Goal: Task Accomplishment & Management: Manage account settings

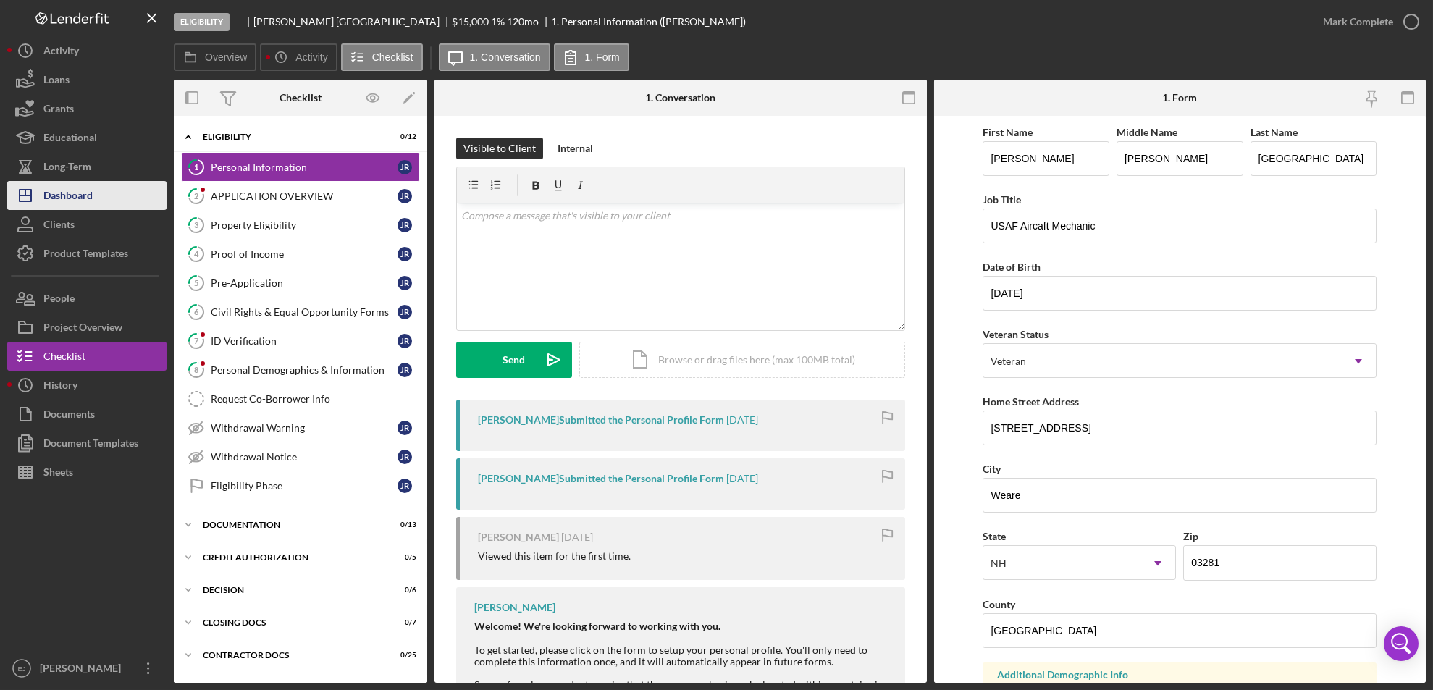
click at [75, 199] on div "Dashboard" at bounding box center [67, 197] width 49 height 33
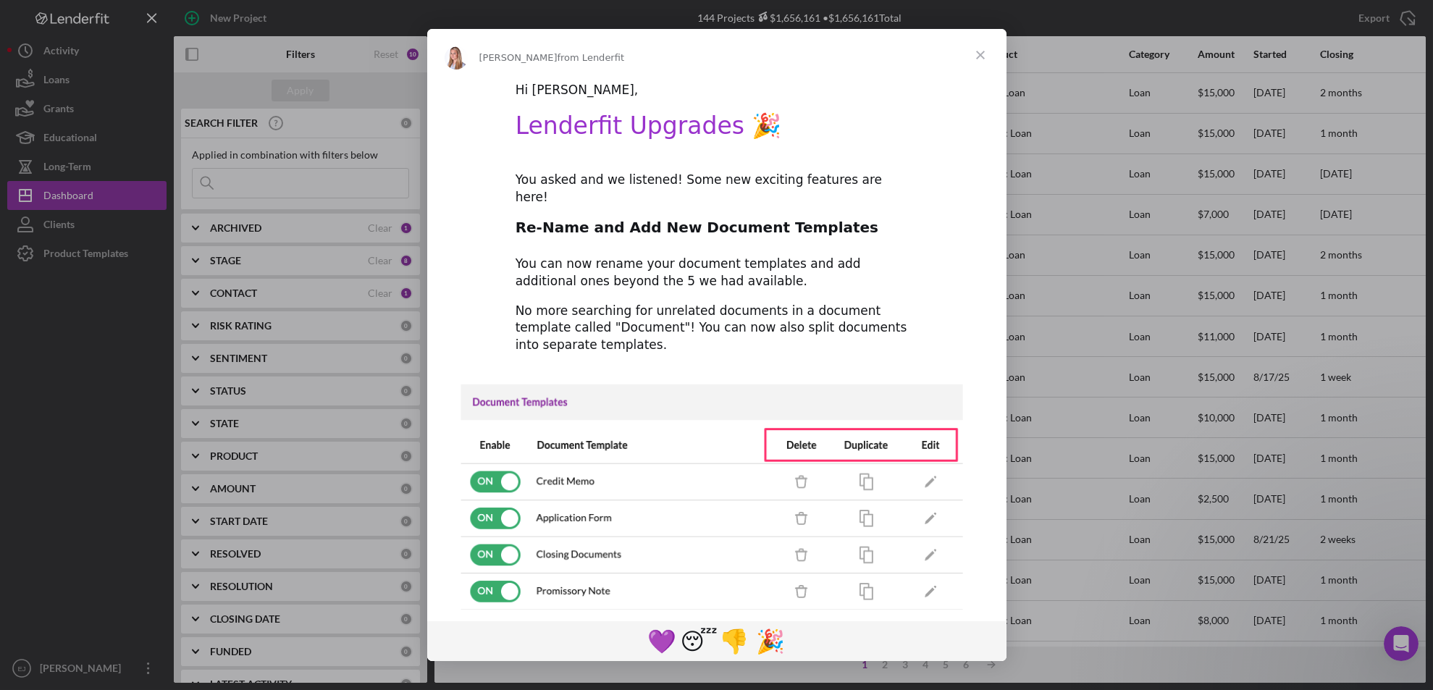
click at [978, 57] on span "Close" at bounding box center [980, 55] width 52 height 52
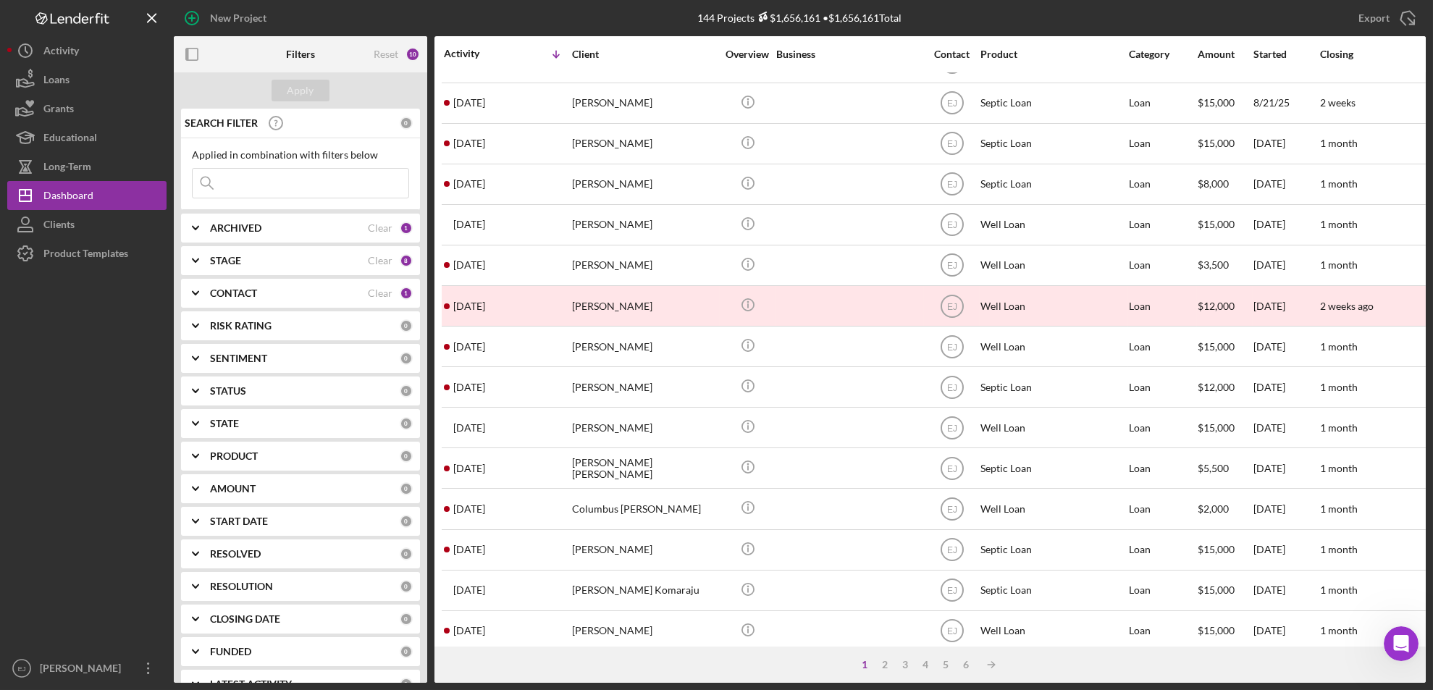
scroll to position [472, 0]
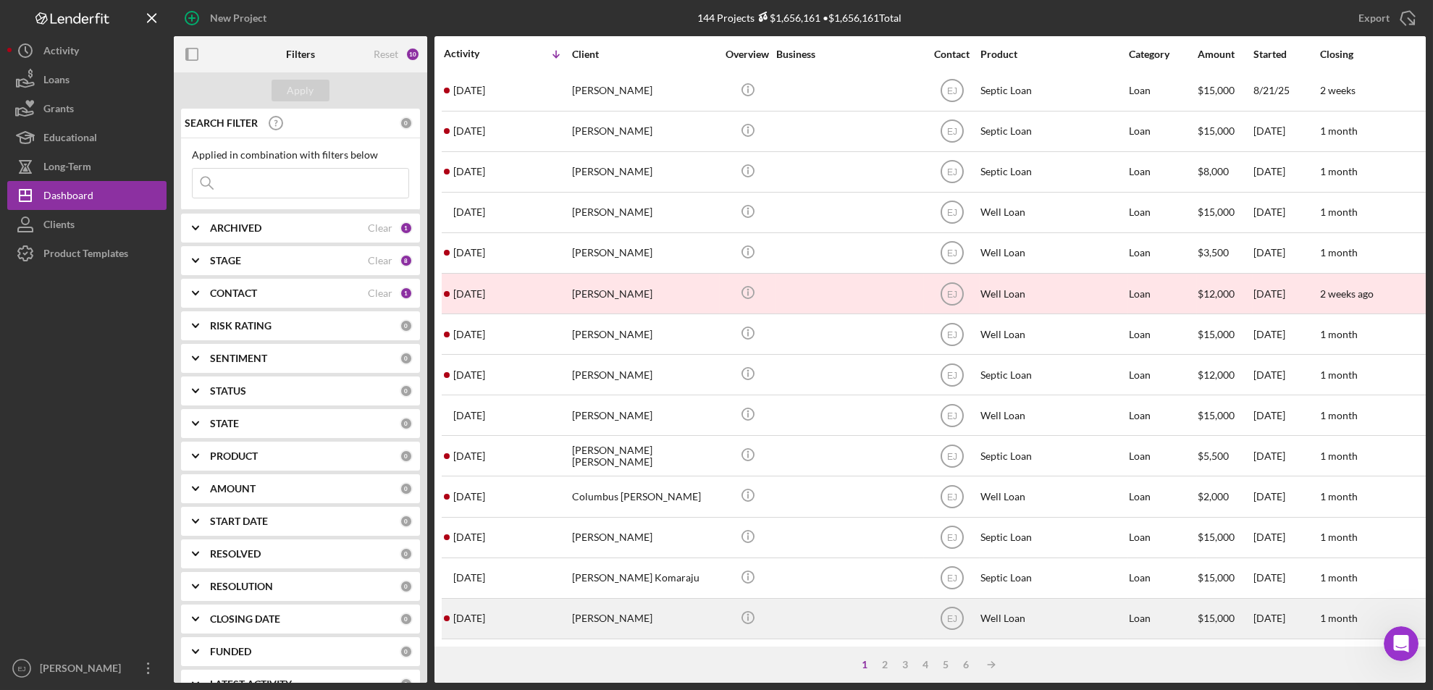
click at [598, 606] on div "Justin Raleigh" at bounding box center [644, 619] width 145 height 38
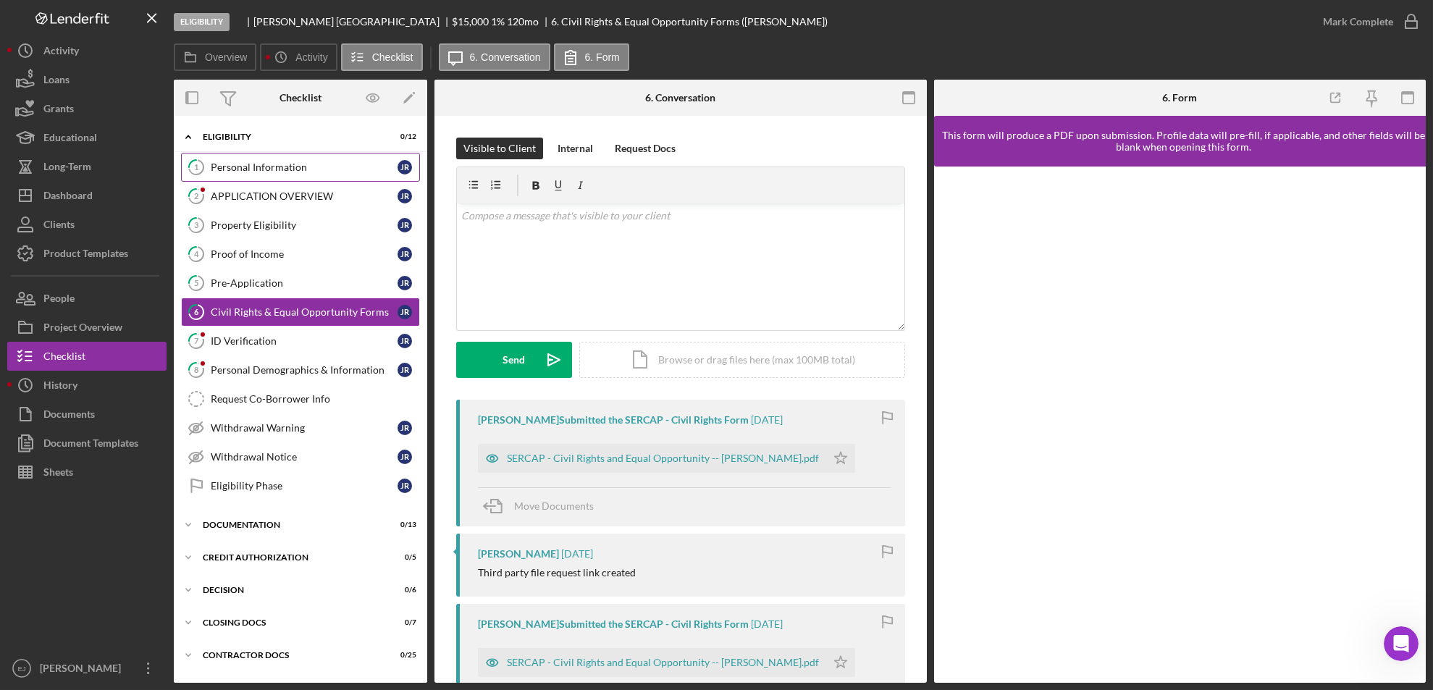
click at [270, 166] on div "Personal Information" at bounding box center [304, 167] width 187 height 12
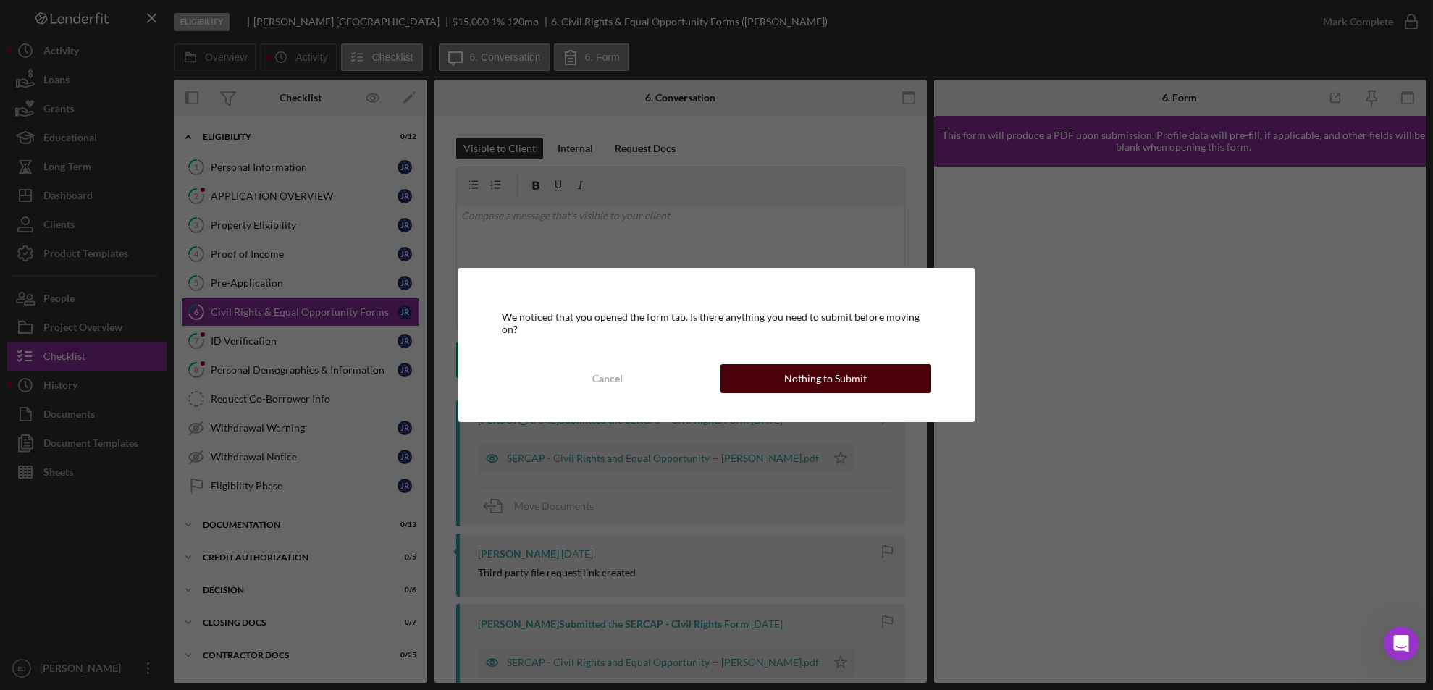
click at [876, 374] on button "Nothing to Submit" at bounding box center [825, 378] width 211 height 29
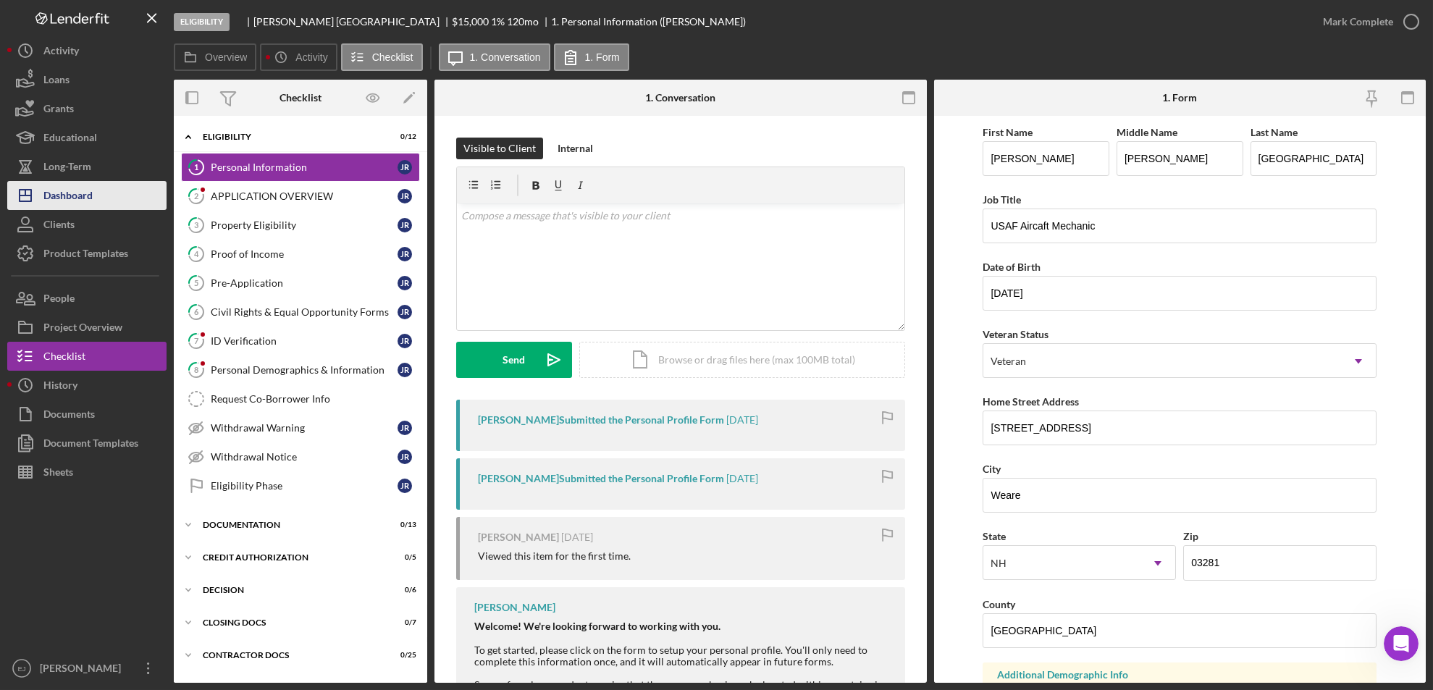
click at [104, 197] on button "Icon/Dashboard Dashboard" at bounding box center [86, 195] width 159 height 29
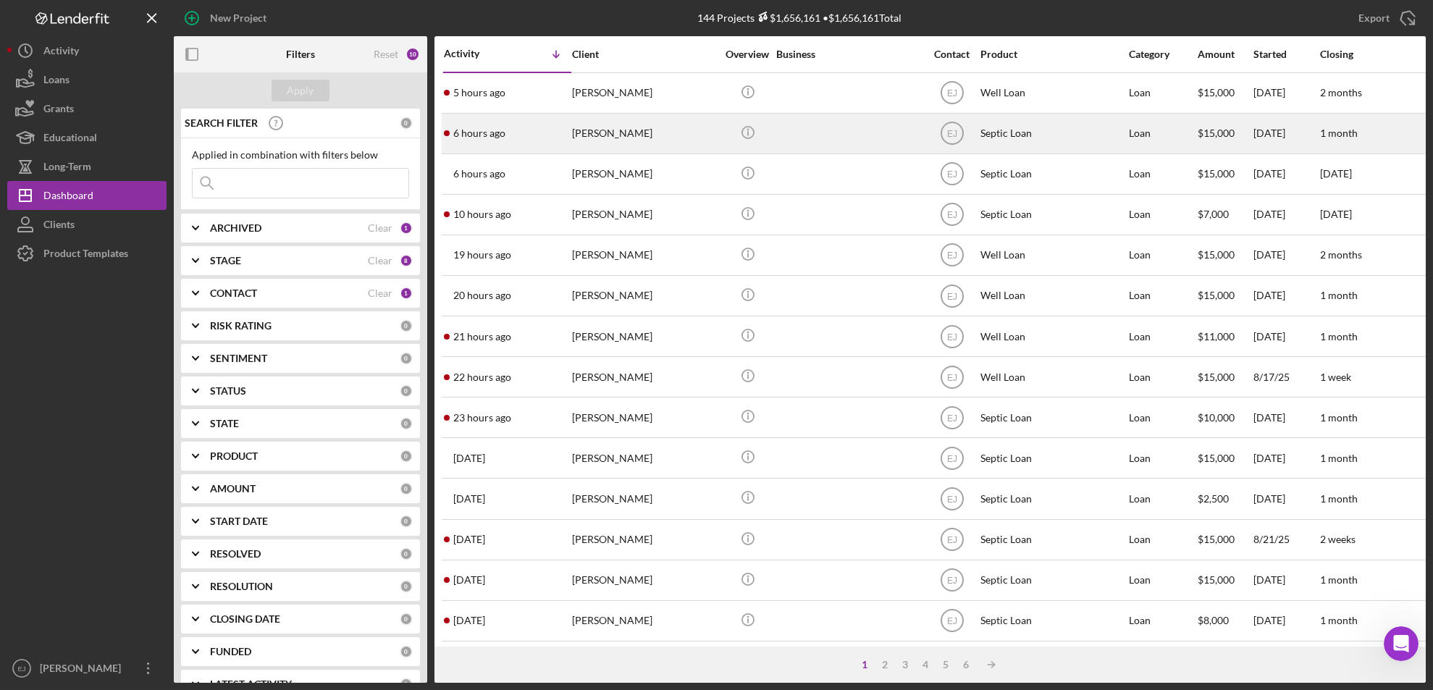
click at [630, 127] on div "[PERSON_NAME]" at bounding box center [644, 133] width 145 height 38
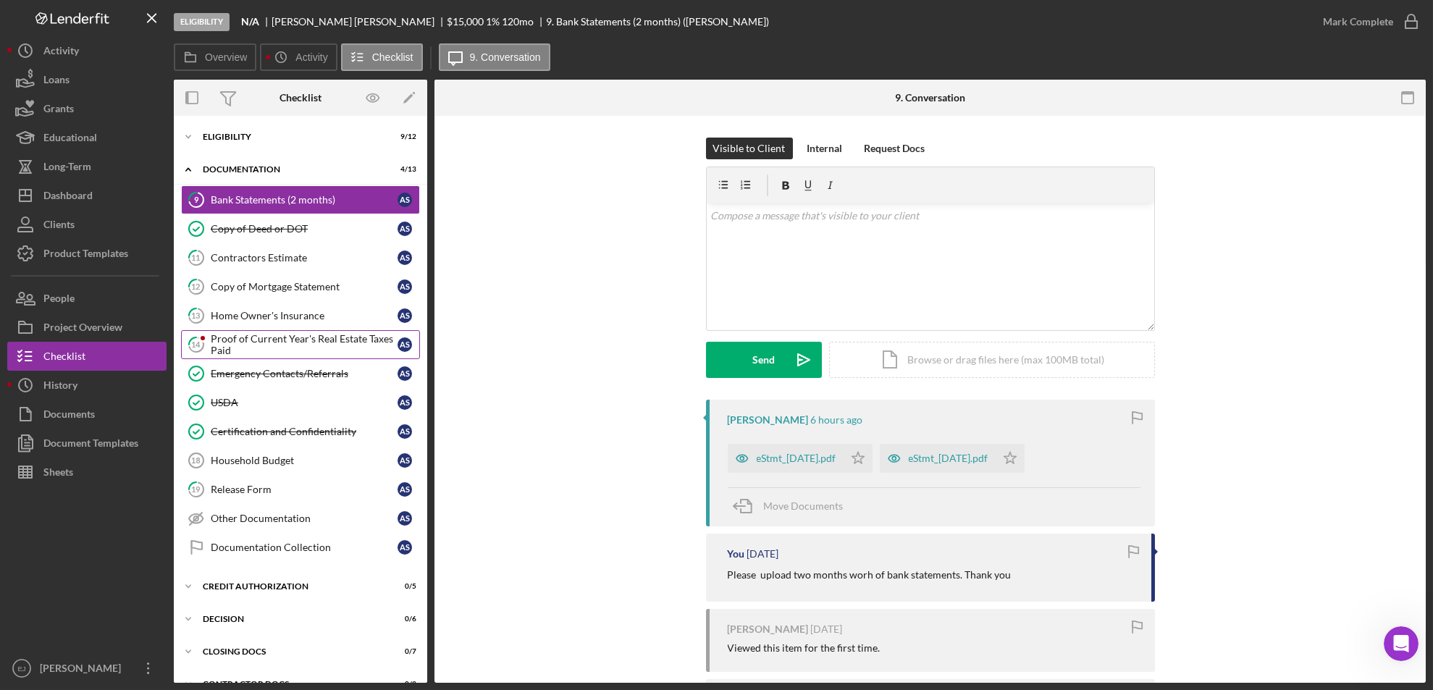
click at [261, 335] on div "Proof of Current Year's Real Estate Taxes Paid" at bounding box center [304, 344] width 187 height 23
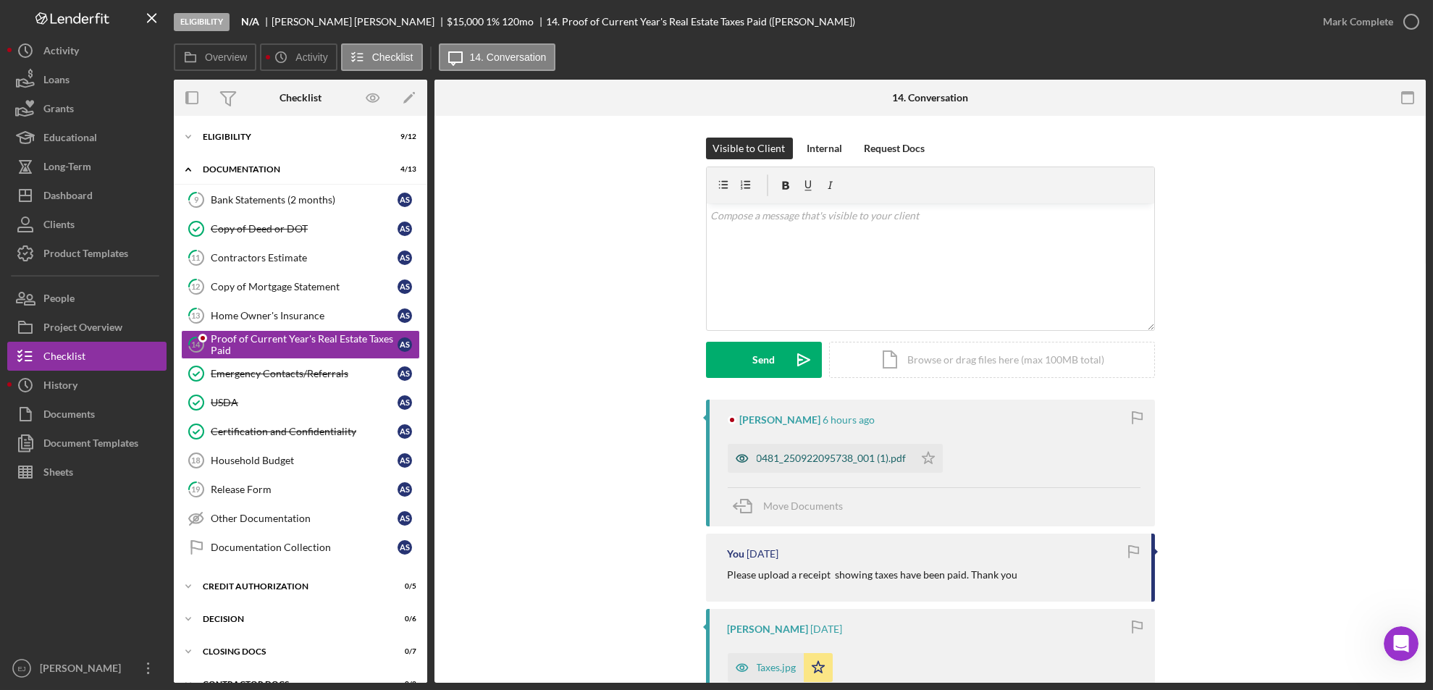
click at [820, 462] on div "0481_250922095738_001 (1).pdf" at bounding box center [832, 459] width 150 height 12
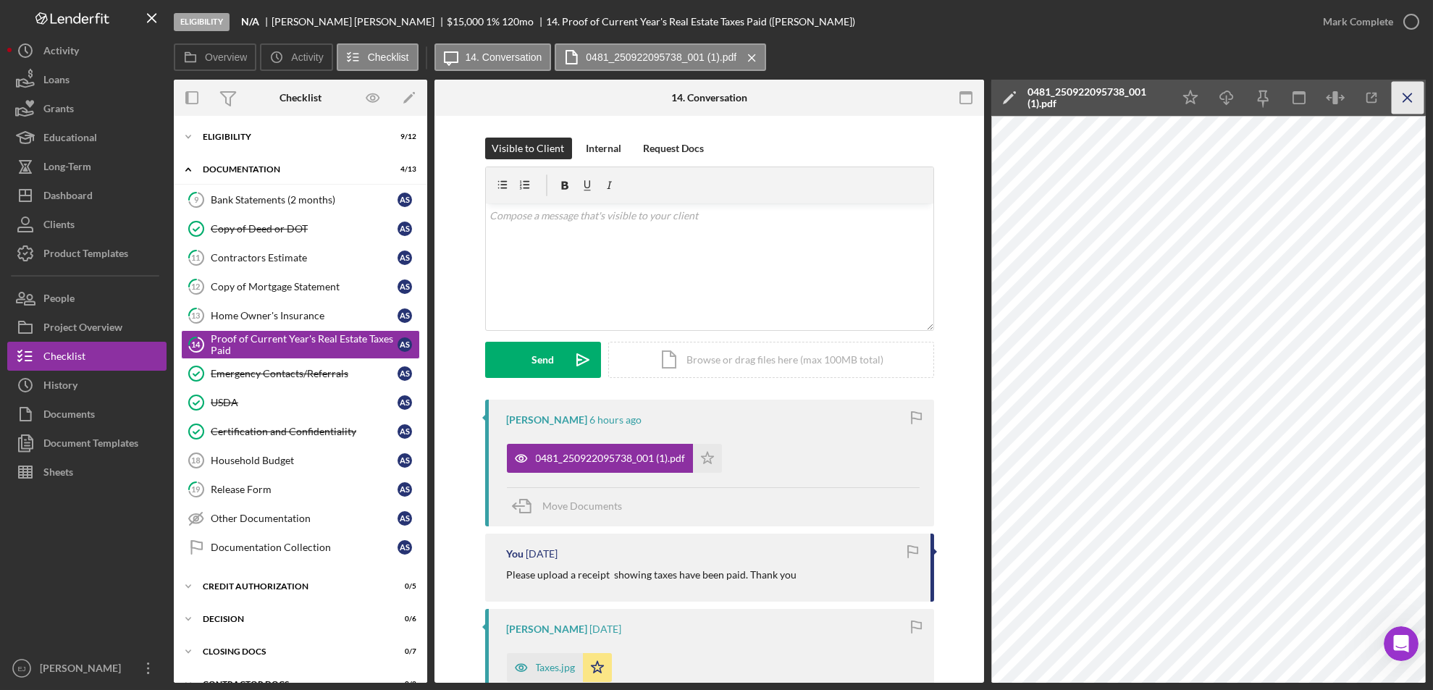
click at [1407, 92] on icon "Icon/Menu Close" at bounding box center [1408, 98] width 33 height 33
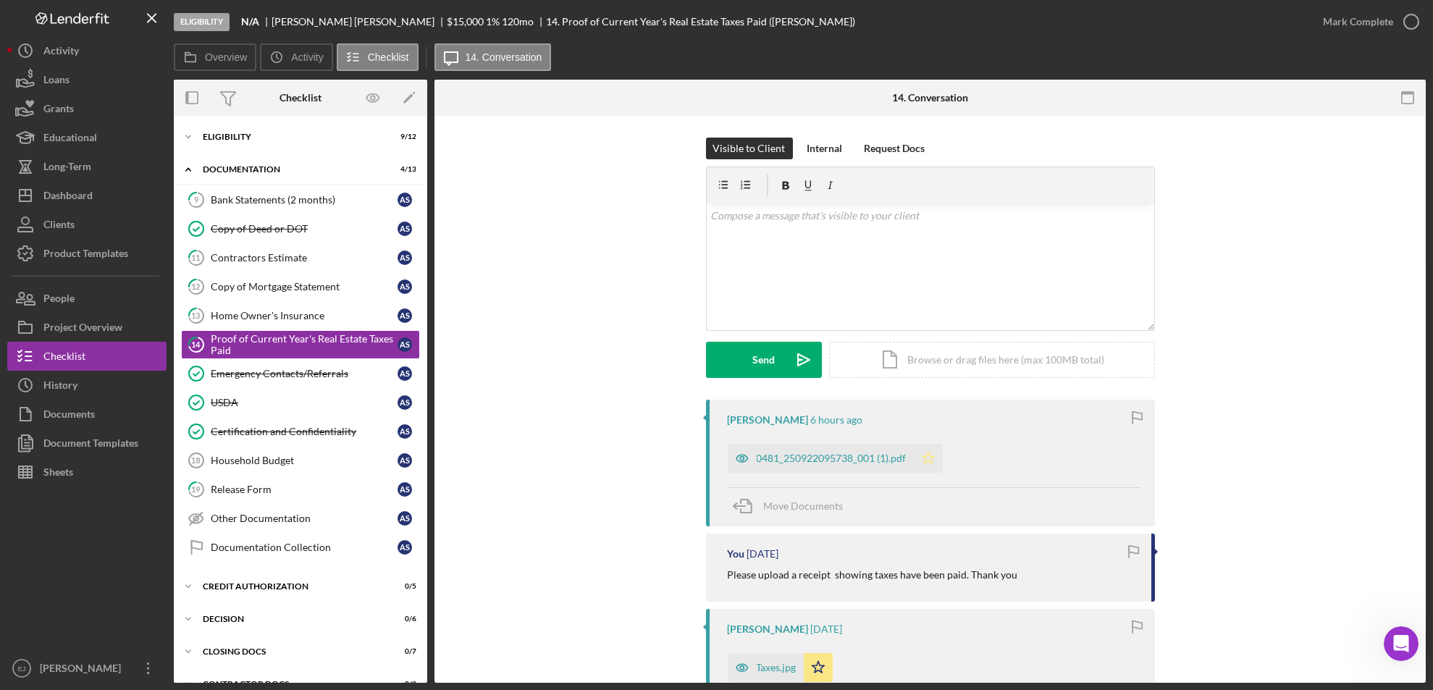
click at [933, 453] on icon "Icon/Star" at bounding box center [928, 458] width 29 height 29
click at [1407, 12] on icon "button" at bounding box center [1411, 22] width 36 height 36
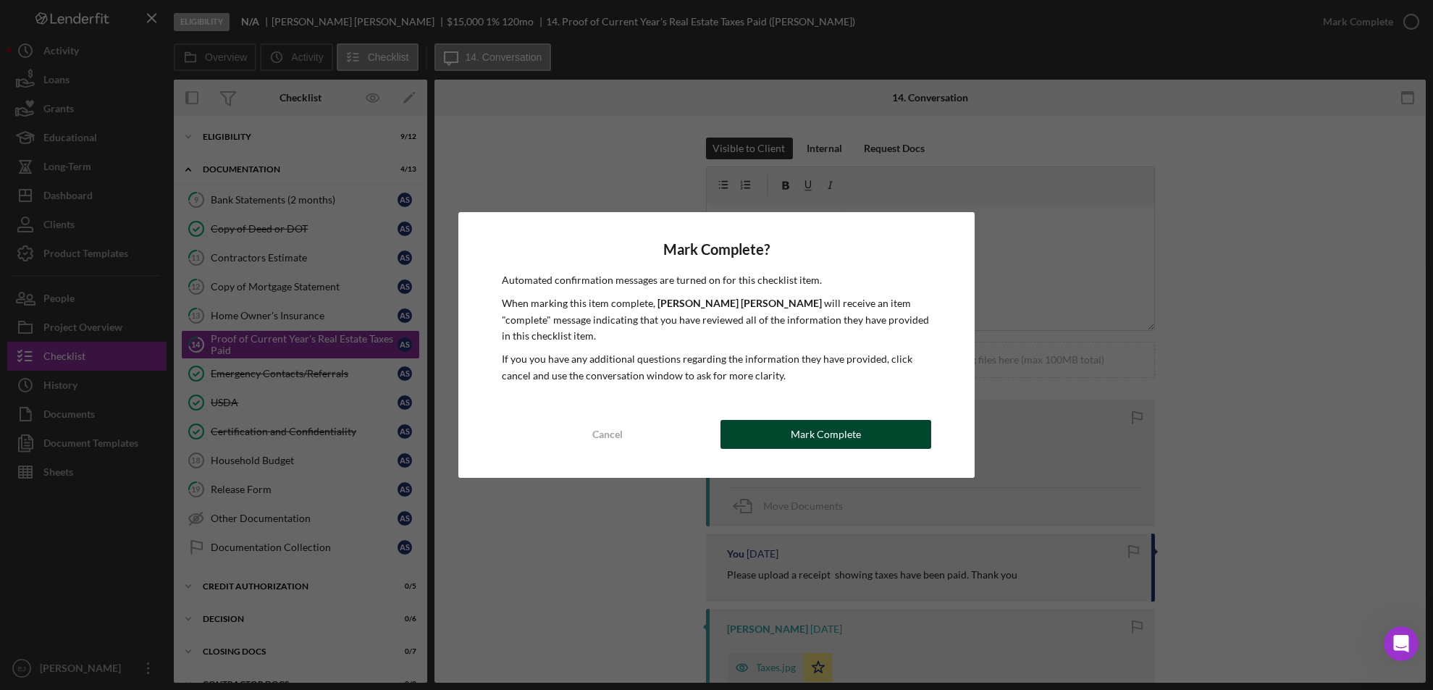
click at [874, 420] on button "Mark Complete" at bounding box center [825, 434] width 211 height 29
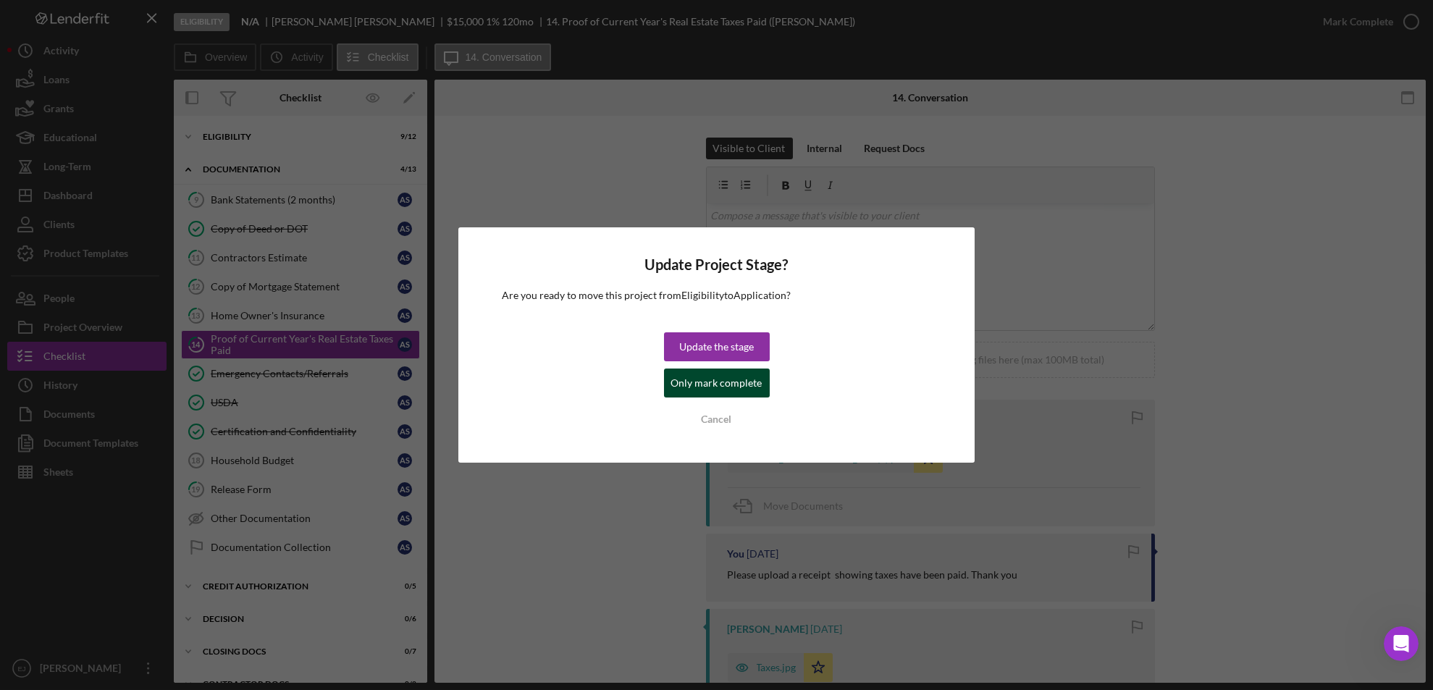
click at [747, 382] on div "Only mark complete" at bounding box center [716, 383] width 91 height 29
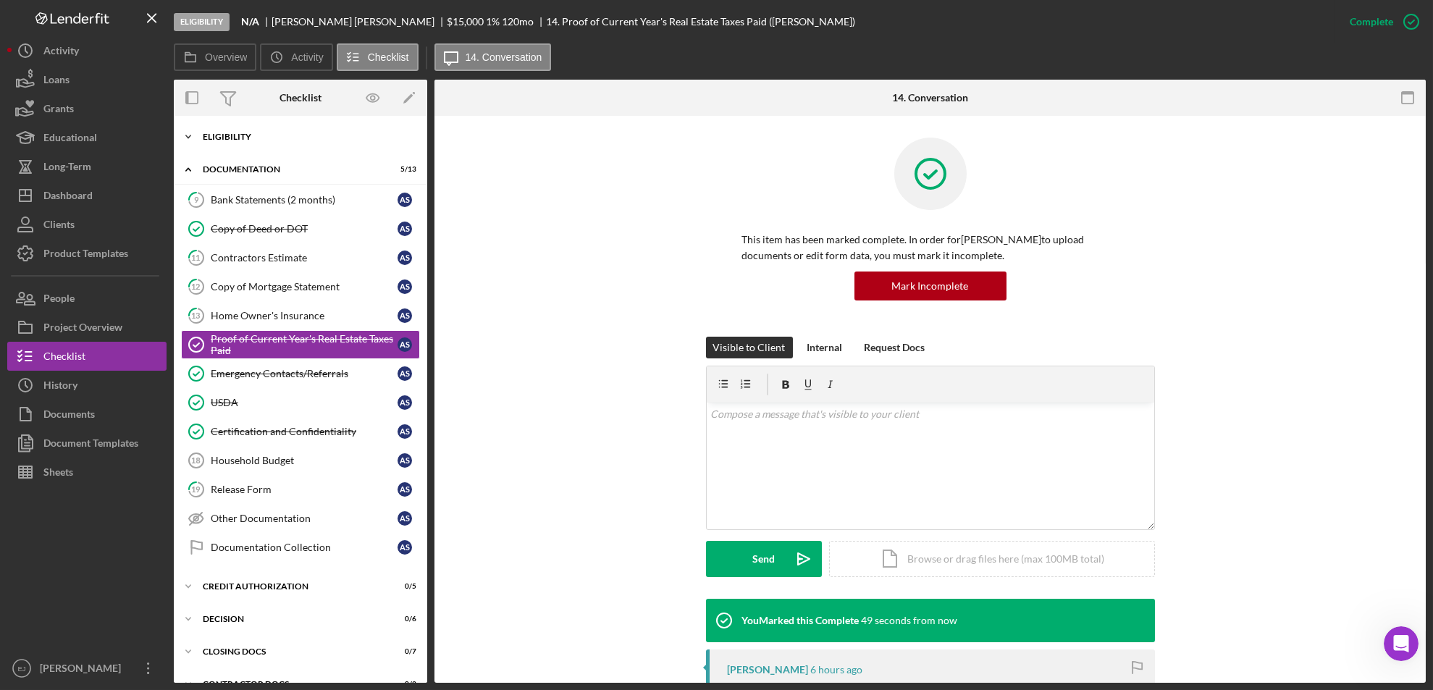
click at [192, 136] on icon "Icon/Expander" at bounding box center [188, 136] width 29 height 29
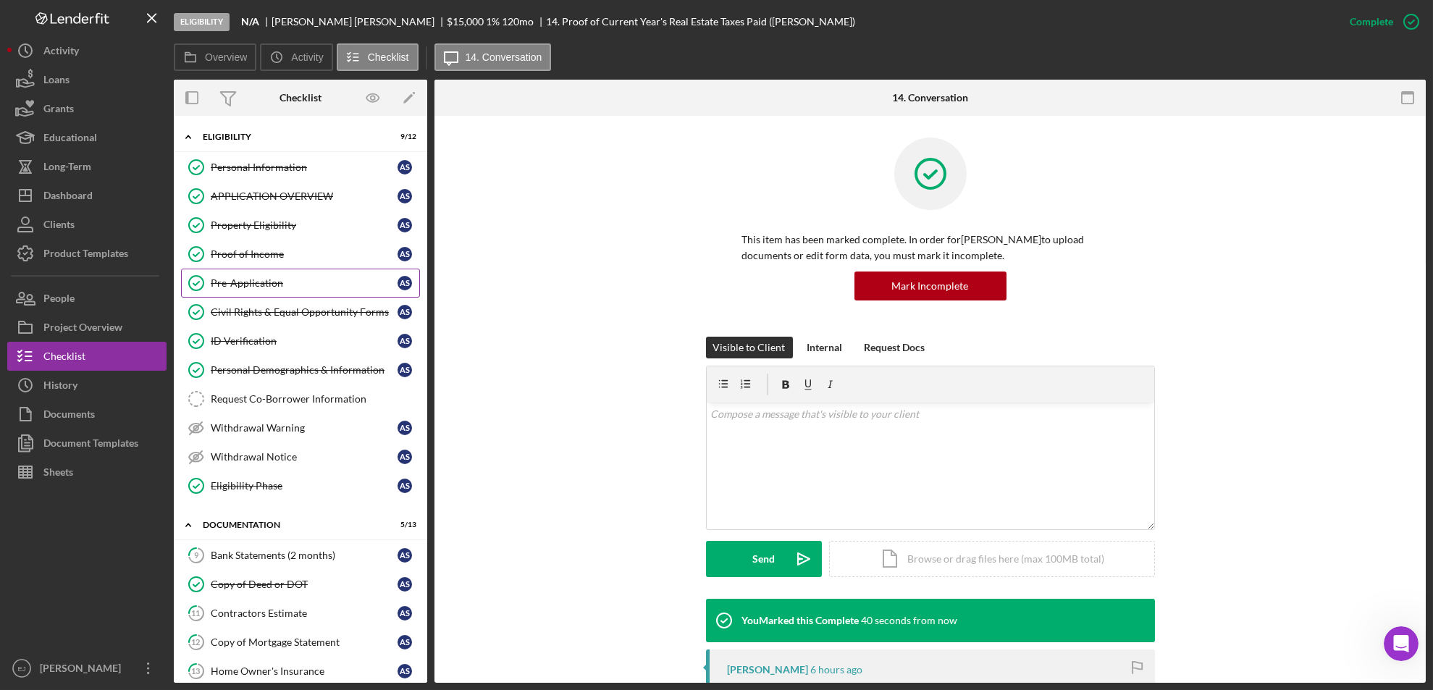
click at [269, 278] on div "Pre-Application" at bounding box center [304, 283] width 187 height 12
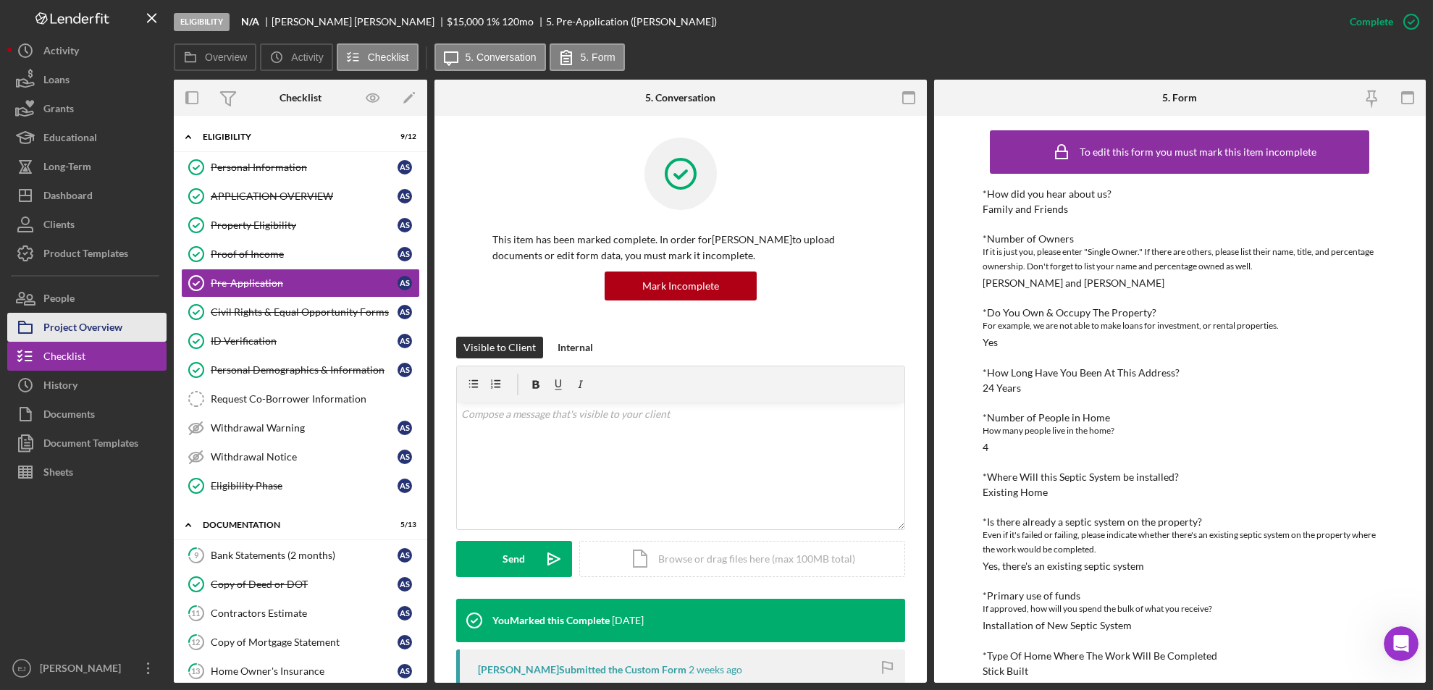
click at [126, 321] on button "Project Overview" at bounding box center [86, 327] width 159 height 29
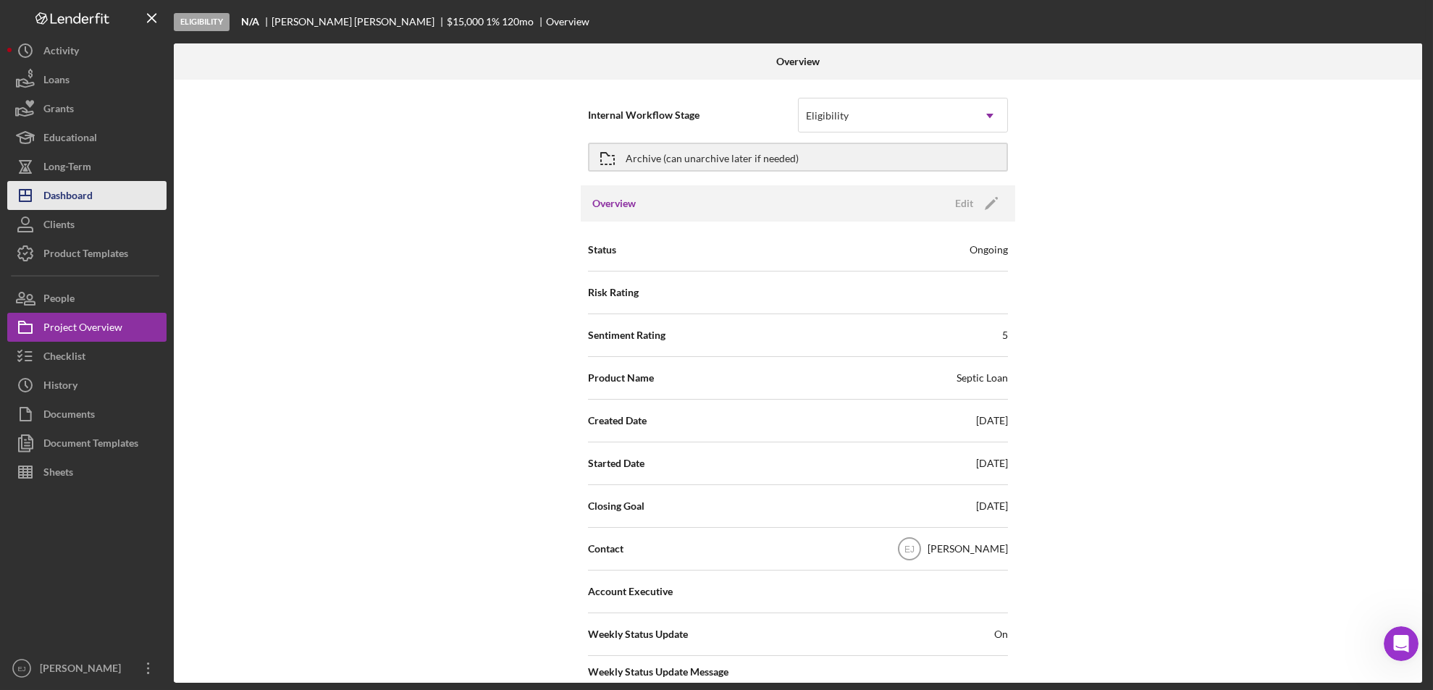
click at [86, 193] on div "Dashboard" at bounding box center [67, 197] width 49 height 33
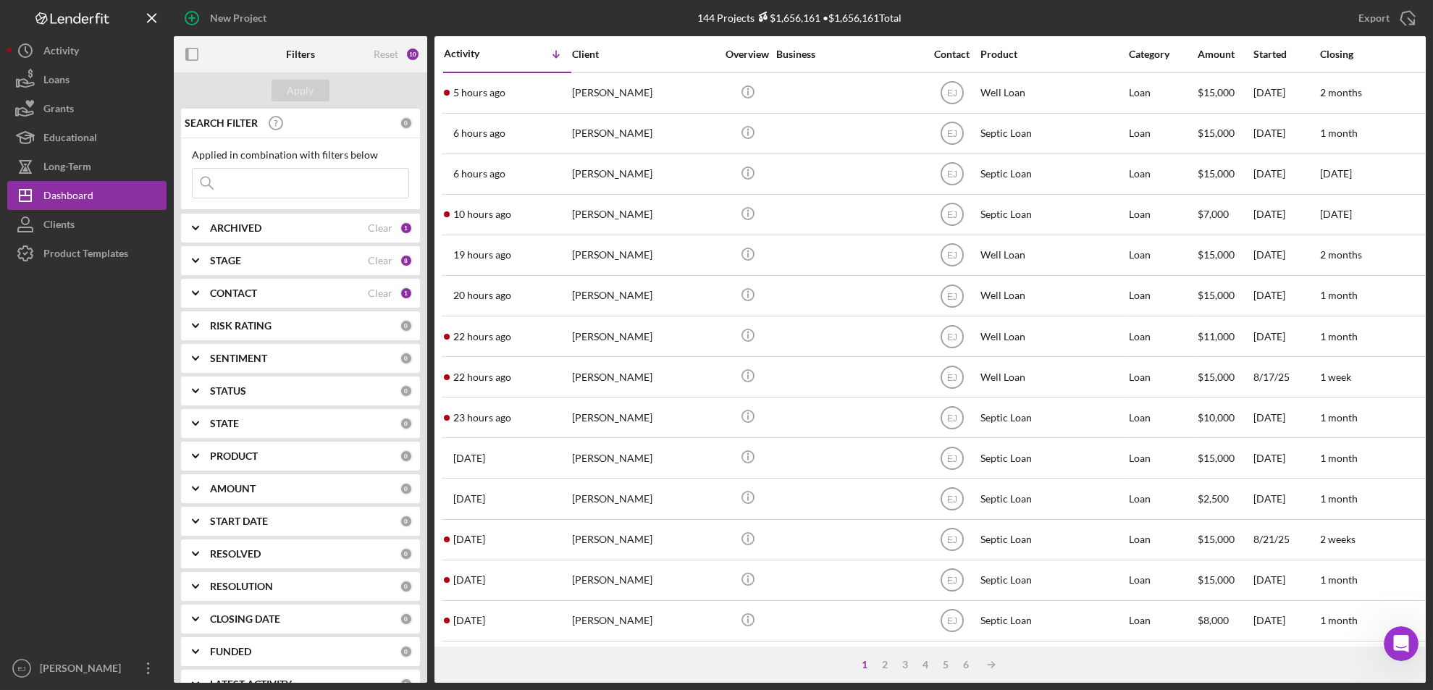
click at [355, 183] on input at bounding box center [301, 183] width 216 height 29
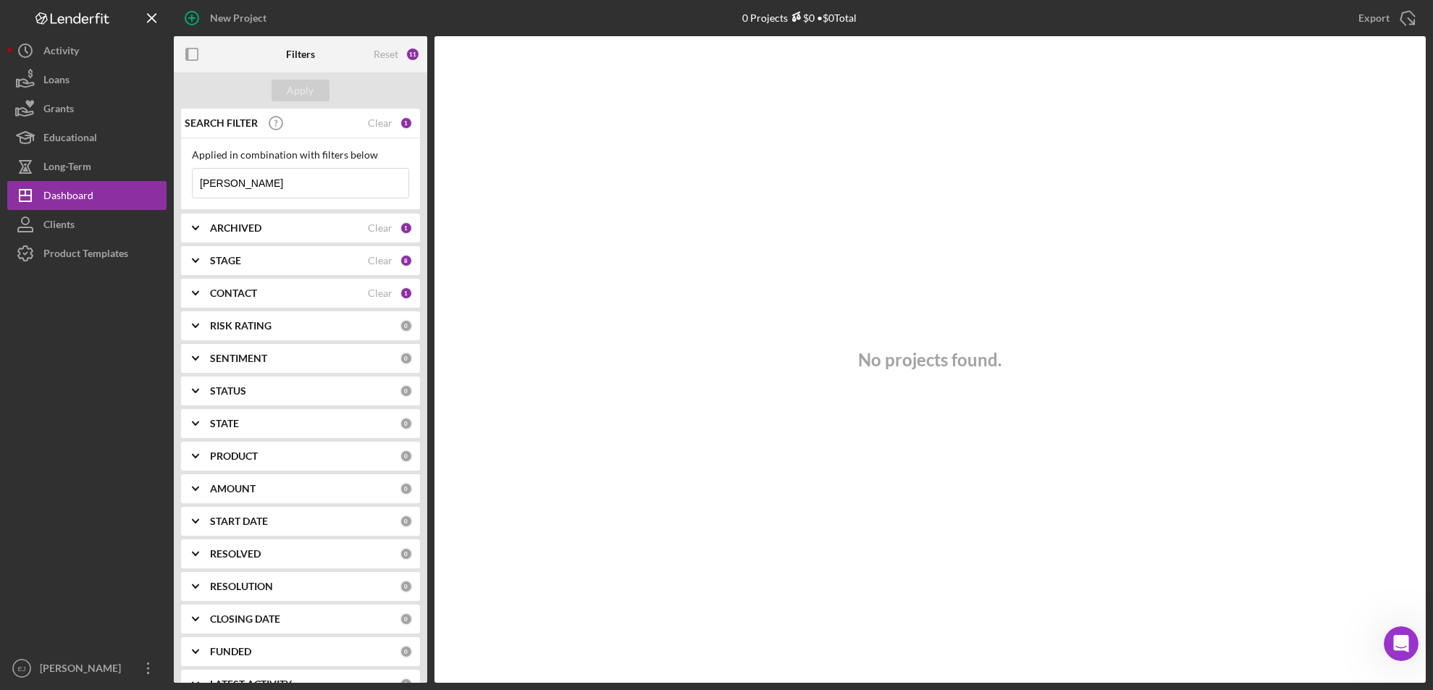
type input "renee"
click at [213, 295] on icon "Icon/Expander" at bounding box center [195, 293] width 36 height 36
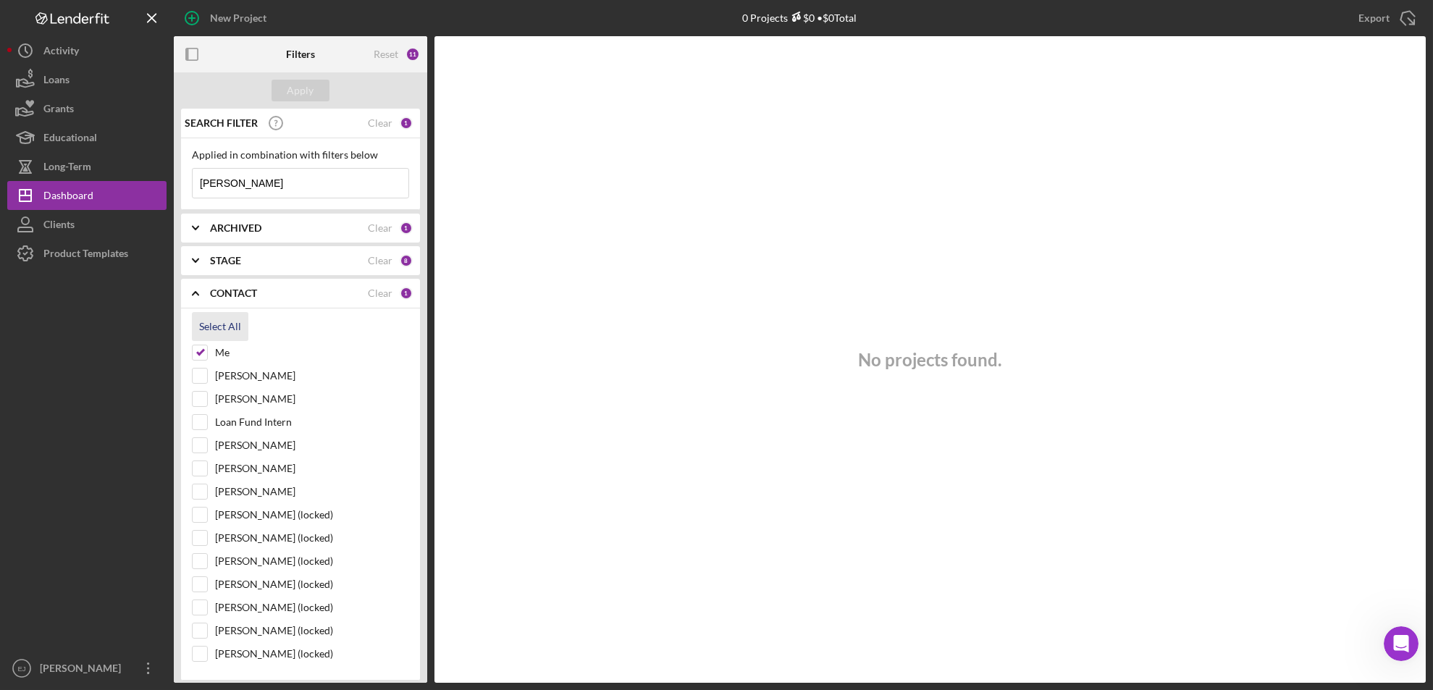
click at [212, 327] on div "Select All" at bounding box center [220, 326] width 42 height 29
checkbox input "true"
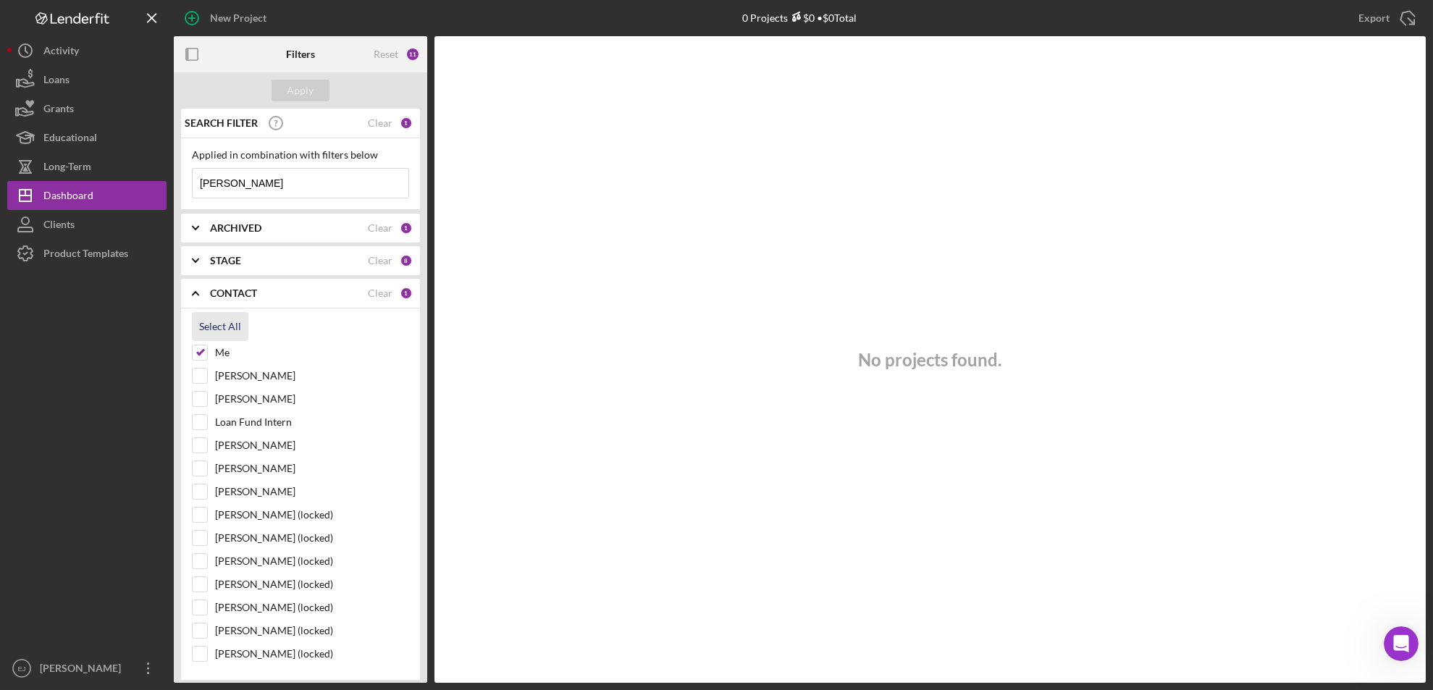
checkbox input "true"
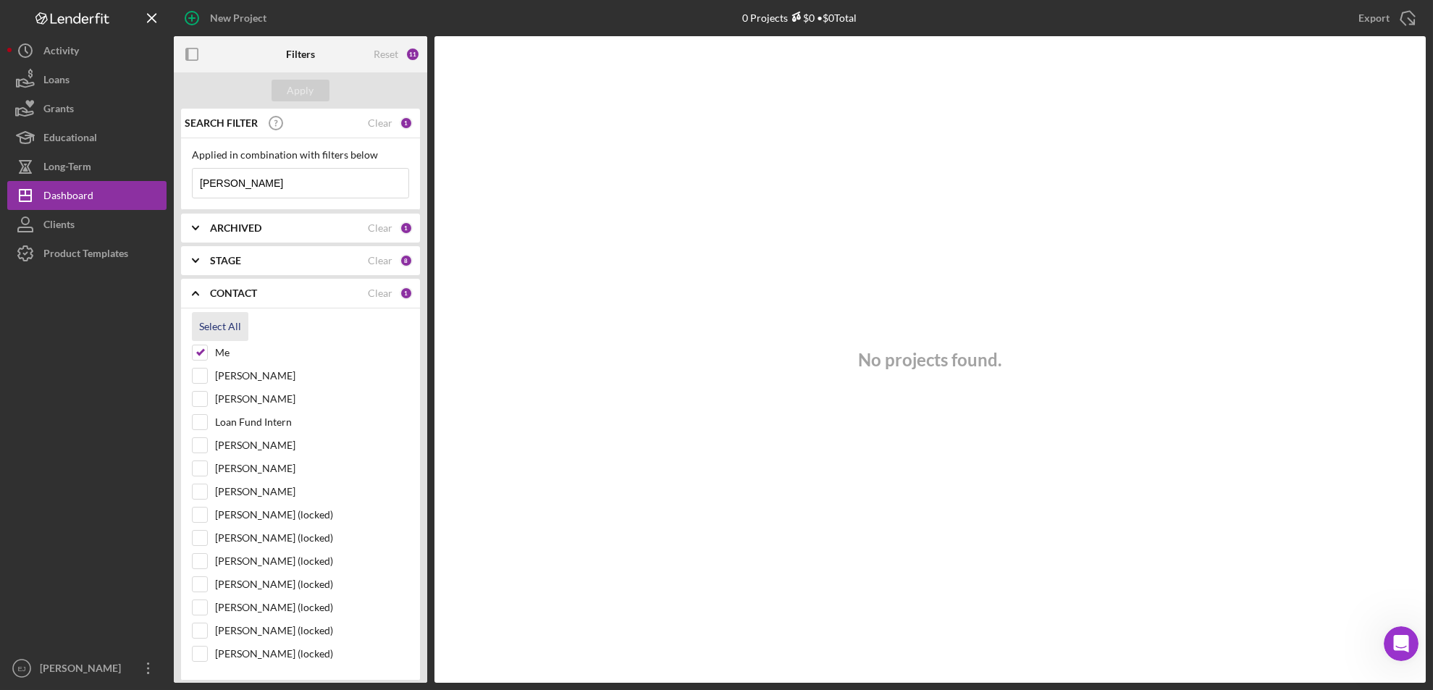
checkbox input "true"
click at [294, 86] on div "Apply" at bounding box center [300, 91] width 27 height 22
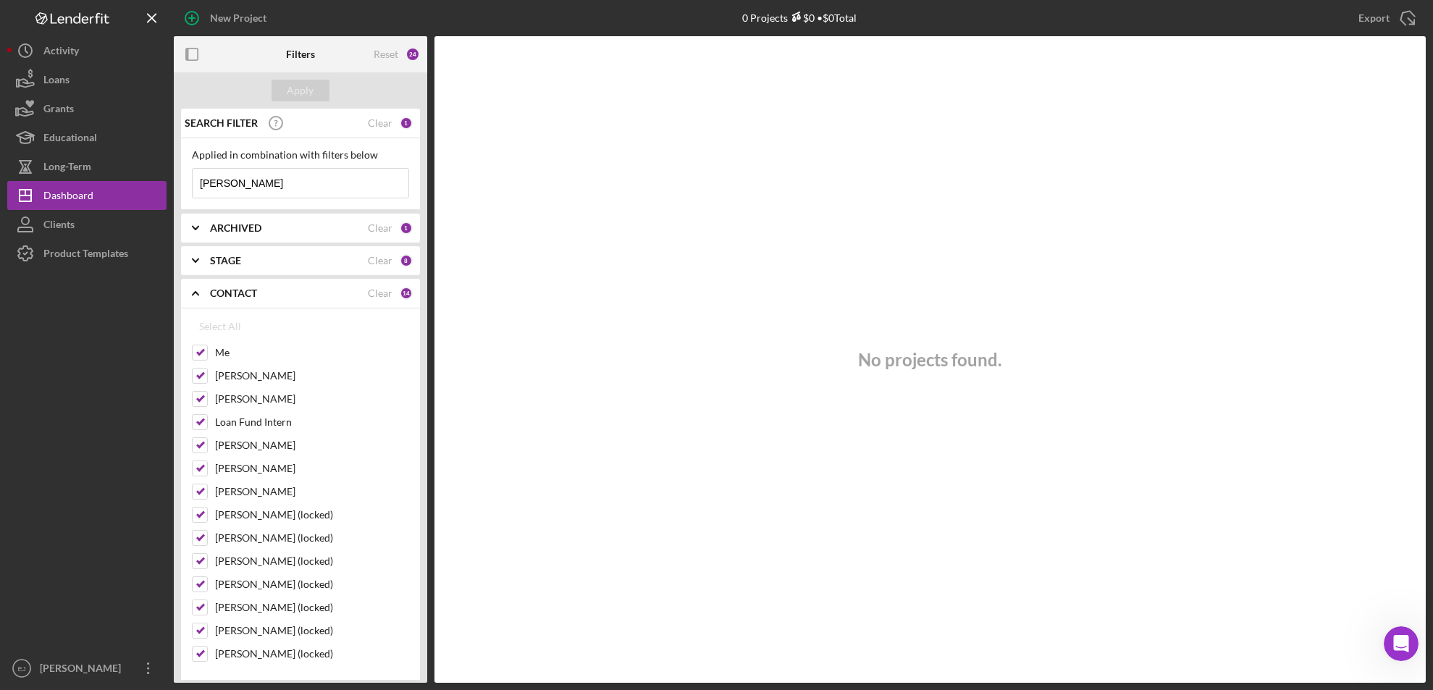
click at [279, 190] on input "renee" at bounding box center [301, 183] width 216 height 29
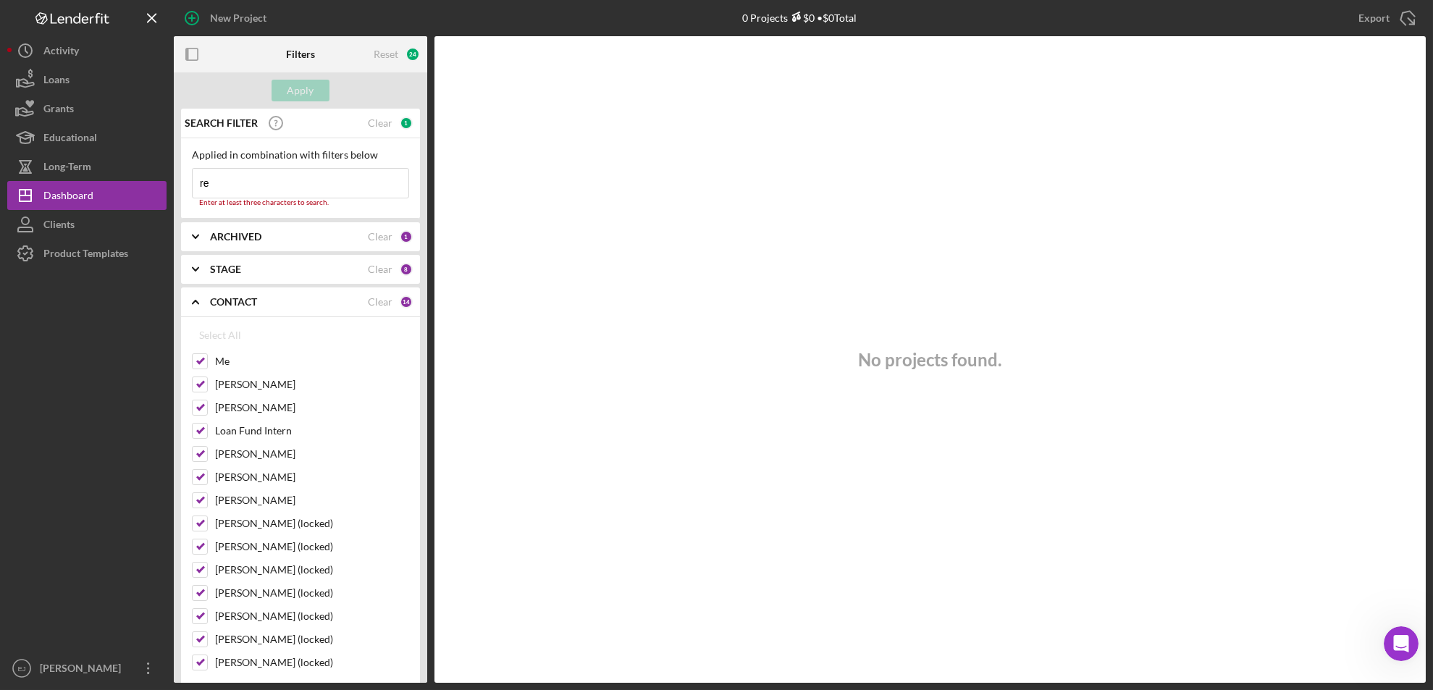
type input "r"
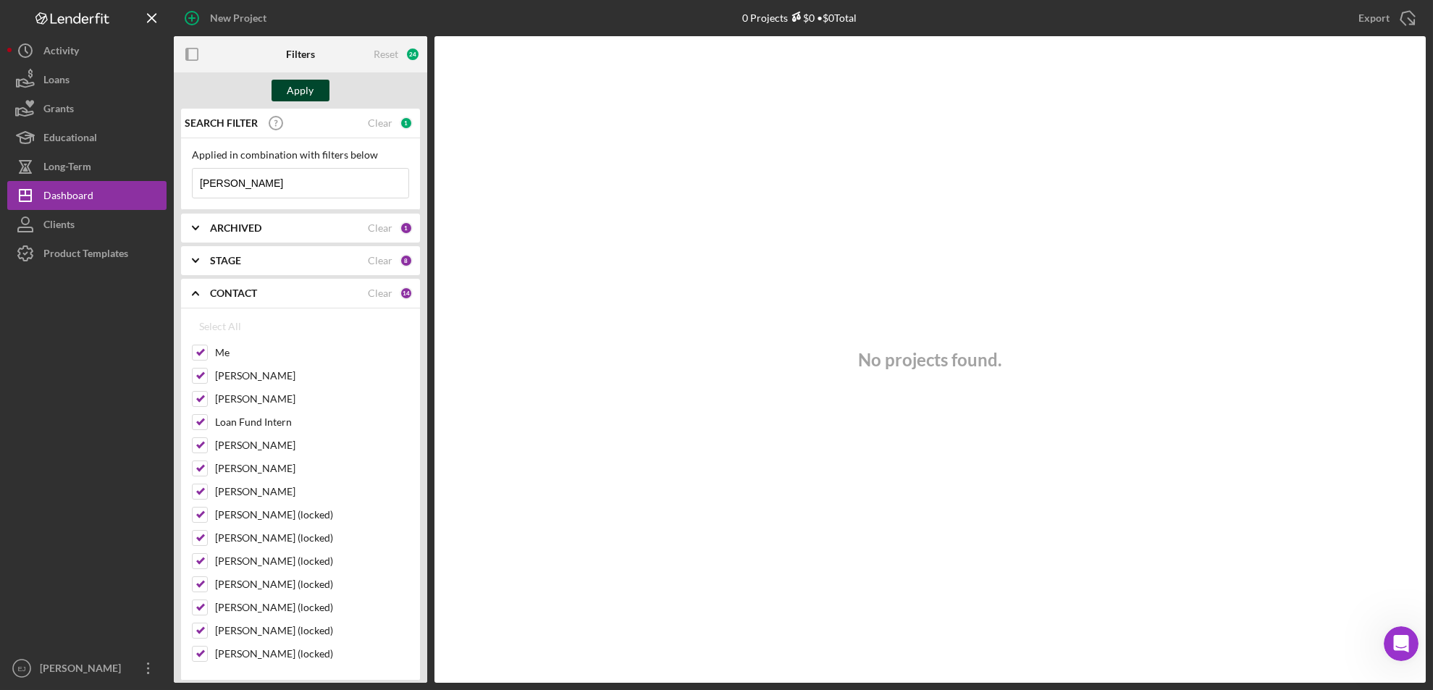
type input "logan"
click at [303, 87] on div "Apply" at bounding box center [300, 91] width 27 height 22
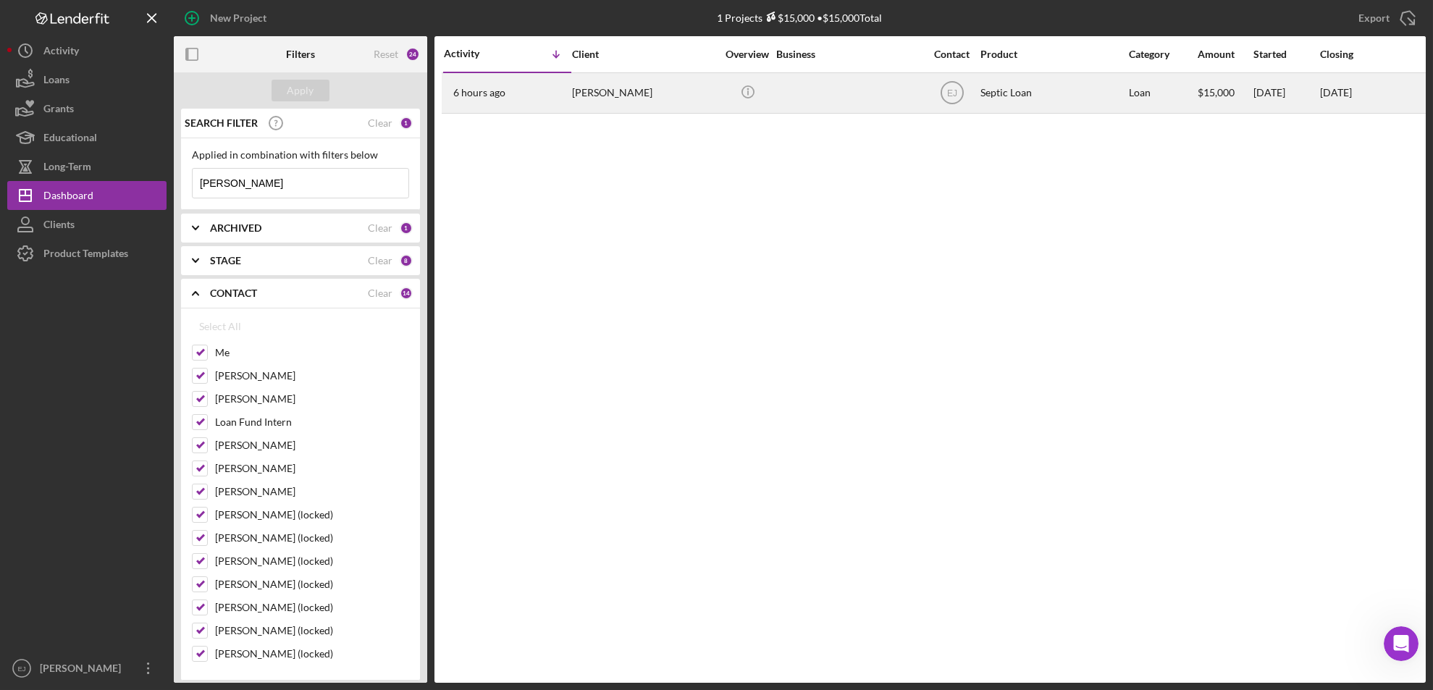
click at [626, 89] on div "[PERSON_NAME]" at bounding box center [644, 93] width 145 height 38
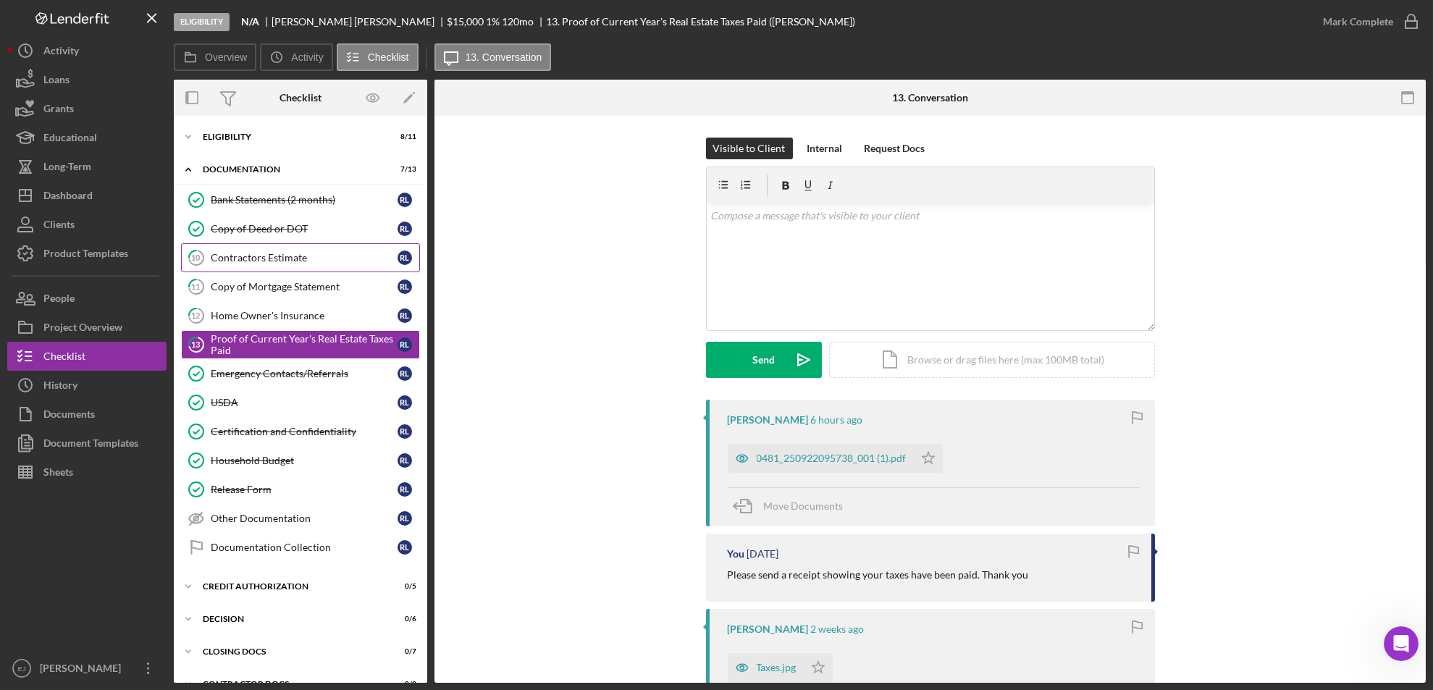
click at [274, 262] on div "Contractors Estimate" at bounding box center [304, 258] width 187 height 12
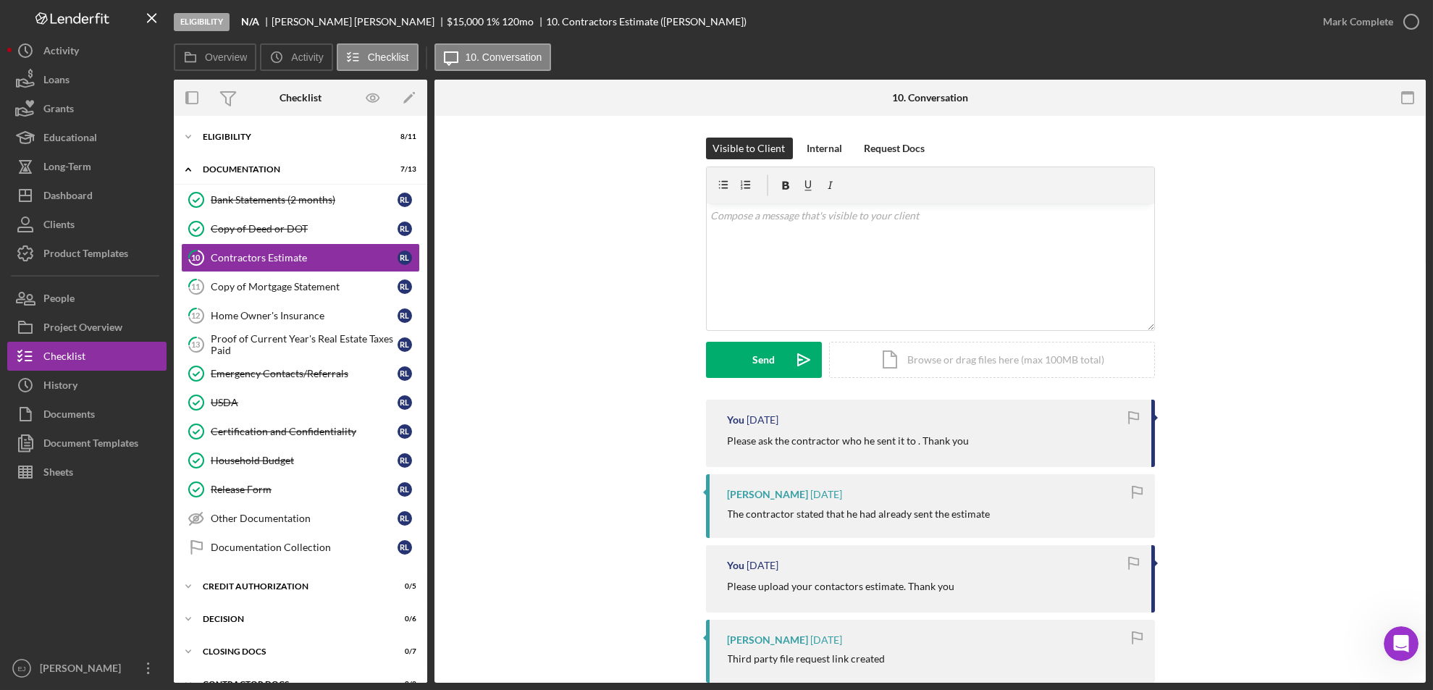
scroll to position [297, 0]
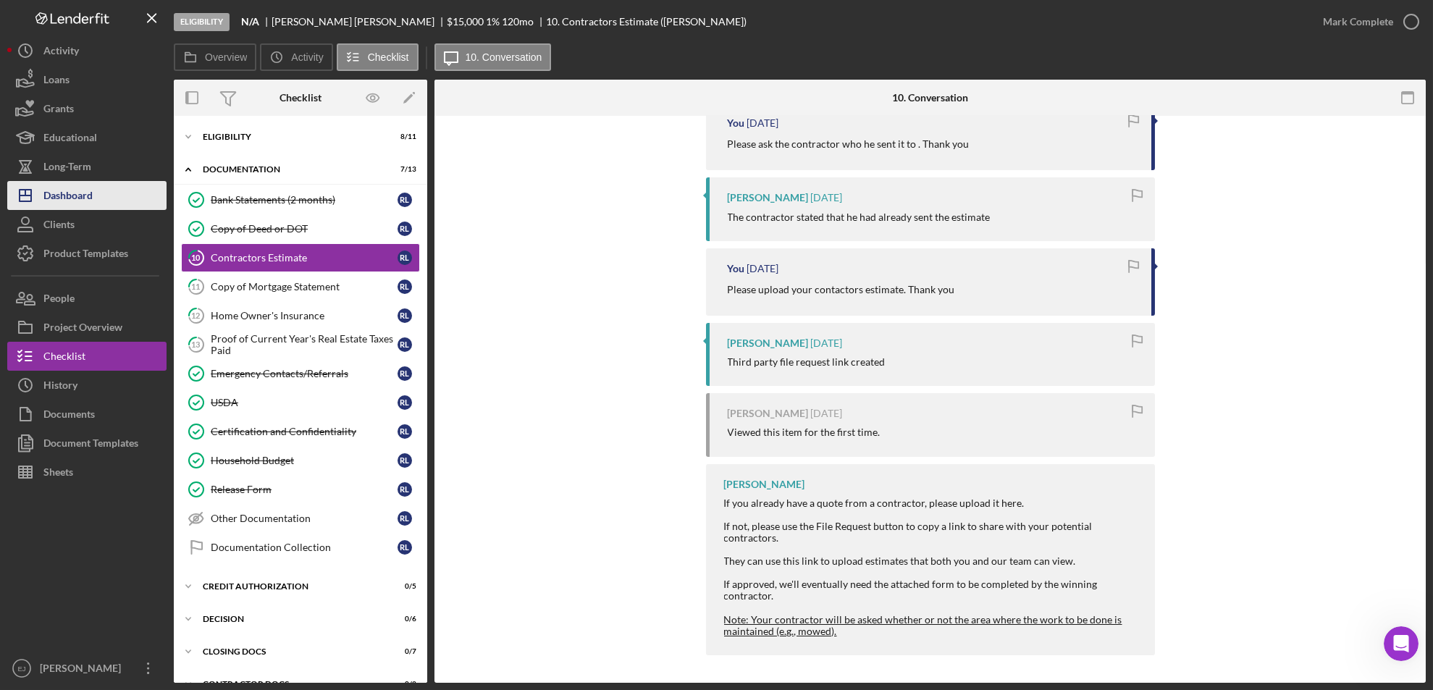
click at [79, 201] on div "Dashboard" at bounding box center [67, 197] width 49 height 33
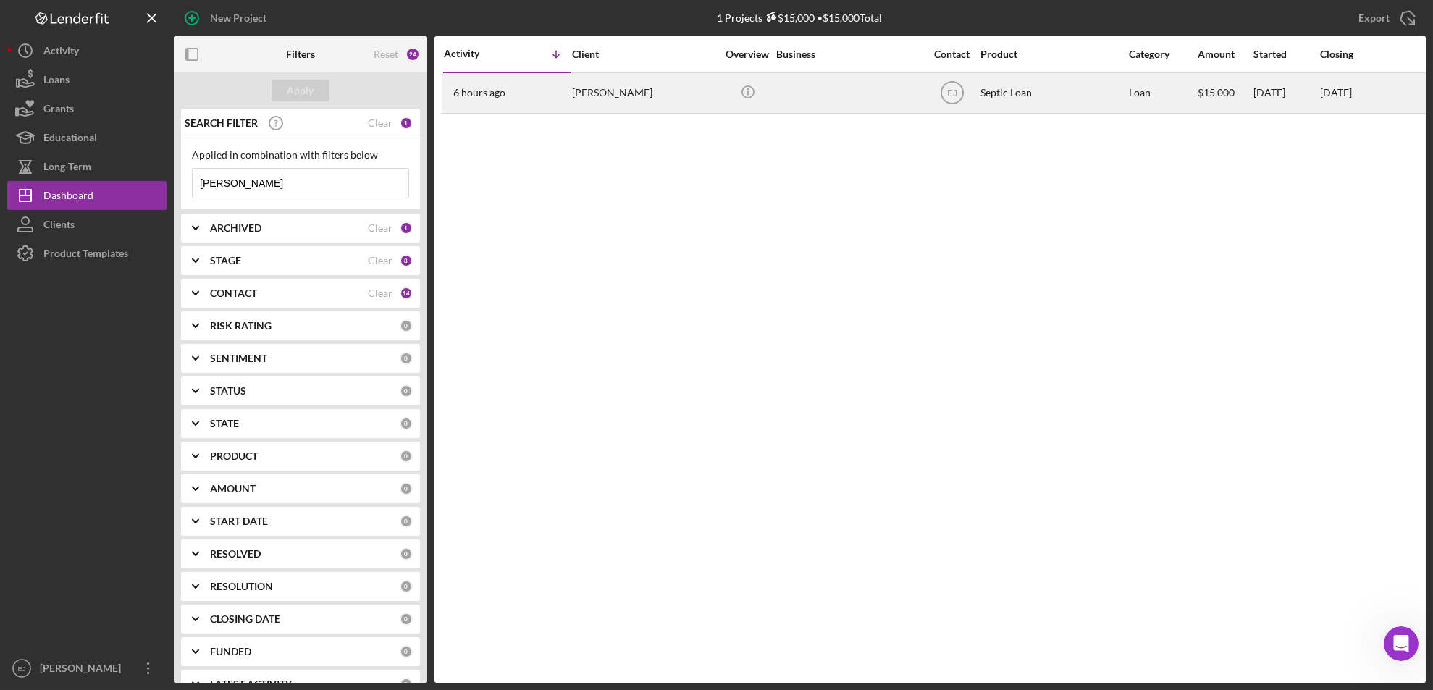
click at [639, 94] on div "[PERSON_NAME]" at bounding box center [644, 93] width 145 height 38
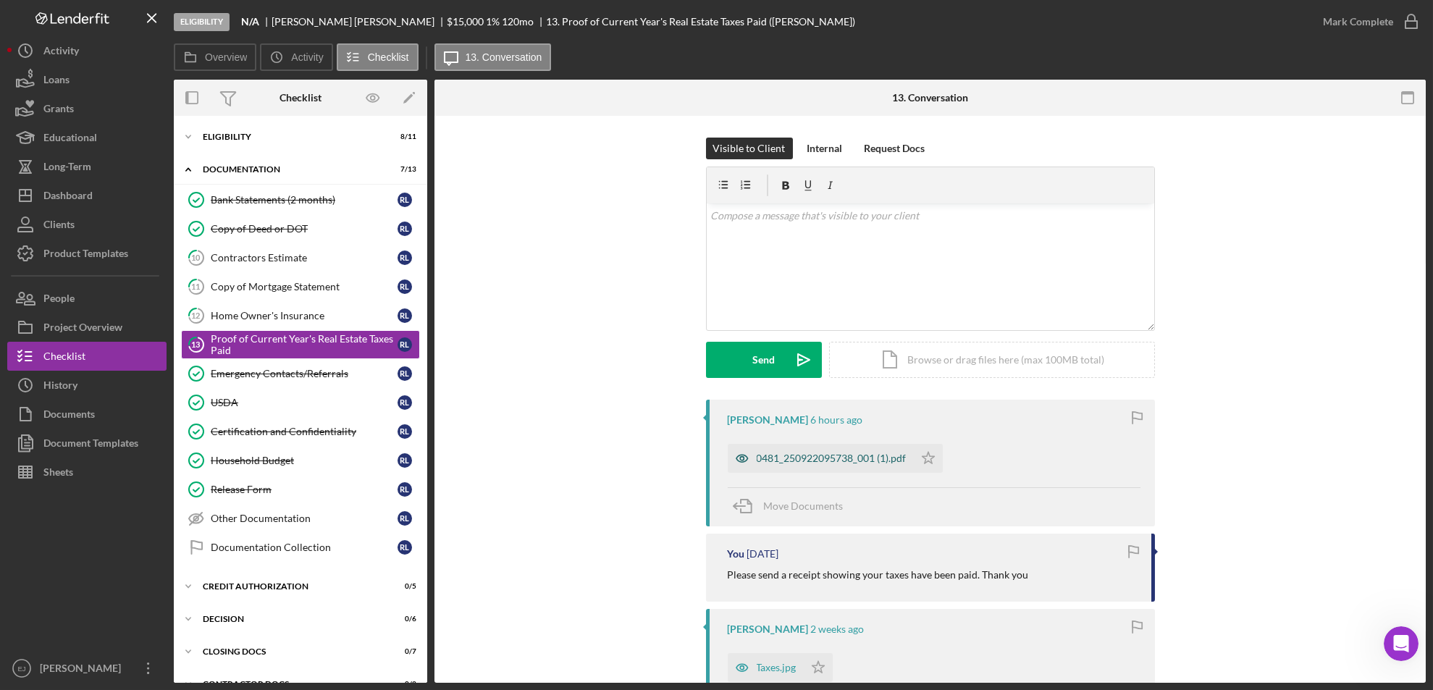
click at [788, 461] on div "0481_250922095738_001 (1).pdf" at bounding box center [832, 459] width 150 height 12
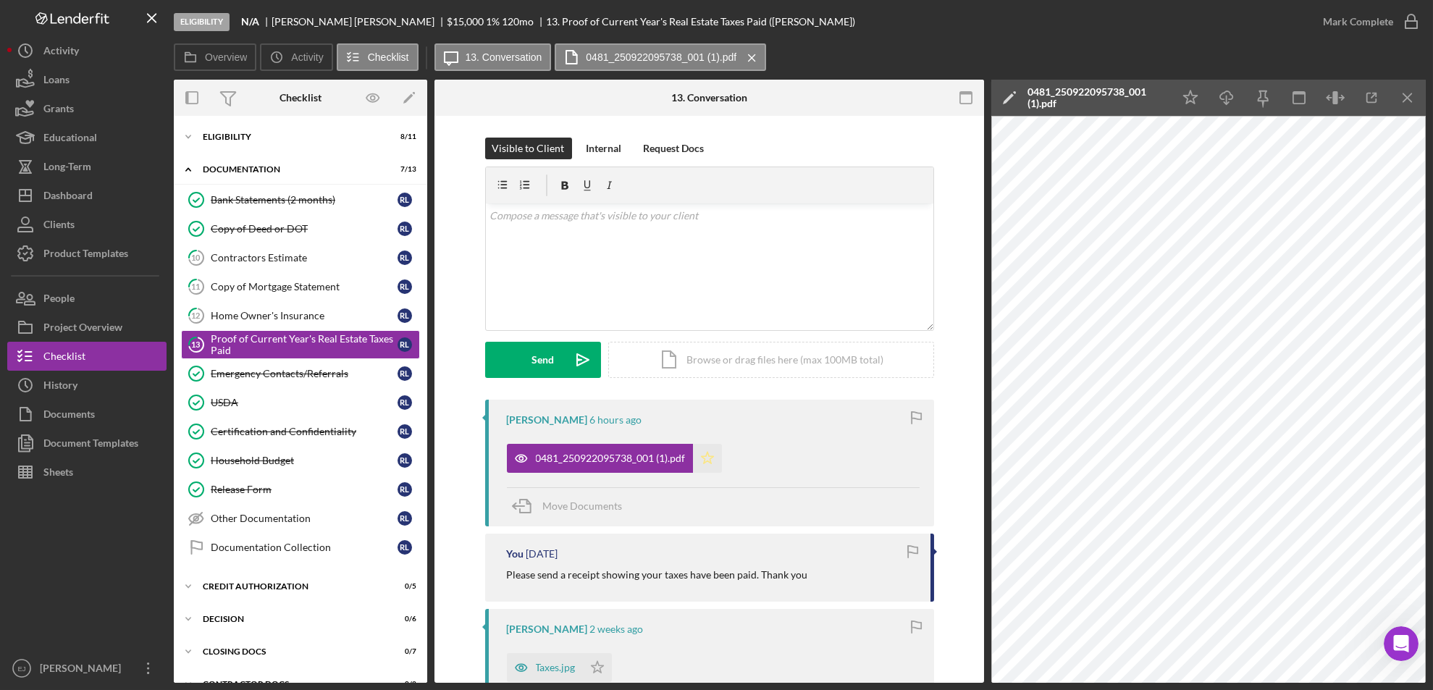
click at [705, 471] on icon "Icon/Star" at bounding box center [707, 458] width 29 height 29
click at [1410, 21] on icon "button" at bounding box center [1411, 22] width 36 height 36
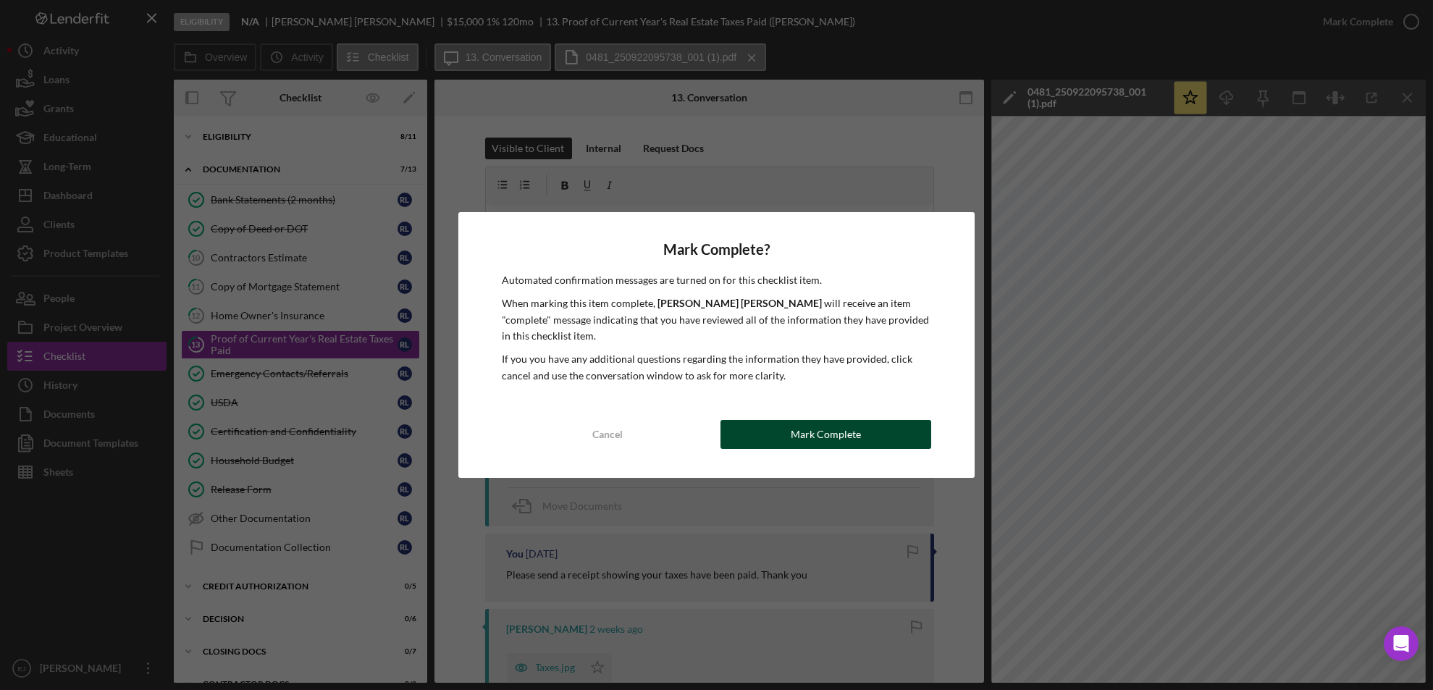
click at [842, 436] on div "Mark Complete" at bounding box center [826, 434] width 70 height 29
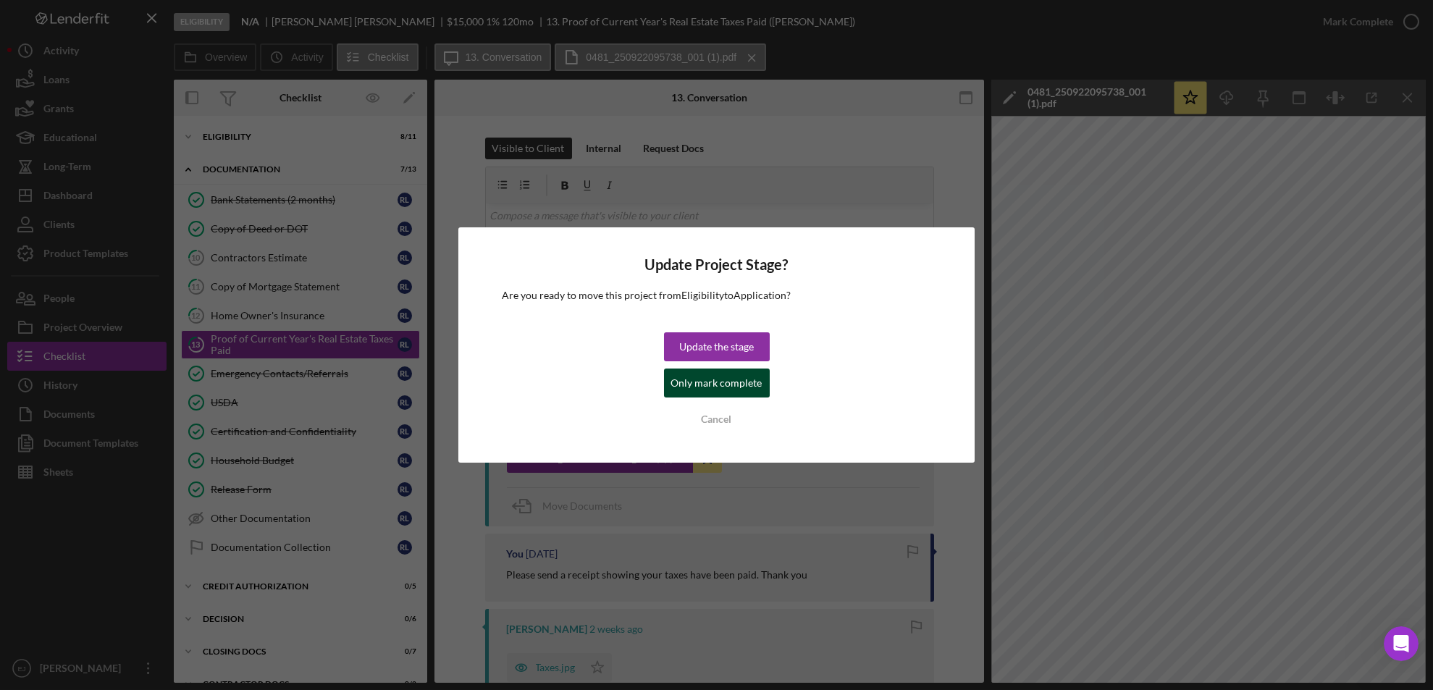
click at [678, 378] on div "Only mark complete" at bounding box center [716, 383] width 91 height 29
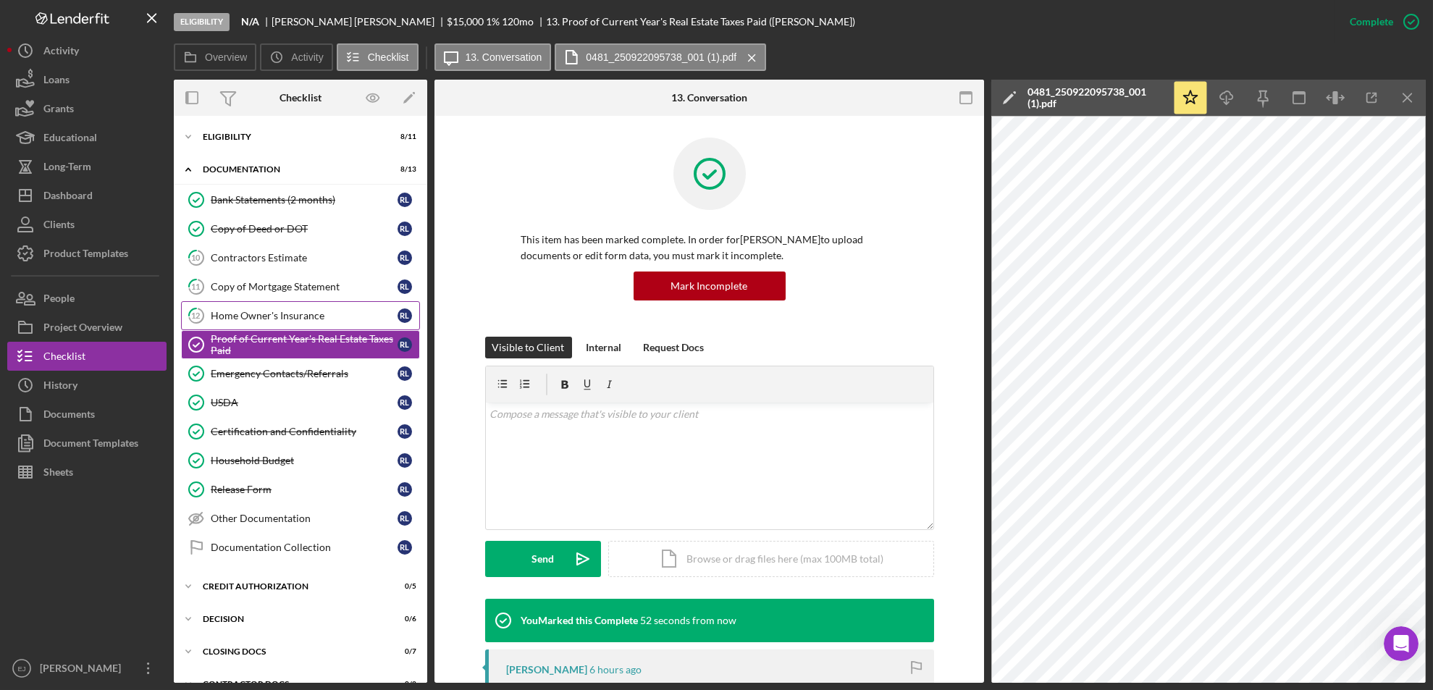
click at [306, 311] on div "Home Owner's Insurance" at bounding box center [304, 316] width 187 height 12
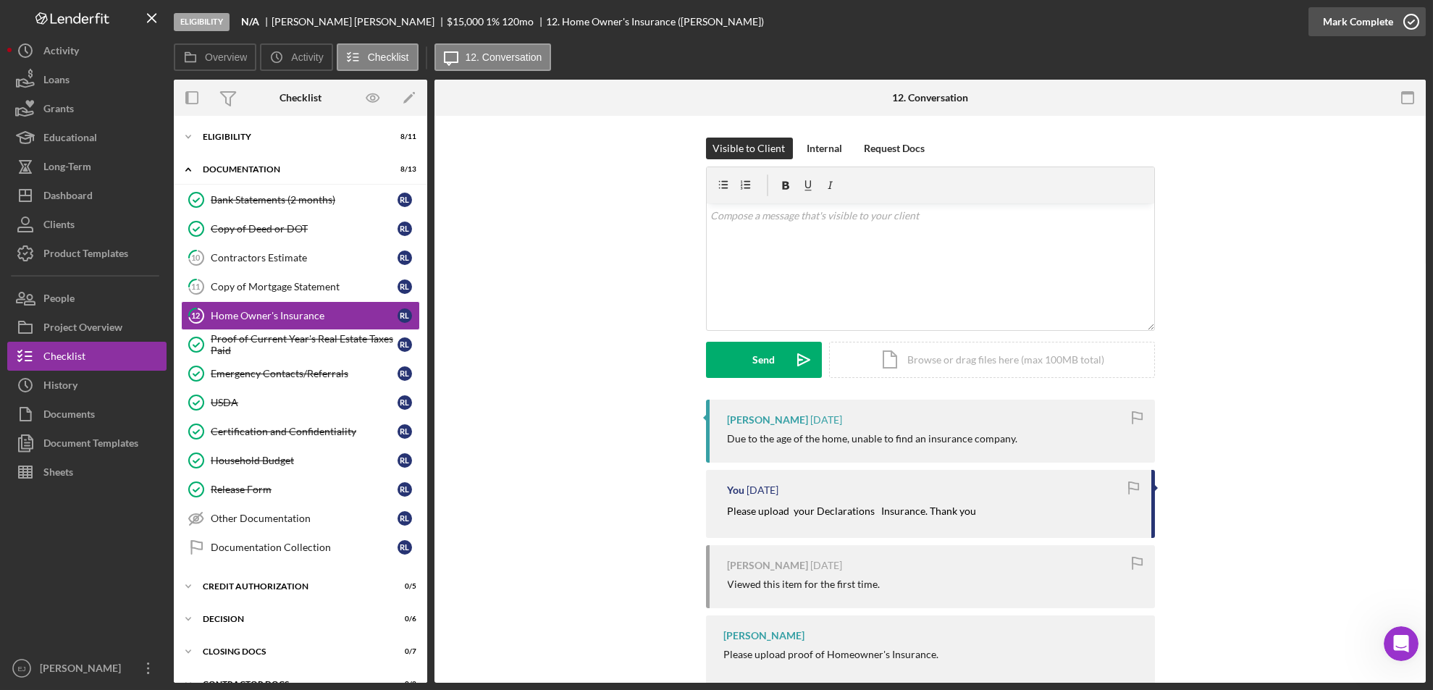
click at [1406, 23] on icon "button" at bounding box center [1411, 22] width 36 height 36
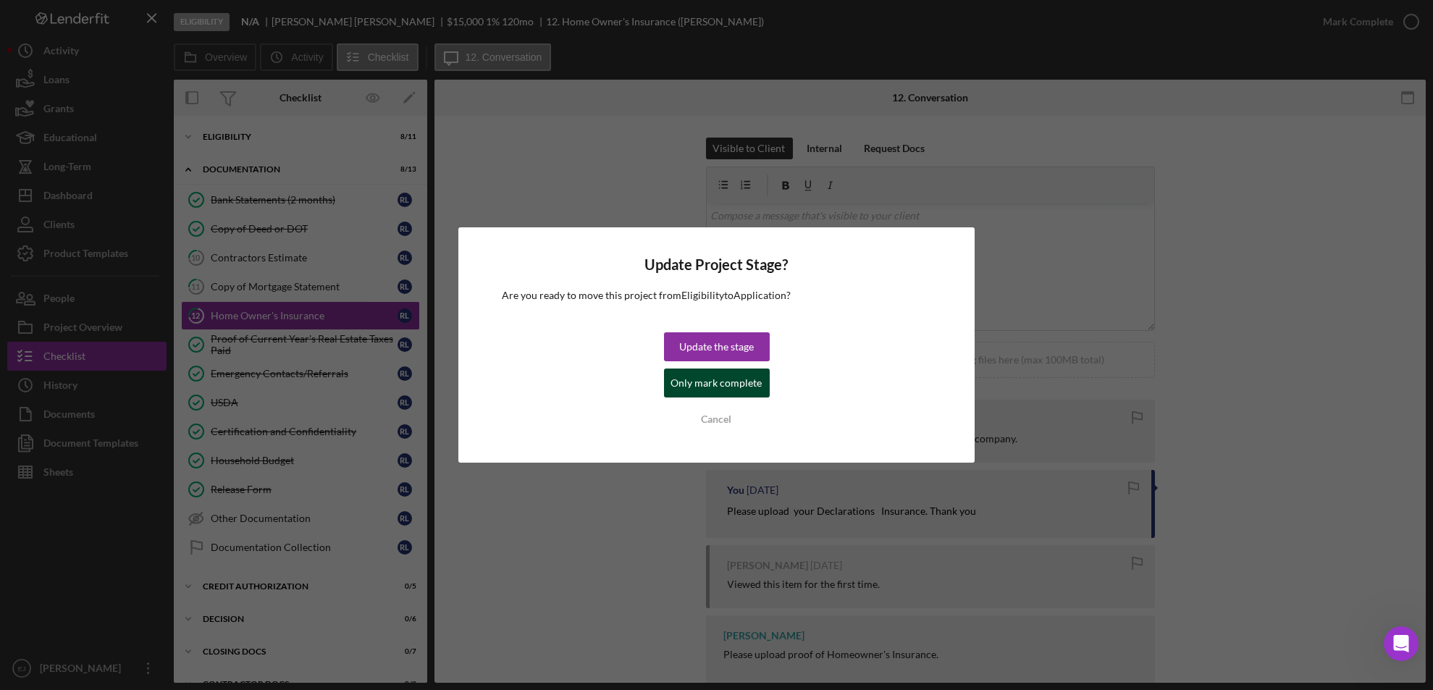
click at [758, 383] on div "Only mark complete" at bounding box center [716, 383] width 91 height 29
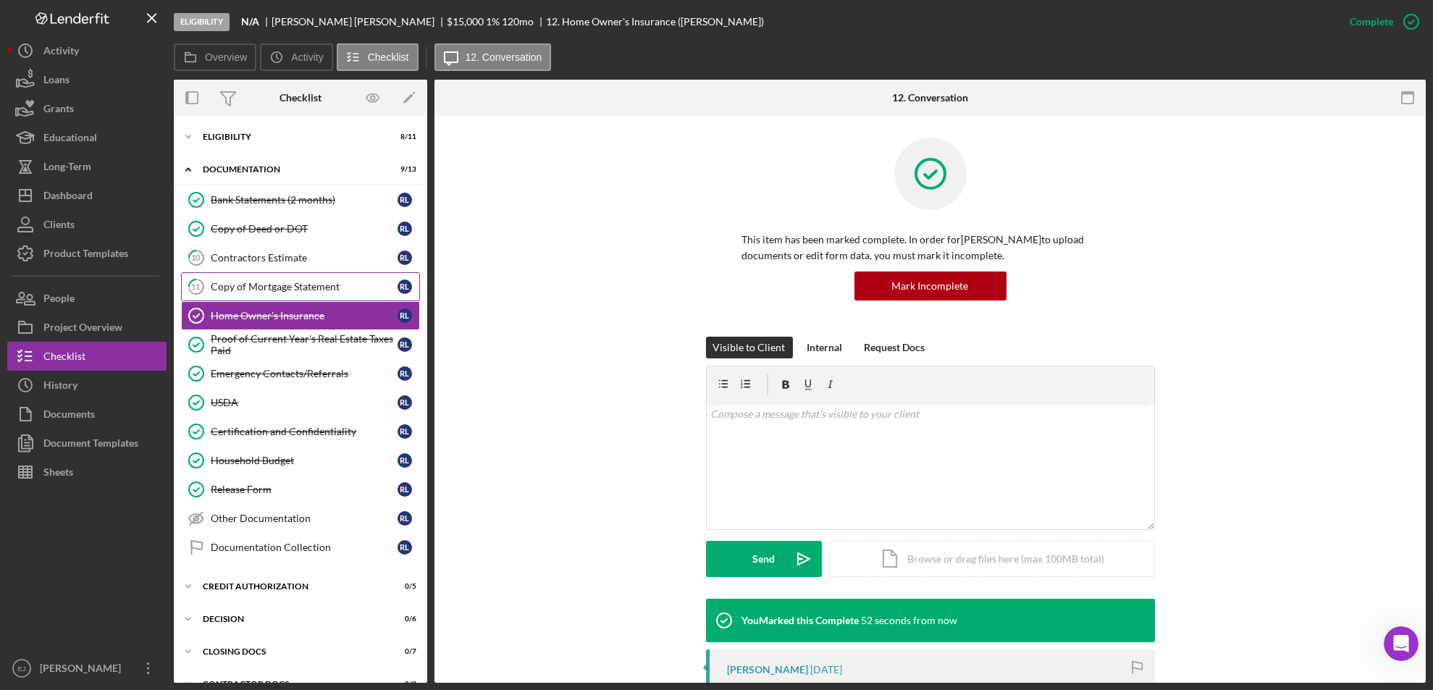
click at [292, 277] on link "11 Copy of Mortgage Statement R L" at bounding box center [300, 286] width 239 height 29
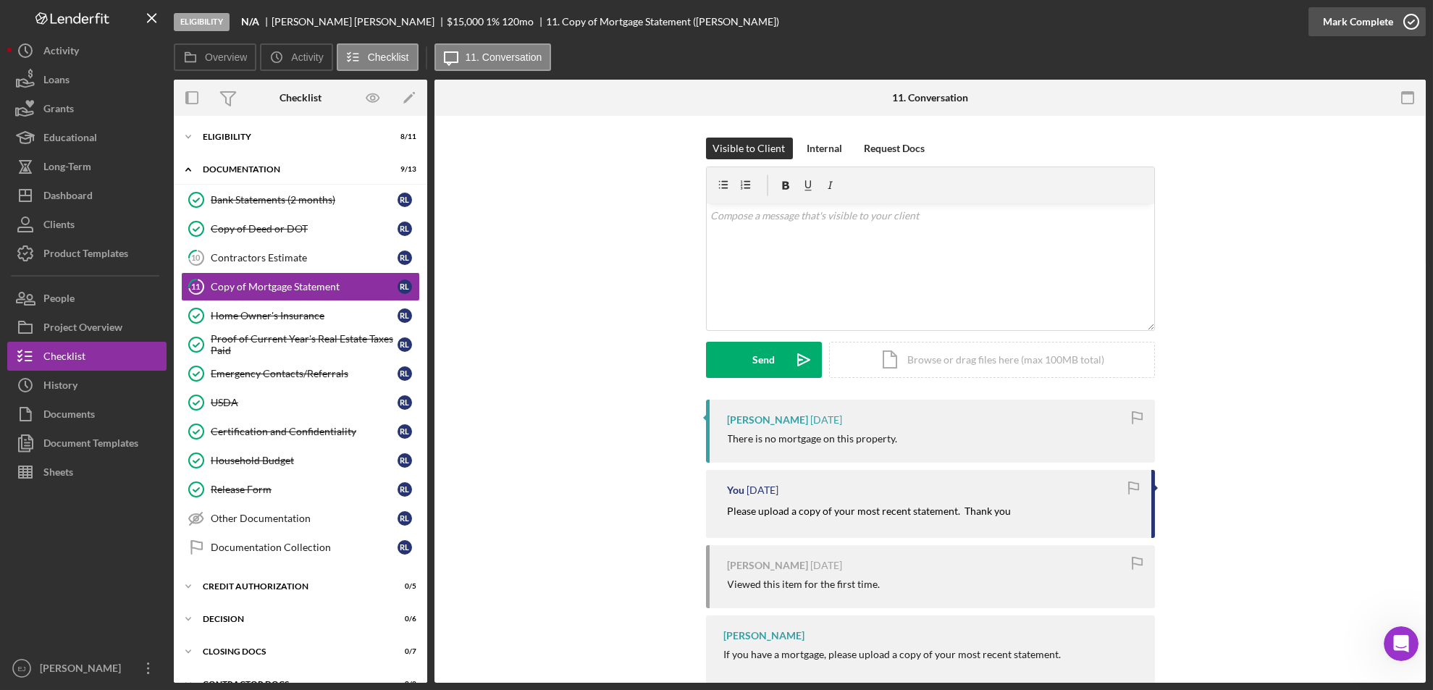
click at [1421, 16] on icon "button" at bounding box center [1411, 22] width 36 height 36
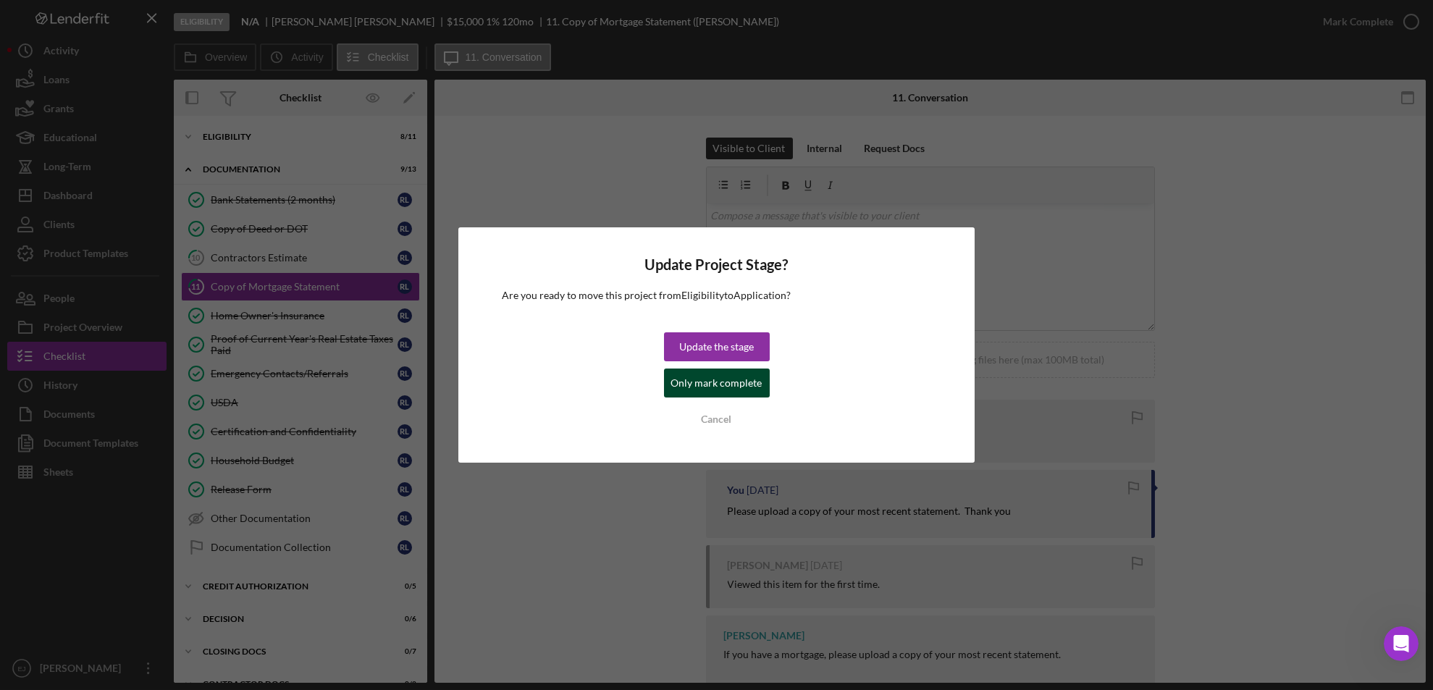
click at [727, 391] on div "Only mark complete" at bounding box center [716, 383] width 91 height 29
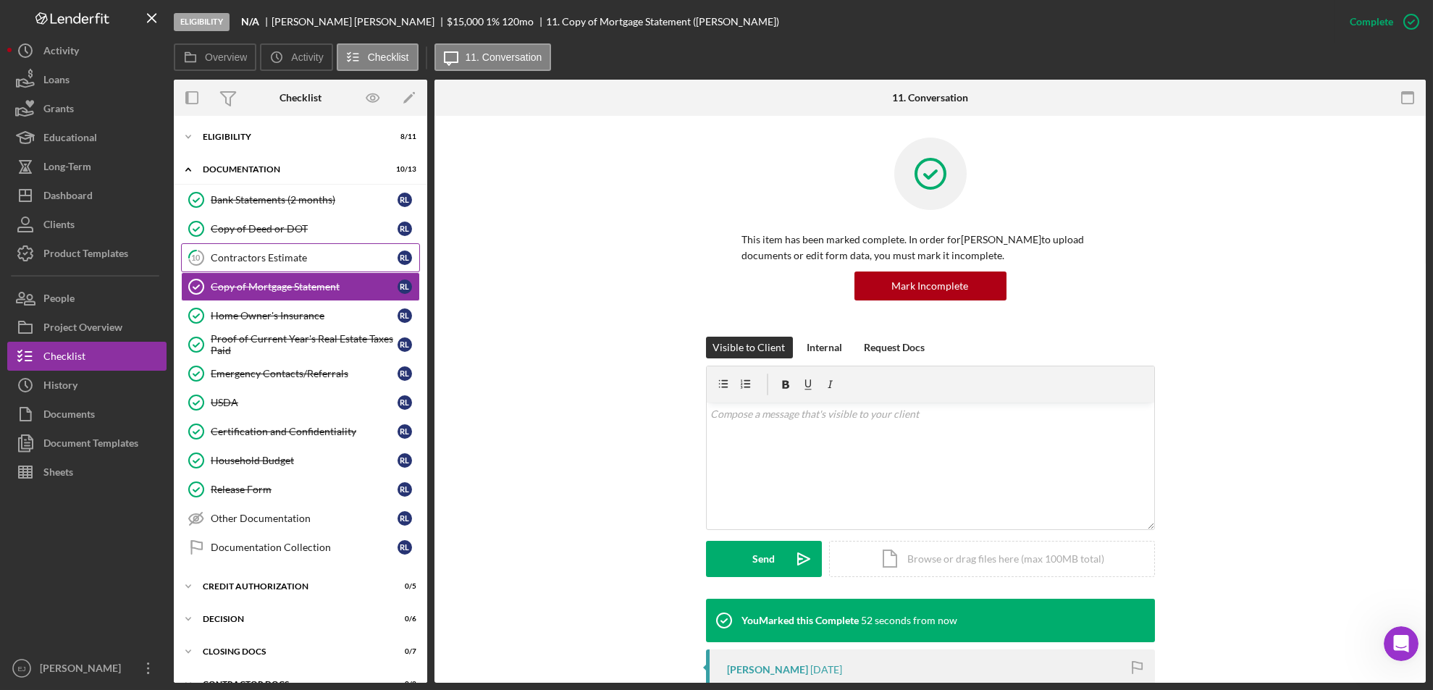
click at [311, 245] on link "10 Contractors Estimate R L" at bounding box center [300, 257] width 239 height 29
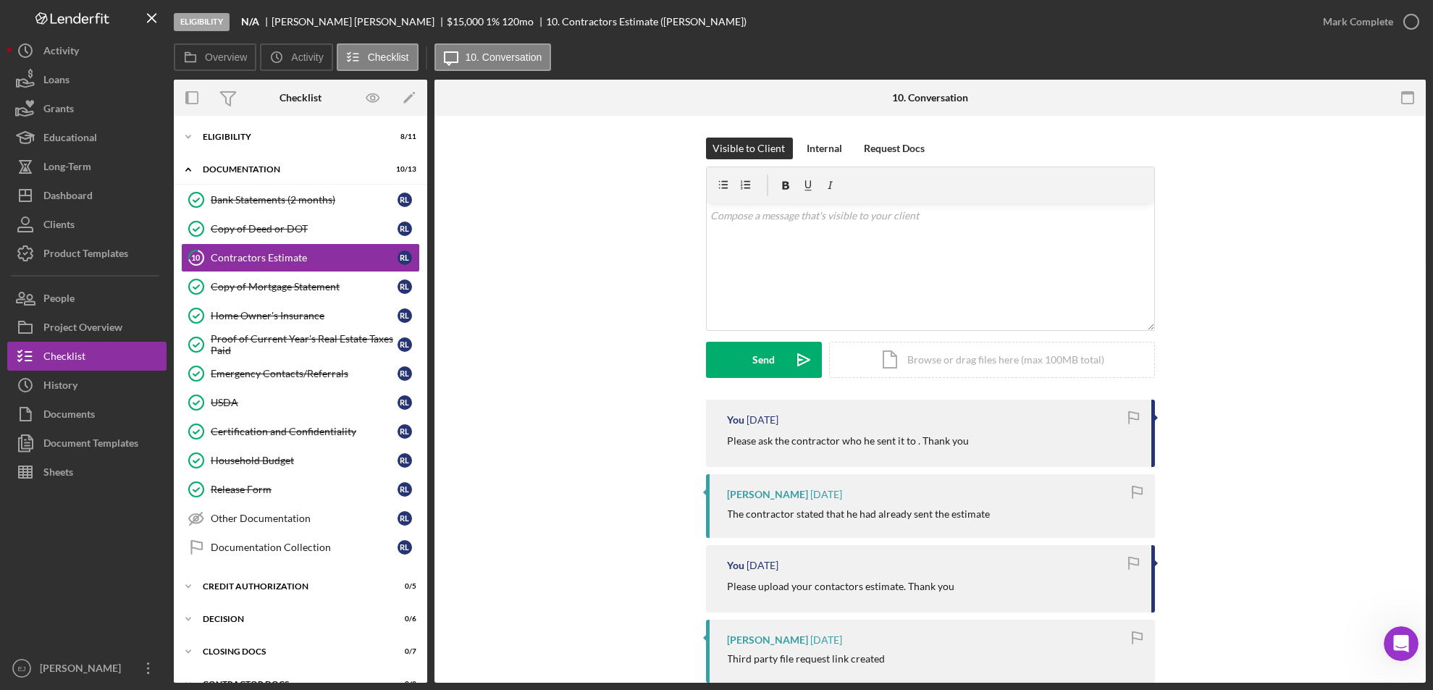
click at [1425, 608] on div "10 Contractors Estimate Visible to Client Internal Request Docs v Color teal Co…" at bounding box center [929, 399] width 991 height 567
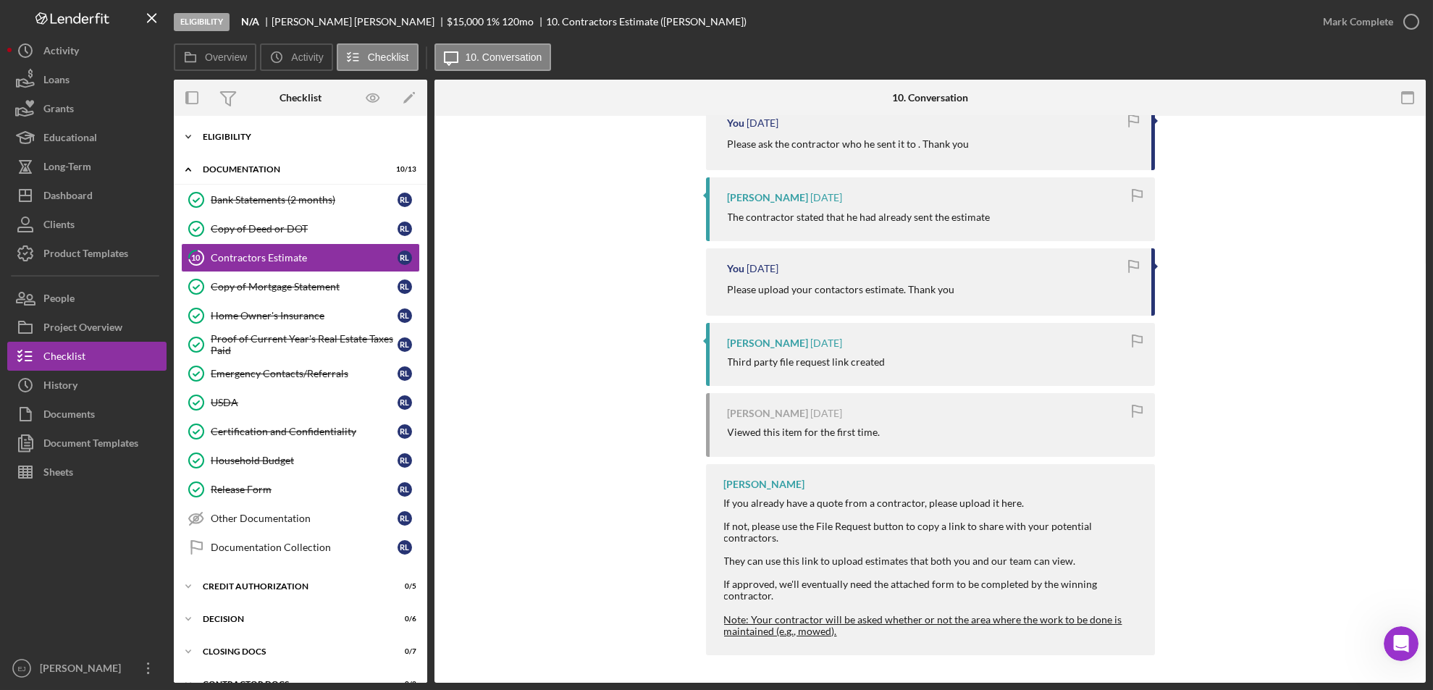
click at [190, 138] on icon "Icon/Expander" at bounding box center [188, 136] width 29 height 29
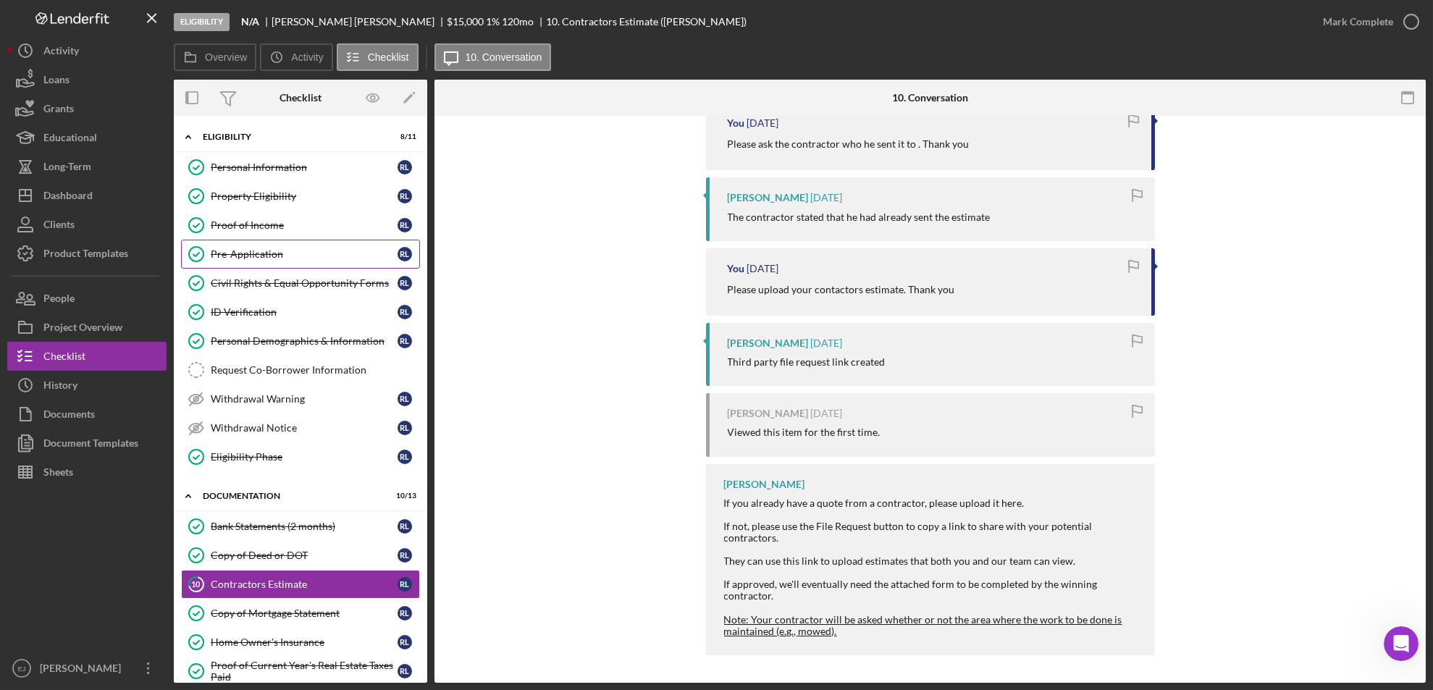
click at [253, 245] on link "Pre-Application Pre-Application R L" at bounding box center [300, 254] width 239 height 29
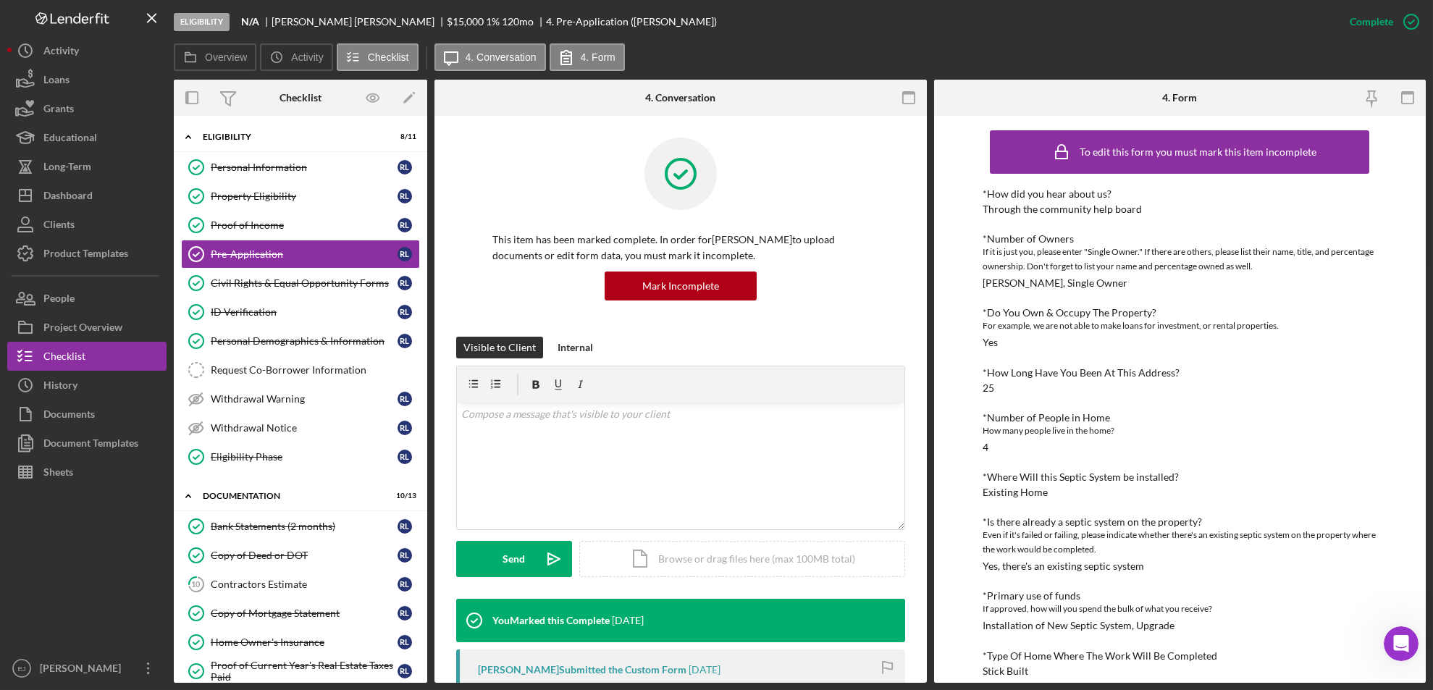
click at [965, 369] on div "To edit this form you must mark this item incomplete *How did you hear about us…" at bounding box center [1180, 399] width 492 height 567
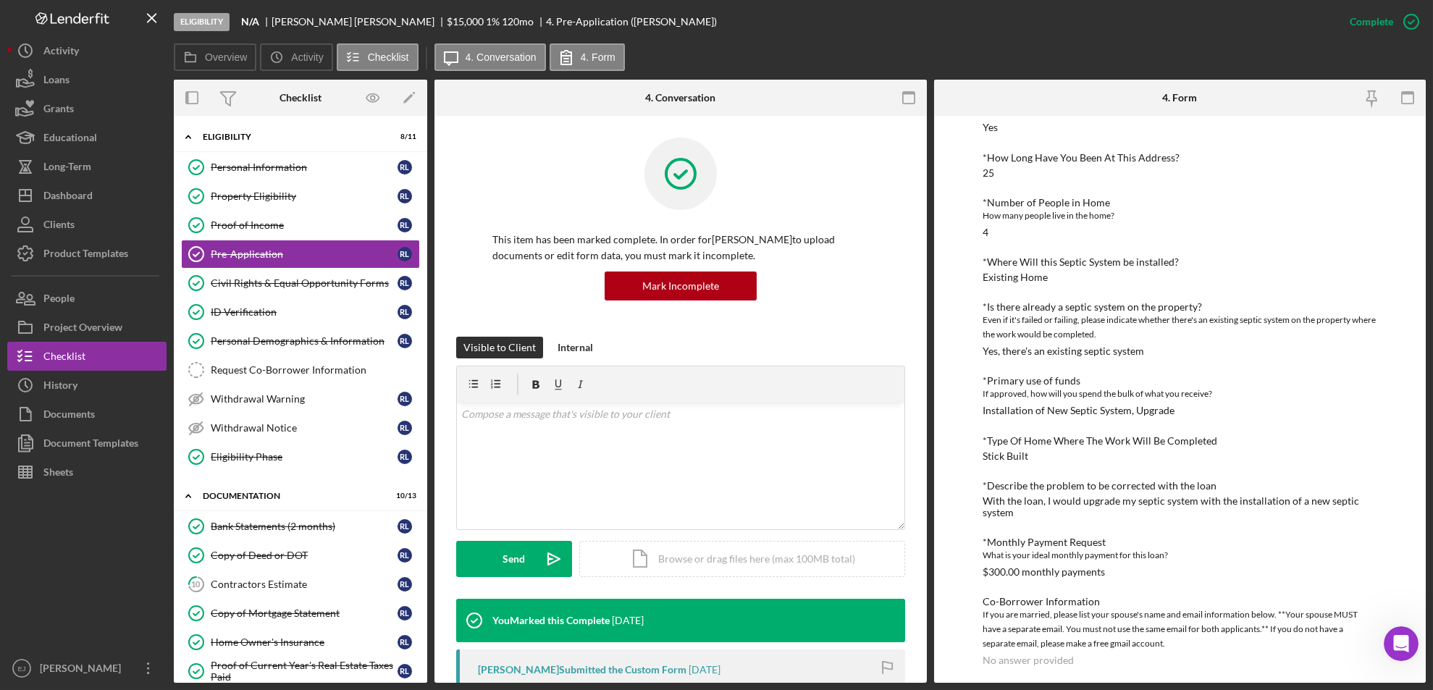
scroll to position [219, 0]
click at [1328, 277] on div "*Where Will this Septic System be installed? Existing Home" at bounding box center [1180, 266] width 394 height 27
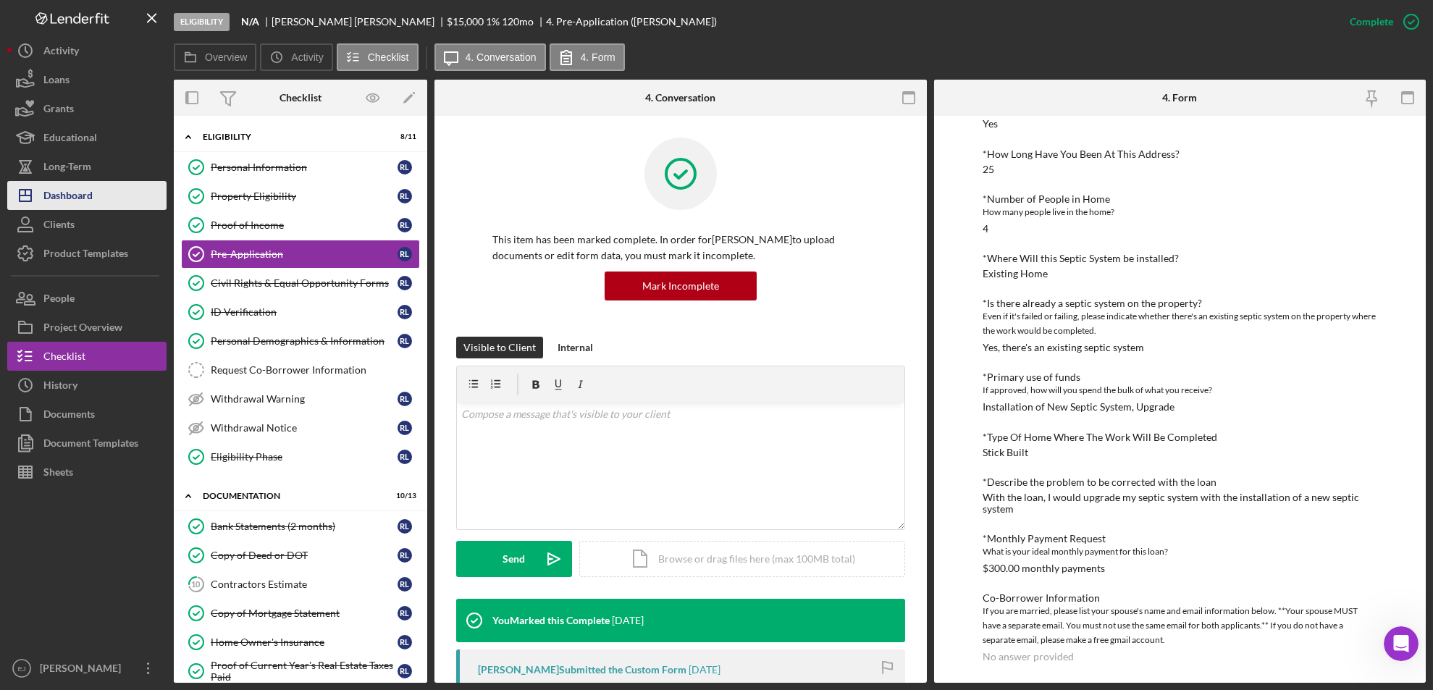
click at [121, 187] on button "Icon/Dashboard Dashboard" at bounding box center [86, 195] width 159 height 29
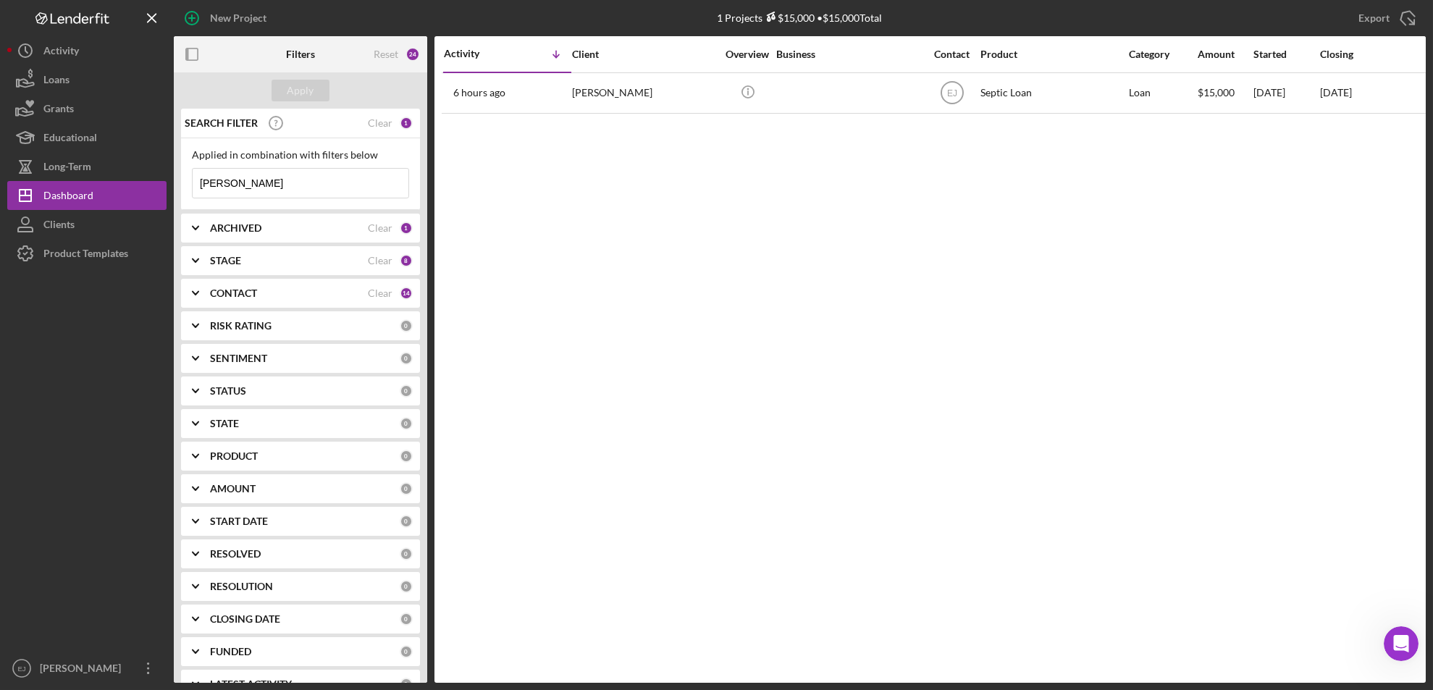
click at [289, 181] on input "logan" at bounding box center [301, 183] width 216 height 29
type input "l"
click at [310, 91] on div "Apply" at bounding box center [300, 91] width 27 height 22
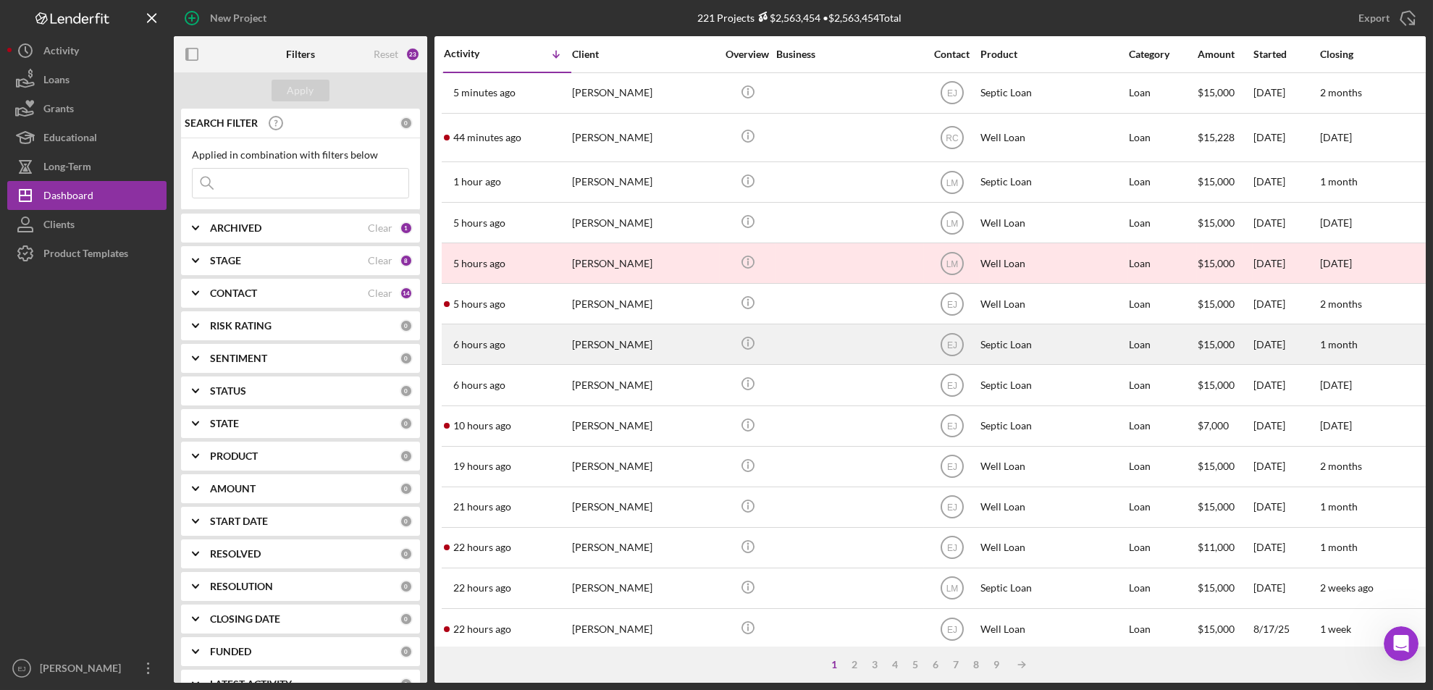
click at [601, 334] on div "[PERSON_NAME]" at bounding box center [644, 344] width 145 height 38
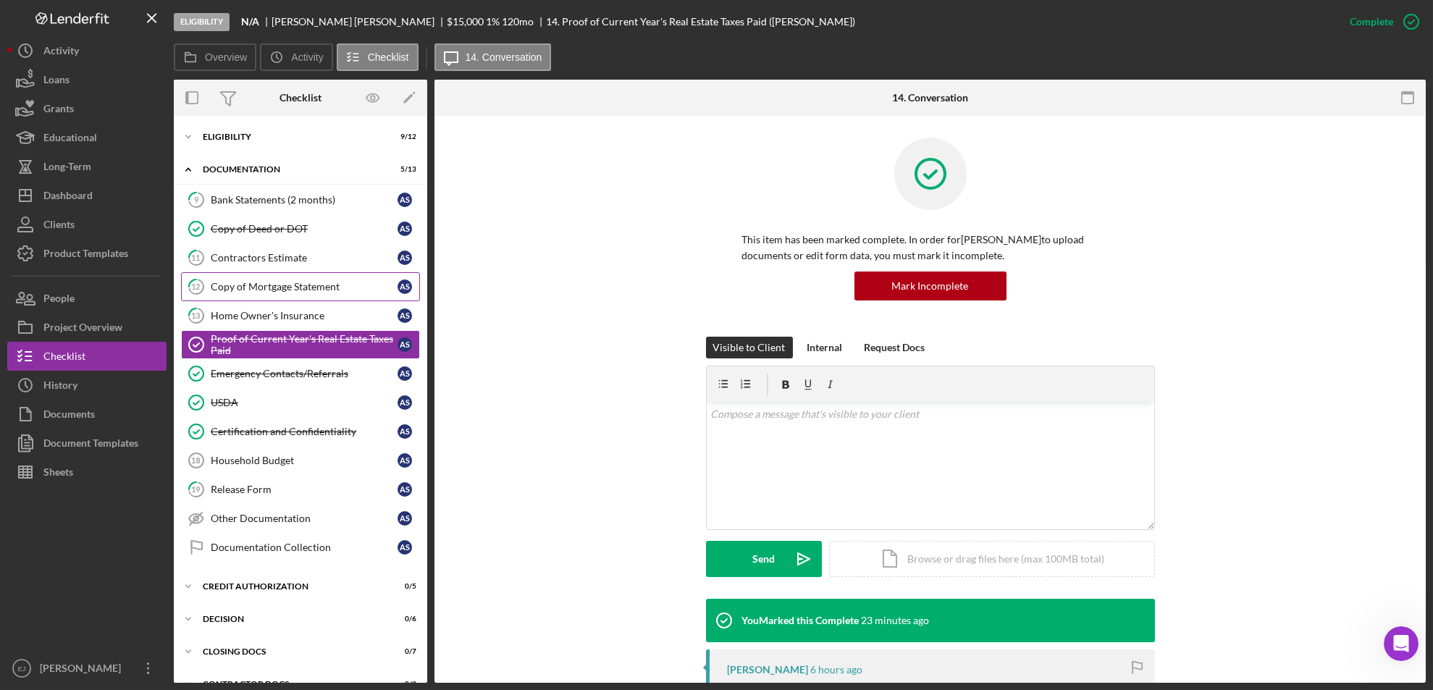
click at [247, 289] on div "Copy of Mortgage Statement" at bounding box center [304, 287] width 187 height 12
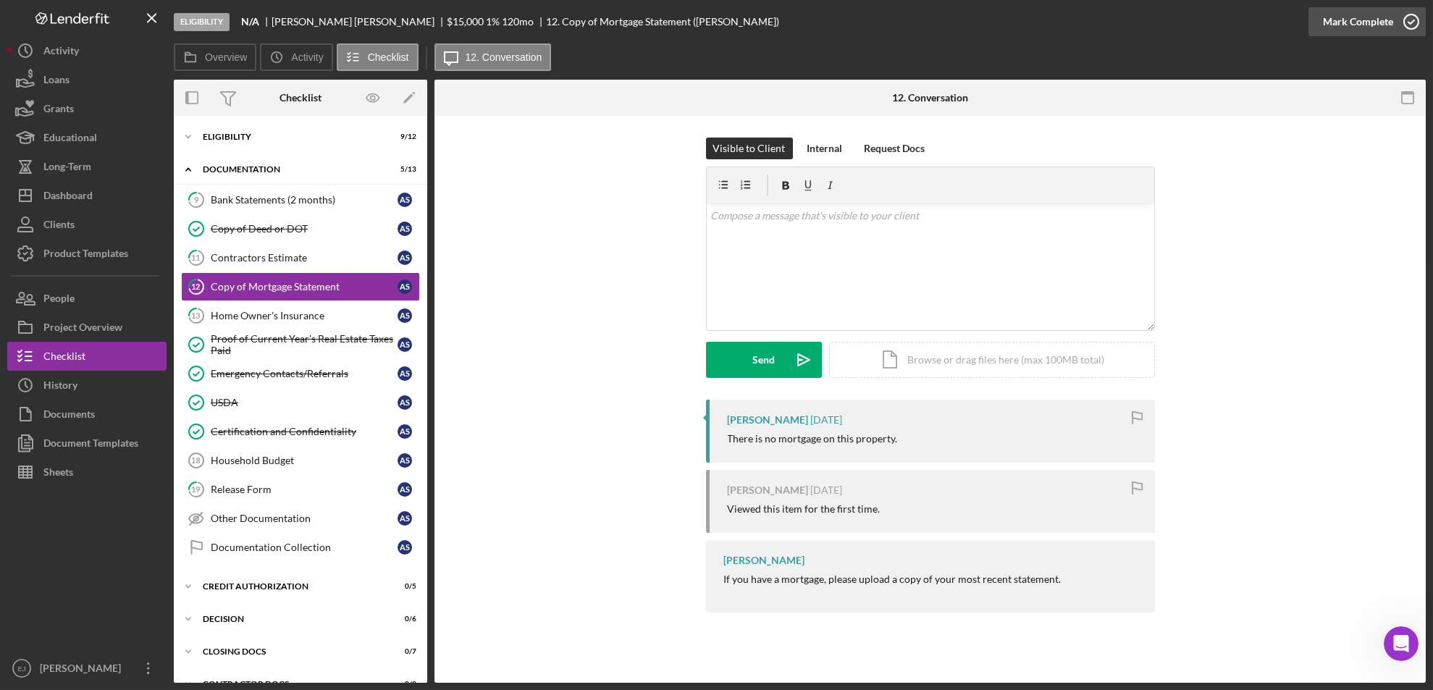
click at [1402, 16] on icon "button" at bounding box center [1411, 22] width 36 height 36
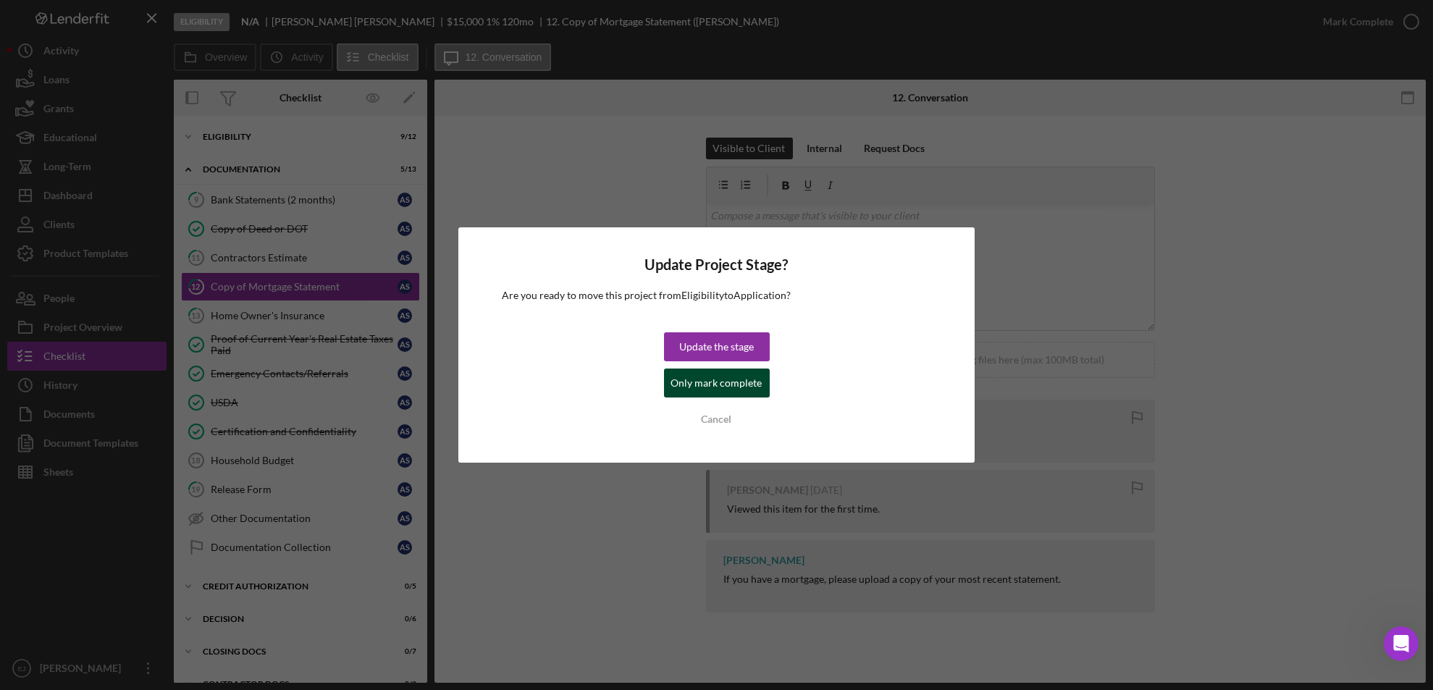
click at [694, 385] on div "Only mark complete" at bounding box center [716, 383] width 91 height 29
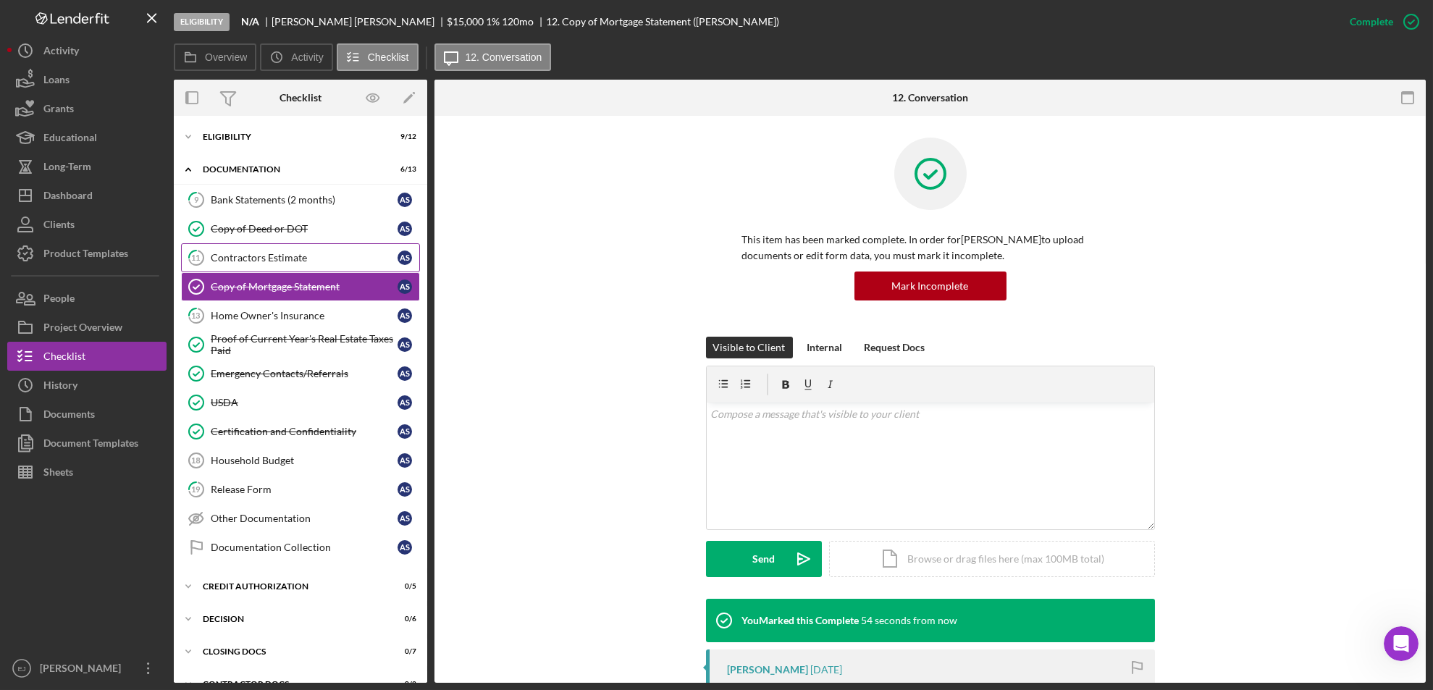
click at [308, 249] on link "11 Contractors Estimate A S" at bounding box center [300, 257] width 239 height 29
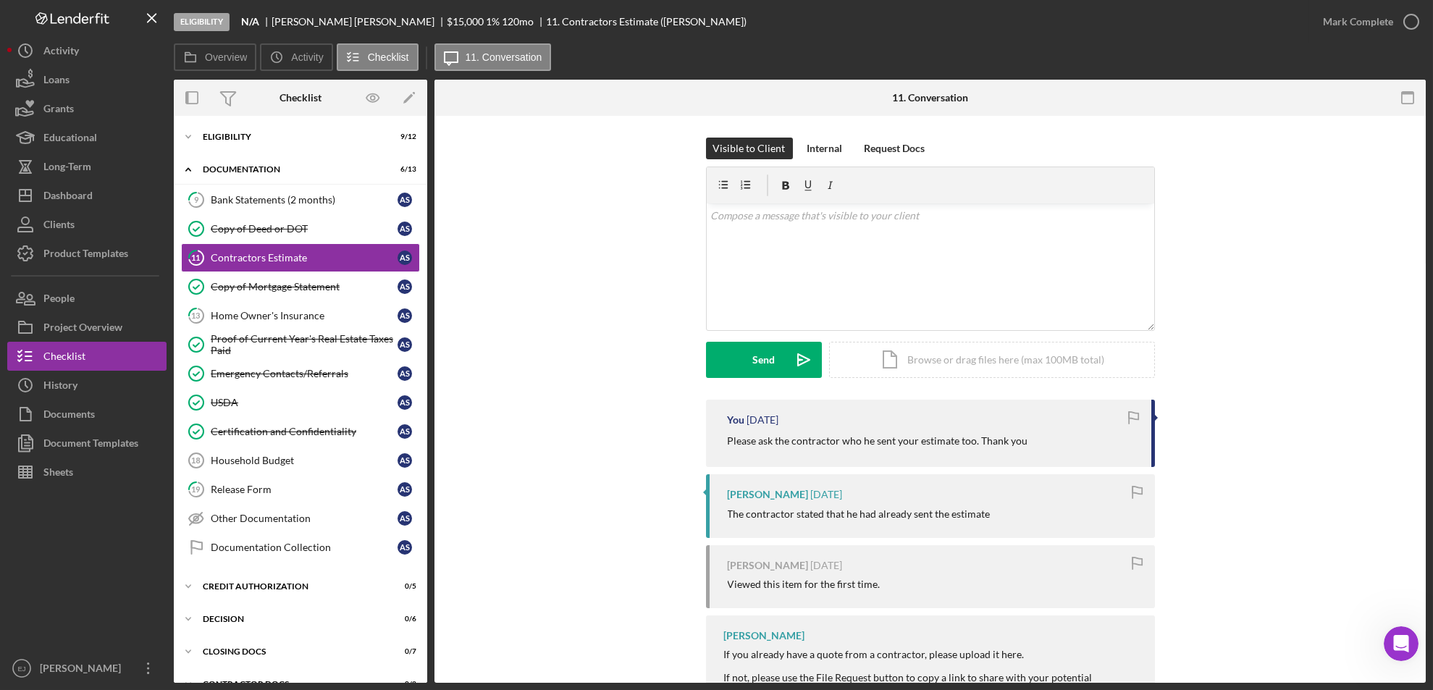
click at [1428, 601] on div "Eligibility N/A Alvin Stoakley $15,000 $15,000 1 % 120 mo 11. Contractors Estim…" at bounding box center [716, 345] width 1433 height 690
click at [1425, 594] on div "11 Contractors Estimate Visible to Client Internal Request Docs v Color teal Co…" at bounding box center [929, 399] width 991 height 567
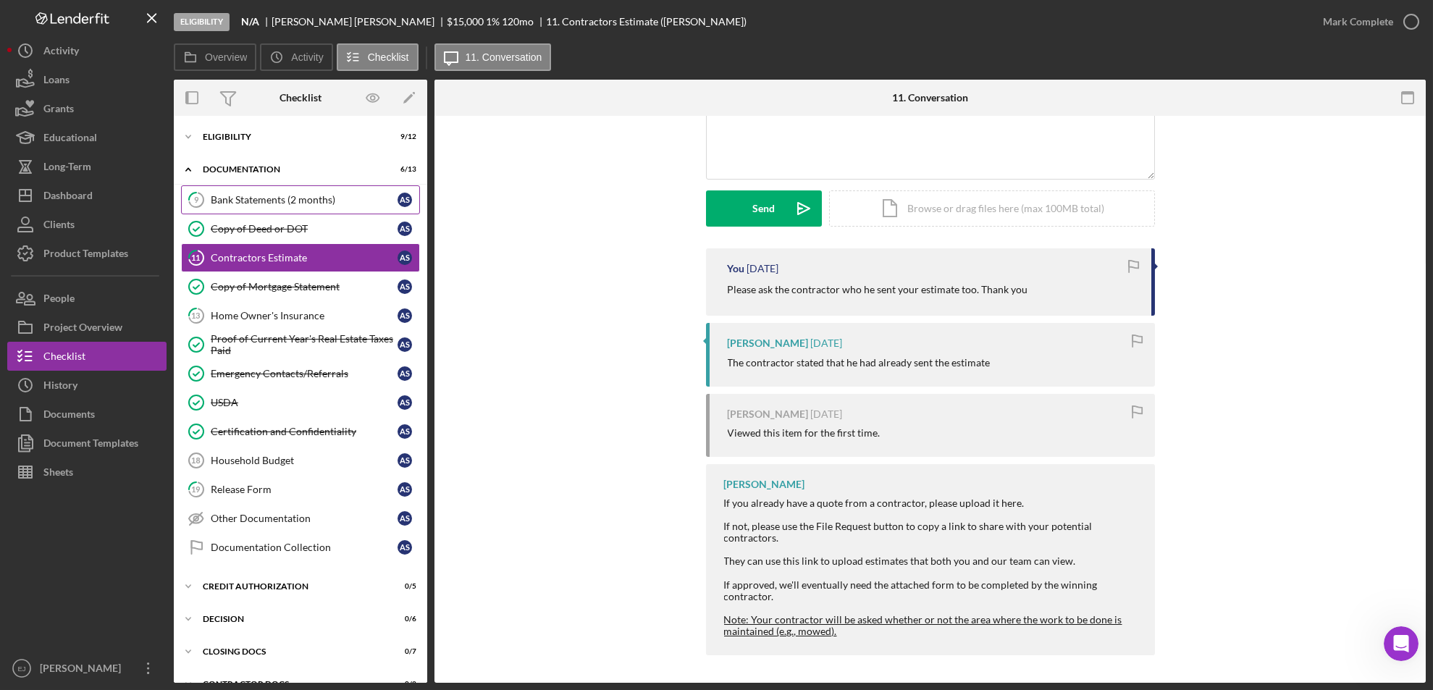
click at [264, 201] on div "Bank Statements (2 months)" at bounding box center [304, 200] width 187 height 12
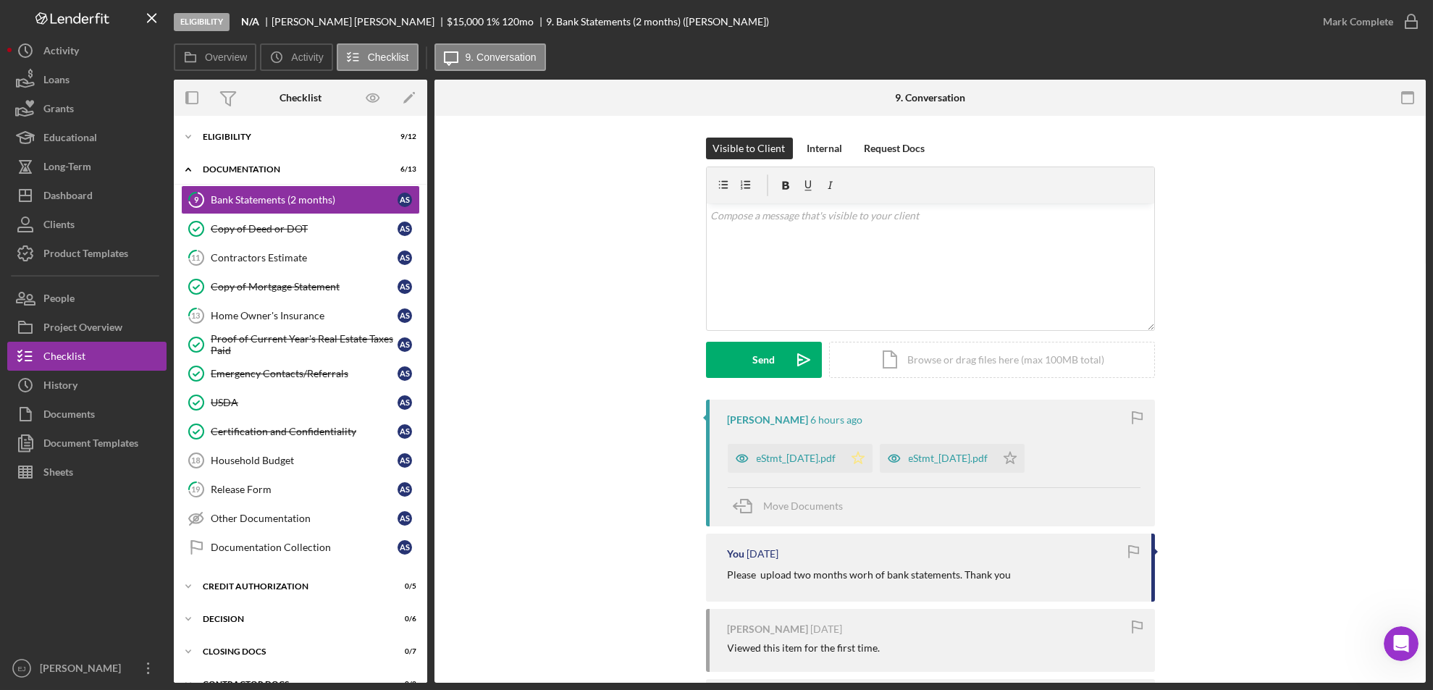
click at [873, 455] on icon "Icon/Star" at bounding box center [858, 458] width 29 height 29
click at [1025, 447] on icon "Icon/Star" at bounding box center [1010, 458] width 29 height 29
click at [1416, 21] on icon "button" at bounding box center [1411, 22] width 36 height 36
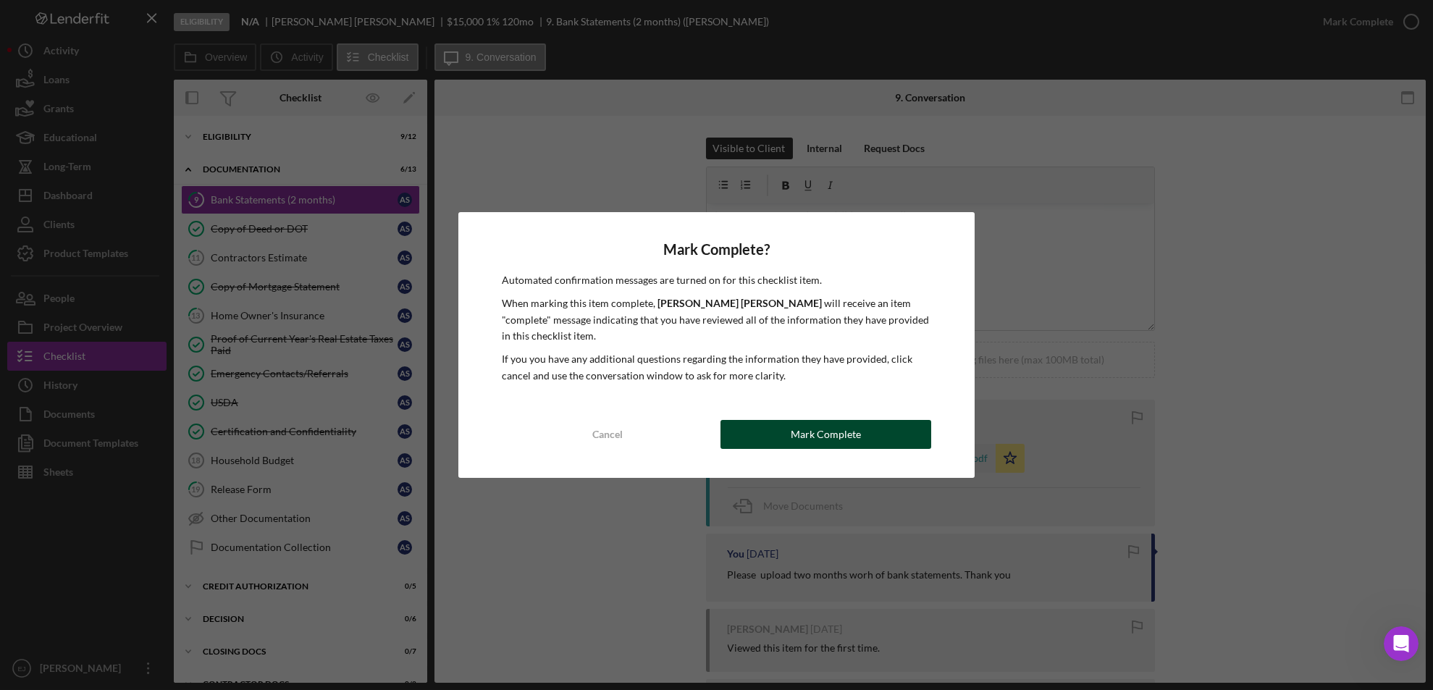
click at [752, 439] on button "Mark Complete" at bounding box center [825, 434] width 211 height 29
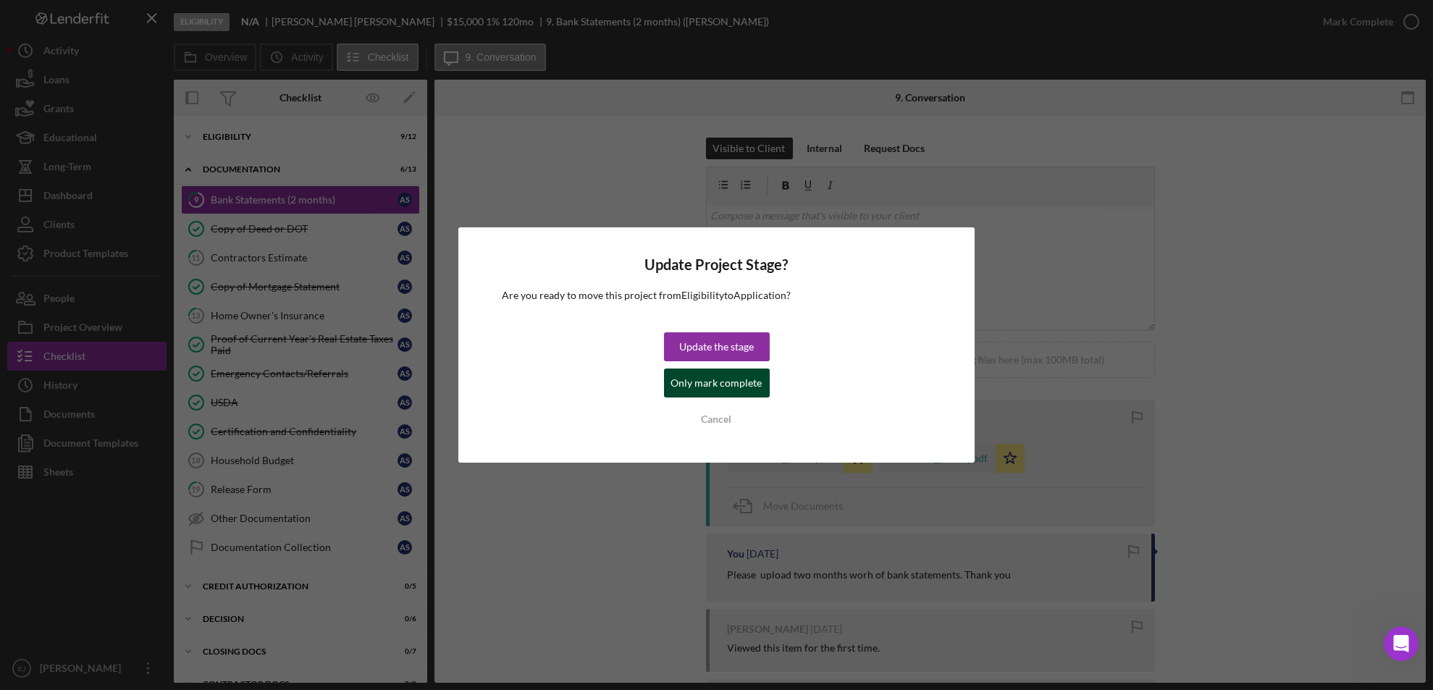
click at [714, 394] on div "Only mark complete" at bounding box center [716, 383] width 91 height 29
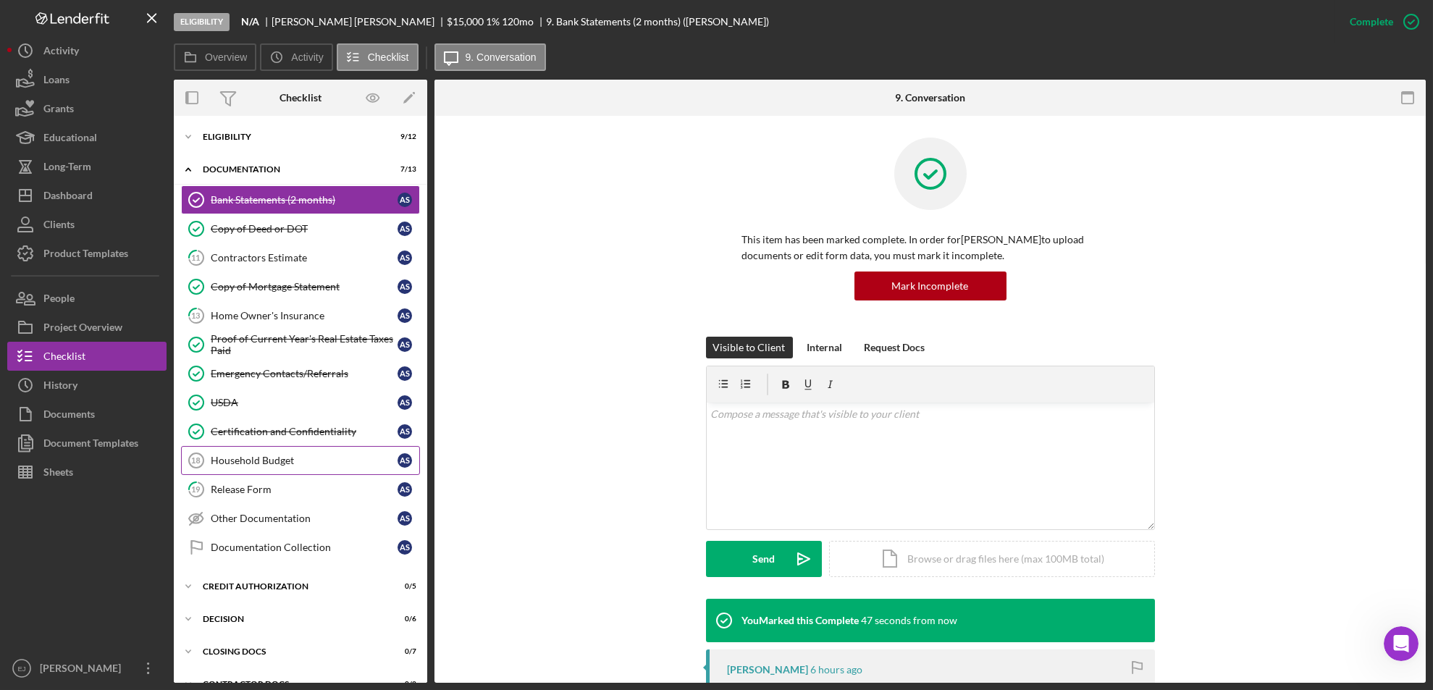
click at [279, 465] on div "Household Budget" at bounding box center [304, 461] width 187 height 12
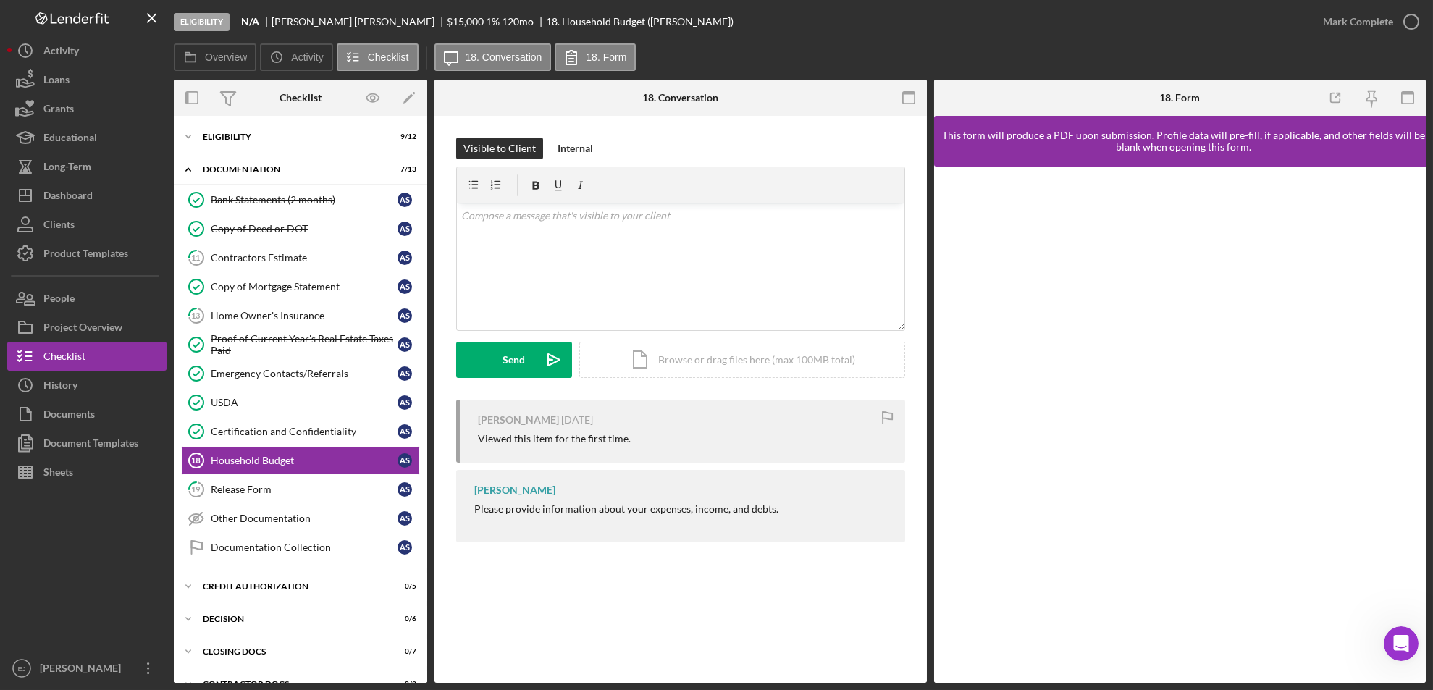
click at [1416, 592] on div at bounding box center [1180, 425] width 492 height 516
click at [498, 219] on p at bounding box center [680, 216] width 439 height 16
click at [518, 350] on div "Send" at bounding box center [514, 360] width 22 height 36
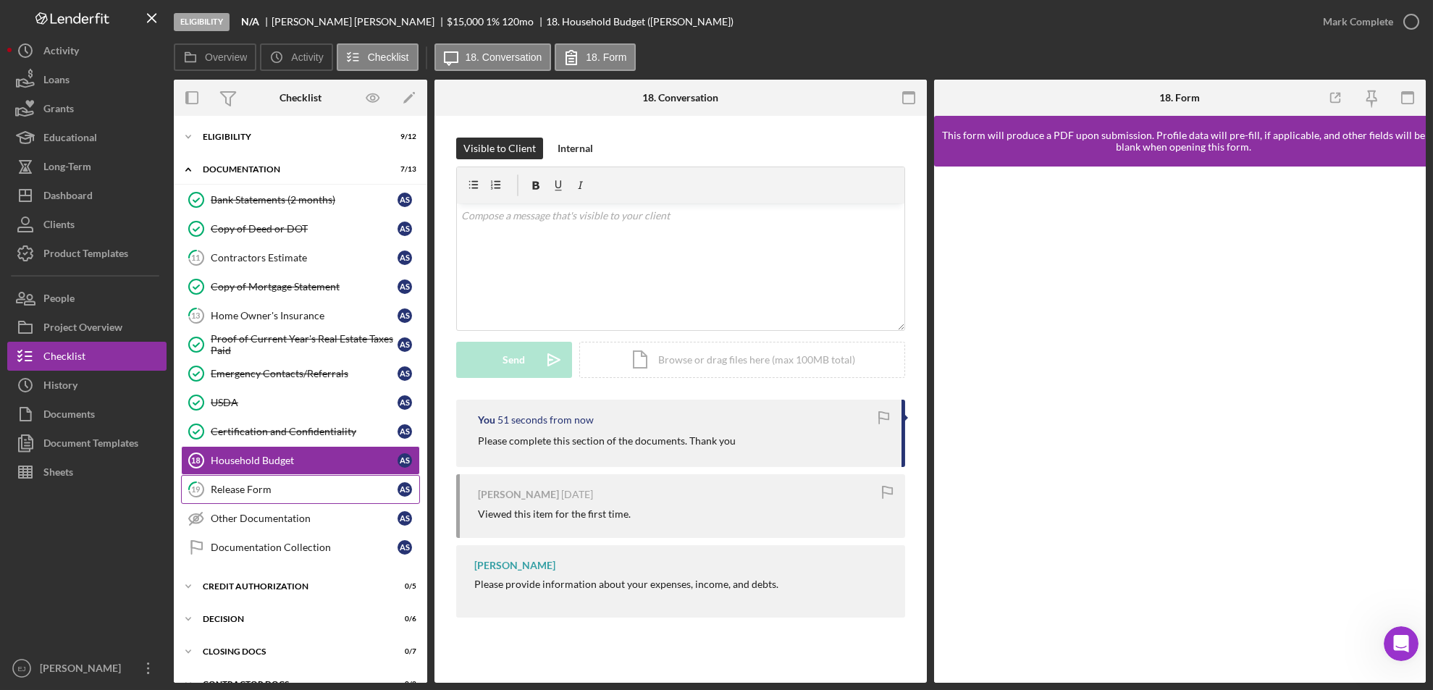
click at [286, 495] on div "Release Form" at bounding box center [304, 490] width 187 height 12
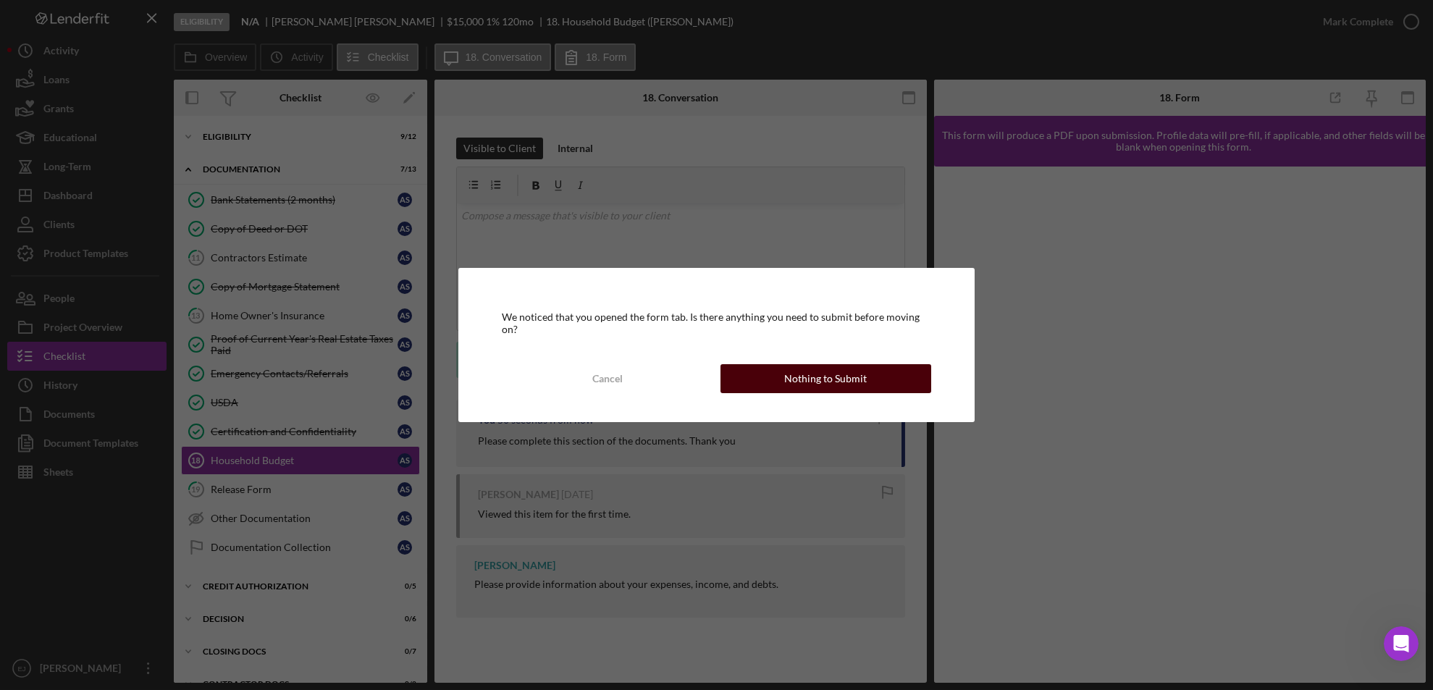
click at [762, 378] on button "Nothing to Submit" at bounding box center [825, 378] width 211 height 29
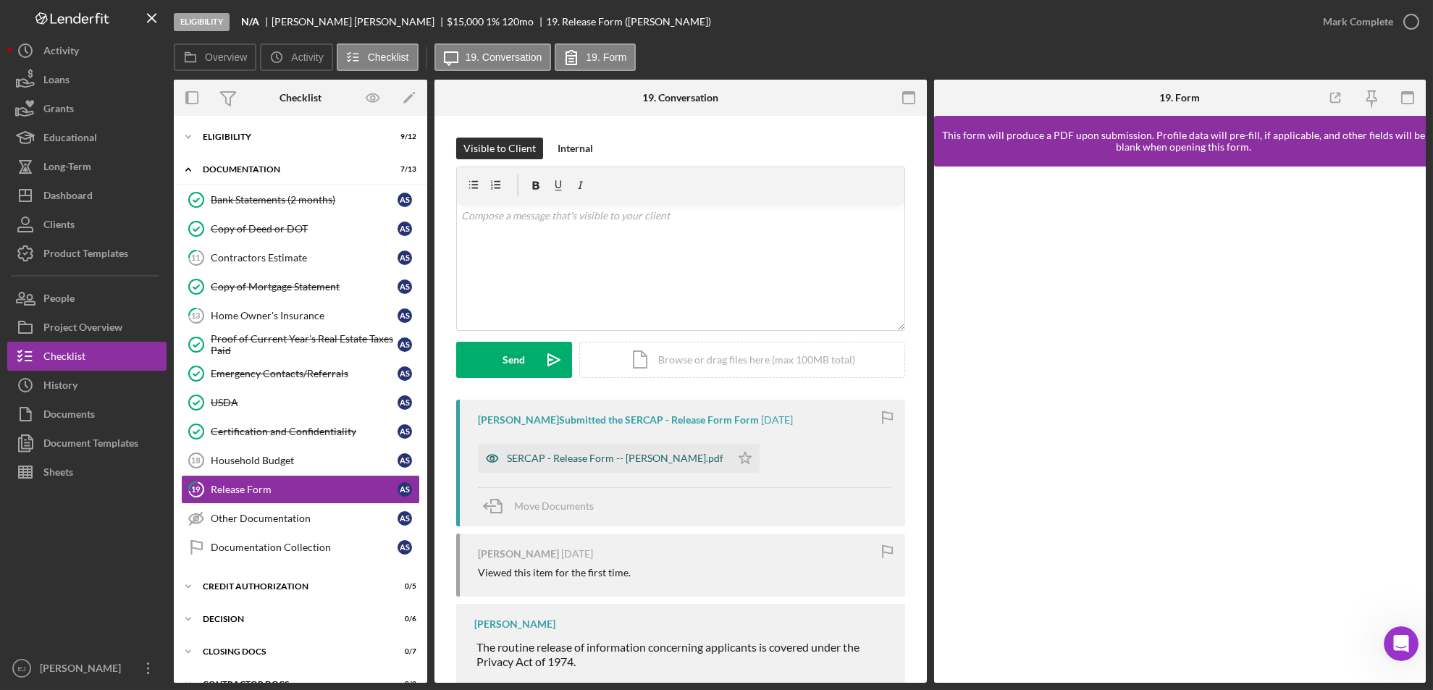
click at [647, 471] on div "SERCAP - Release Form -- Alvin Stoakley.pdf" at bounding box center [604, 458] width 253 height 29
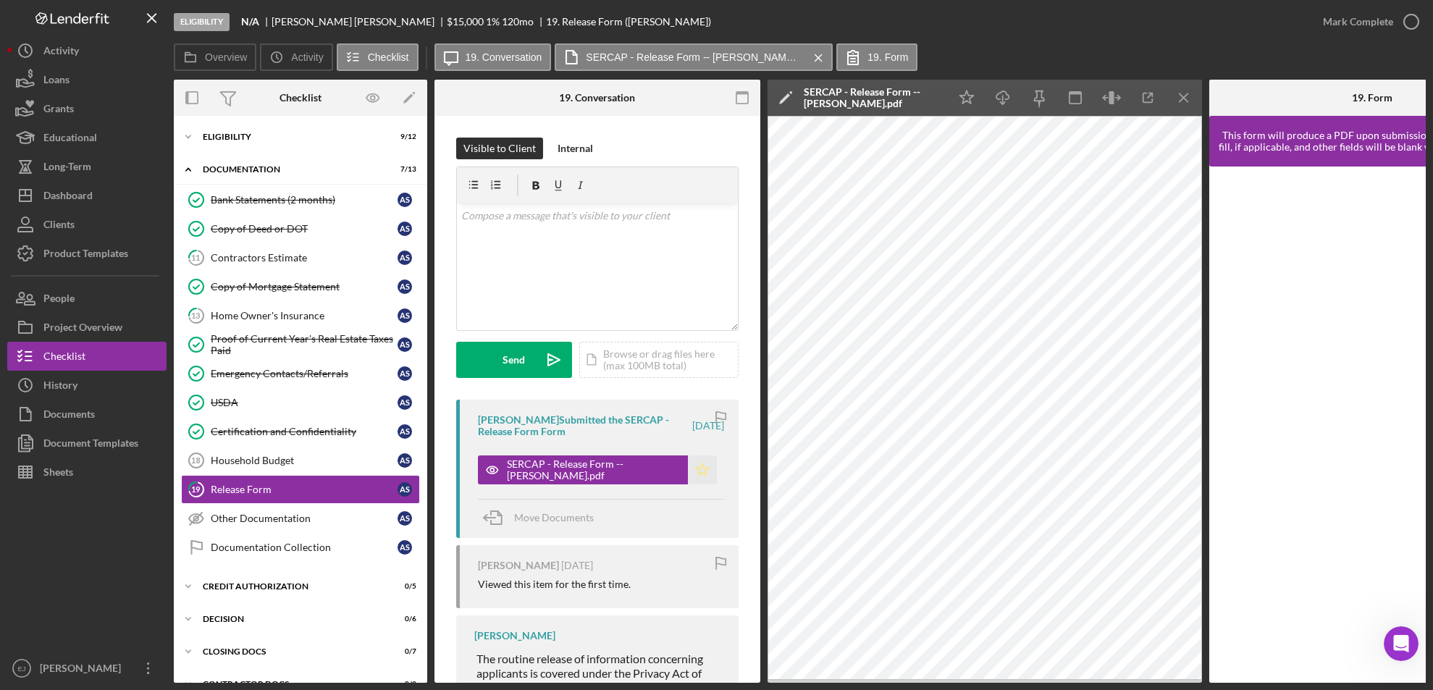
click at [700, 470] on icon "Icon/Star" at bounding box center [702, 469] width 29 height 29
click at [1191, 89] on icon "Icon/Menu Close" at bounding box center [1184, 98] width 33 height 33
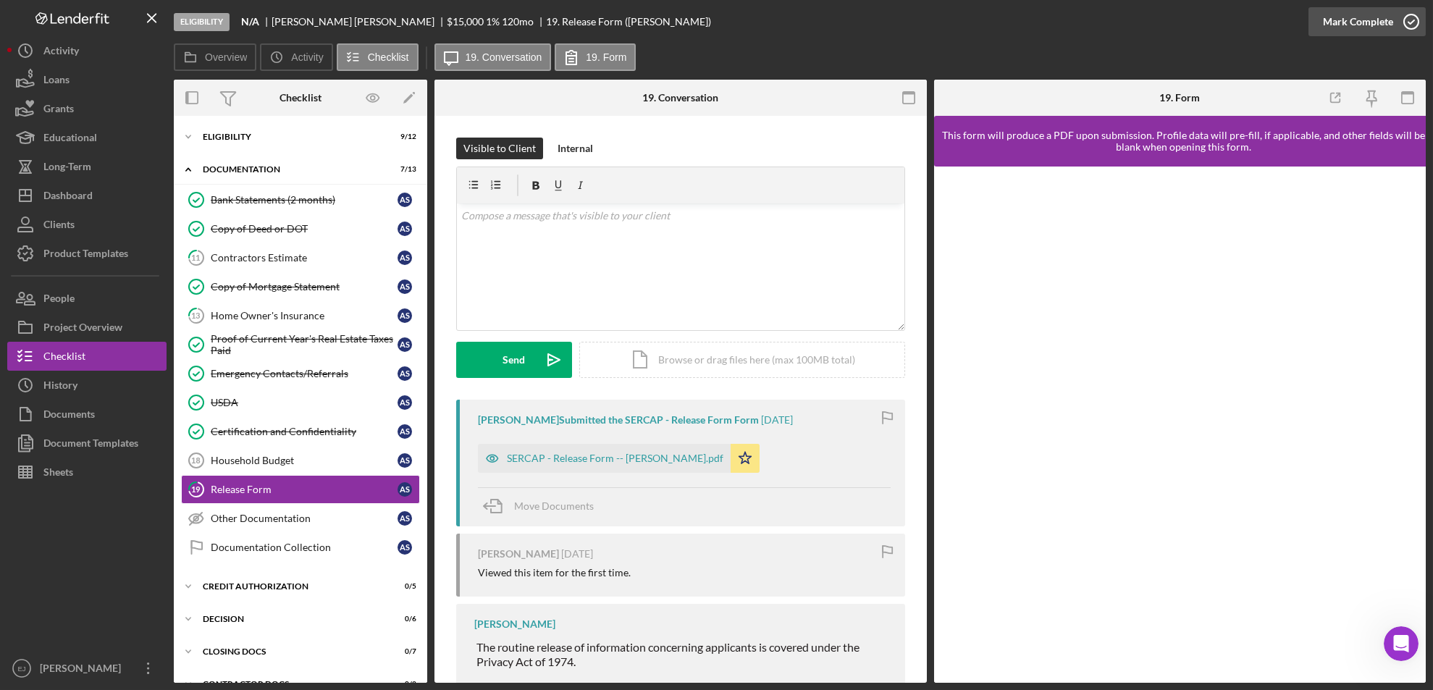
click at [1418, 18] on icon "button" at bounding box center [1411, 22] width 36 height 36
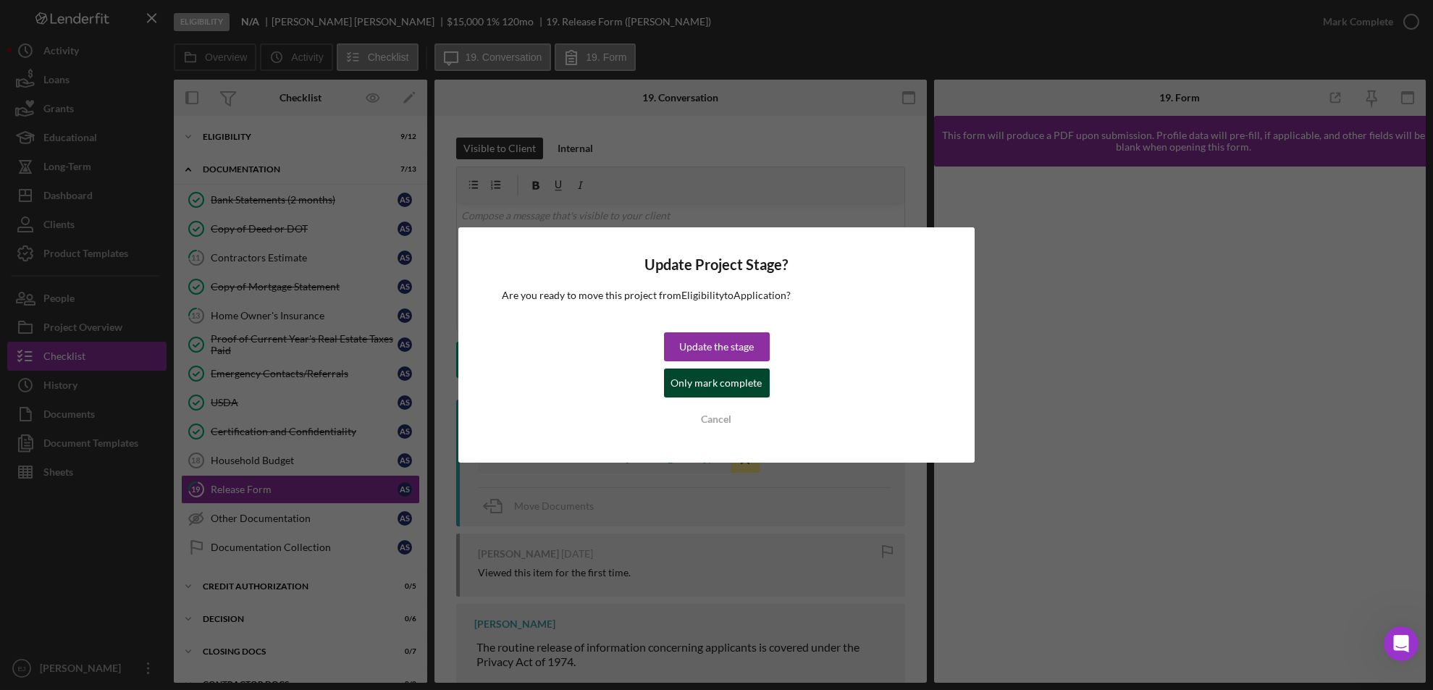
click at [720, 380] on div "Only mark complete" at bounding box center [716, 383] width 91 height 29
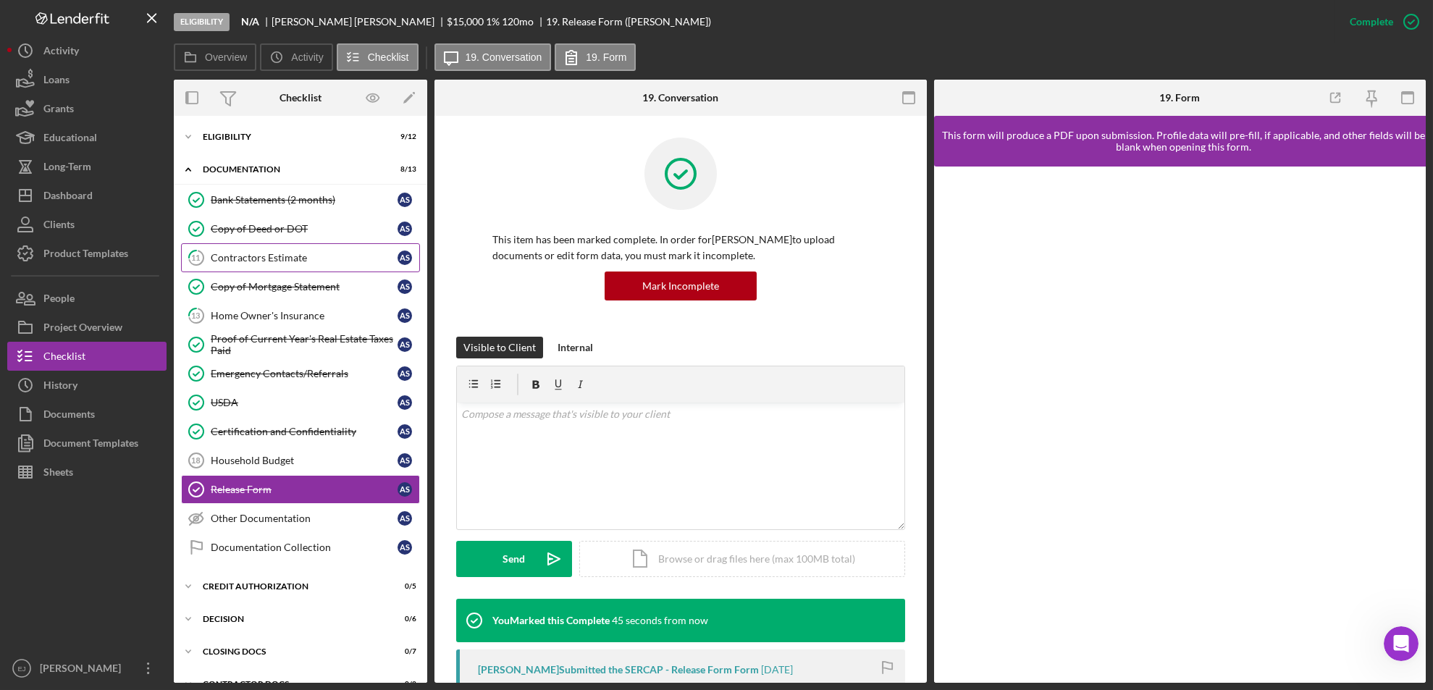
click at [289, 259] on div "Contractors Estimate" at bounding box center [304, 258] width 187 height 12
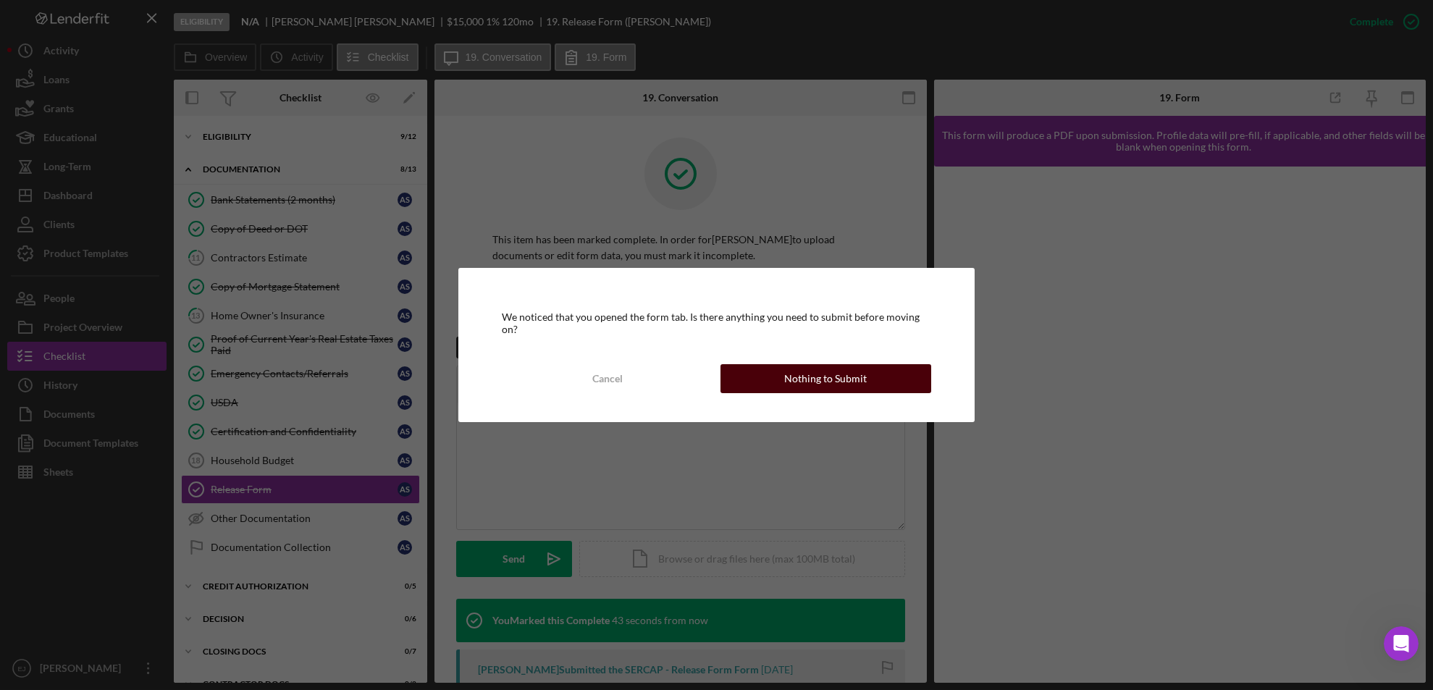
click at [849, 378] on div "Nothing to Submit" at bounding box center [825, 378] width 83 height 29
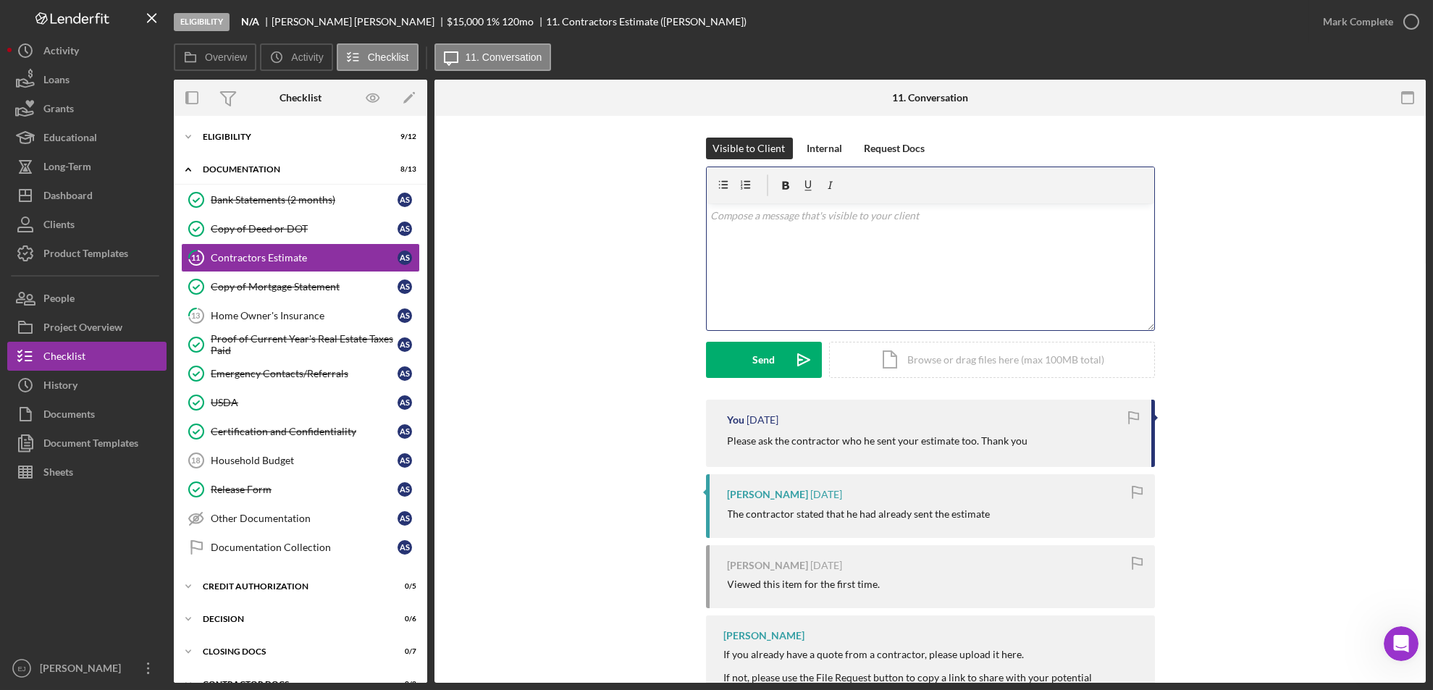
click at [768, 218] on p at bounding box center [930, 216] width 440 height 16
click at [1425, 632] on div "11 Contractors Estimate Visible to Client Internal Request Docs v Color teal Co…" at bounding box center [929, 399] width 991 height 567
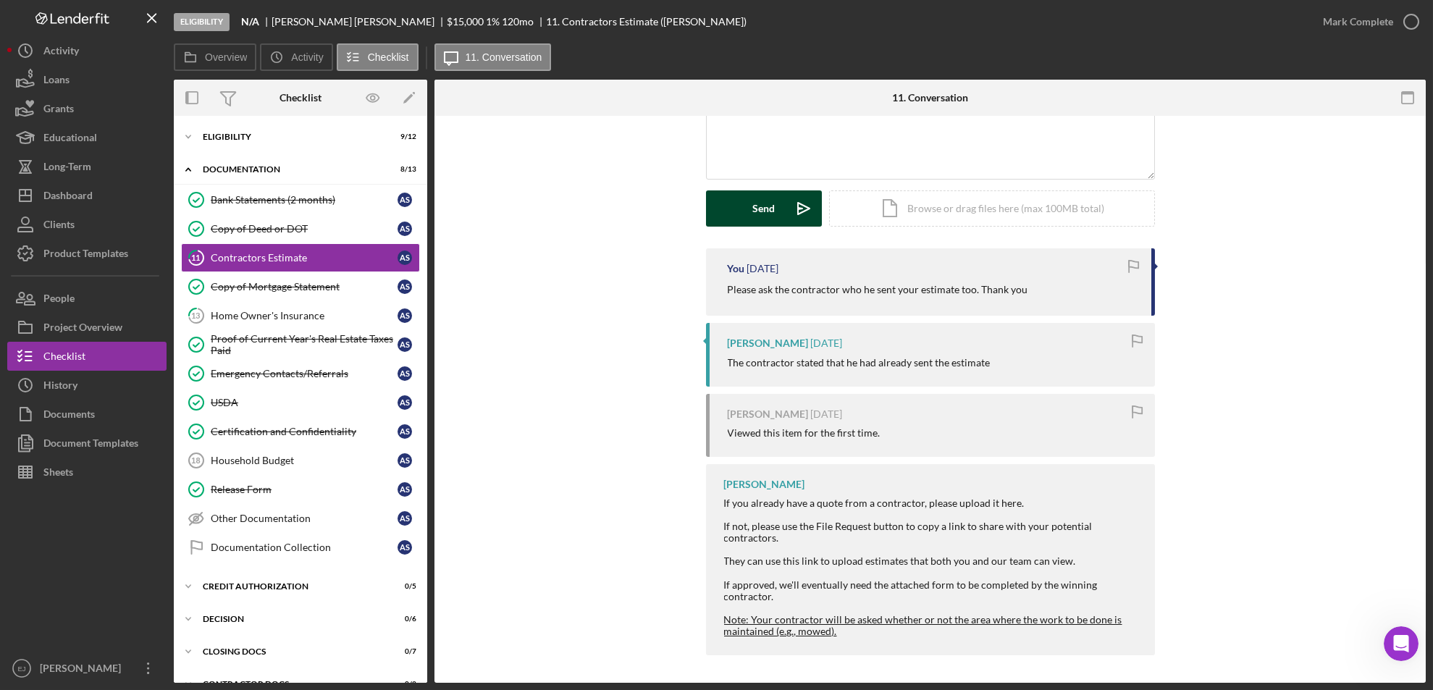
click at [769, 213] on div "Send" at bounding box center [763, 208] width 22 height 36
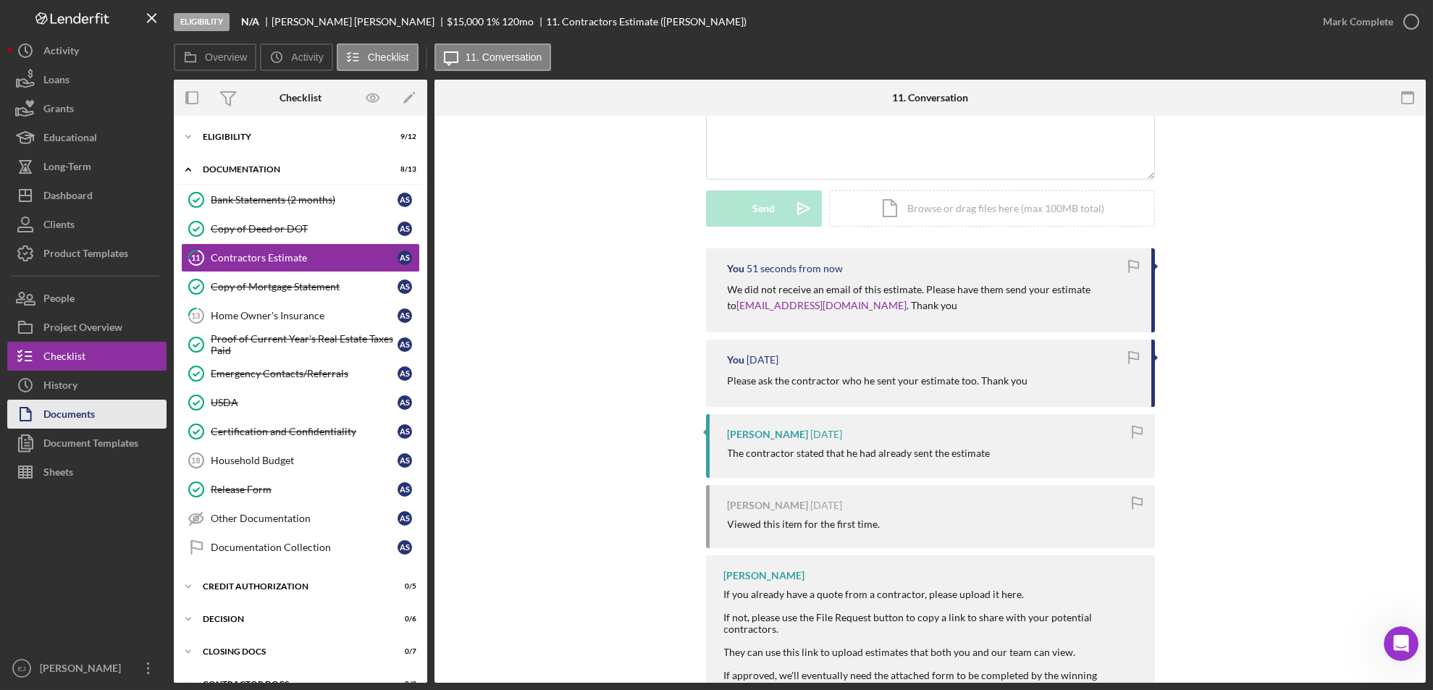
click at [117, 410] on button "Documents" at bounding box center [86, 414] width 159 height 29
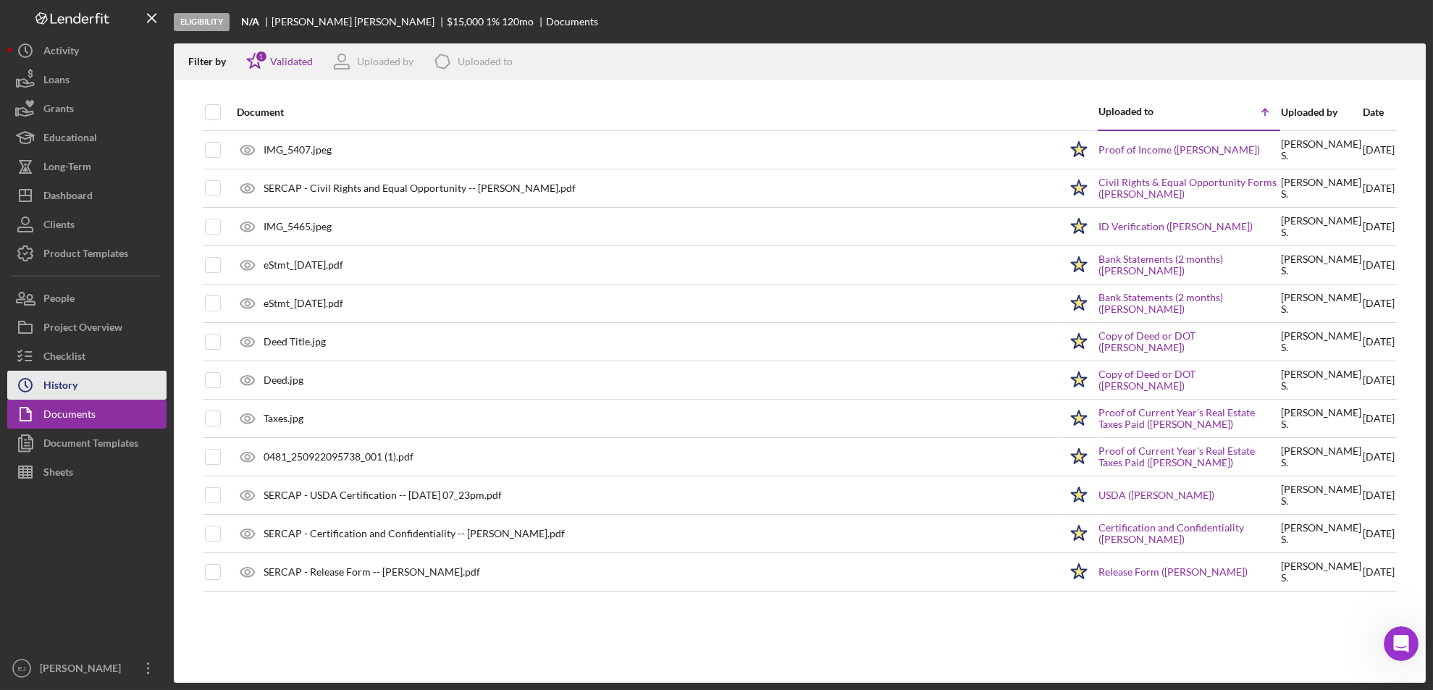
click at [127, 384] on button "Icon/History History" at bounding box center [86, 385] width 159 height 29
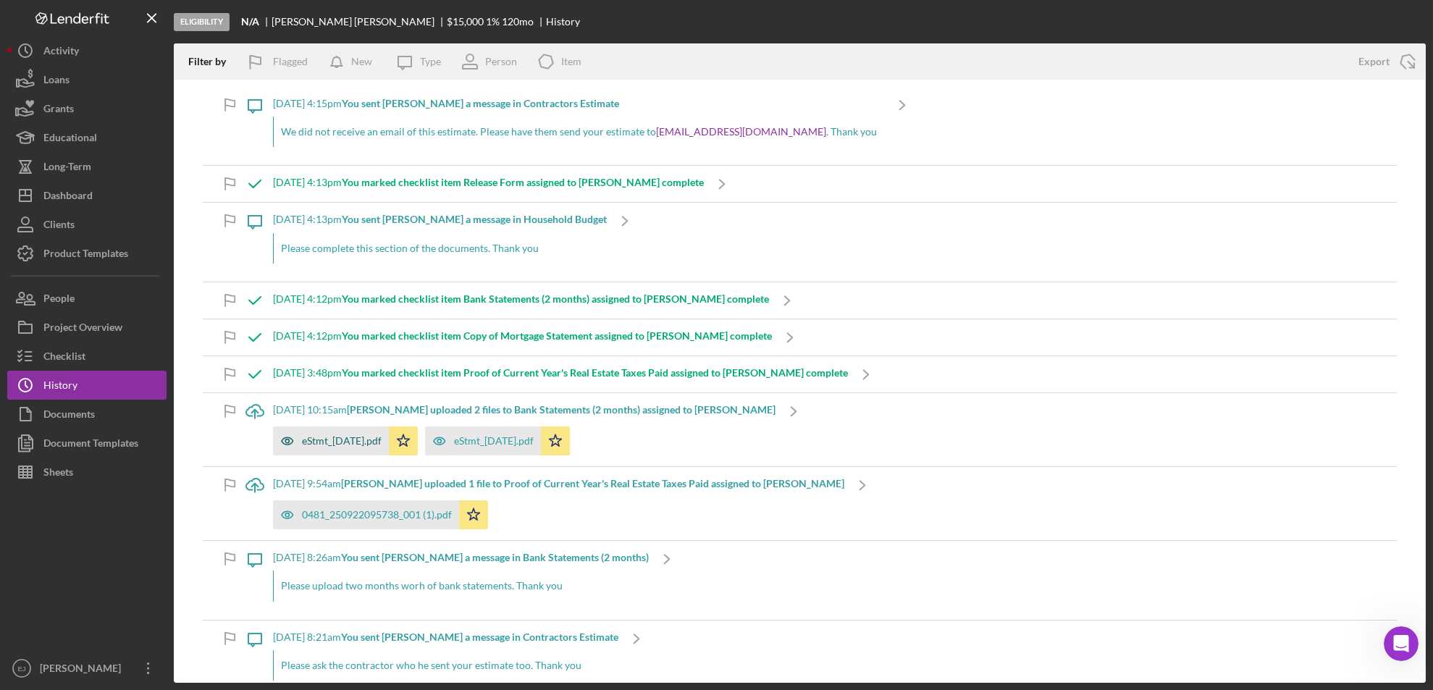
click at [369, 443] on div "eStmt_2025-08-21.pdf" at bounding box center [342, 441] width 80 height 12
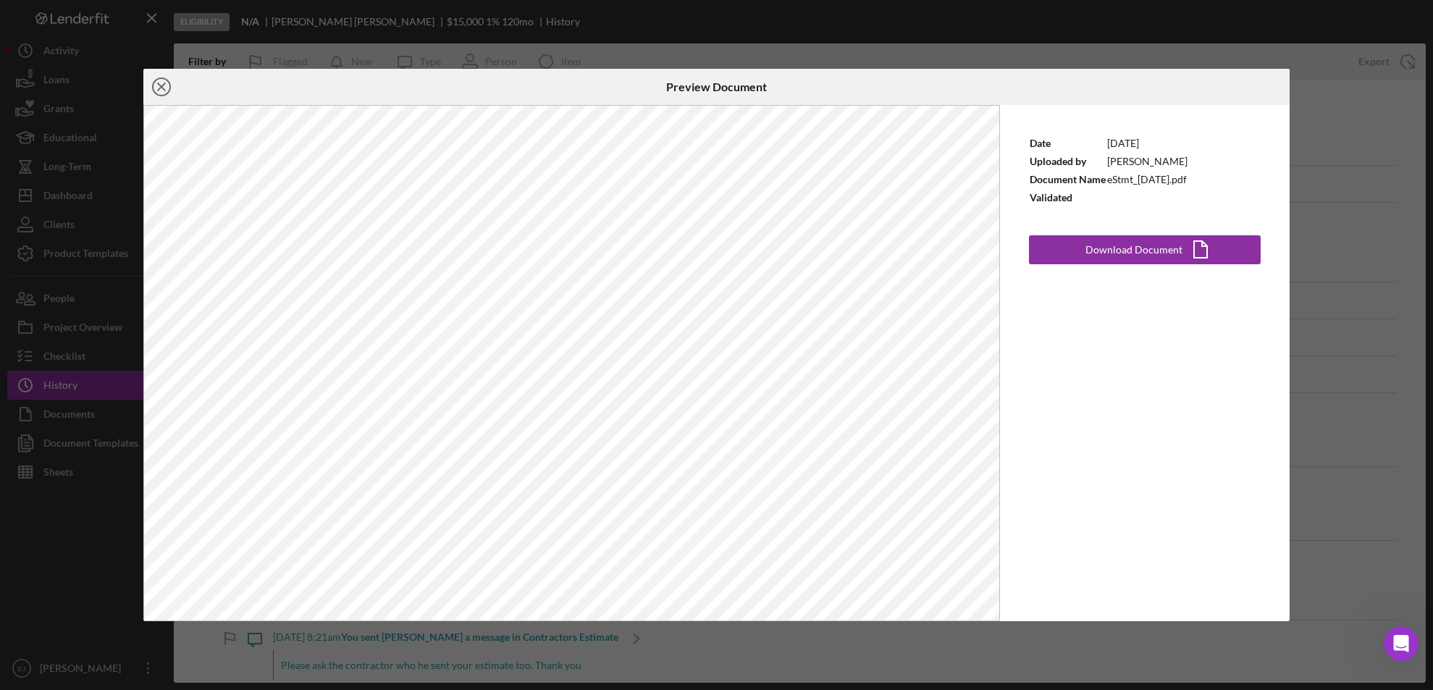
click at [159, 87] on icon "Icon/Close" at bounding box center [161, 87] width 36 height 36
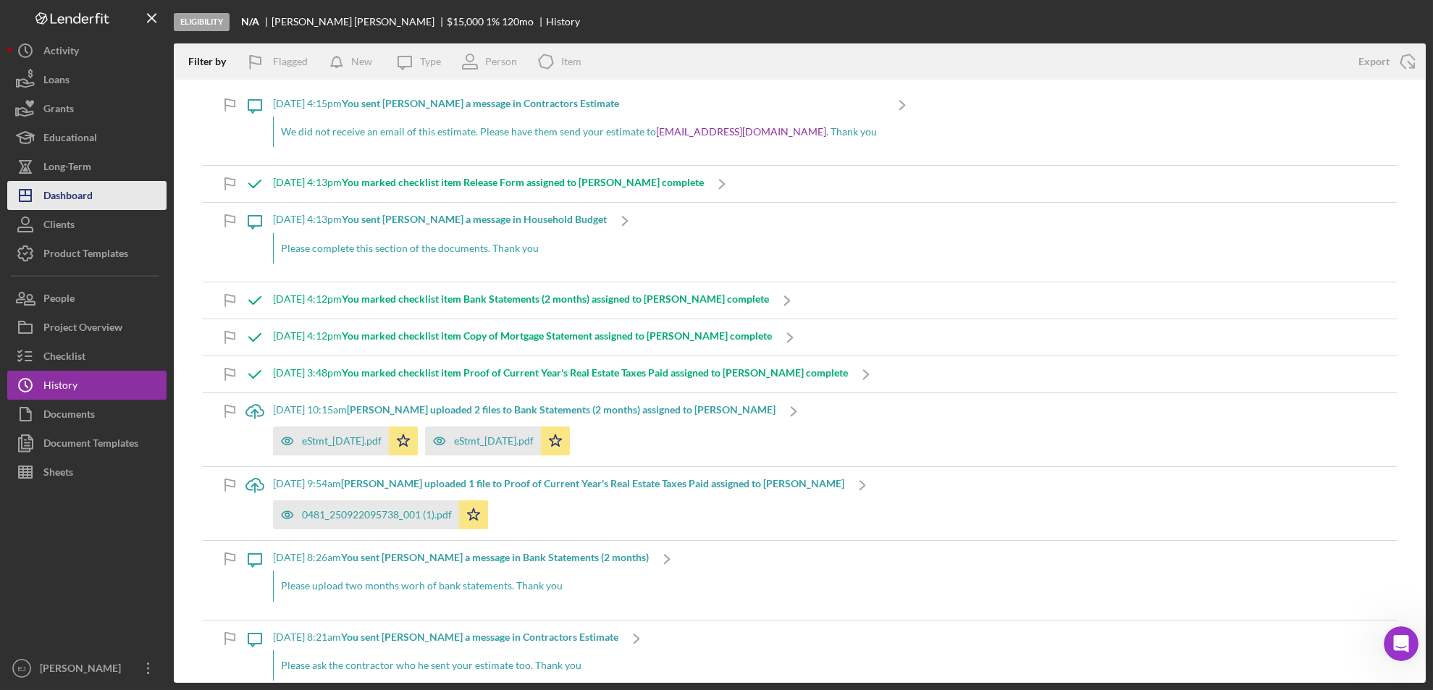
click at [93, 202] on button "Icon/Dashboard Dashboard" at bounding box center [86, 195] width 159 height 29
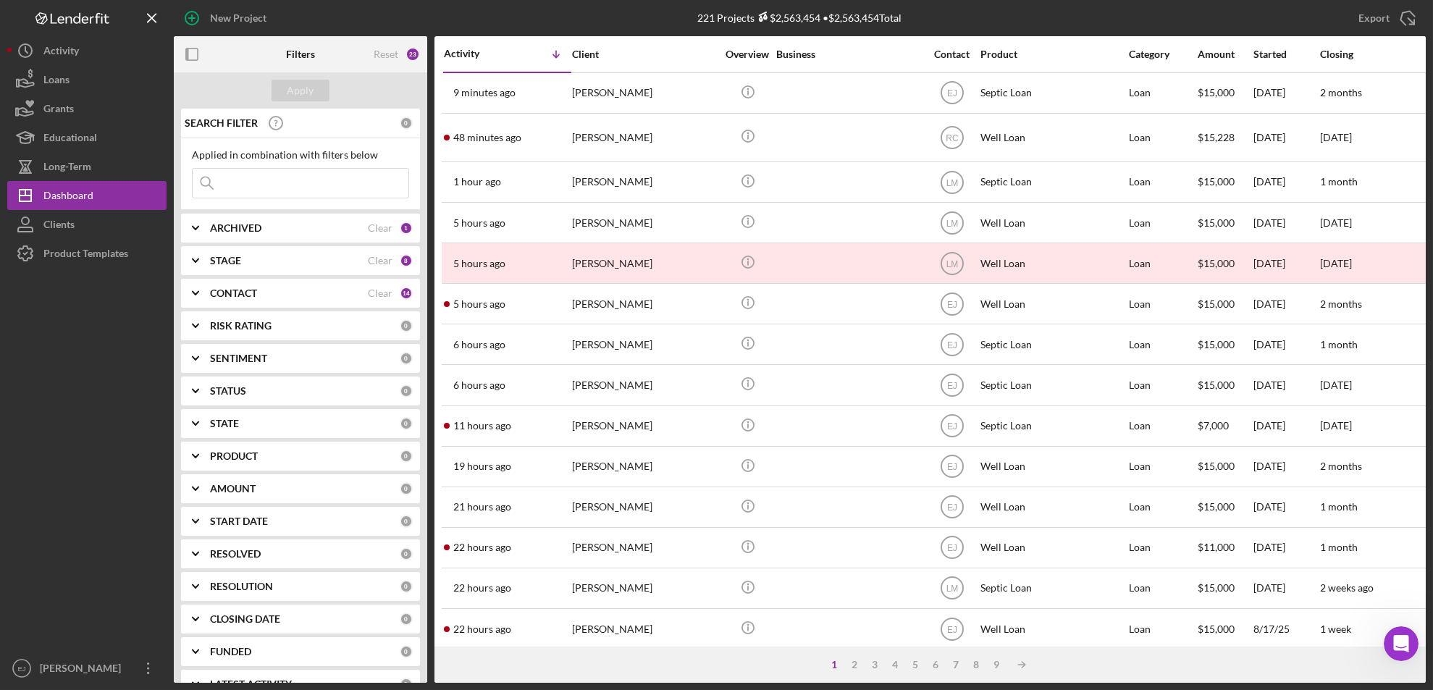
click at [259, 182] on input at bounding box center [301, 183] width 216 height 29
type input "logan"
click at [306, 88] on div "Apply" at bounding box center [300, 91] width 27 height 22
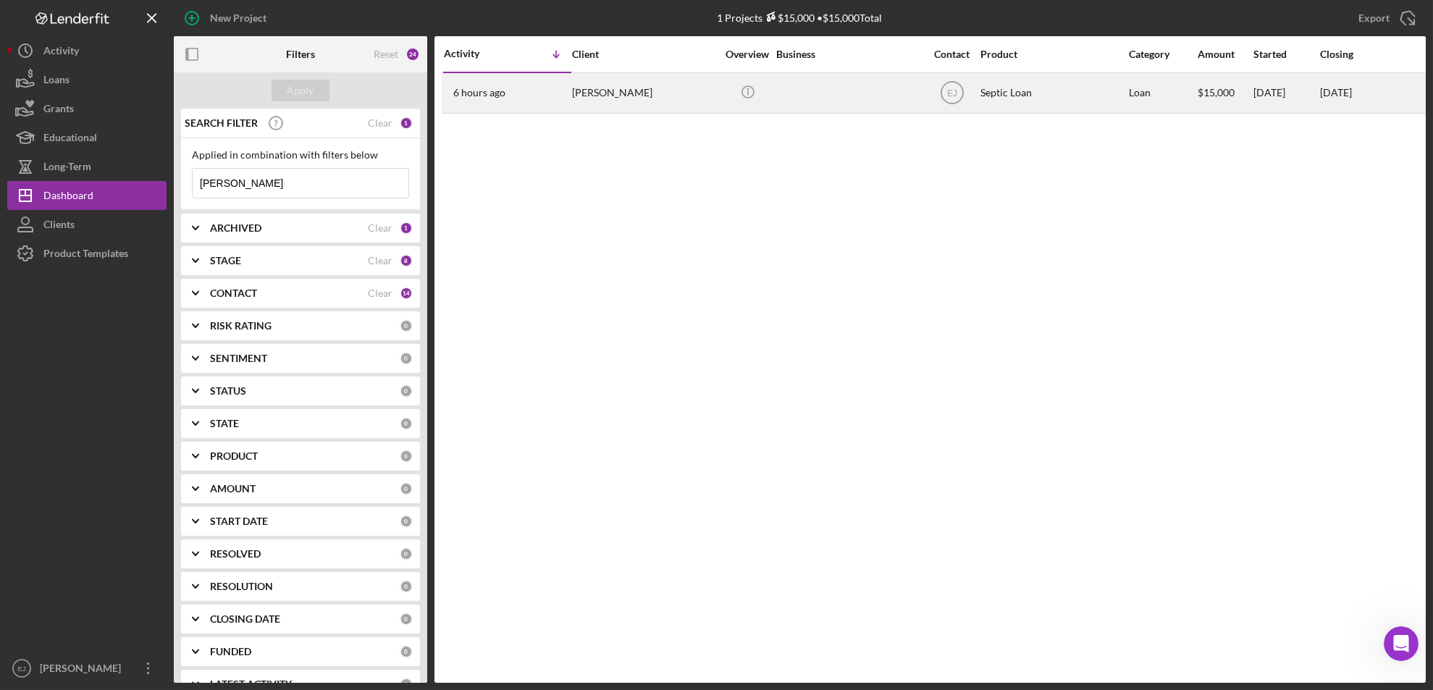
click at [631, 99] on div "[PERSON_NAME]" at bounding box center [644, 93] width 145 height 38
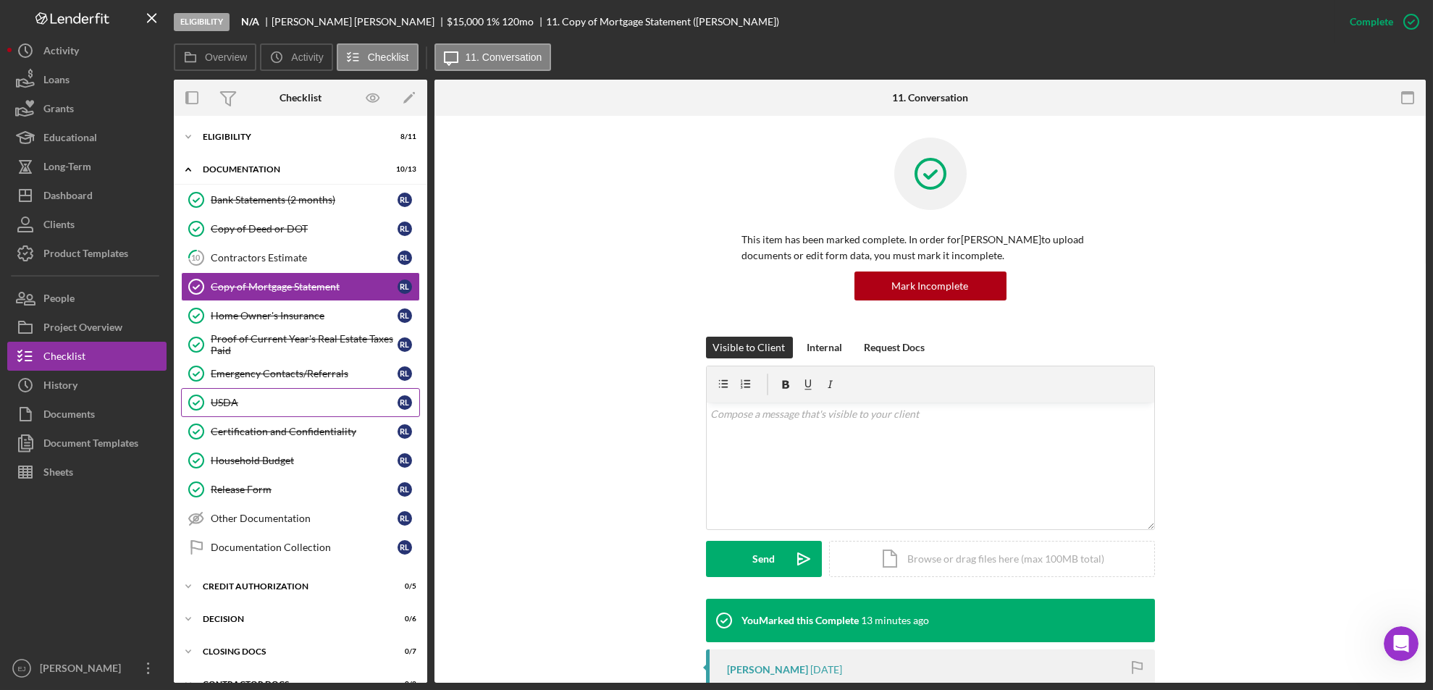
click at [224, 398] on div "USDA" at bounding box center [304, 403] width 187 height 12
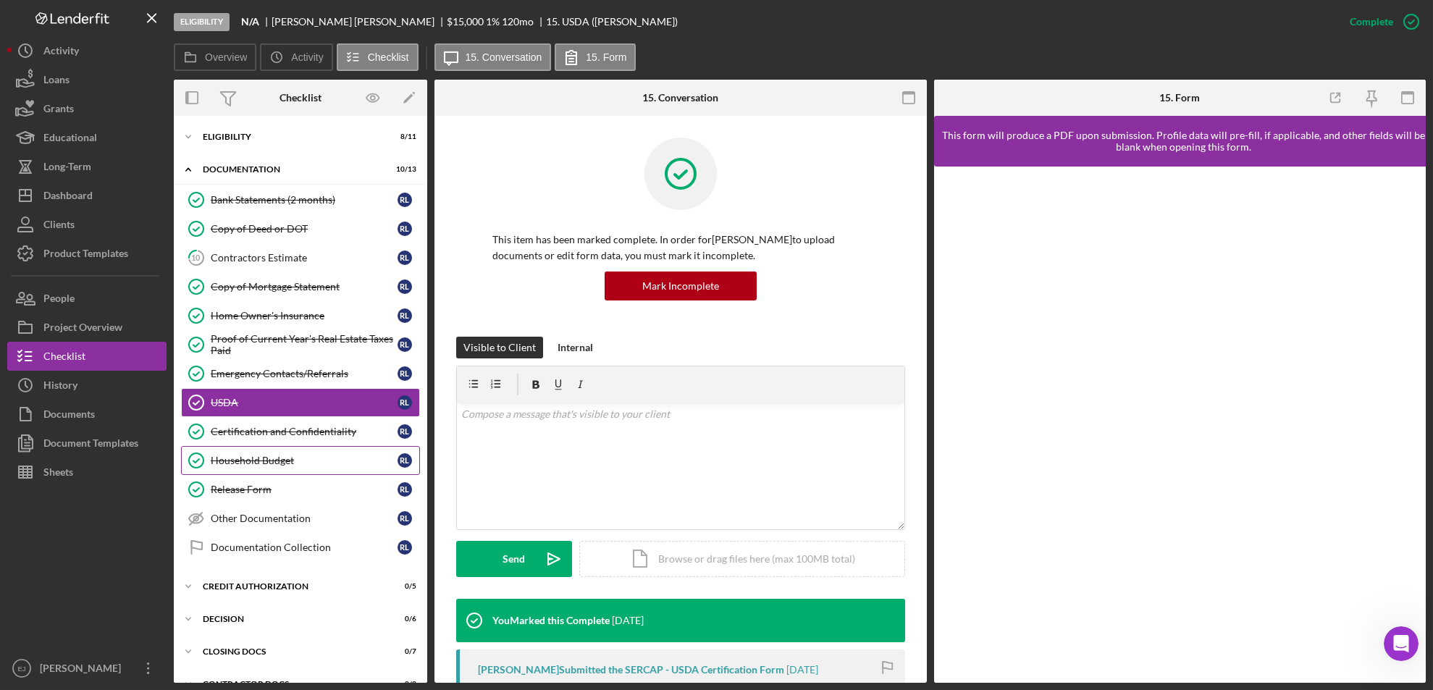
click at [280, 459] on div "Household Budget" at bounding box center [304, 461] width 187 height 12
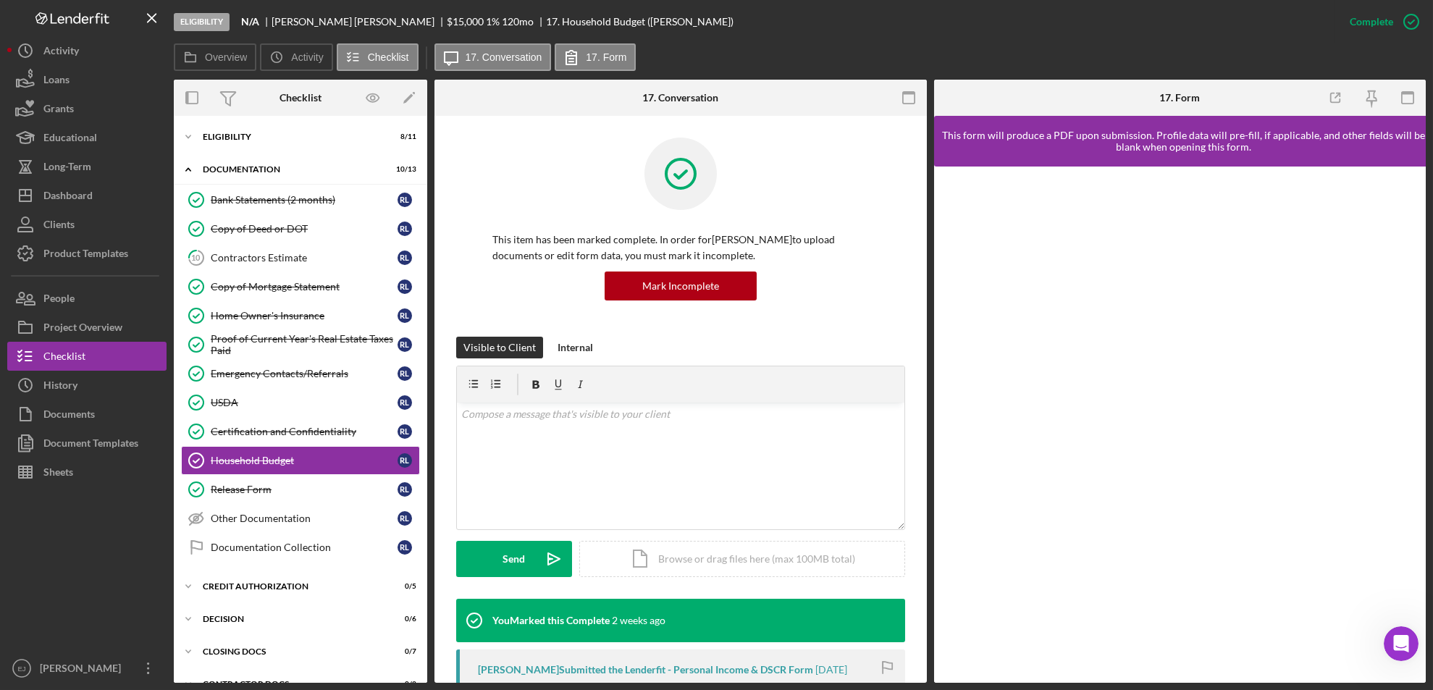
click at [921, 590] on div "This item has been marked complete. In order for Rebecca Logan to upload docume…" at bounding box center [680, 535] width 492 height 839
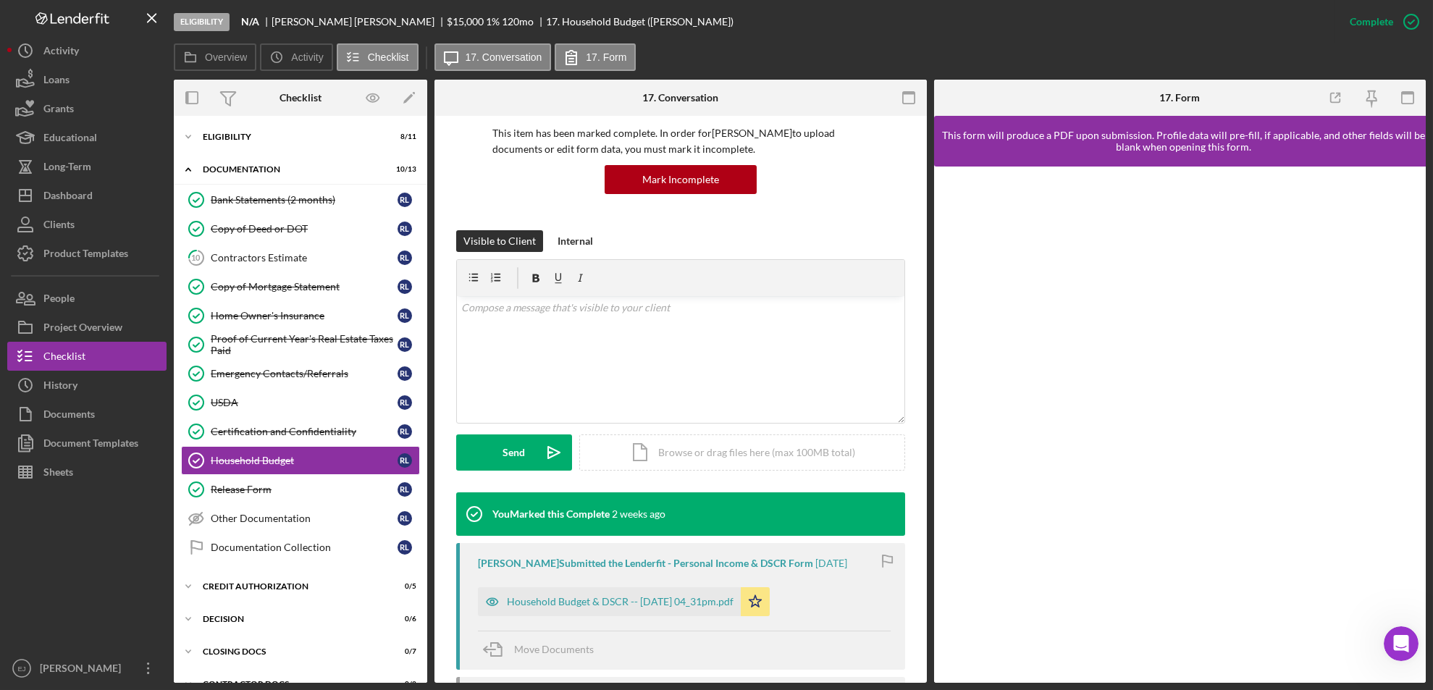
scroll to position [272, 0]
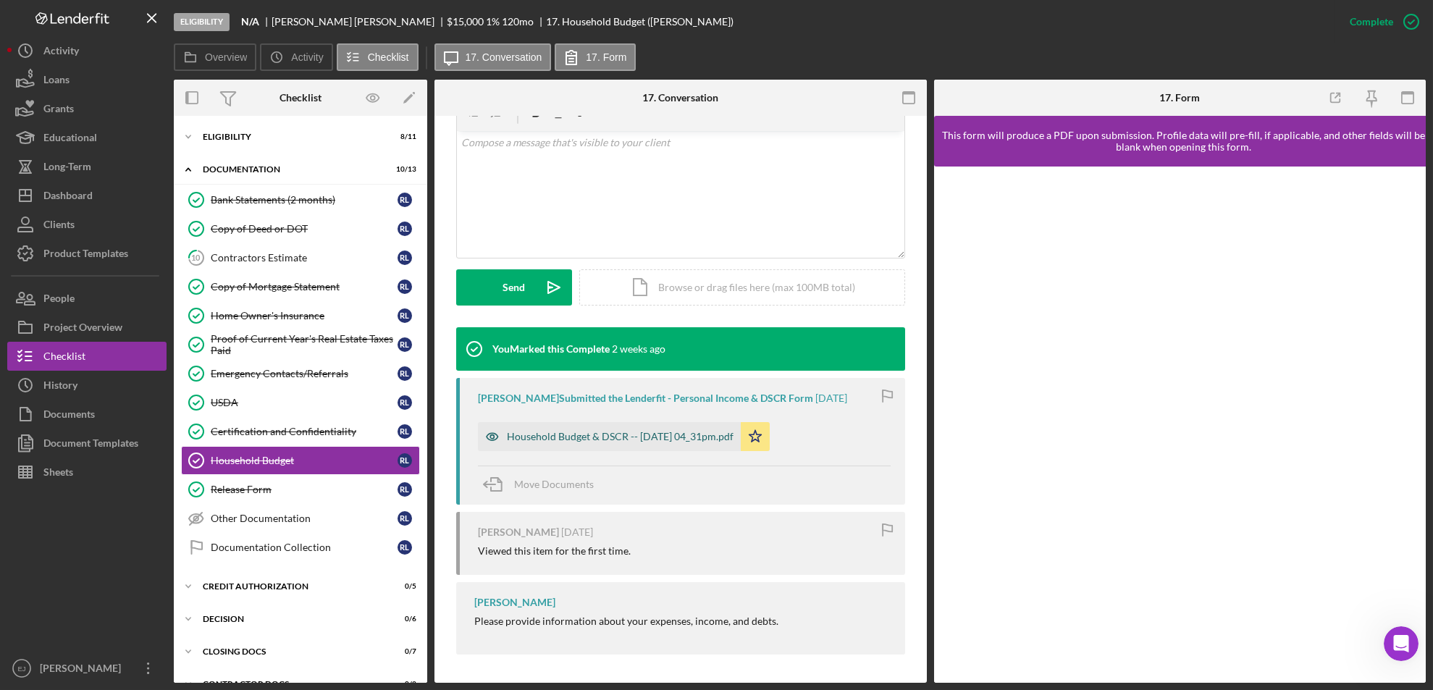
click at [617, 440] on div "Household Budget & DSCR -- 2025-09-04 04_31pm.pdf" at bounding box center [620, 437] width 227 height 12
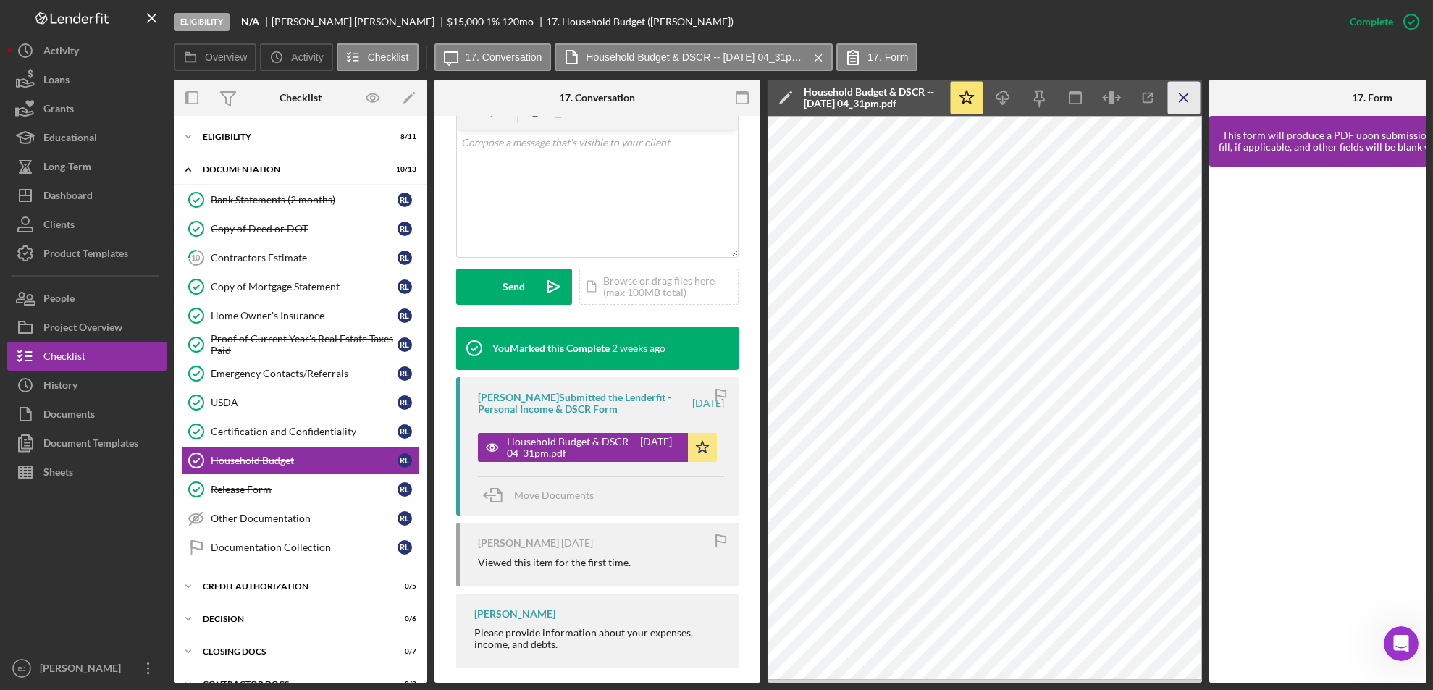
click at [1187, 91] on icon "Icon/Menu Close" at bounding box center [1184, 98] width 33 height 33
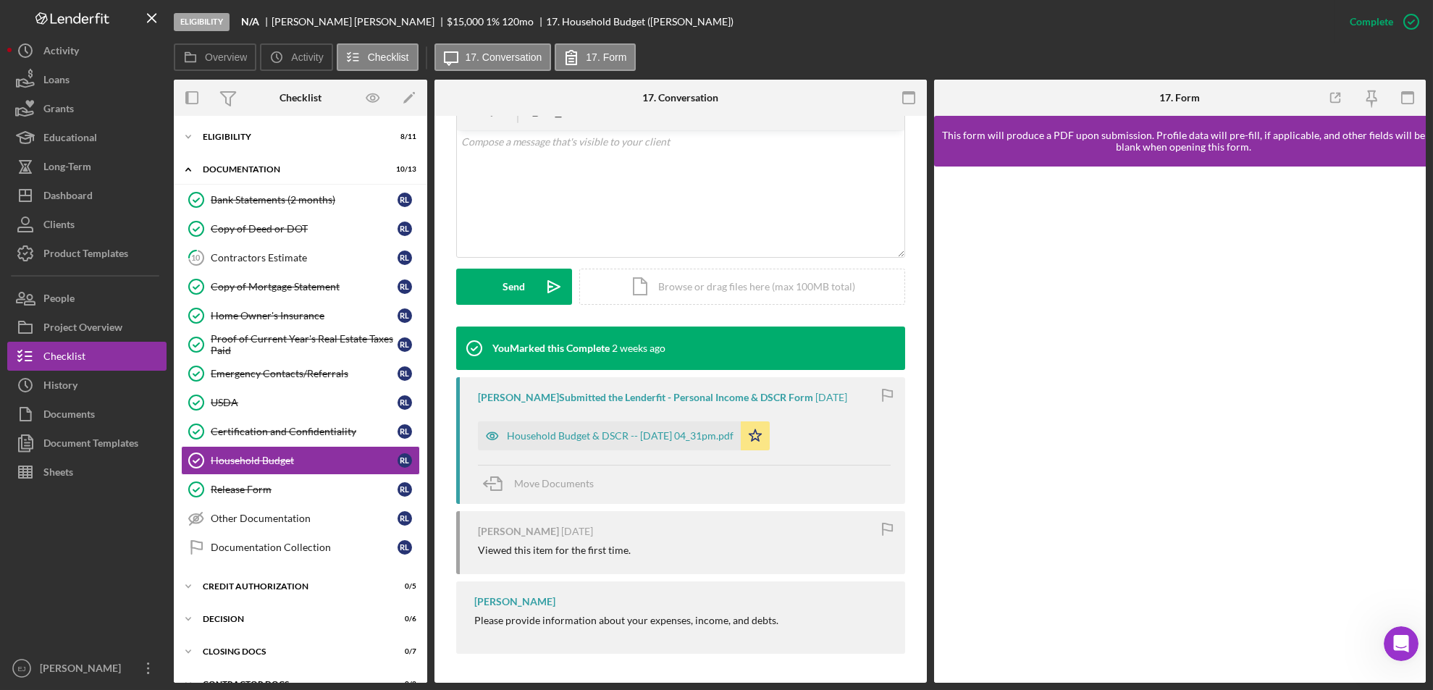
scroll to position [272, 0]
click at [242, 262] on div "Contractors Estimate" at bounding box center [304, 258] width 187 height 12
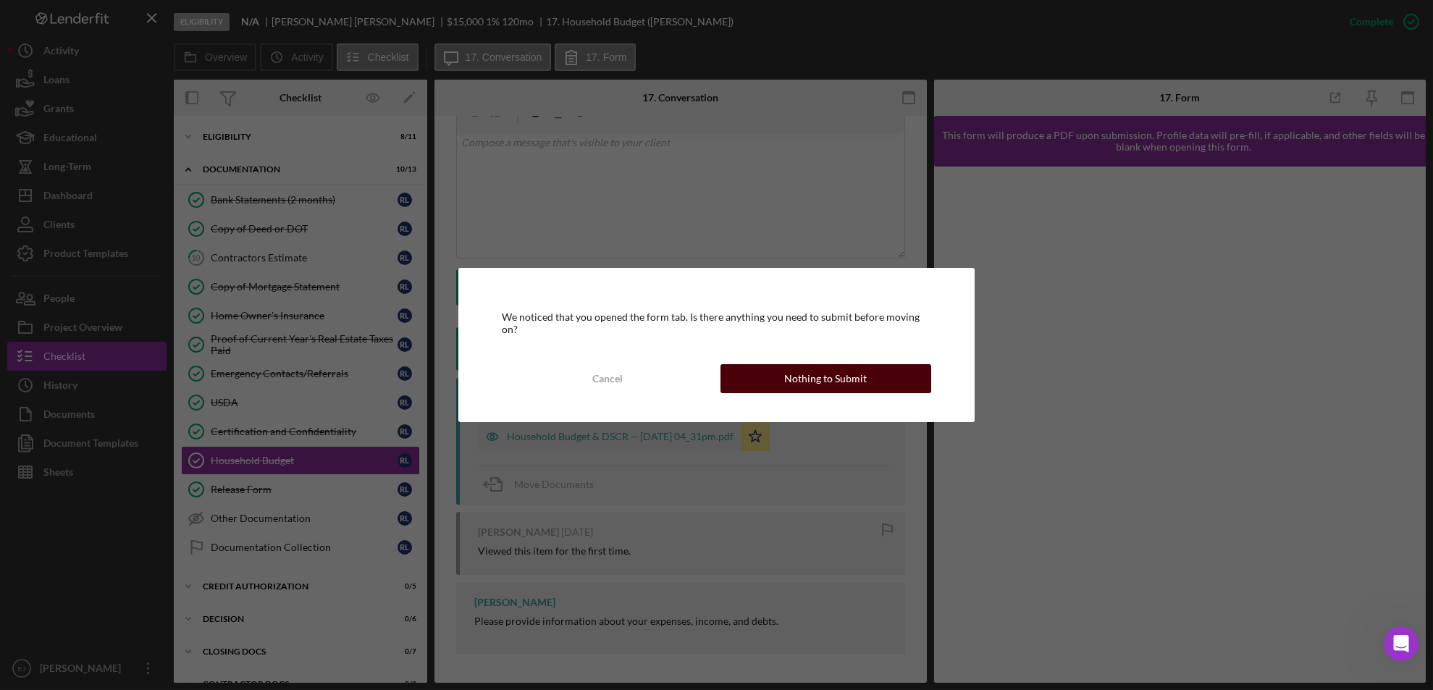
click at [842, 375] on div "Nothing to Submit" at bounding box center [825, 378] width 83 height 29
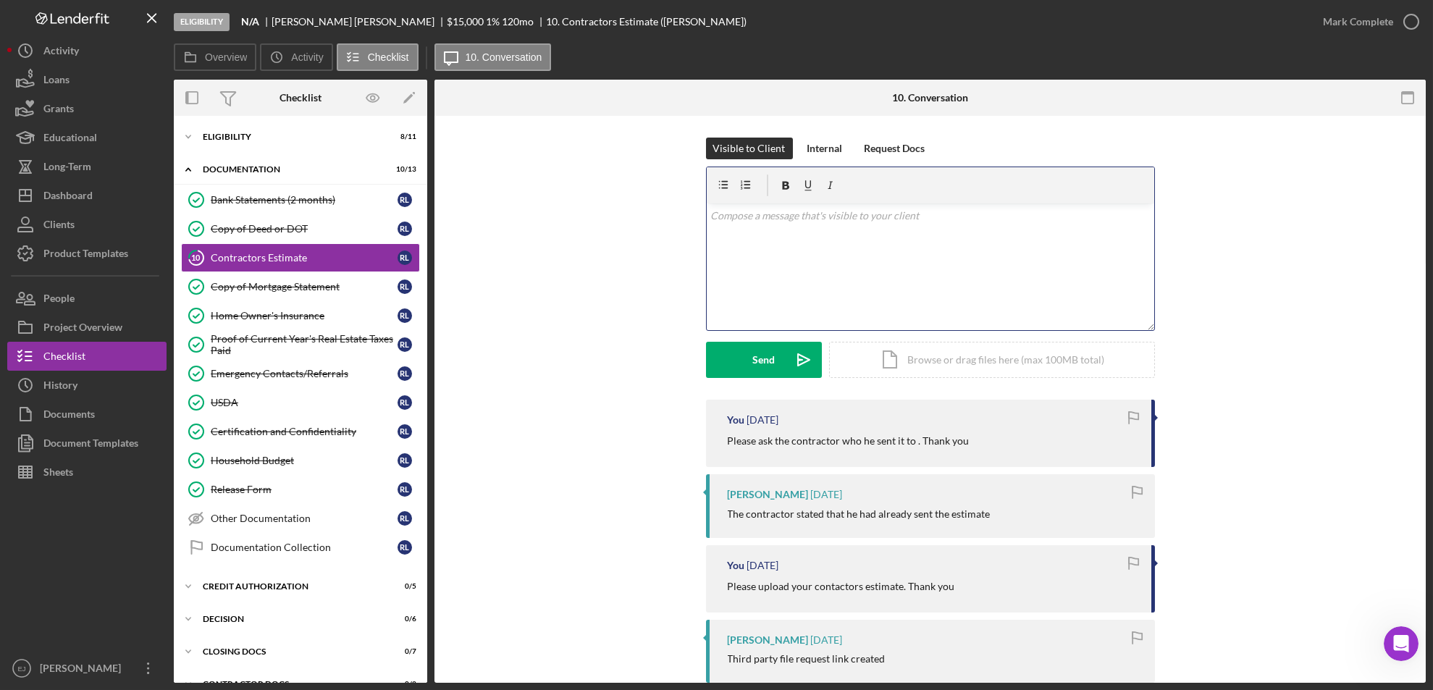
click at [748, 239] on div "v Color teal Color pink Remove color Add row above Add row below Add column bef…" at bounding box center [931, 266] width 448 height 127
click at [737, 240] on div "v Color teal Color pink Remove color Add row above Add row below Add column bef…" at bounding box center [931, 266] width 448 height 127
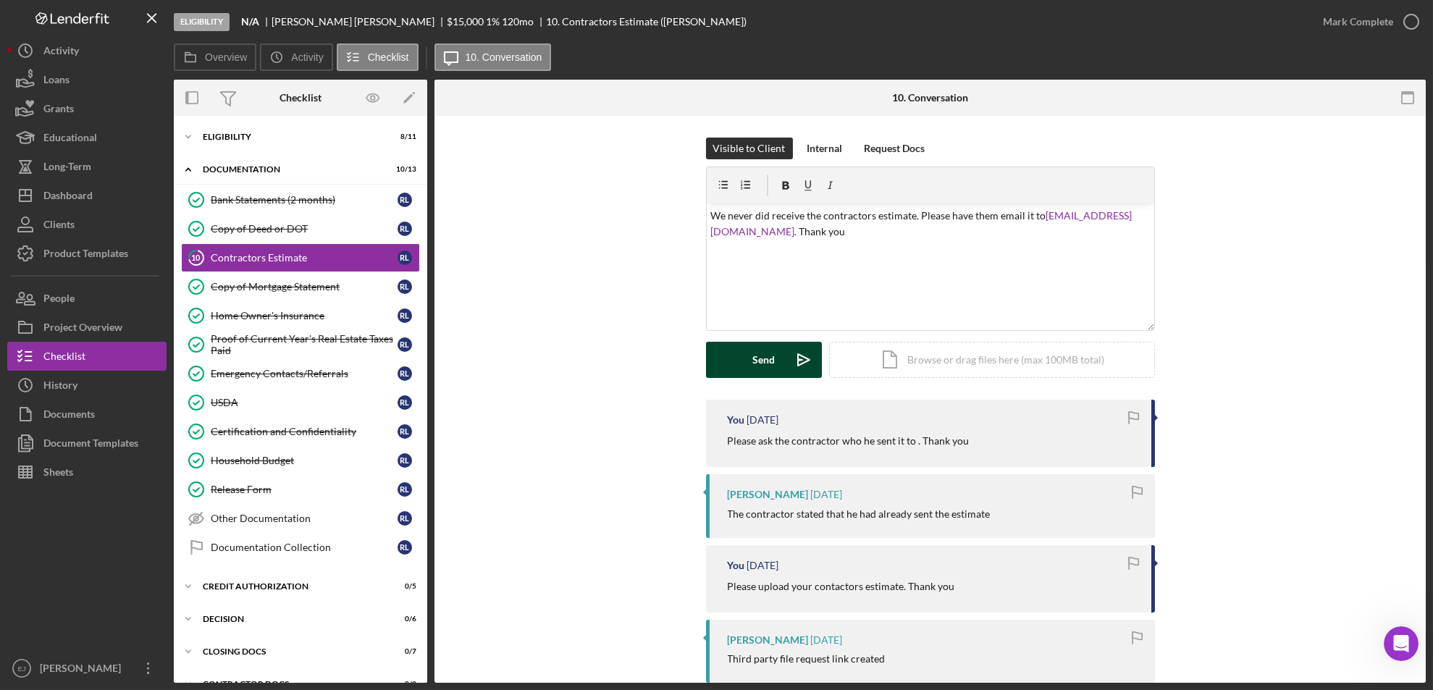
click at [799, 366] on icon "Icon/icon-invite-send" at bounding box center [804, 360] width 36 height 36
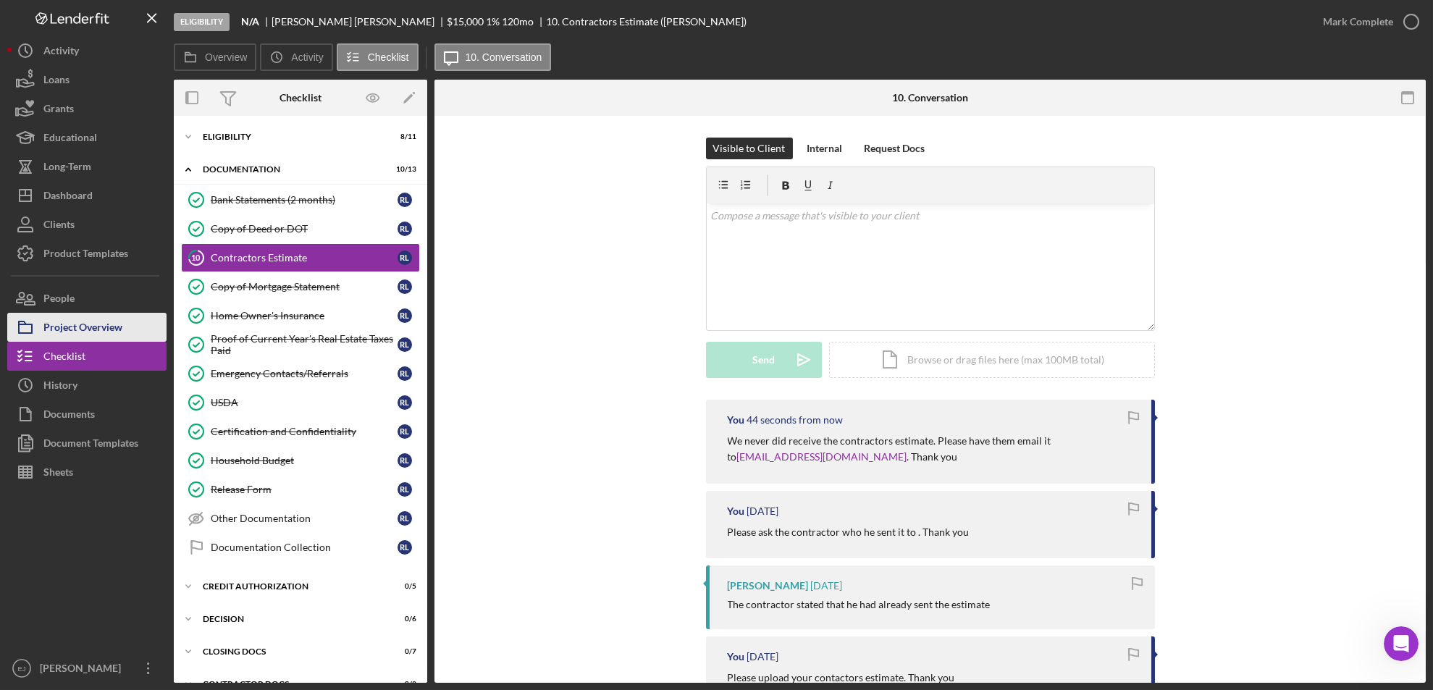
click at [137, 324] on button "Project Overview" at bounding box center [86, 327] width 159 height 29
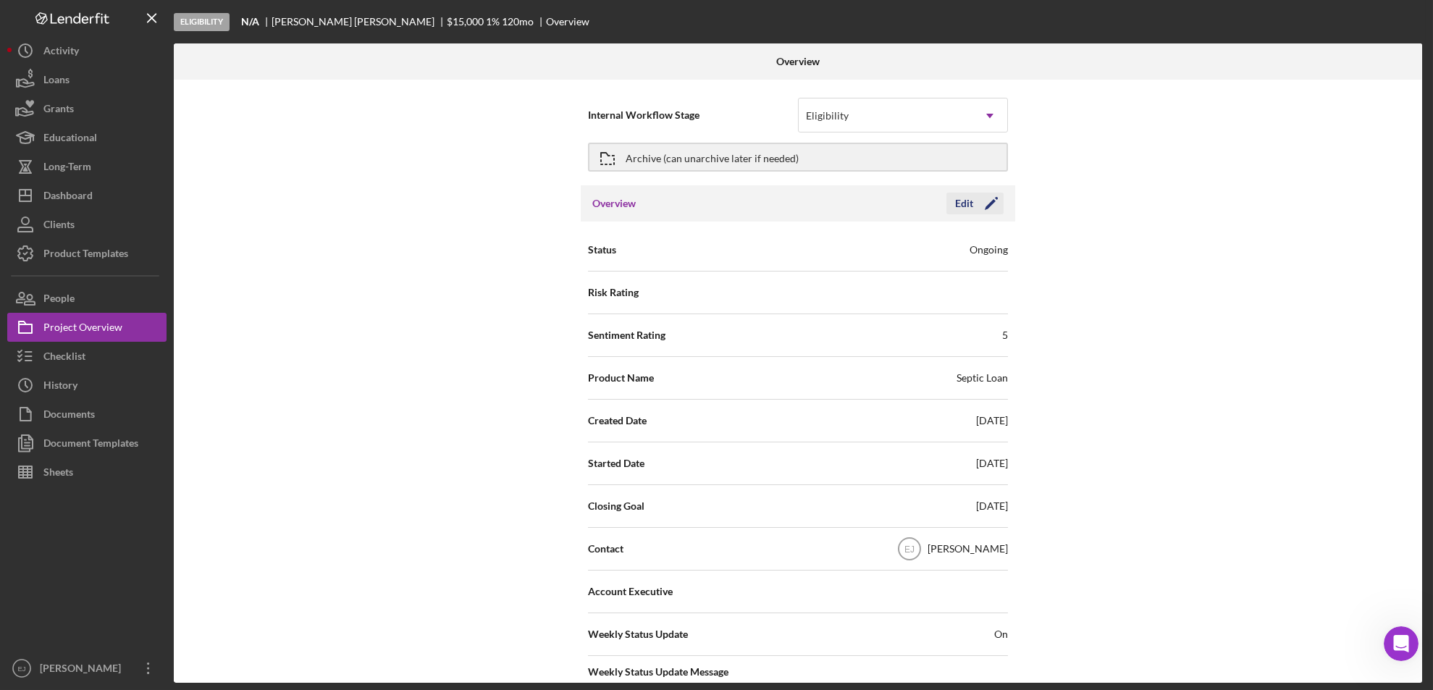
click at [962, 197] on div "Edit" at bounding box center [964, 204] width 18 height 22
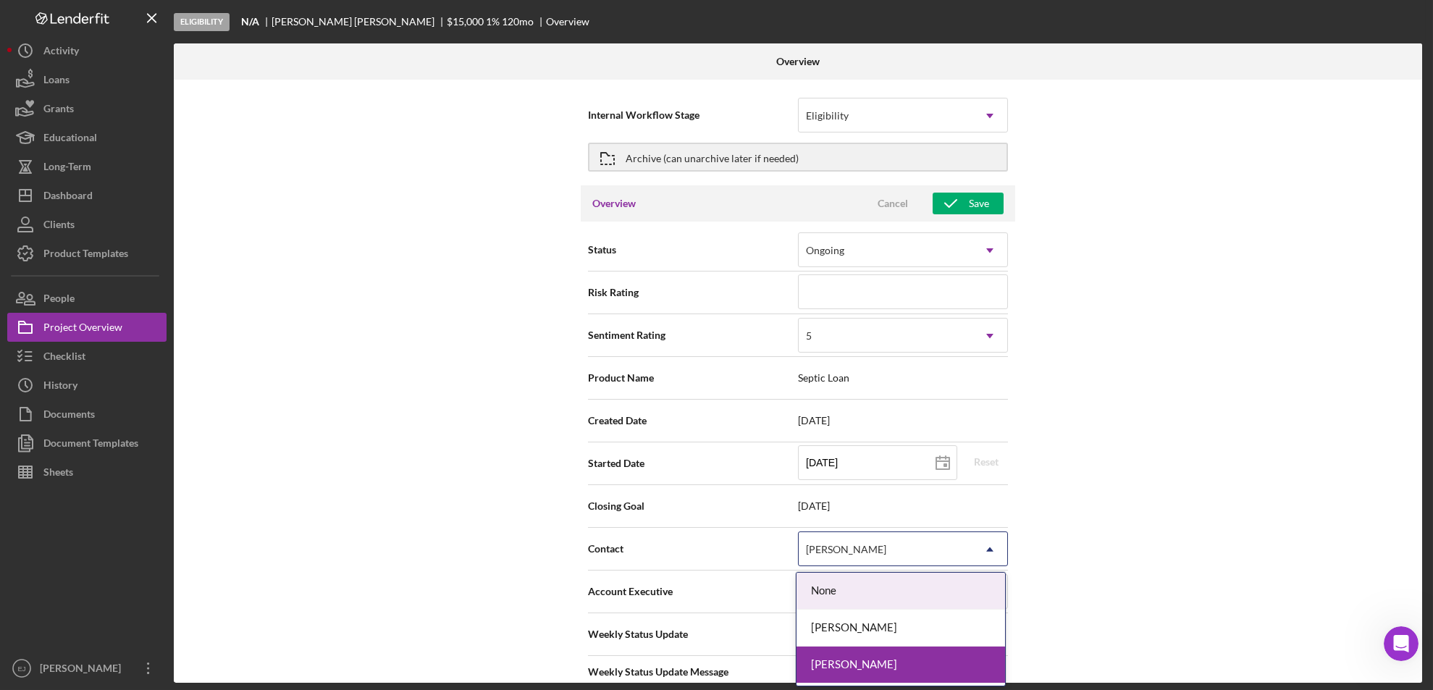
click at [984, 554] on icon "Icon/Dropdown Arrow" at bounding box center [989, 549] width 35 height 35
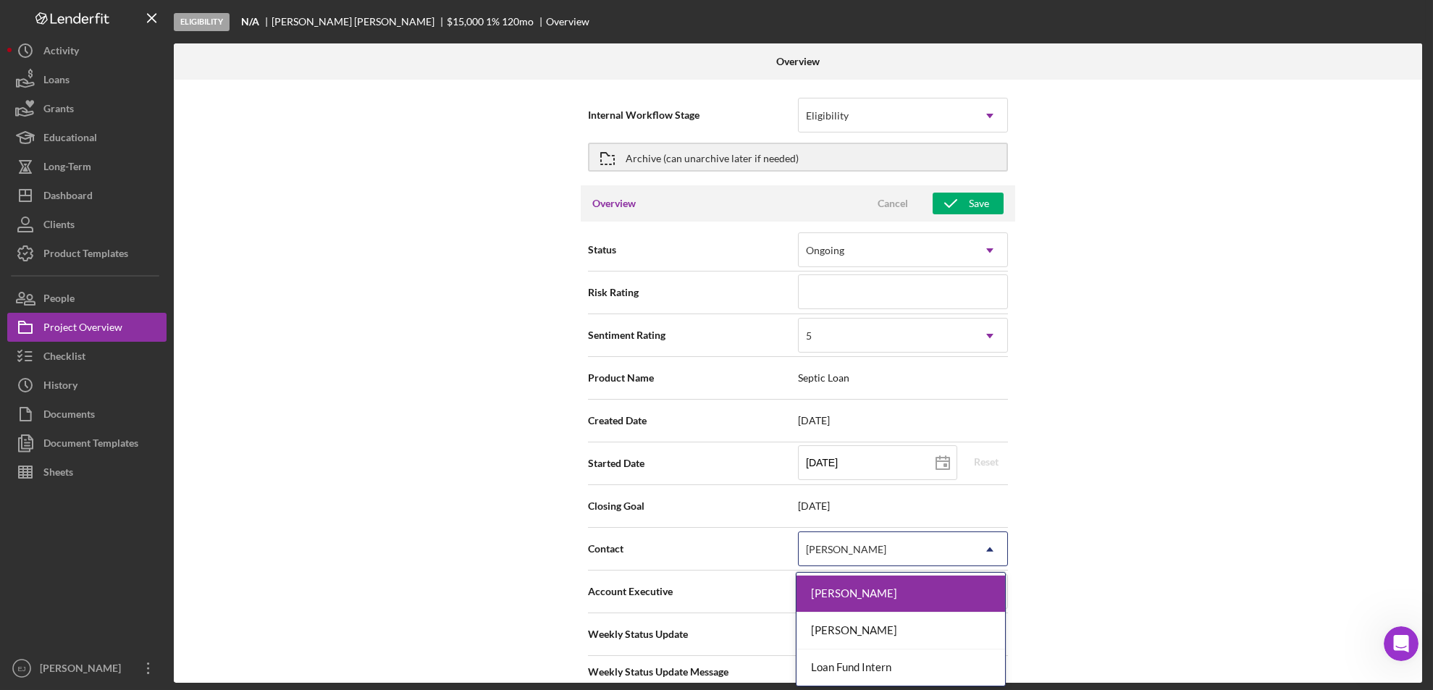
scroll to position [98, 0]
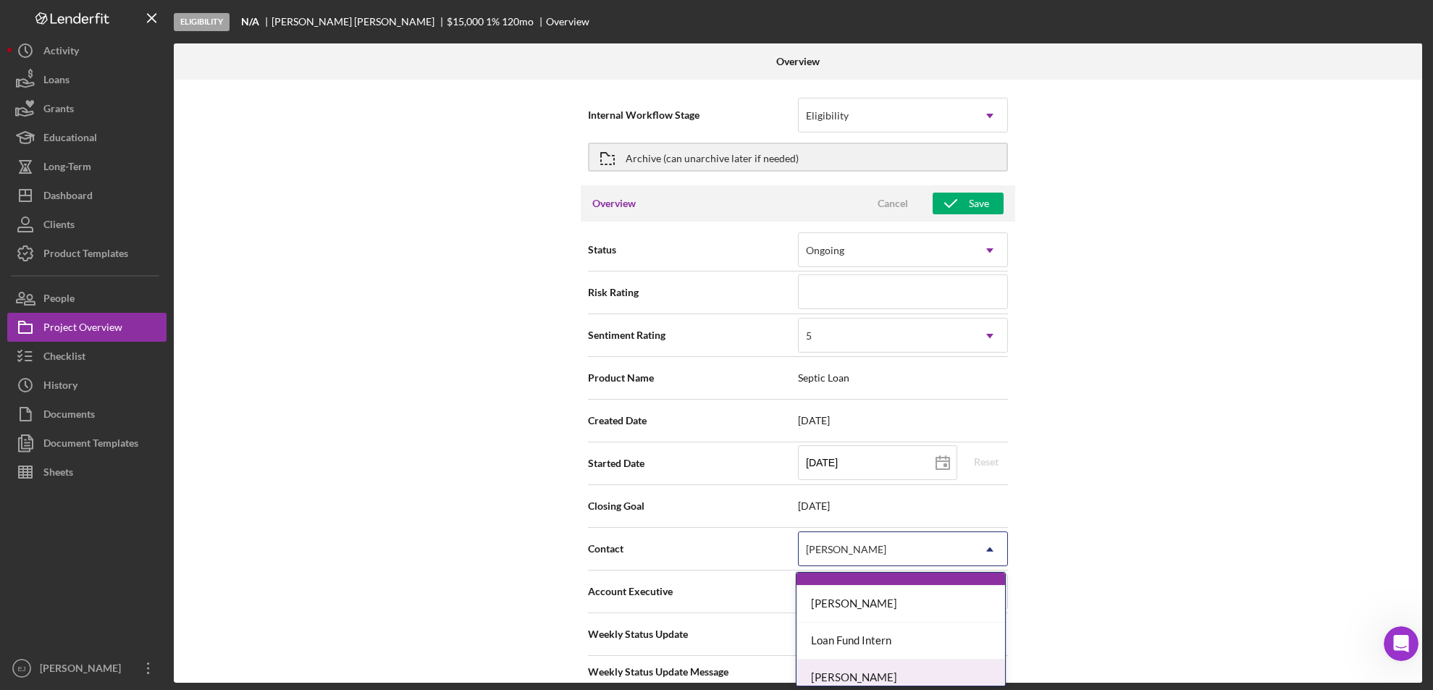
click at [964, 668] on div "[PERSON_NAME]" at bounding box center [901, 678] width 209 height 37
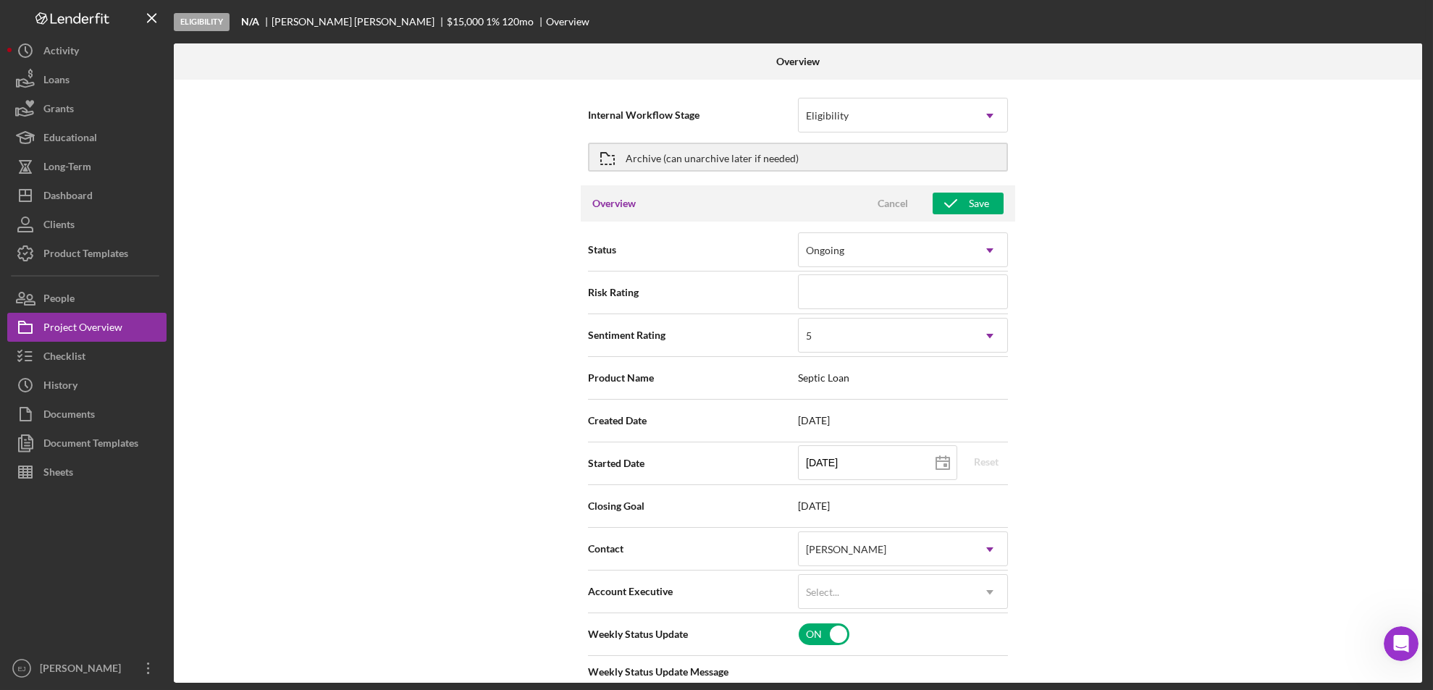
scroll to position [528, 0]
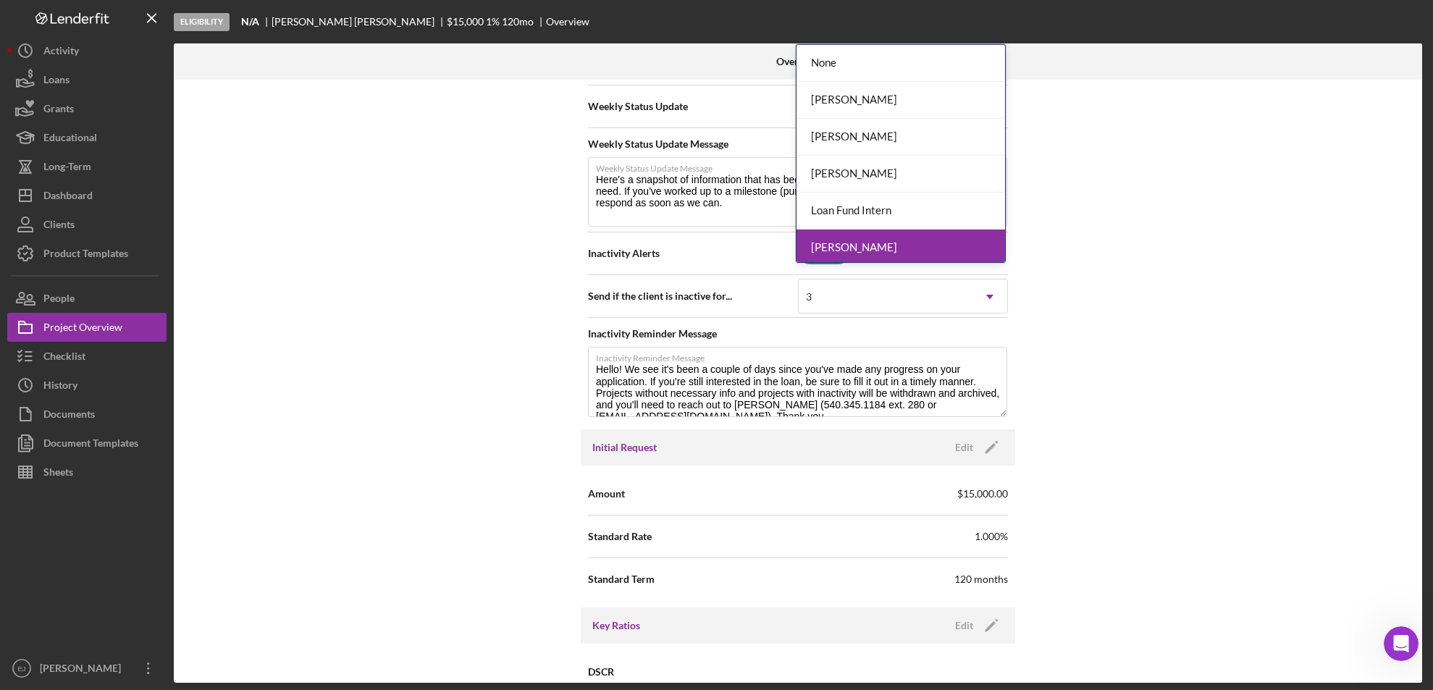
click at [965, 248] on div "[PERSON_NAME]" at bounding box center [901, 248] width 209 height 37
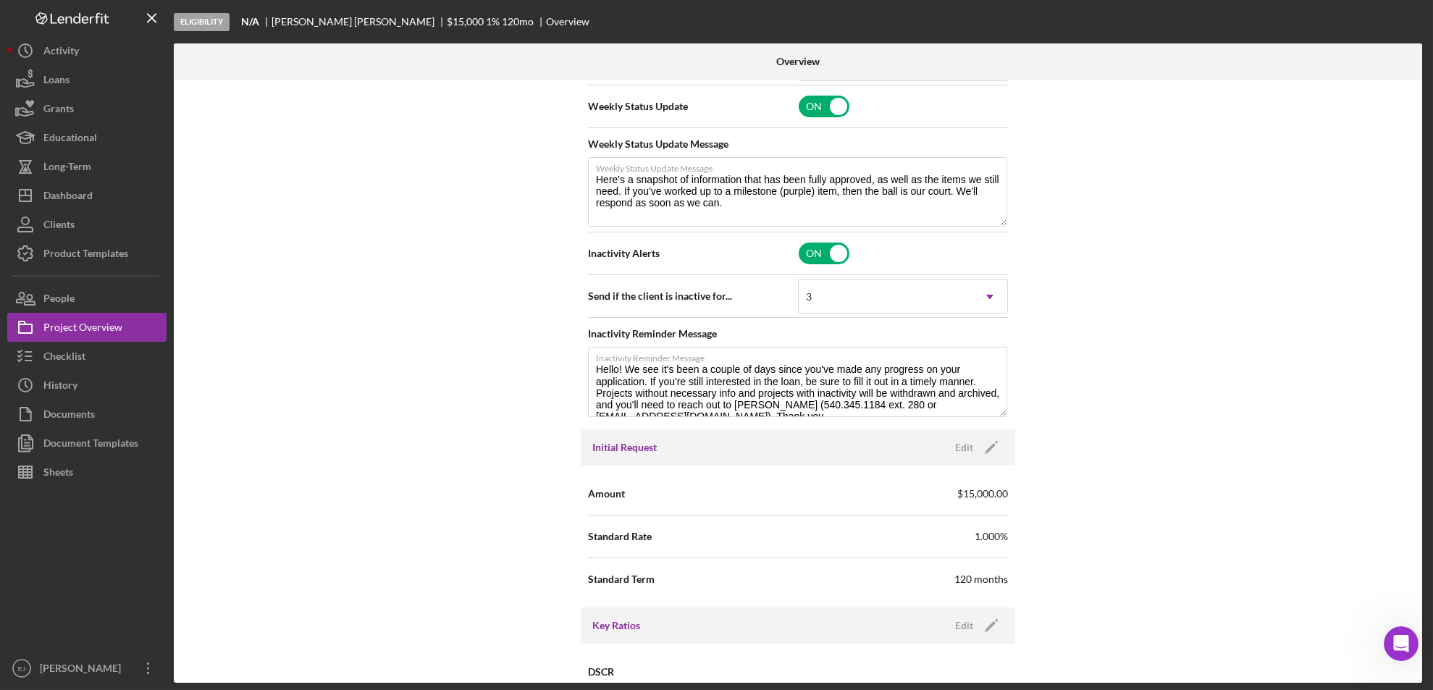
click at [1411, 149] on div "Internal Workflow Stage Eligibility Icon/Dropdown Arrow Archive (can unarchive …" at bounding box center [798, 381] width 1248 height 603
click at [1416, 164] on div "Internal Workflow Stage Eligibility Icon/Dropdown Arrow Archive (can unarchive …" at bounding box center [798, 381] width 1248 height 603
click at [1418, 167] on div "Internal Workflow Stage Eligibility Icon/Dropdown Arrow Archive (can unarchive …" at bounding box center [798, 381] width 1248 height 603
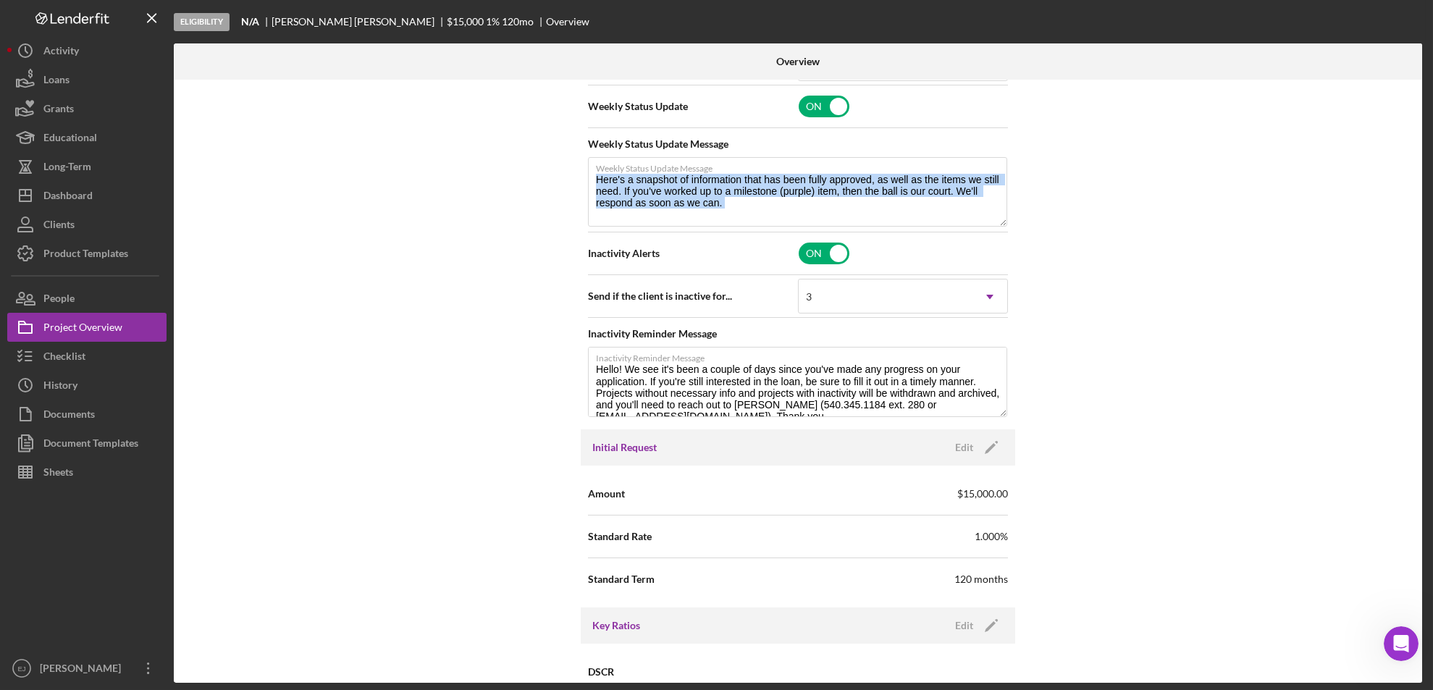
click at [1418, 167] on div "Internal Workflow Stage Eligibility Icon/Dropdown Arrow Archive (can unarchive …" at bounding box center [798, 381] width 1248 height 603
drag, startPoint x: 1418, startPoint y: 167, endPoint x: 1390, endPoint y: 224, distance: 63.8
click at [1390, 224] on div "Internal Workflow Stage Eligibility Icon/Dropdown Arrow Archive (can unarchive …" at bounding box center [798, 381] width 1248 height 603
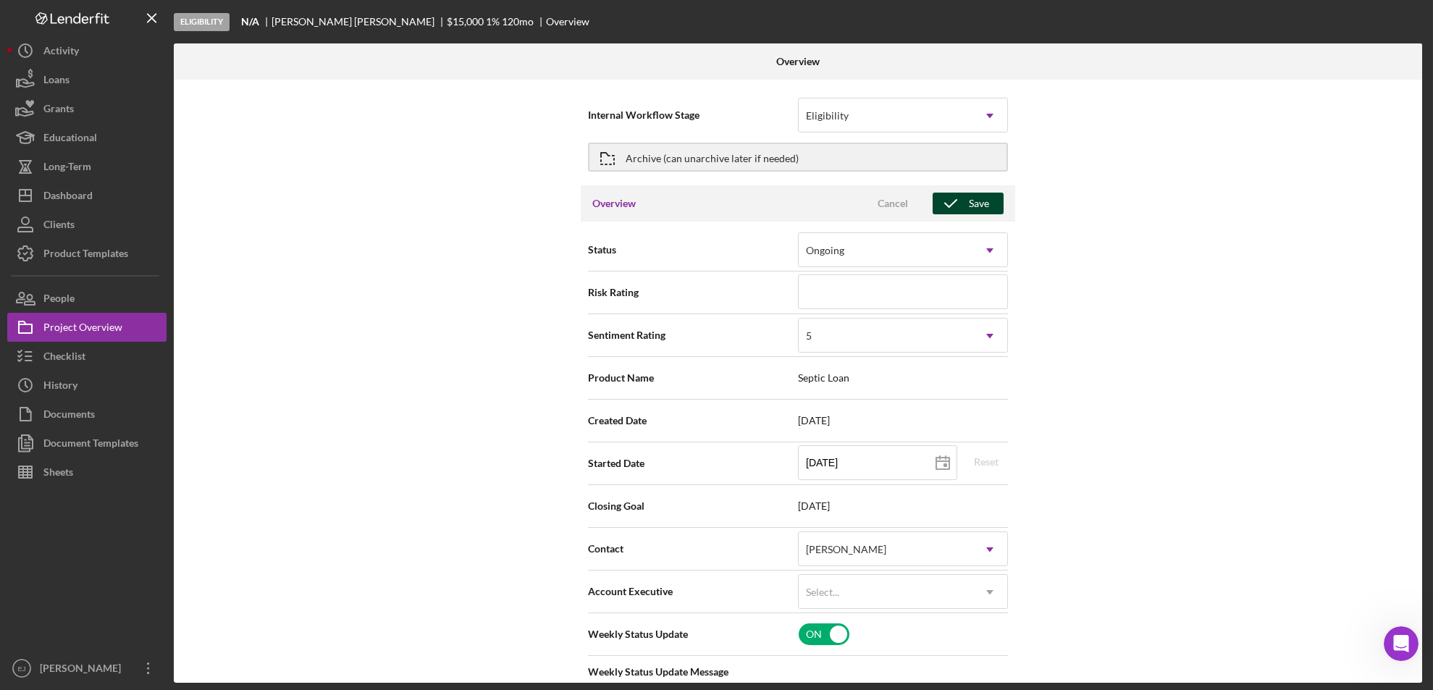
click at [979, 197] on div "Save" at bounding box center [979, 204] width 20 height 22
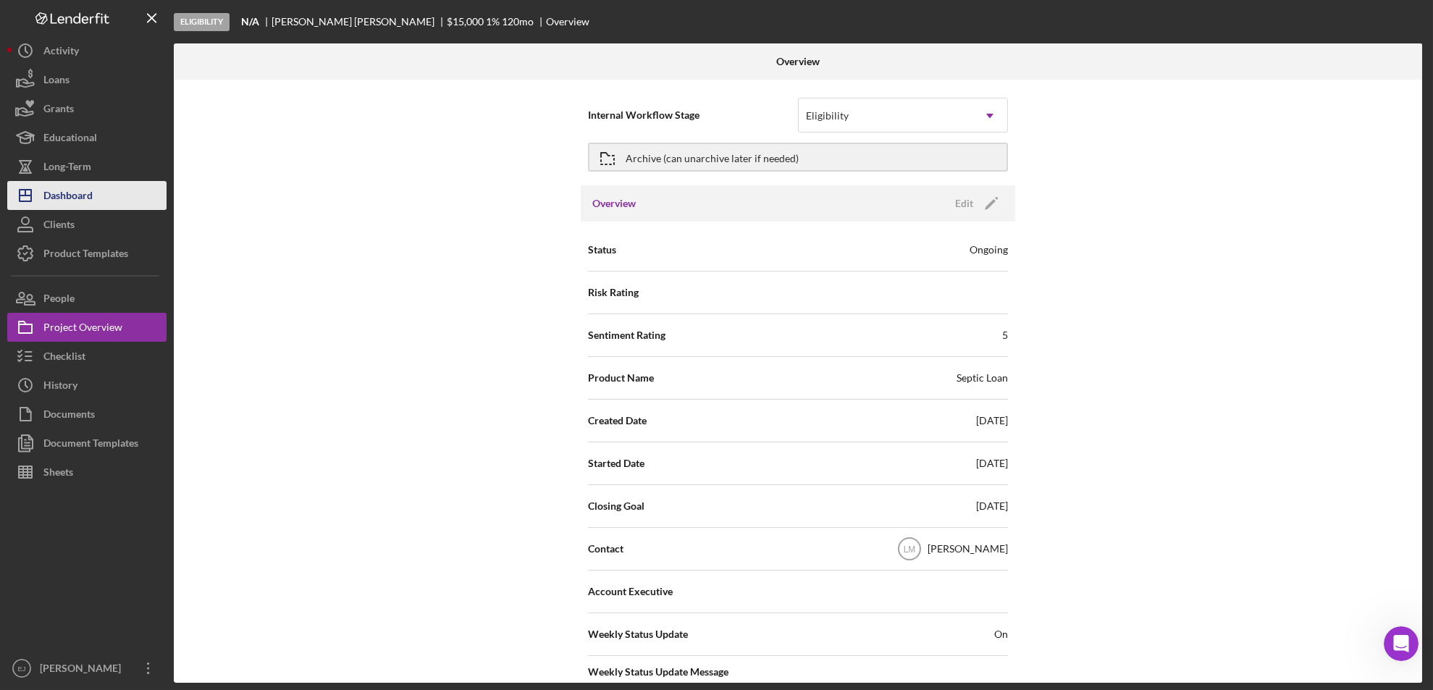
click at [109, 201] on button "Icon/Dashboard Dashboard" at bounding box center [86, 195] width 159 height 29
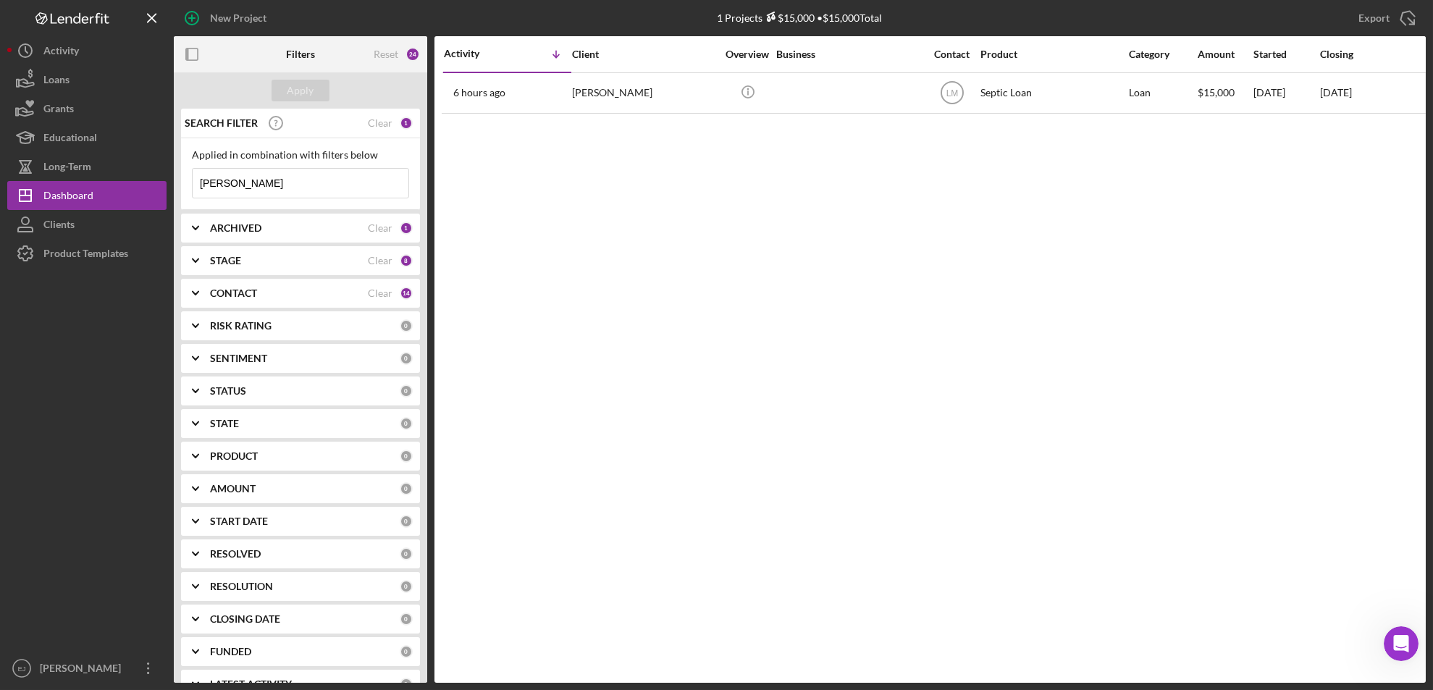
click at [286, 182] on input "logan" at bounding box center [301, 183] width 216 height 29
type input "[PERSON_NAME]"
click at [306, 87] on div "Apply" at bounding box center [300, 91] width 27 height 22
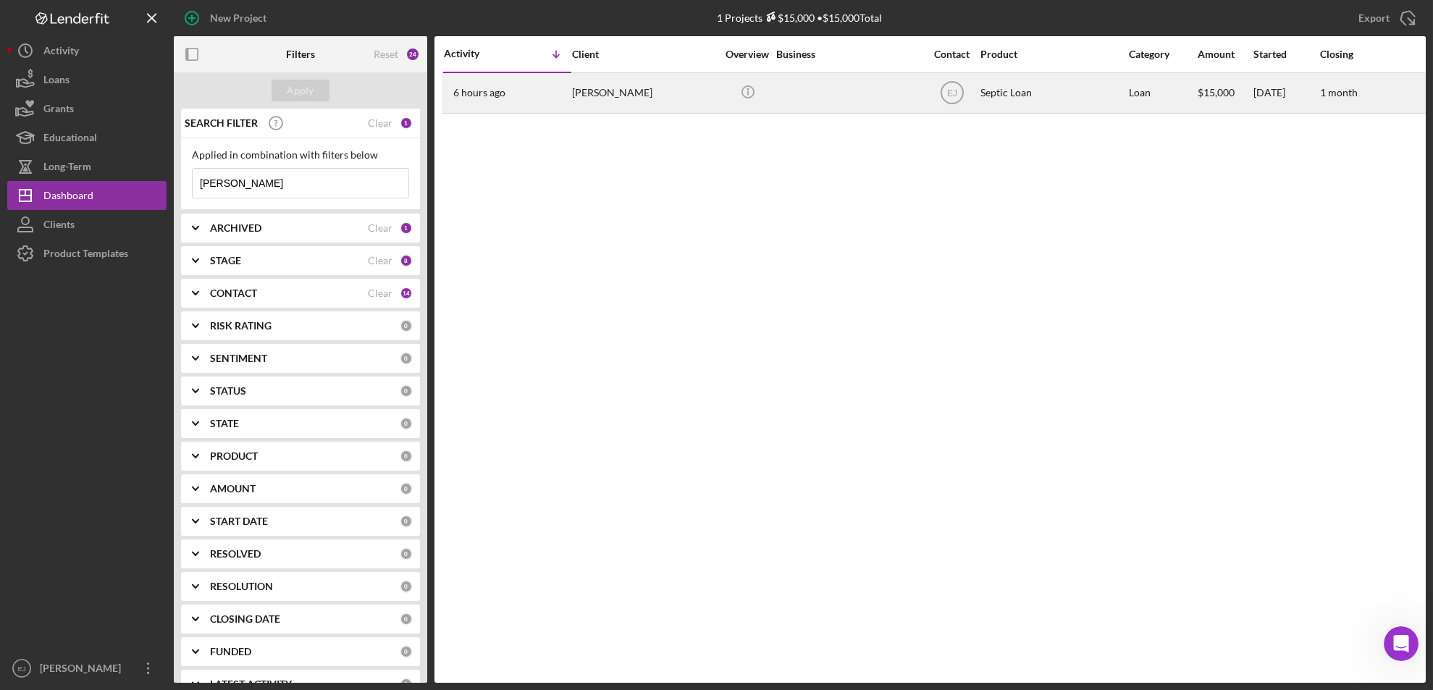
click at [637, 96] on div "[PERSON_NAME]" at bounding box center [644, 93] width 145 height 38
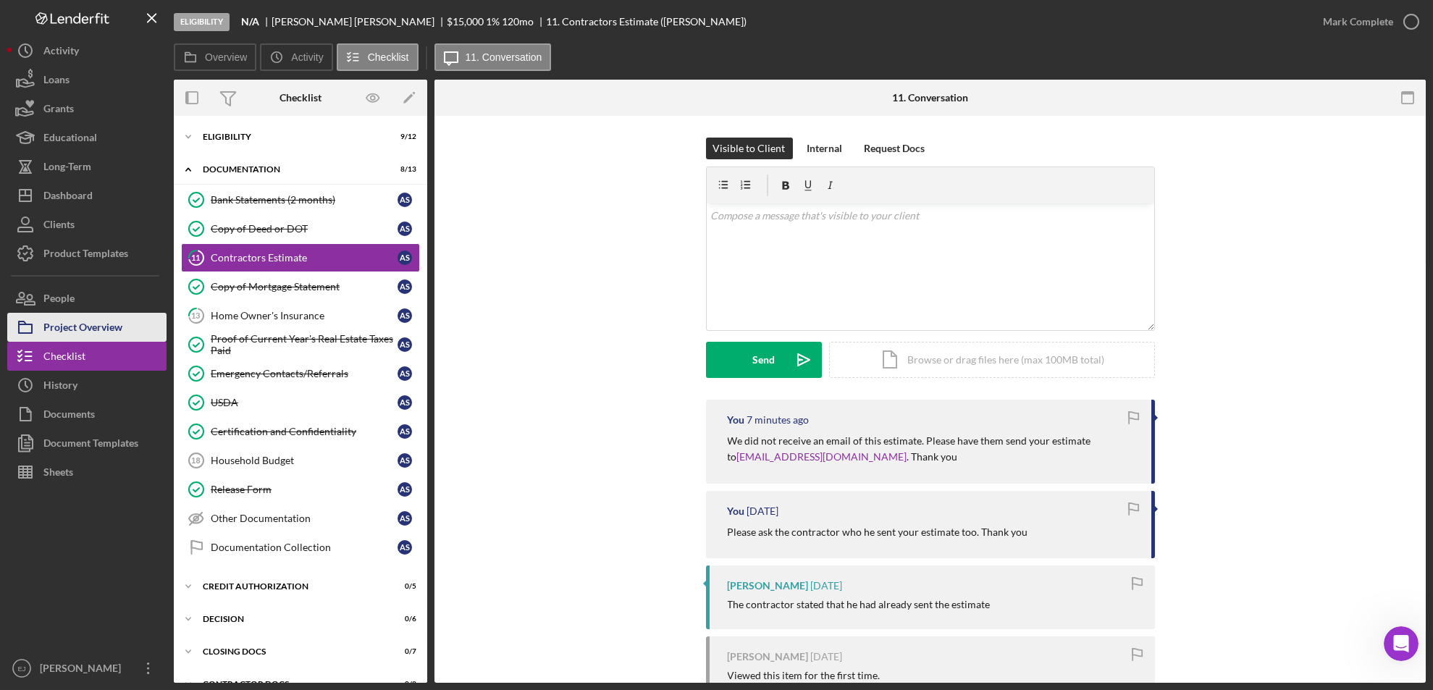
click at [118, 327] on div "Project Overview" at bounding box center [82, 329] width 79 height 33
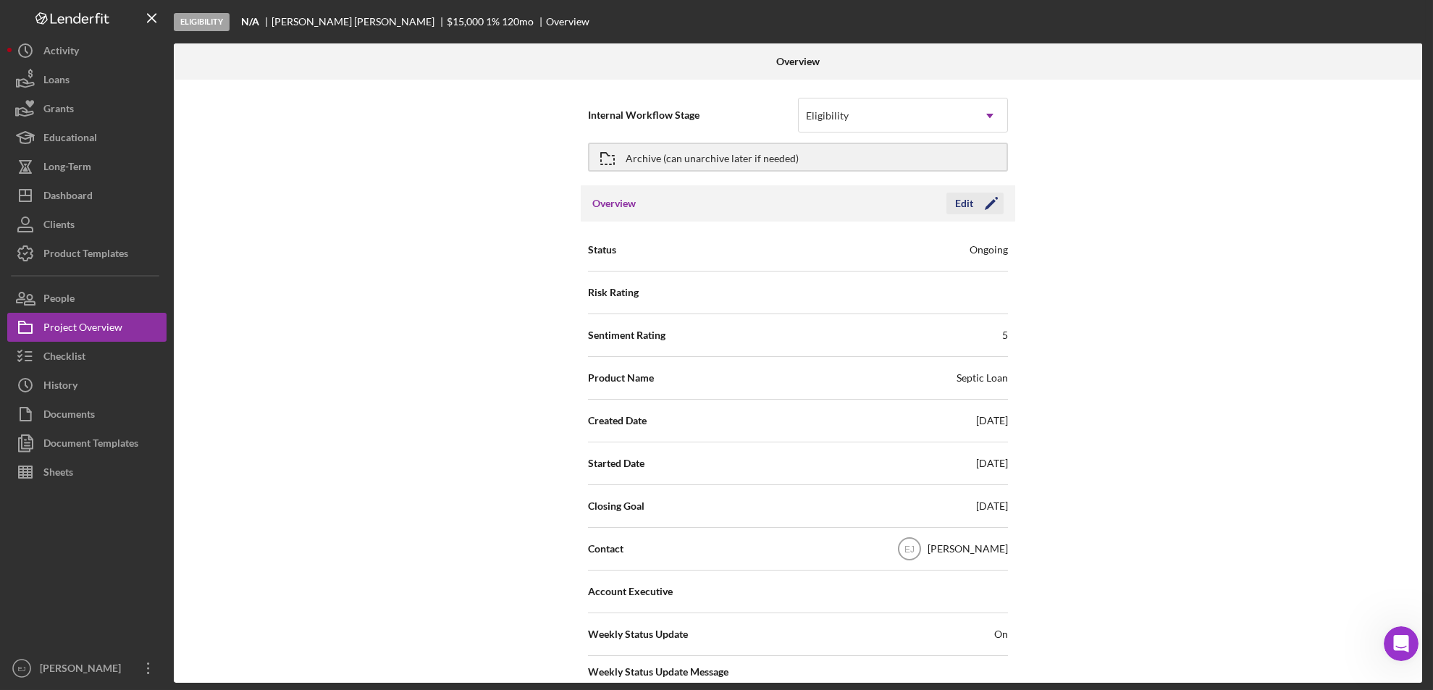
click at [980, 201] on icon "Icon/Edit" at bounding box center [991, 203] width 36 height 36
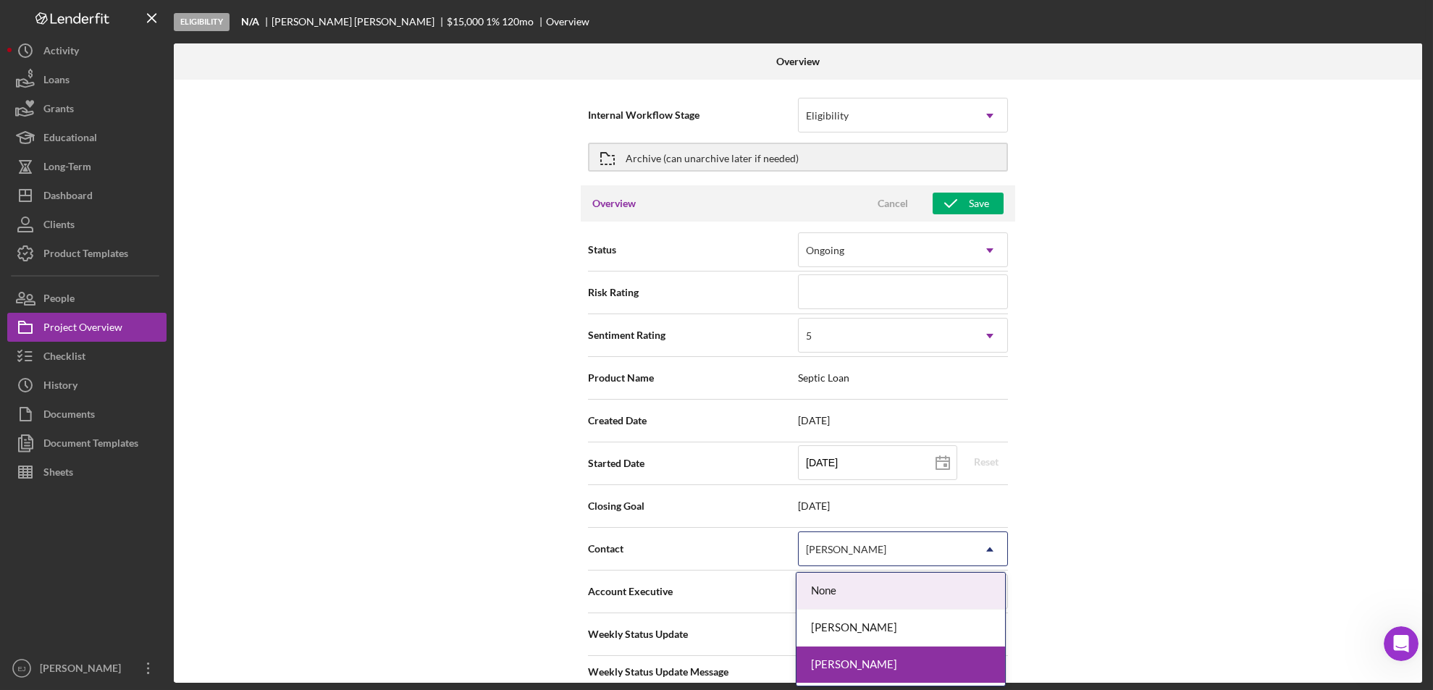
click at [991, 549] on icon "Icon/Dropdown Arrow" at bounding box center [989, 549] width 35 height 35
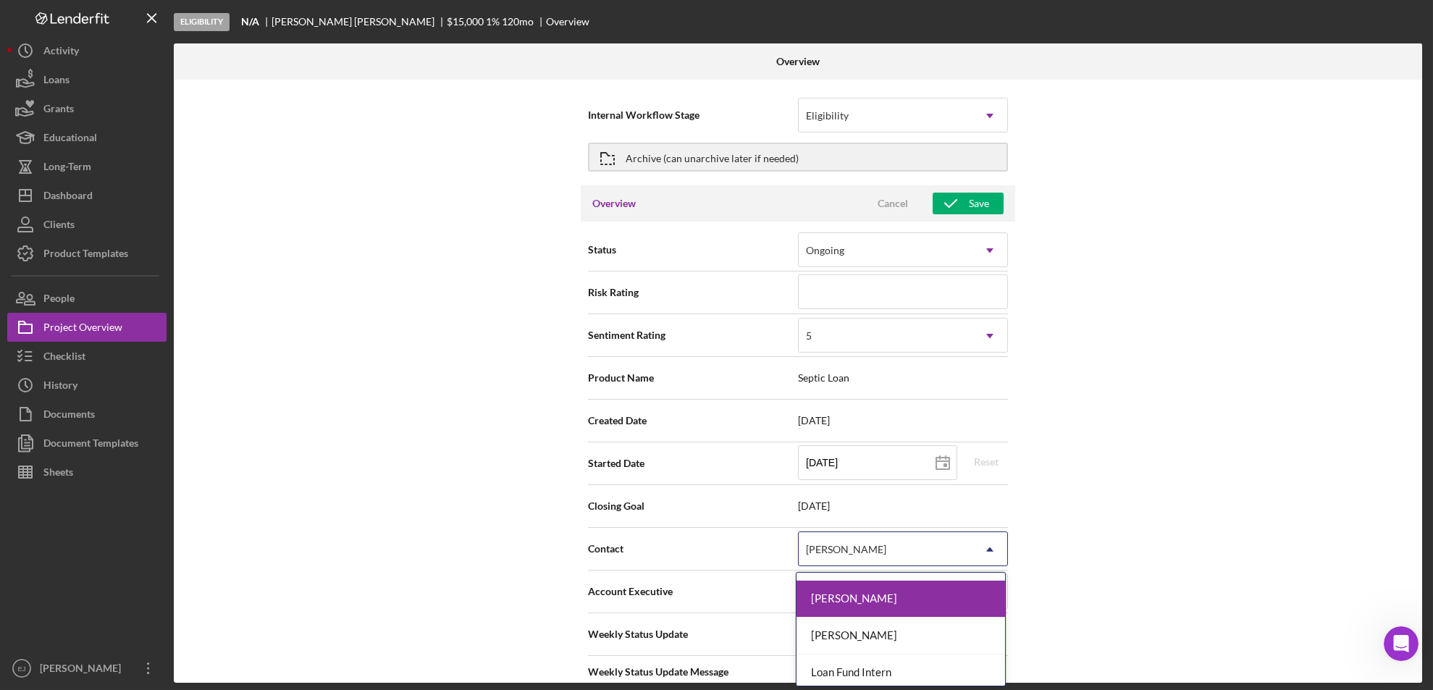
scroll to position [98, 0]
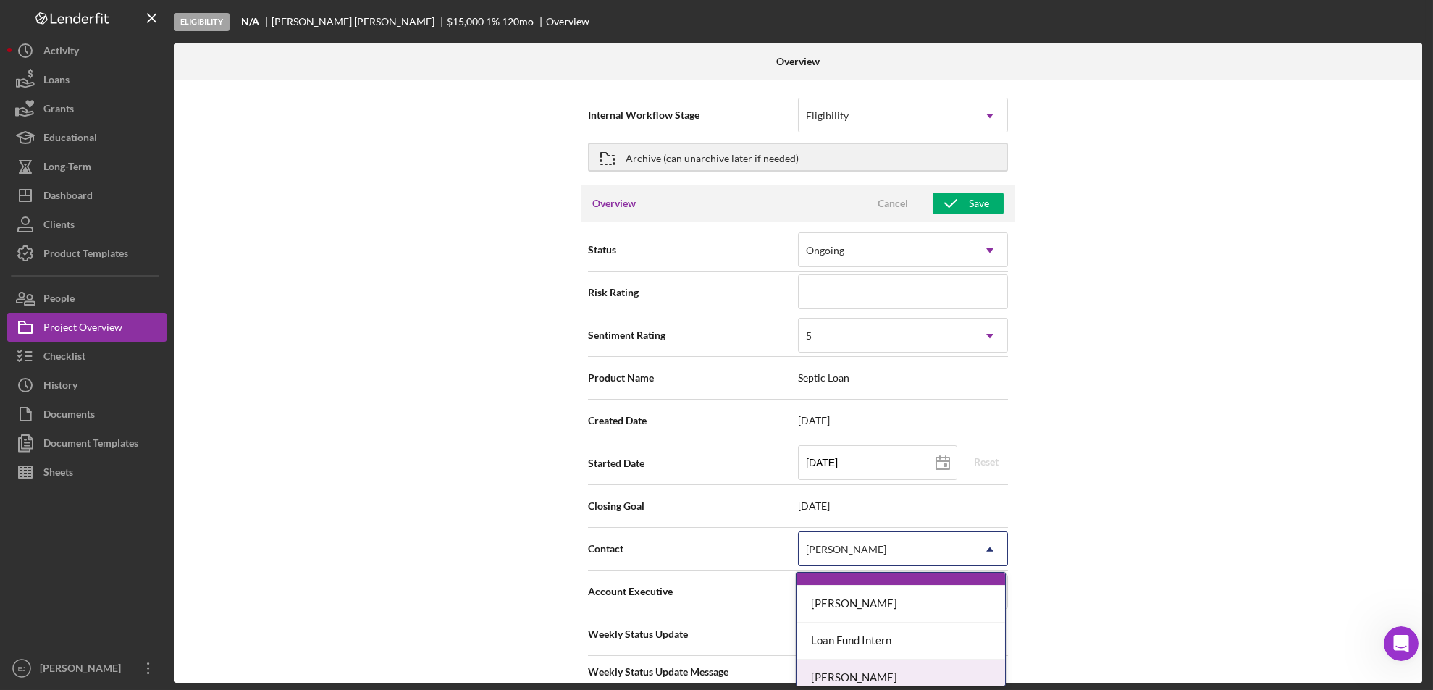
click at [931, 667] on div "[PERSON_NAME]" at bounding box center [901, 678] width 209 height 37
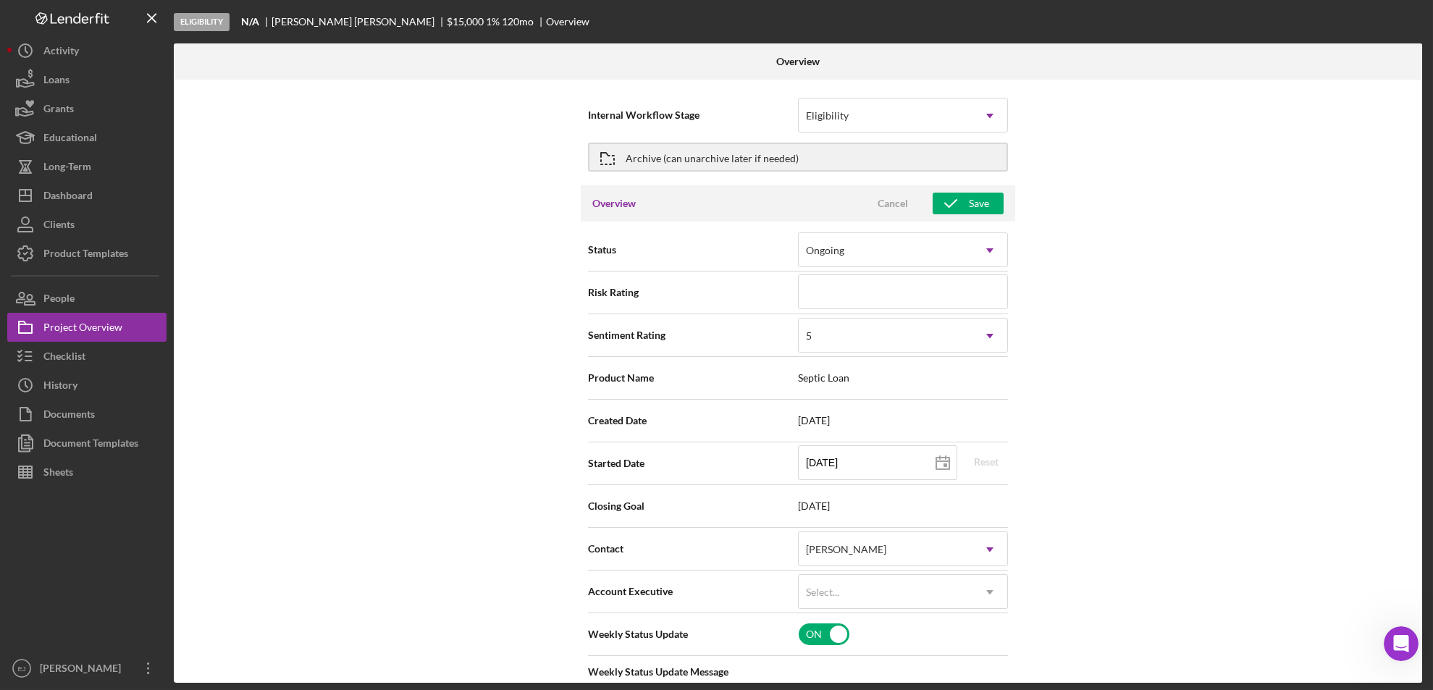
click at [1302, 526] on div "Internal Workflow Stage Eligibility Icon/Dropdown Arrow Archive (can unarchive …" at bounding box center [798, 381] width 1248 height 603
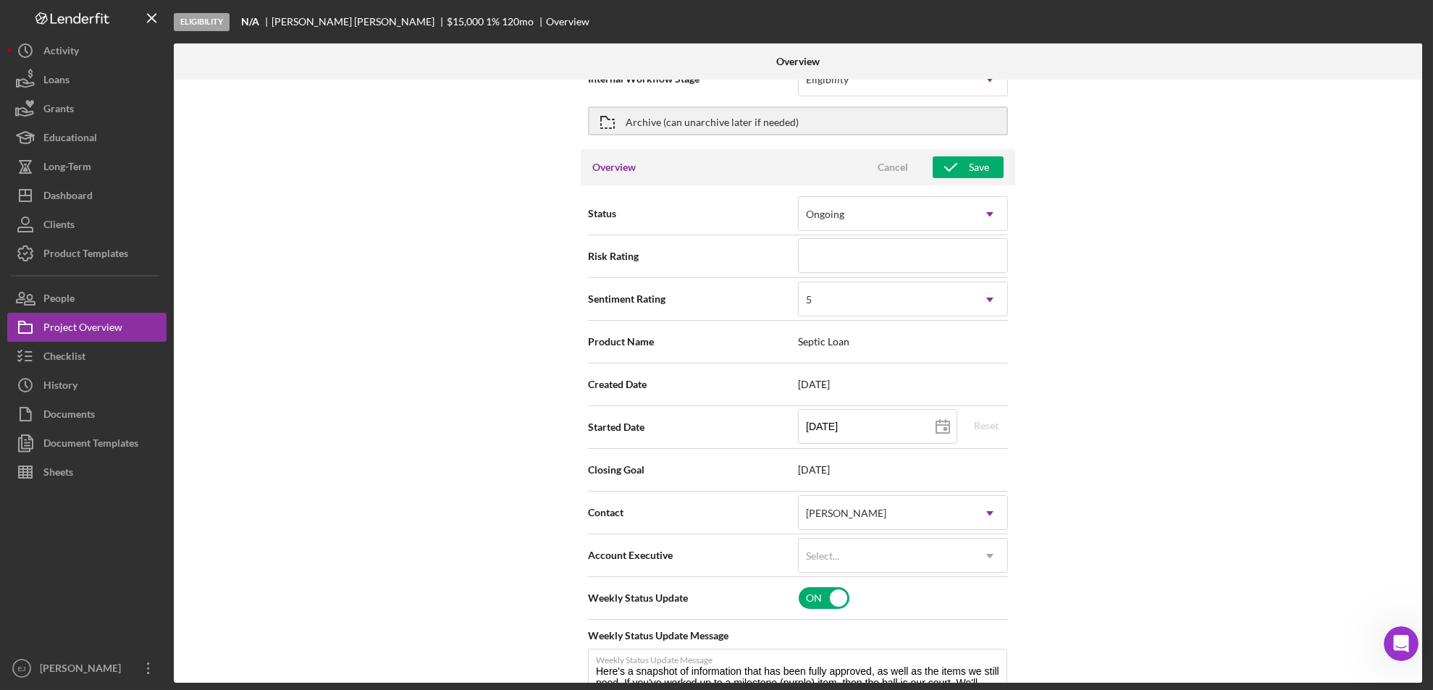
scroll to position [38, 0]
click at [986, 156] on div "Save" at bounding box center [979, 166] width 20 height 22
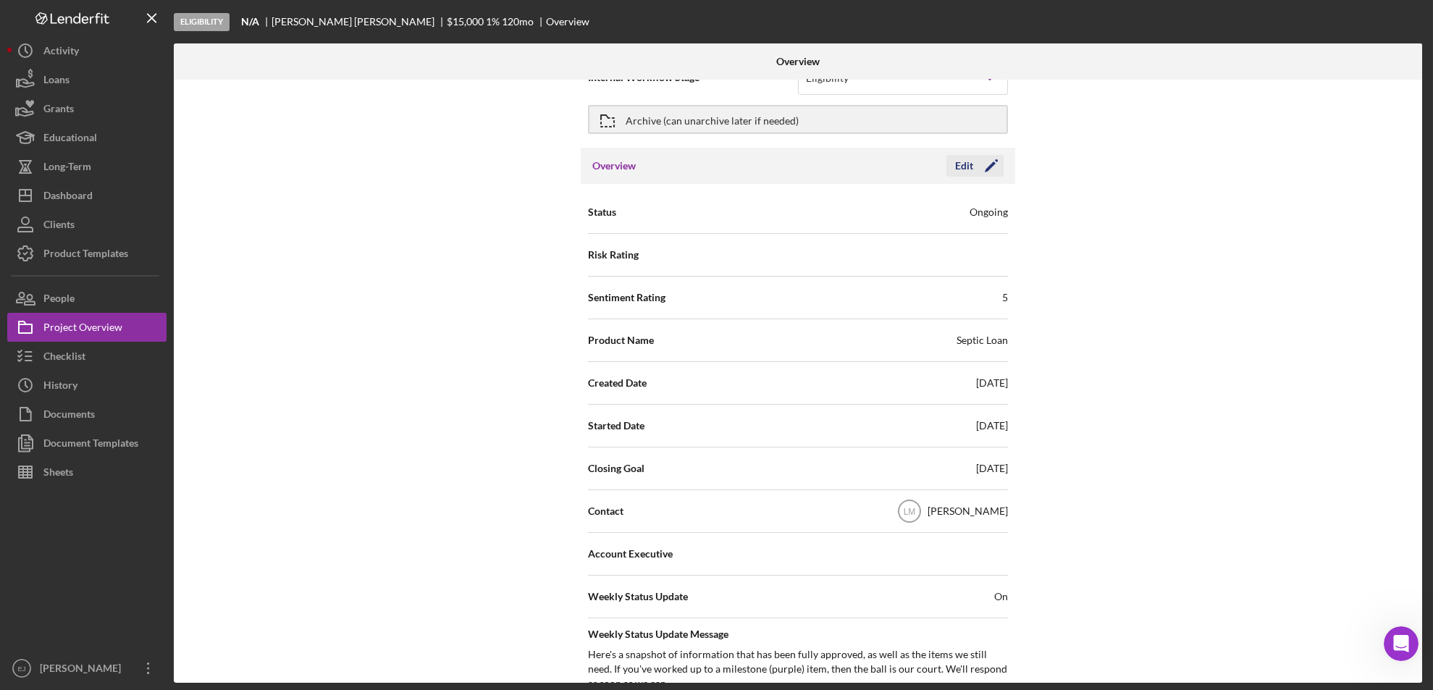
click at [986, 156] on icon "Icon/Edit" at bounding box center [991, 166] width 36 height 36
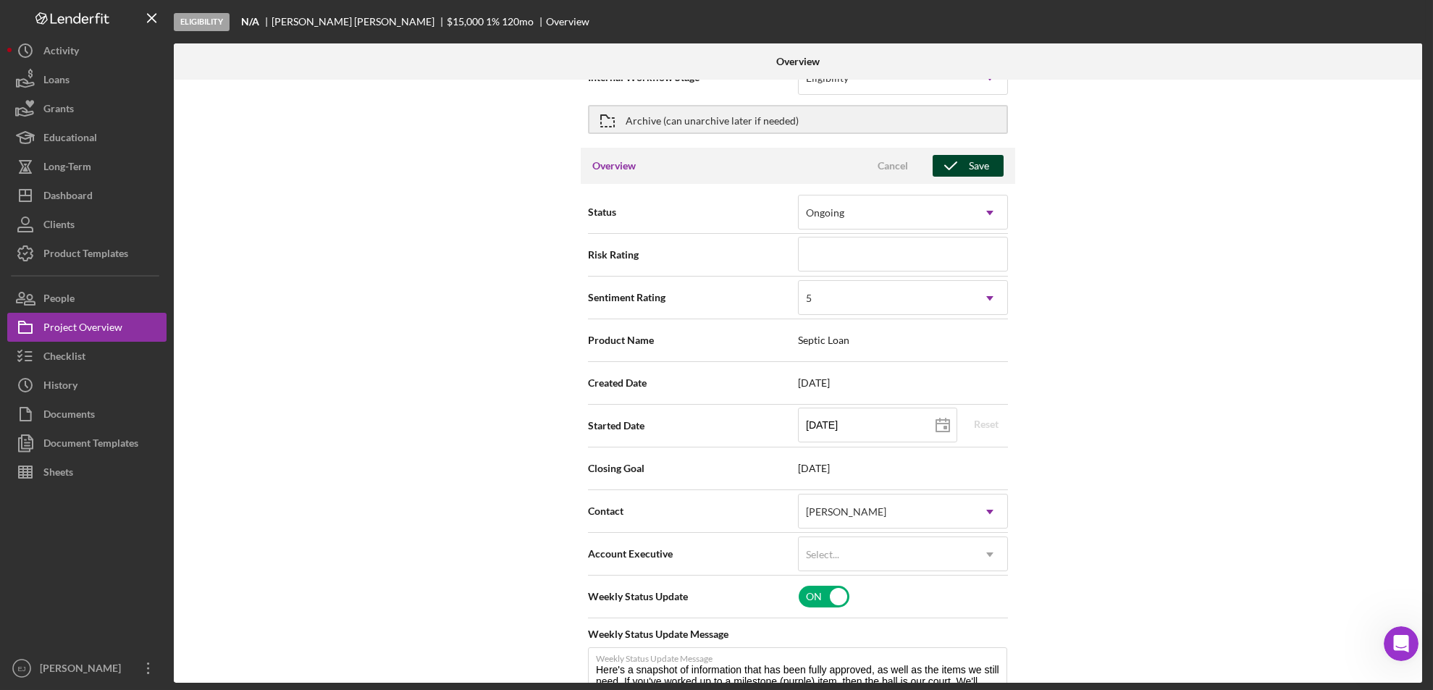
click at [974, 161] on div "Save" at bounding box center [979, 166] width 20 height 22
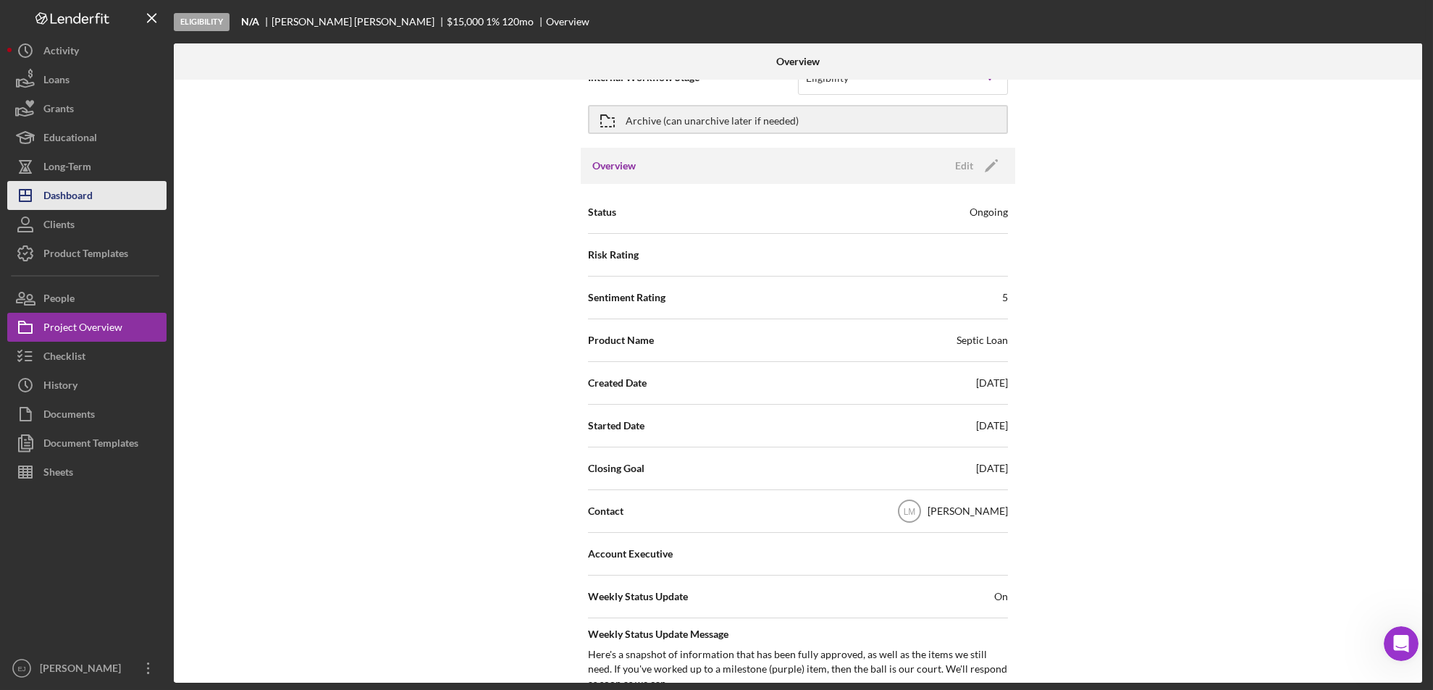
click at [86, 190] on div "Dashboard" at bounding box center [67, 197] width 49 height 33
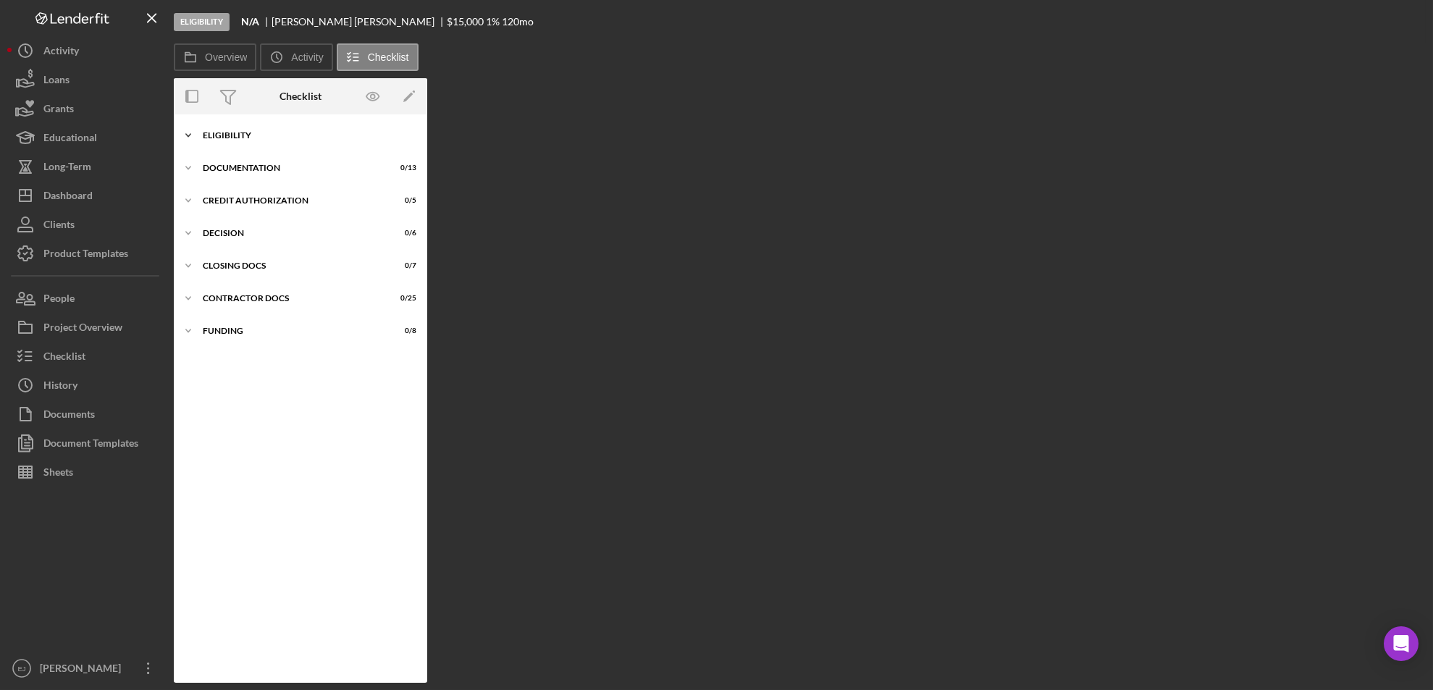
click at [201, 136] on icon "Icon/Expander" at bounding box center [188, 135] width 29 height 29
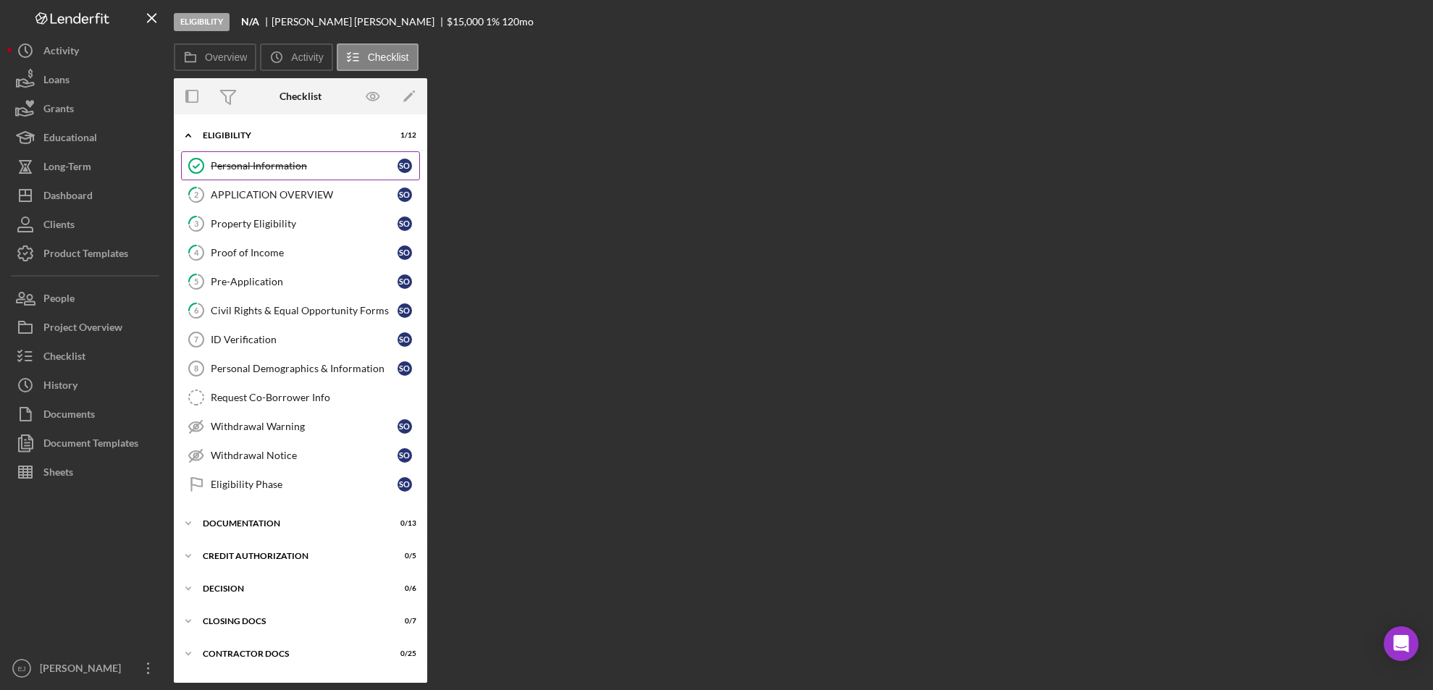
click at [227, 161] on div "Personal Information" at bounding box center [304, 166] width 187 height 12
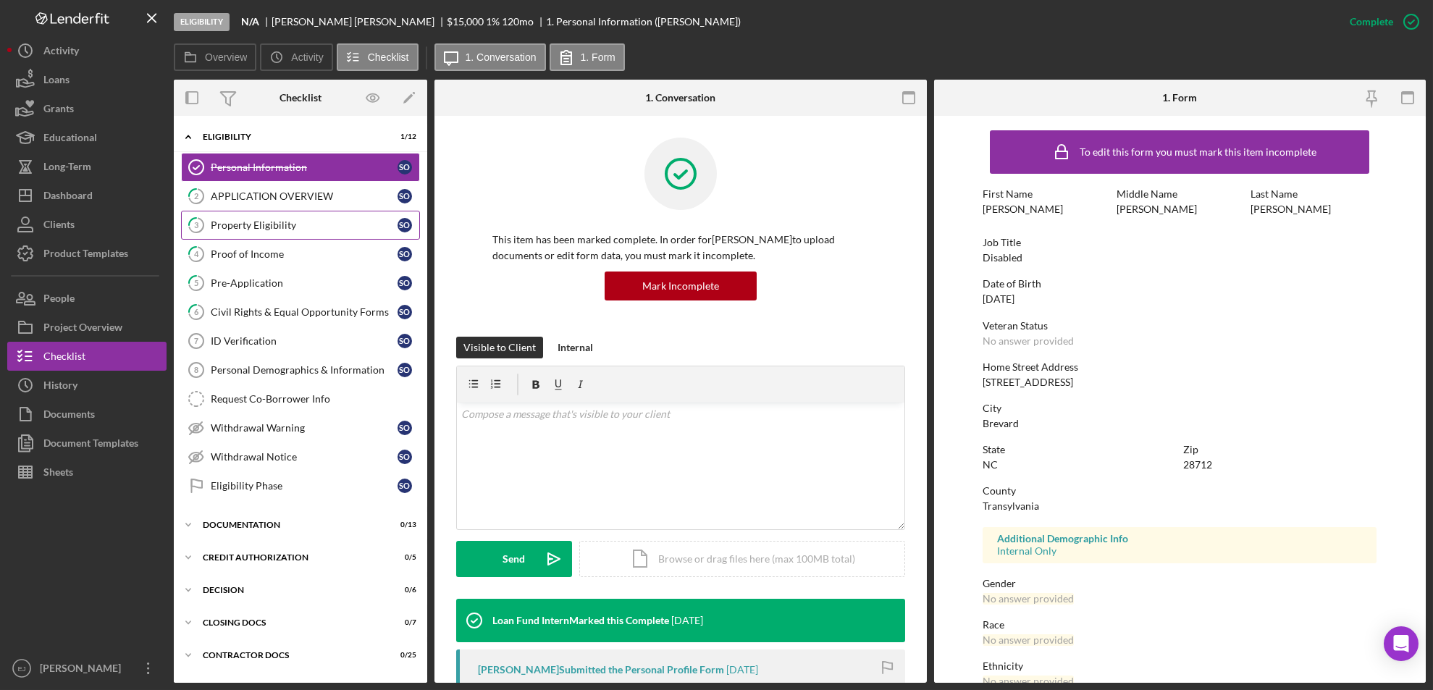
click at [269, 229] on div "Property Eligibility" at bounding box center [304, 225] width 187 height 12
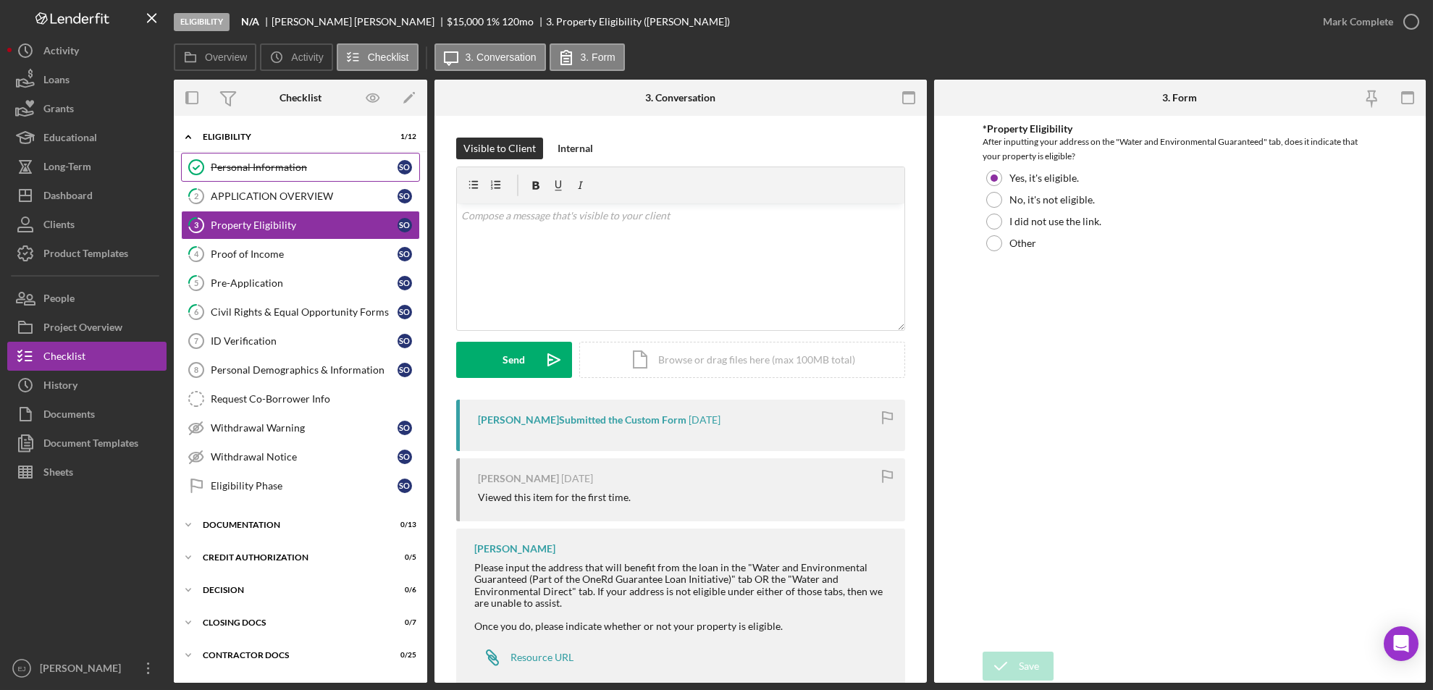
click at [273, 166] on div "Personal Information" at bounding box center [304, 167] width 187 height 12
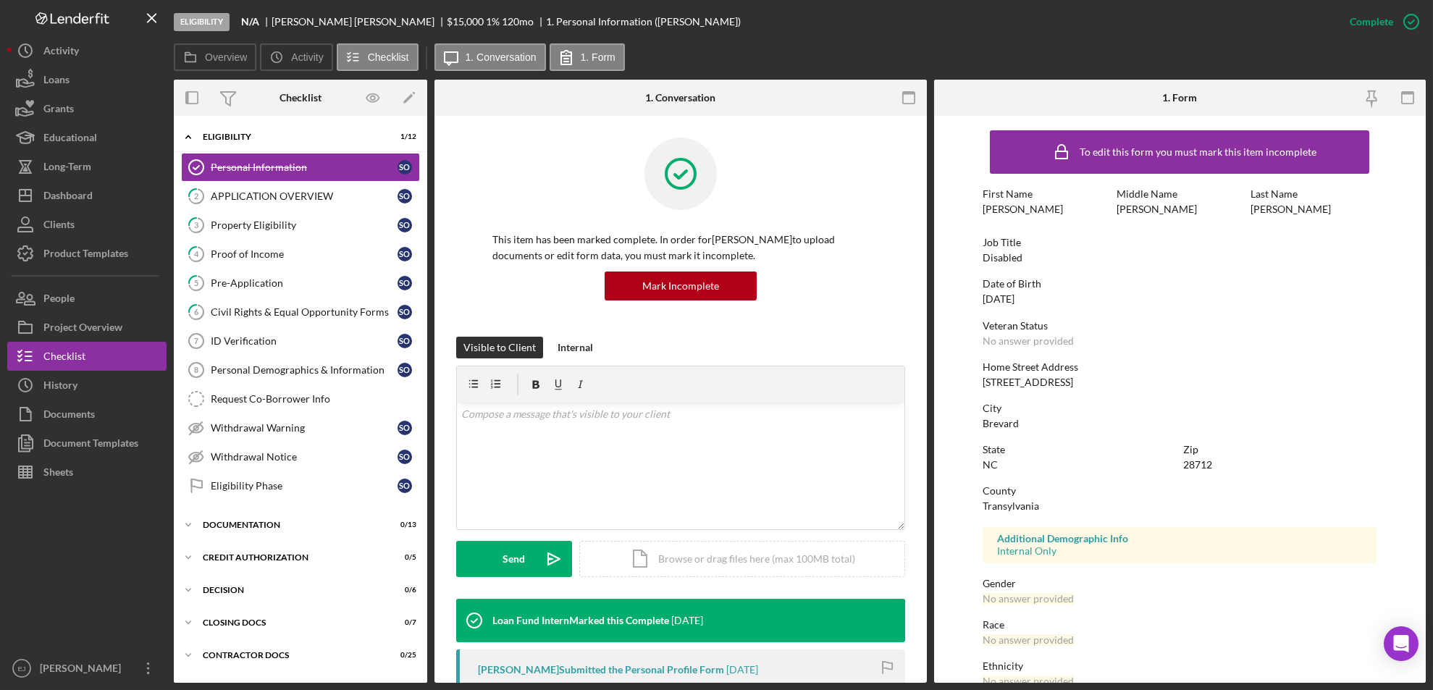
click at [983, 392] on div "To edit this form you must mark this item incomplete First Name [PERSON_NAME] M…" at bounding box center [1180, 453] width 394 height 661
drag, startPoint x: 978, startPoint y: 387, endPoint x: 1101, endPoint y: 382, distance: 123.9
click at [1101, 382] on form "To edit this form you must mark this item incomplete First Name [PERSON_NAME] M…" at bounding box center [1180, 399] width 492 height 567
copy div "[STREET_ADDRESS]"
click at [299, 217] on link "3 Property Eligibility S O" at bounding box center [300, 225] width 239 height 29
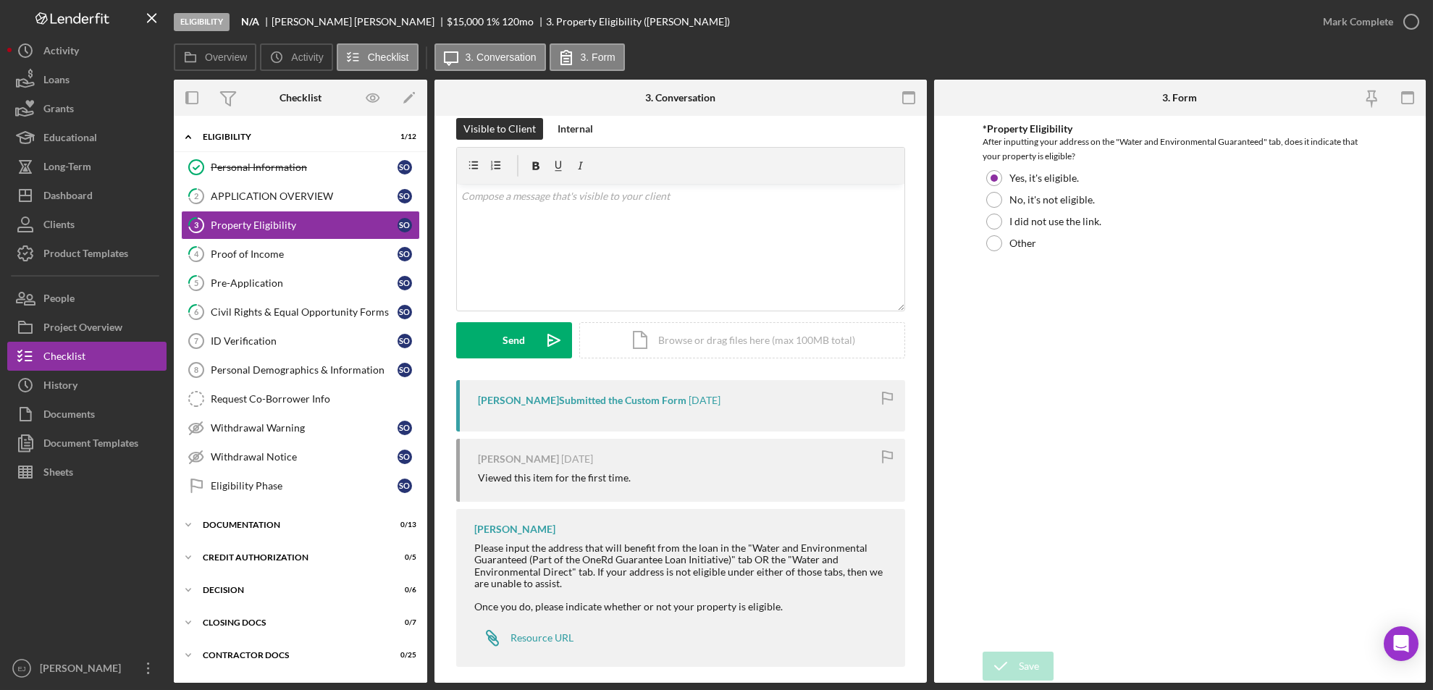
scroll to position [31, 0]
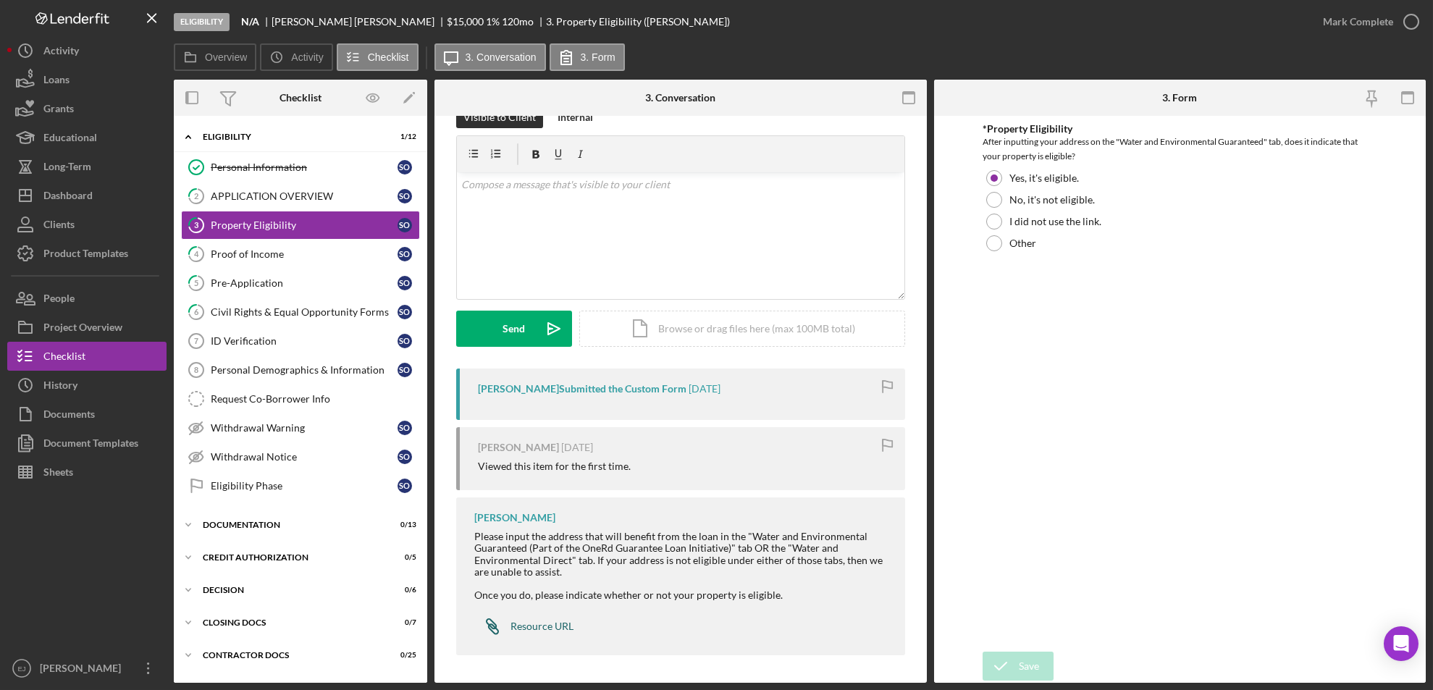
click at [523, 623] on div "Resource URL" at bounding box center [542, 627] width 63 height 12
click at [277, 164] on div "Personal Information" at bounding box center [304, 167] width 187 height 12
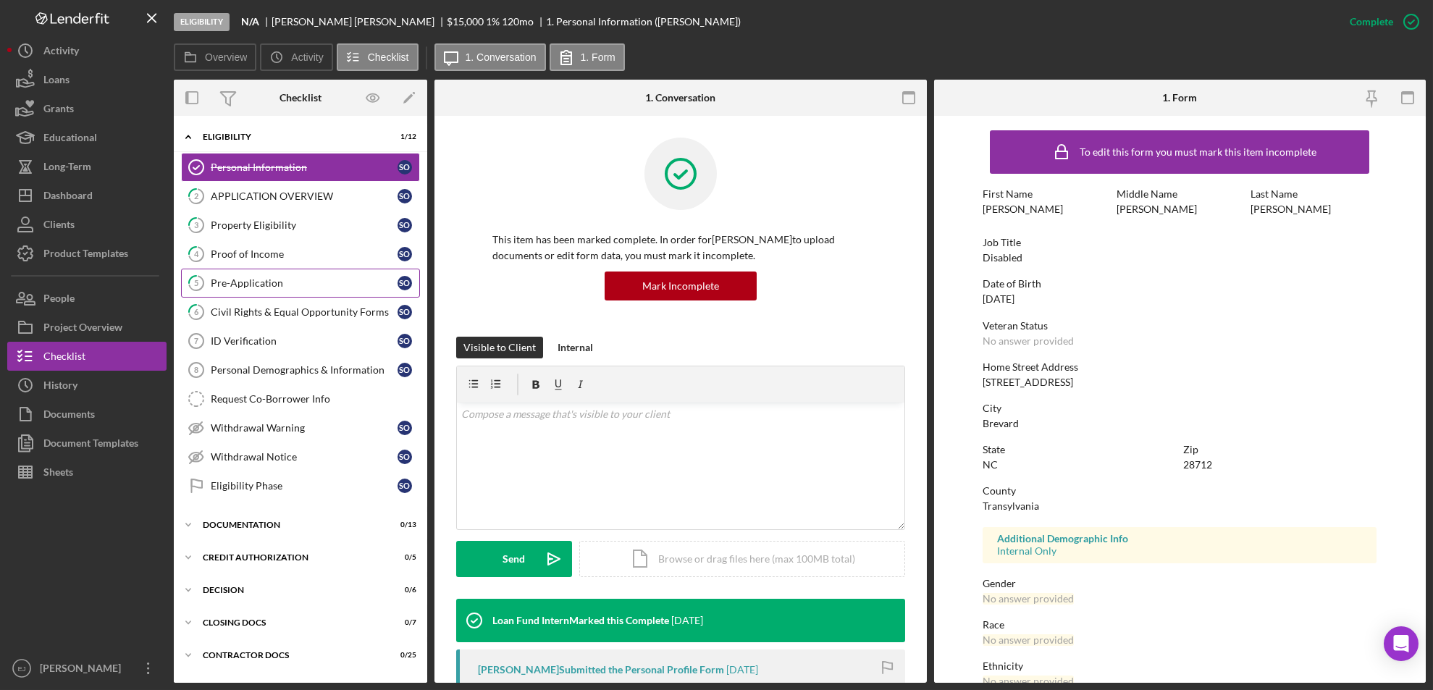
click at [285, 269] on link "5 Pre-Application S O" at bounding box center [300, 283] width 239 height 29
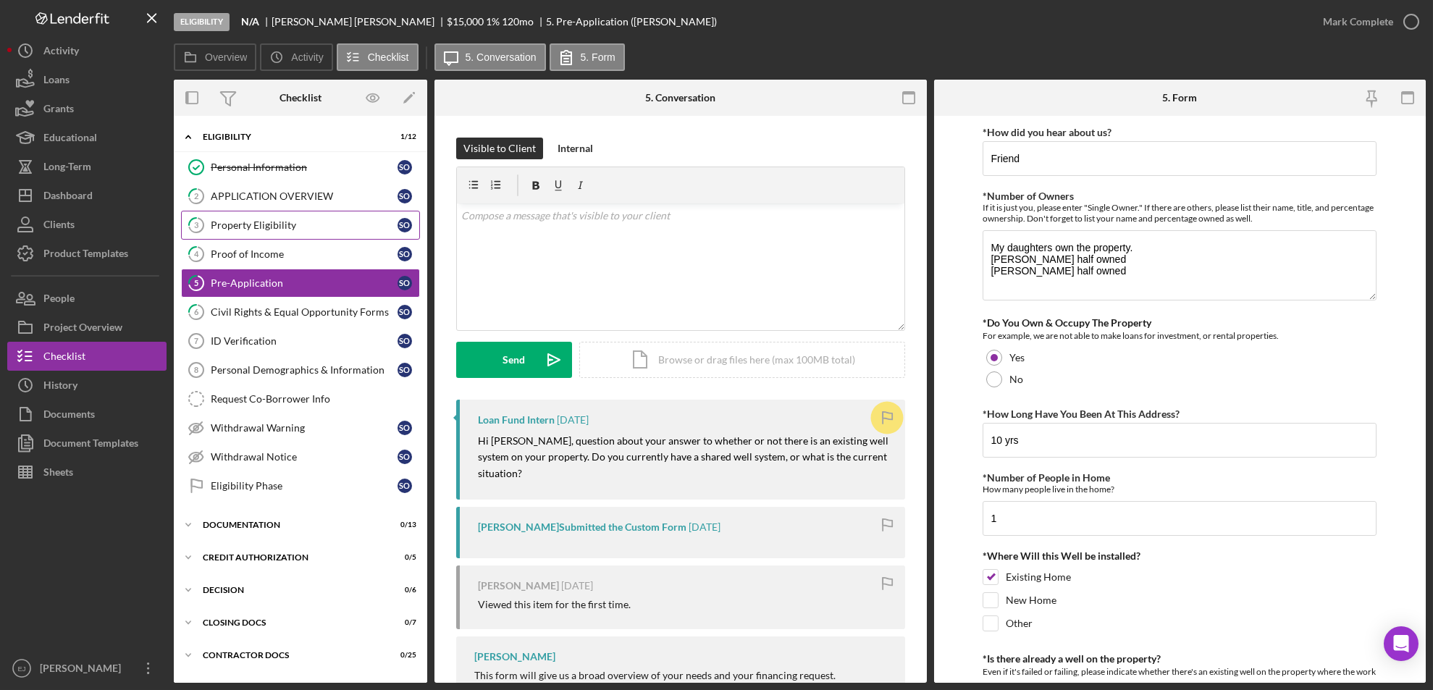
click at [259, 212] on link "3 Property Eligibility S O" at bounding box center [300, 225] width 239 height 29
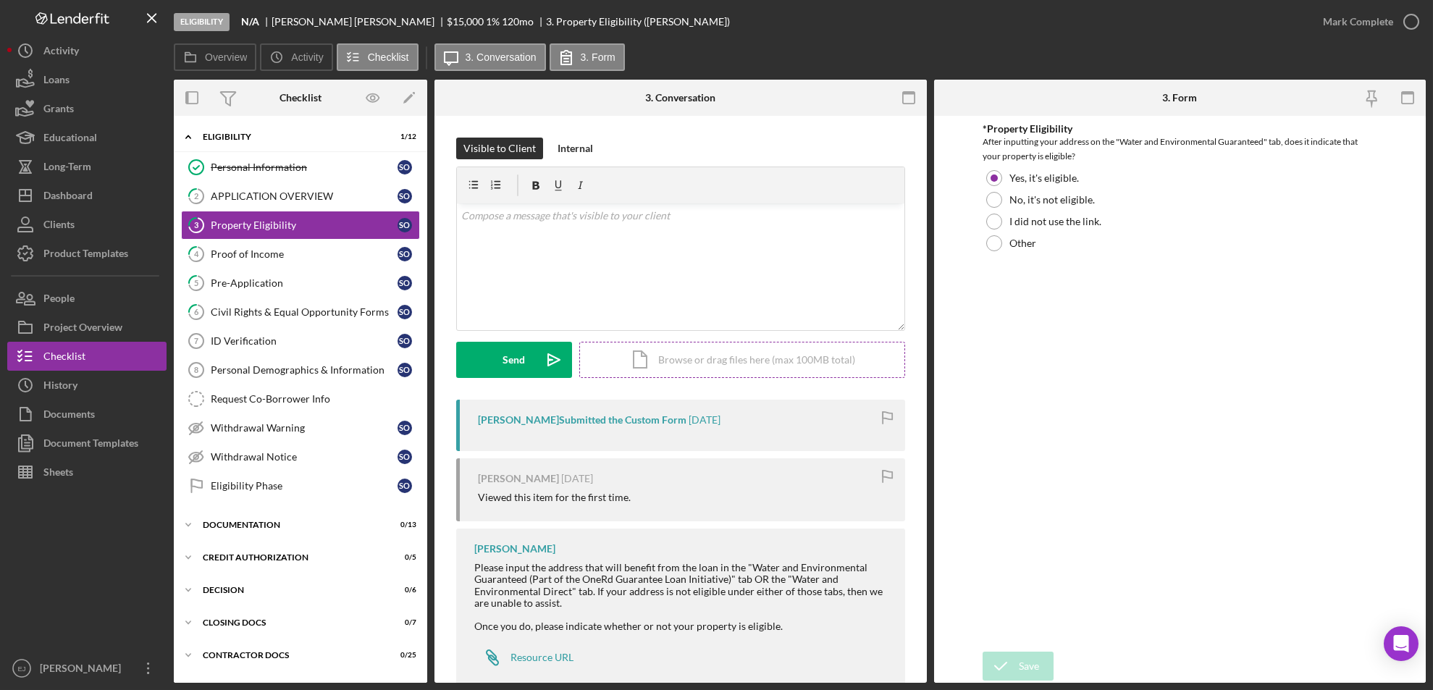
click at [808, 356] on div "Icon/Document Browse or drag files here (max 100MB total) Tap to choose files o…" at bounding box center [742, 360] width 326 height 36
click at [495, 374] on button "Upload Icon/Upload" at bounding box center [514, 360] width 116 height 36
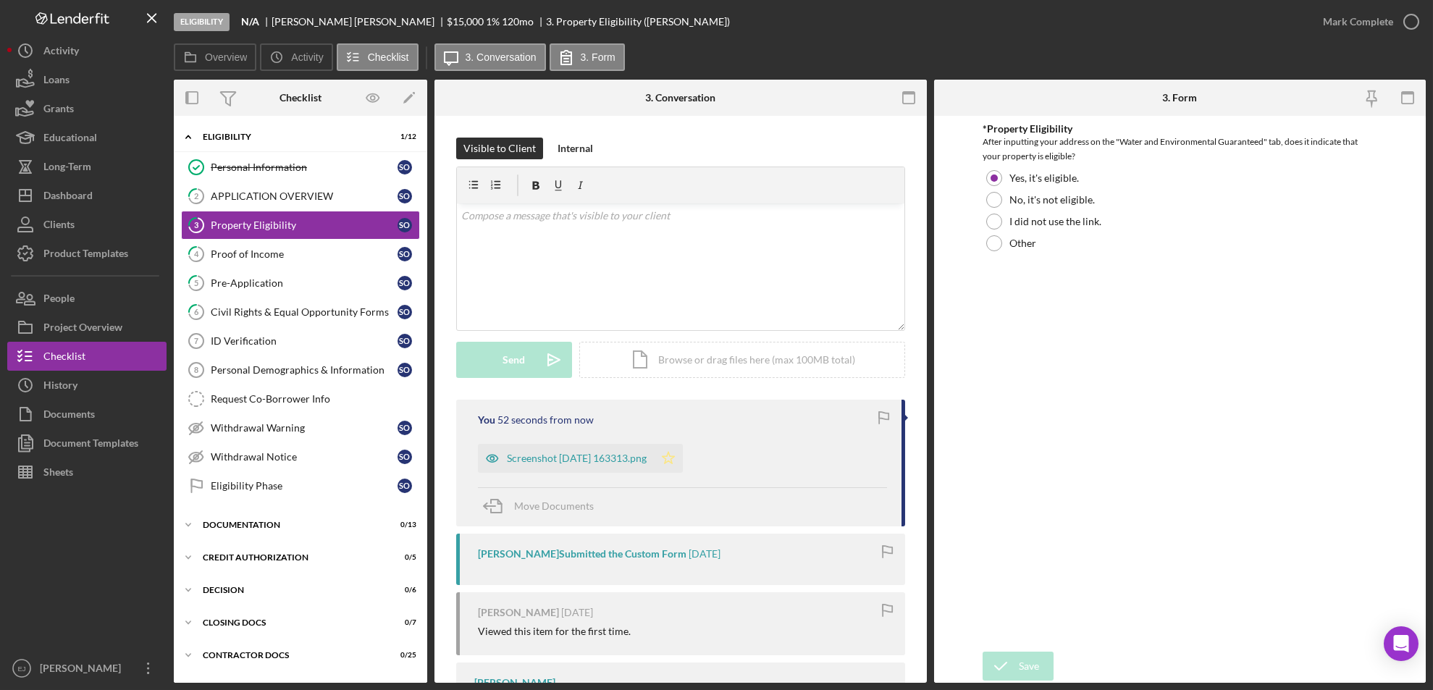
click at [683, 459] on icon "Icon/Star" at bounding box center [668, 458] width 29 height 29
click at [1412, 24] on icon "button" at bounding box center [1411, 22] width 36 height 36
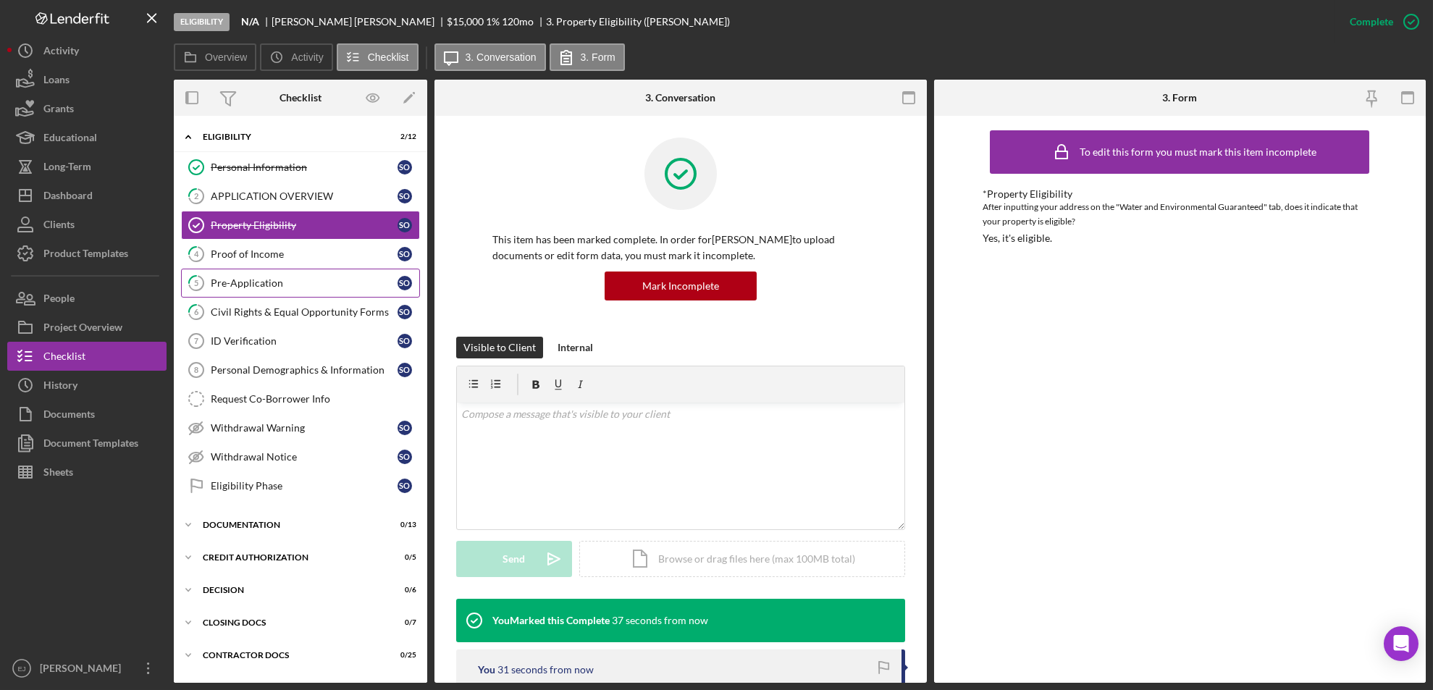
click at [246, 286] on div "Pre-Application" at bounding box center [304, 283] width 187 height 12
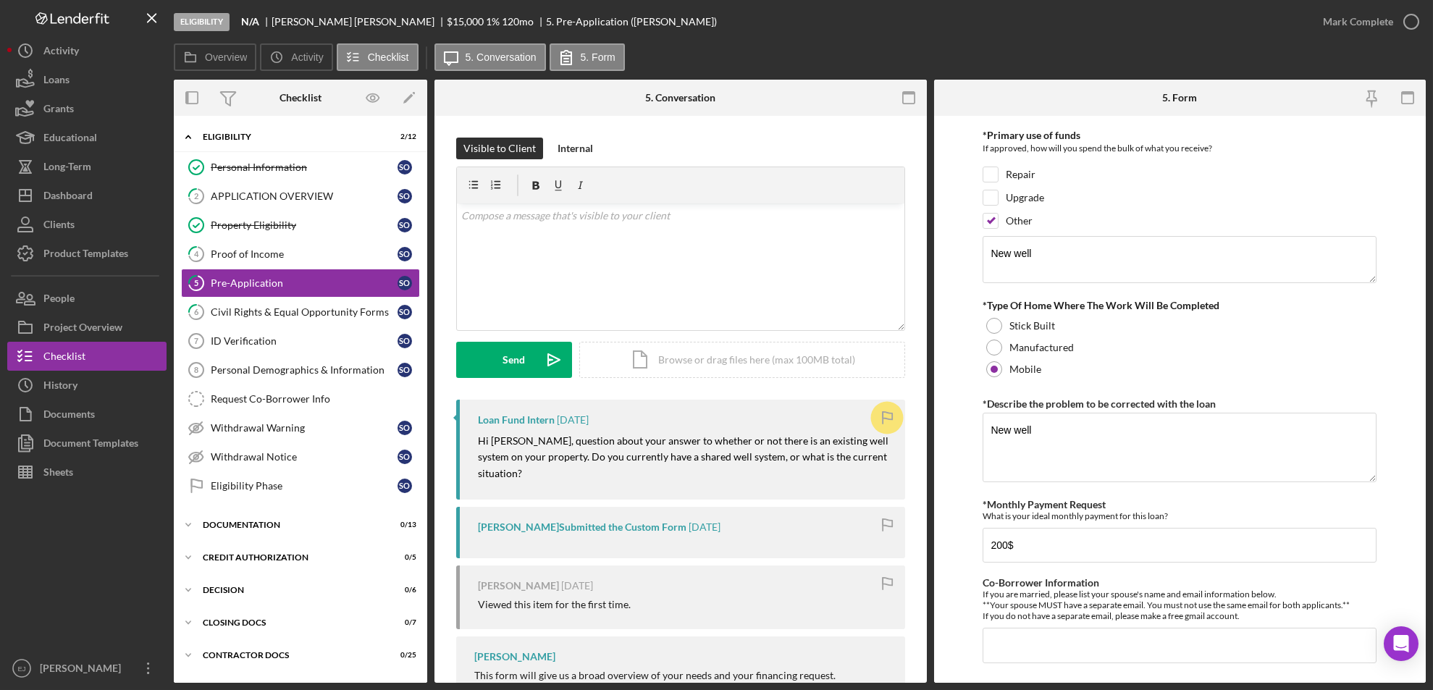
scroll to position [681, 0]
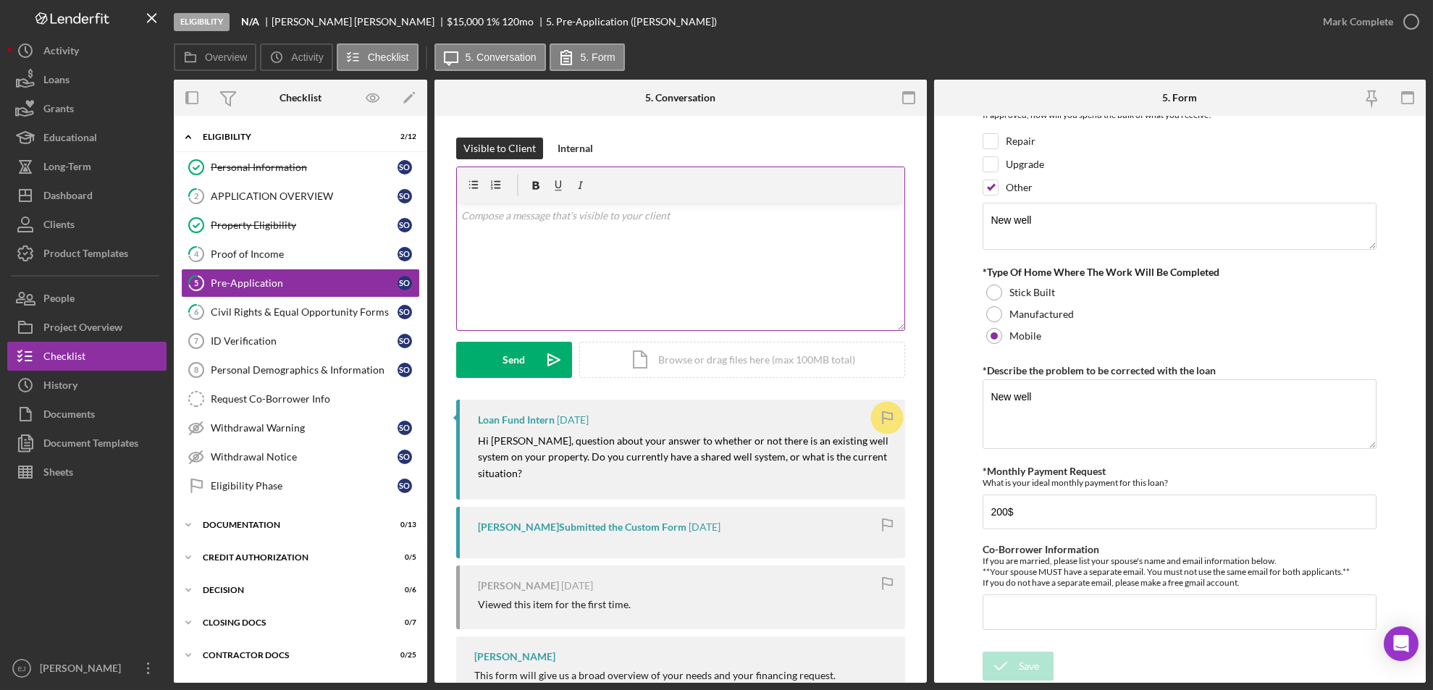
click at [533, 232] on div "v Color teal Color pink Remove color Add row above Add row below Add column bef…" at bounding box center [681, 266] width 448 height 127
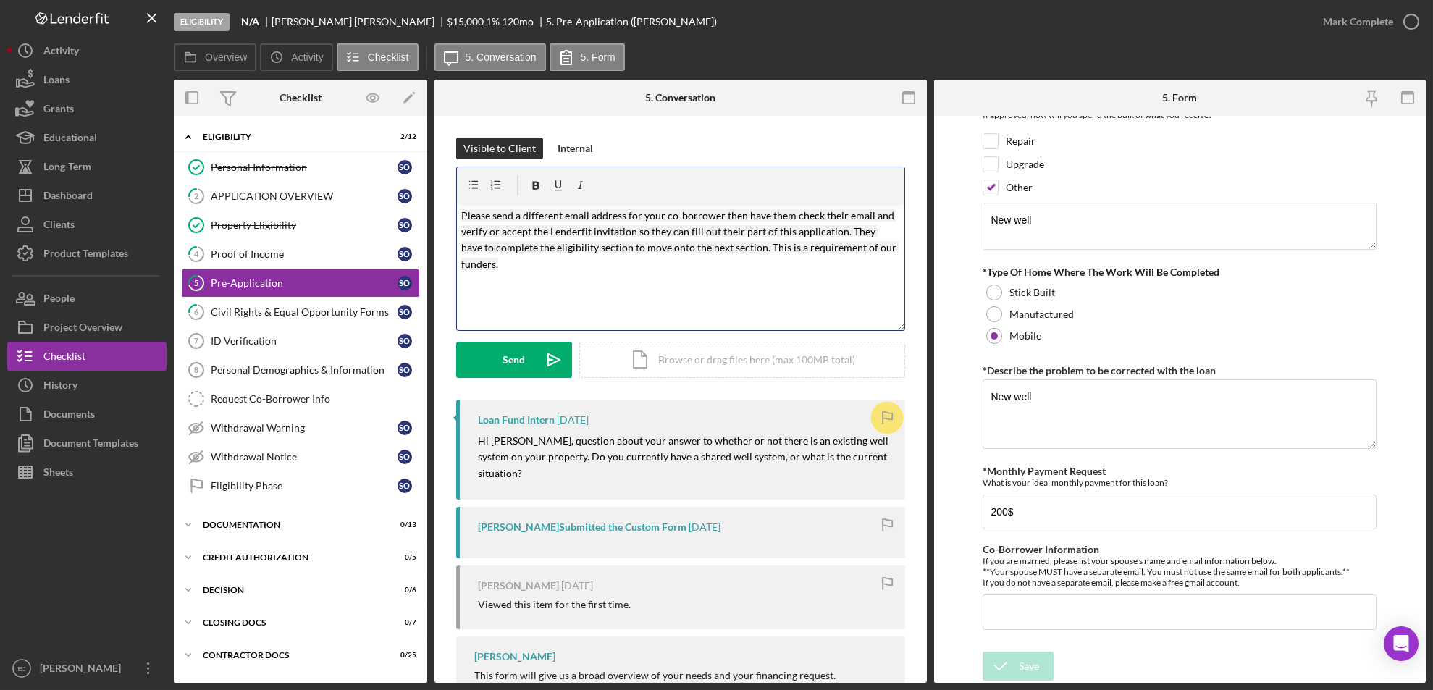
click at [625, 214] on mark "Please send a different email address for your co-borrower then have them check…" at bounding box center [679, 239] width 437 height 61
click at [729, 214] on mark "Please send a different email addresses for your co-borrower then have them che…" at bounding box center [679, 239] width 437 height 61
click at [514, 362] on div "Send" at bounding box center [514, 360] width 22 height 36
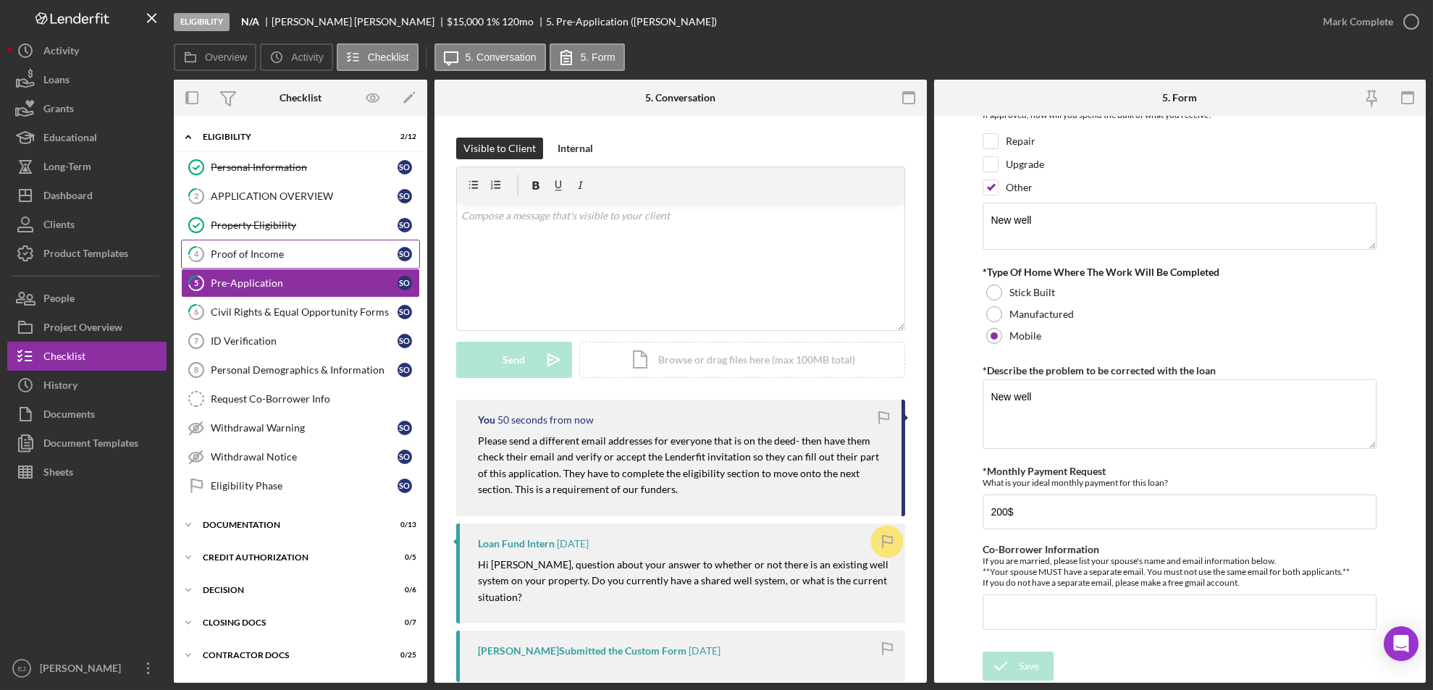
click at [271, 261] on link "4 Proof of Income S O" at bounding box center [300, 254] width 239 height 29
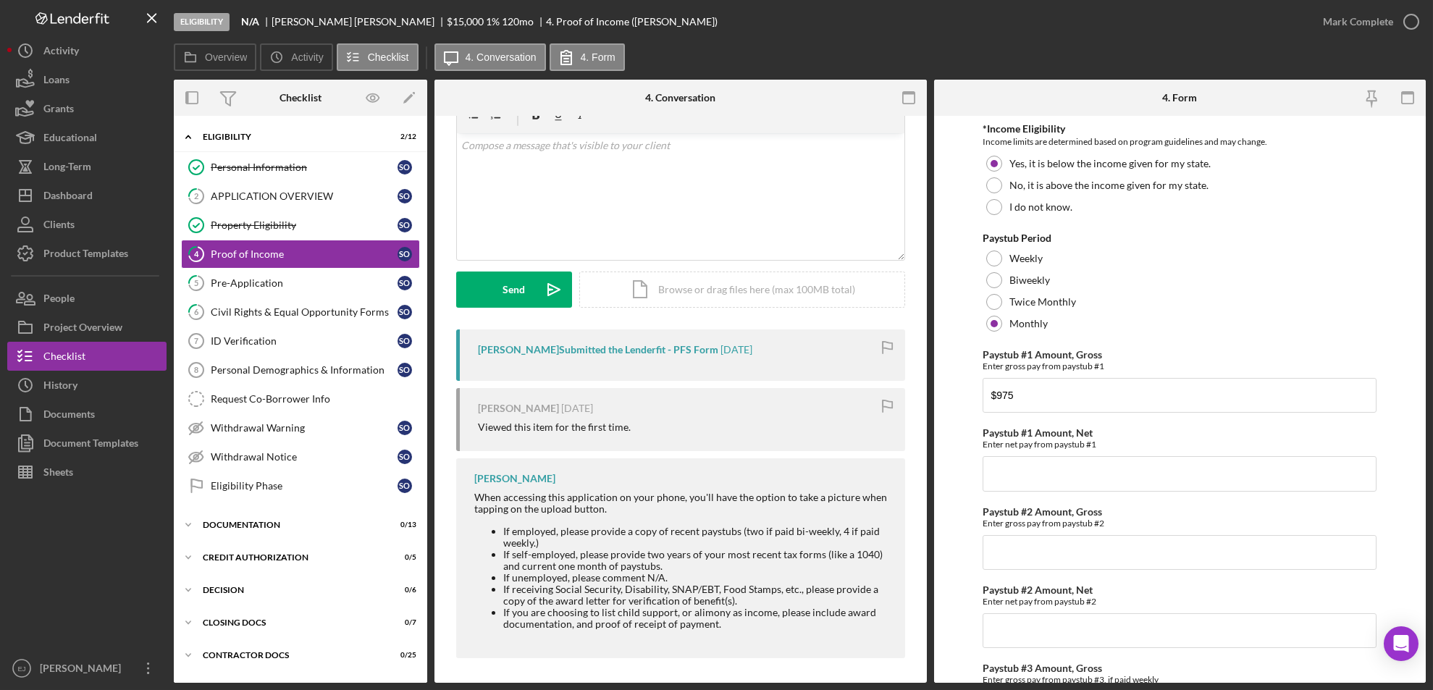
scroll to position [74, 0]
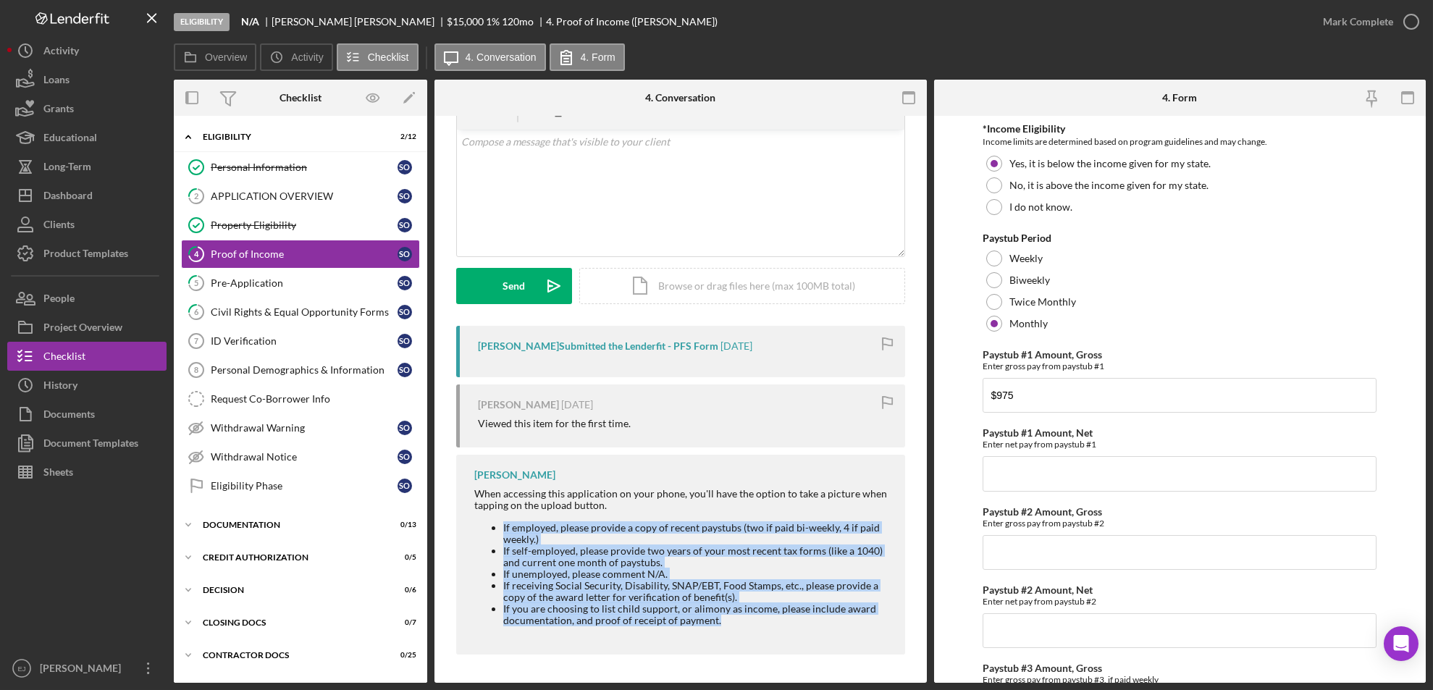
drag, startPoint x: 482, startPoint y: 524, endPoint x: 733, endPoint y: 636, distance: 274.8
click at [733, 636] on div "[PERSON_NAME] When accessing this application on your phone, you'll have the op…" at bounding box center [680, 555] width 449 height 200
copy ul "If employed, please provide a copy of recent paystubs (two if paid bi-weekly, 4…"
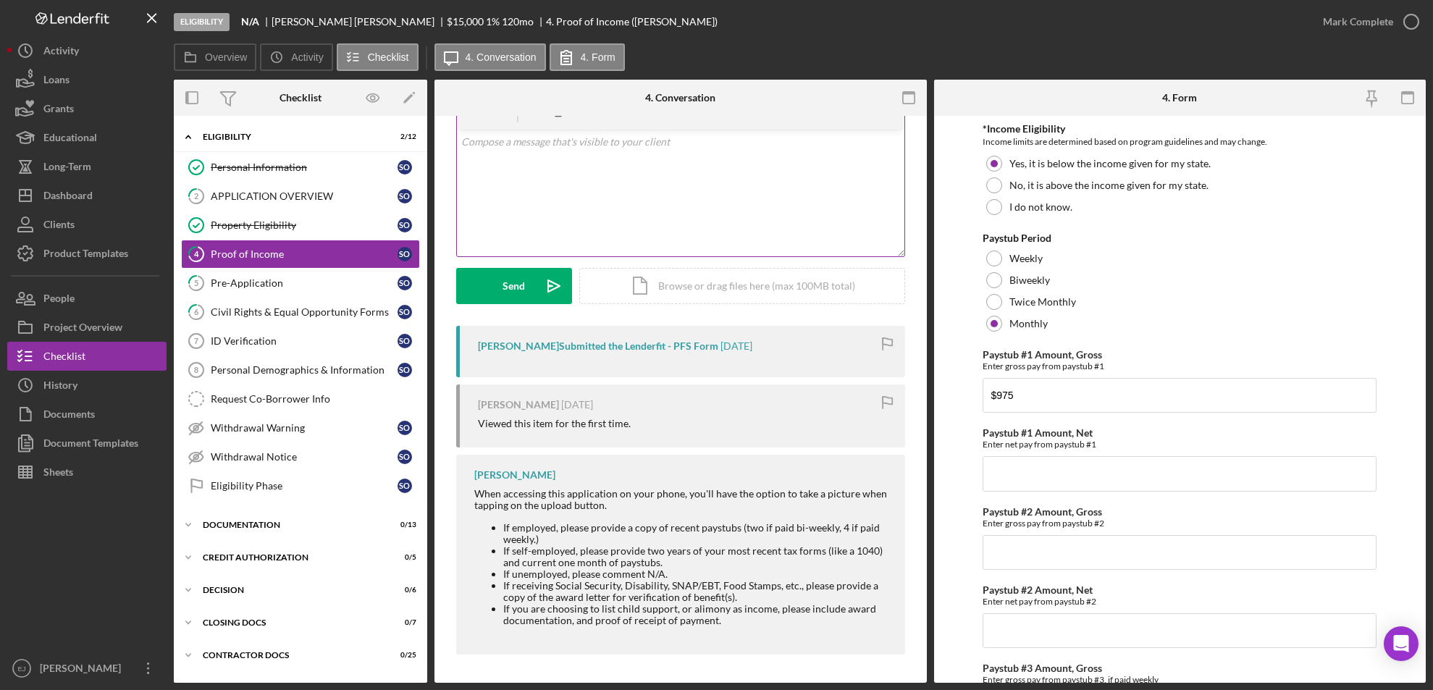
click at [499, 134] on p at bounding box center [680, 142] width 439 height 16
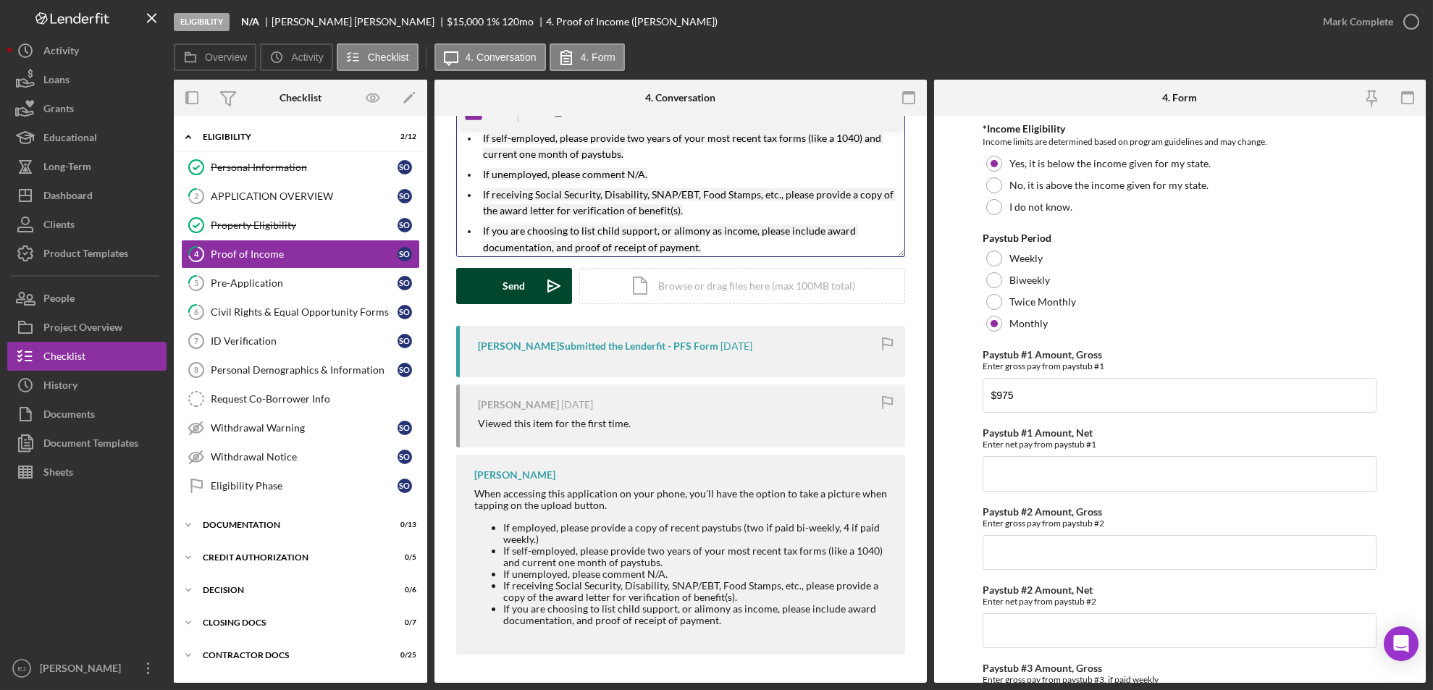
click at [505, 281] on div "Send" at bounding box center [514, 286] width 22 height 36
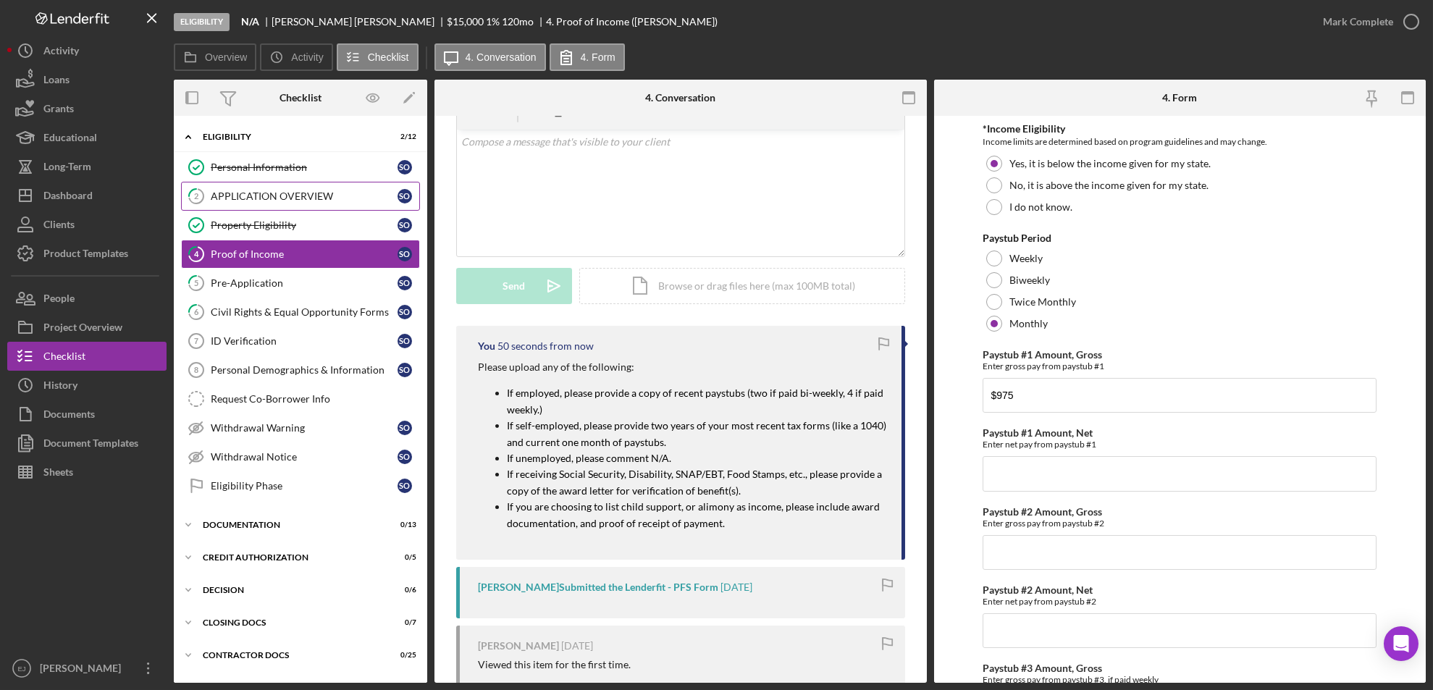
click at [324, 199] on div "APPLICATION OVERVIEW" at bounding box center [304, 196] width 187 height 12
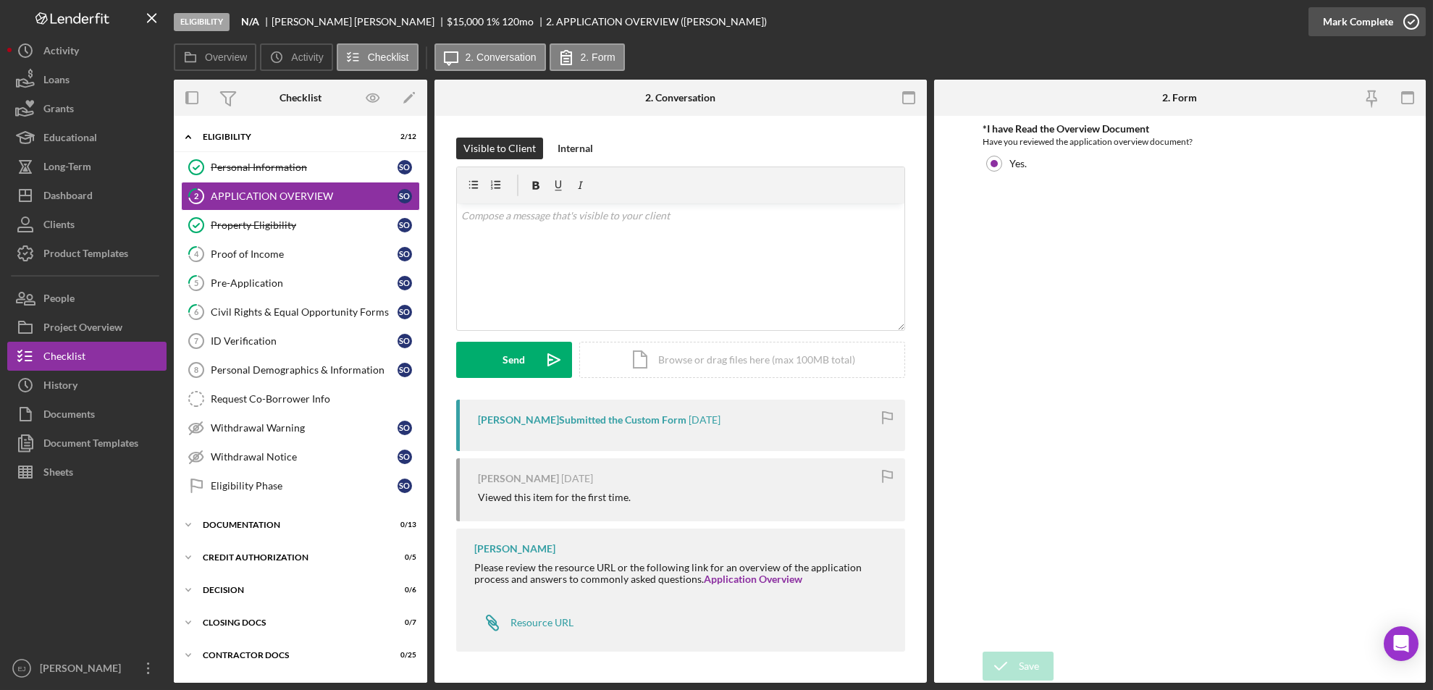
click at [1411, 20] on icon "button" at bounding box center [1411, 22] width 36 height 36
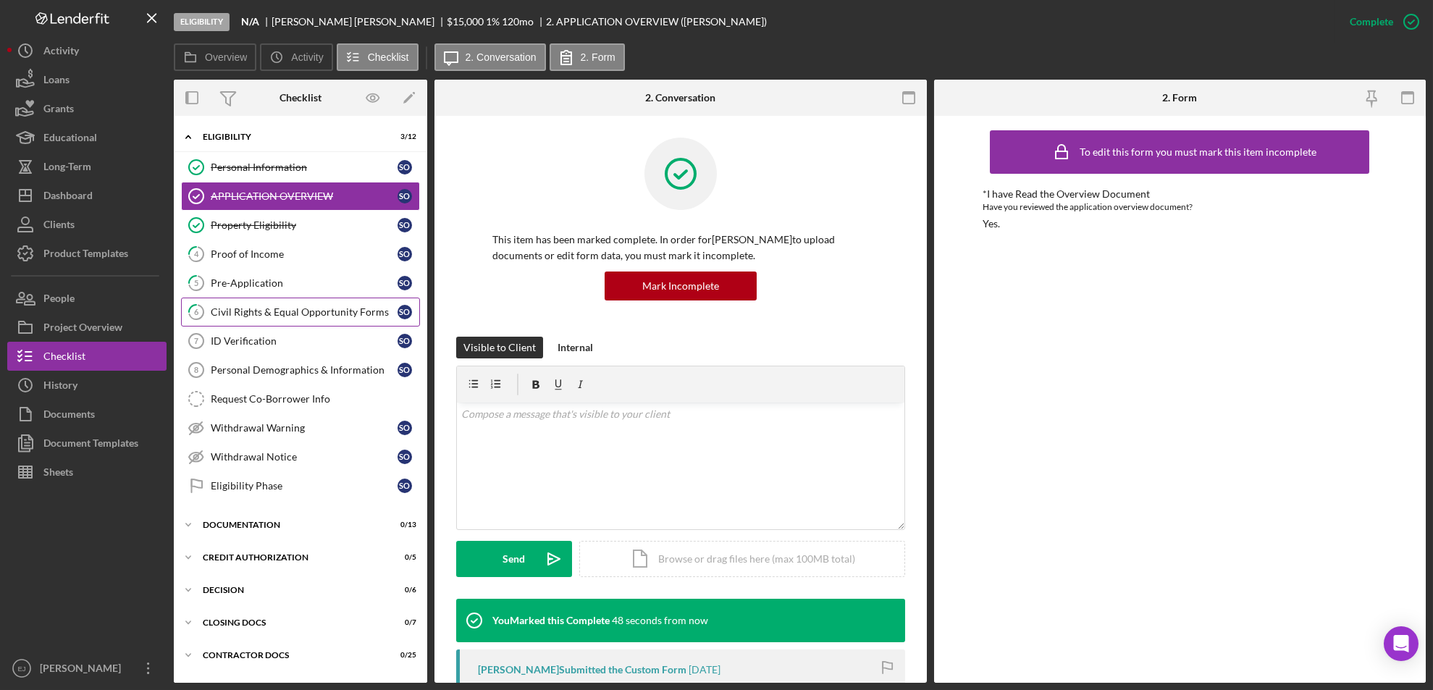
click at [275, 303] on link "6 Civil Rights & Equal Opportunity Forms S O" at bounding box center [300, 312] width 239 height 29
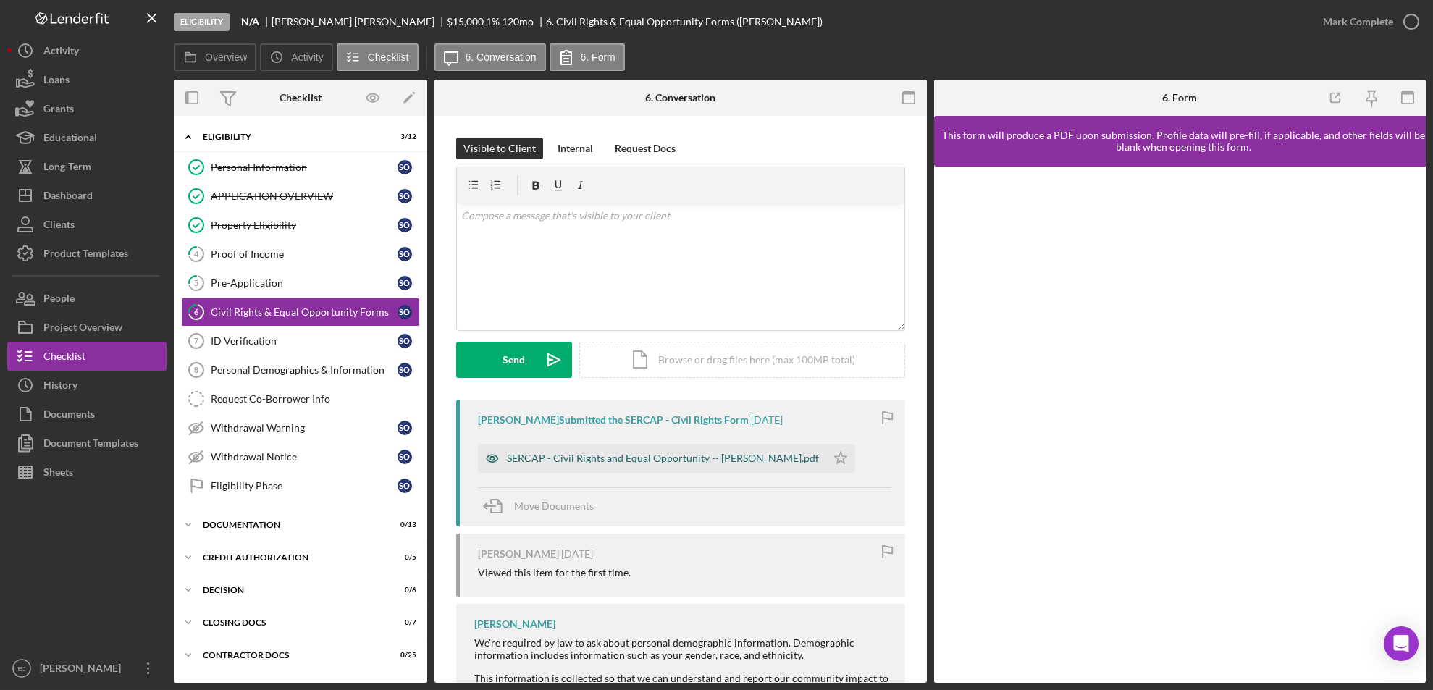
click at [694, 460] on div "SERCAP - Civil Rights and Equal Opportunity -- [PERSON_NAME].pdf" at bounding box center [663, 459] width 312 height 12
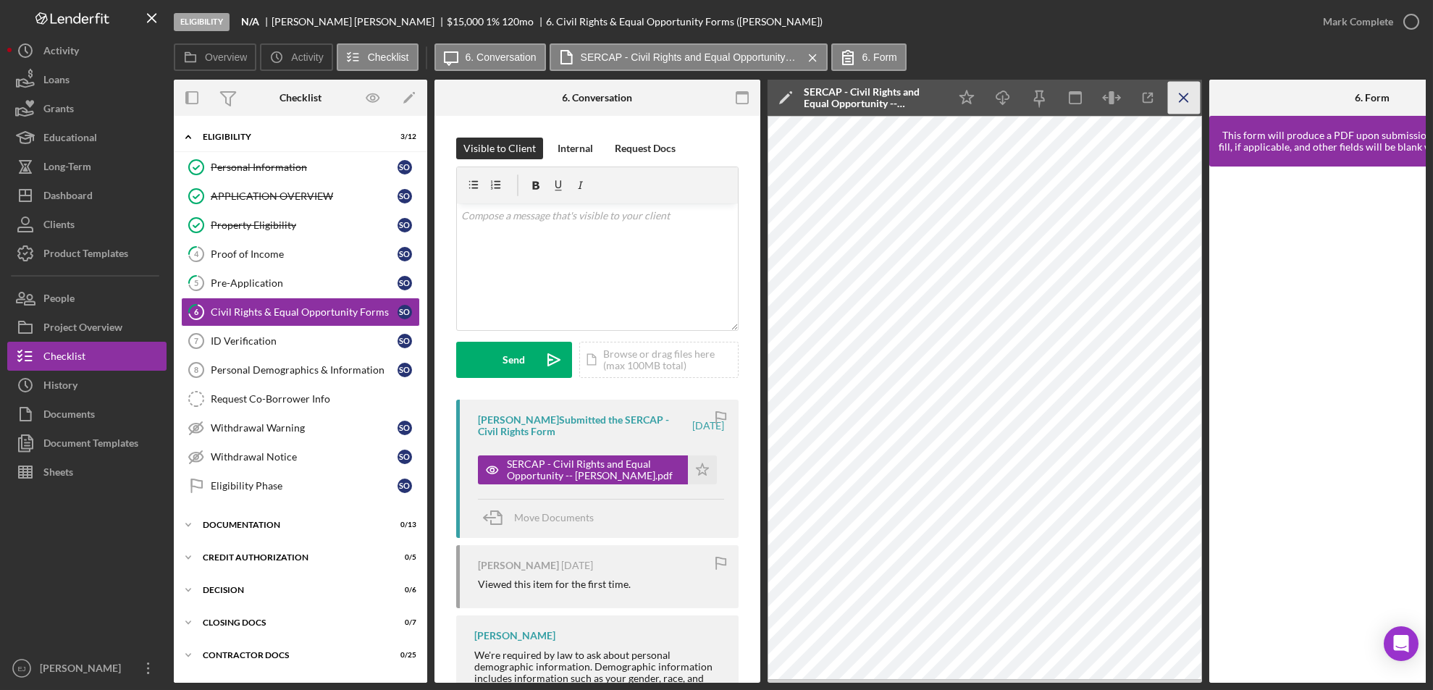
click at [1181, 101] on icon "Icon/Menu Close" at bounding box center [1184, 98] width 33 height 33
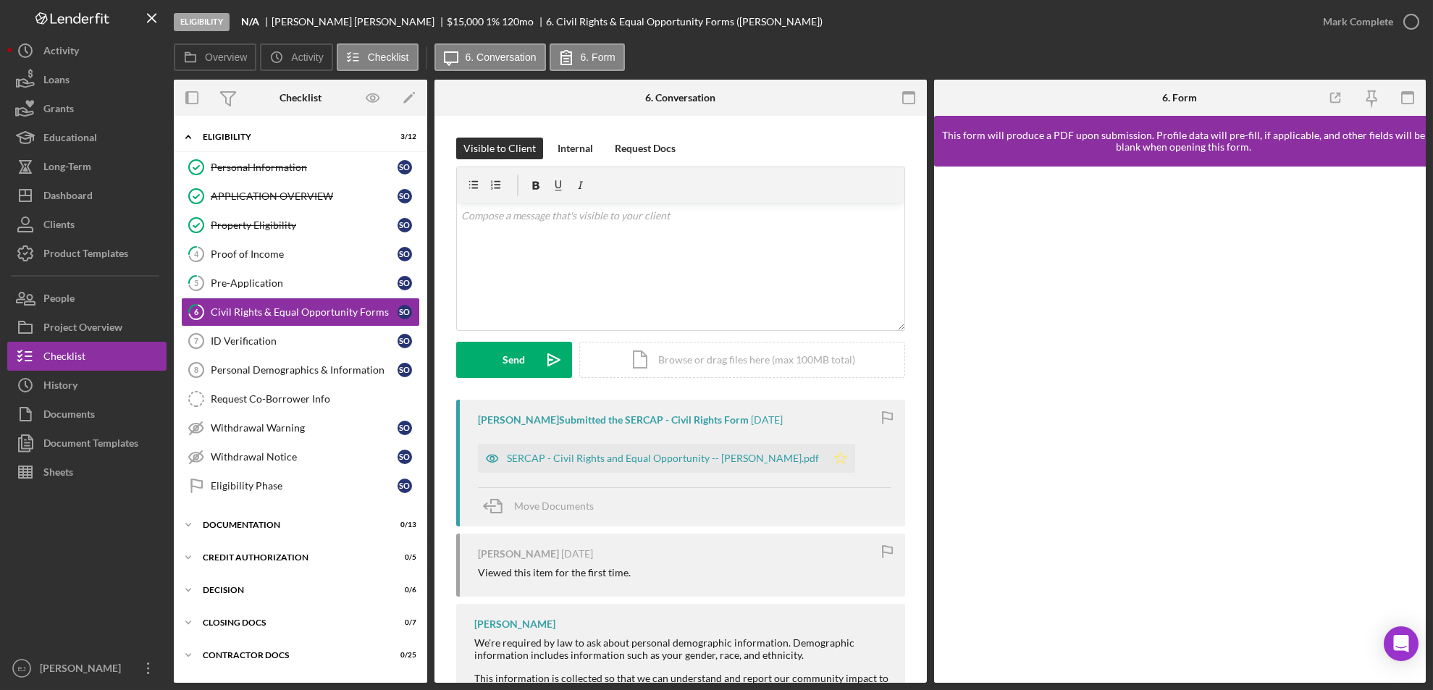
click at [831, 453] on icon "Icon/Star" at bounding box center [840, 458] width 29 height 29
click at [1407, 16] on icon "button" at bounding box center [1411, 22] width 36 height 36
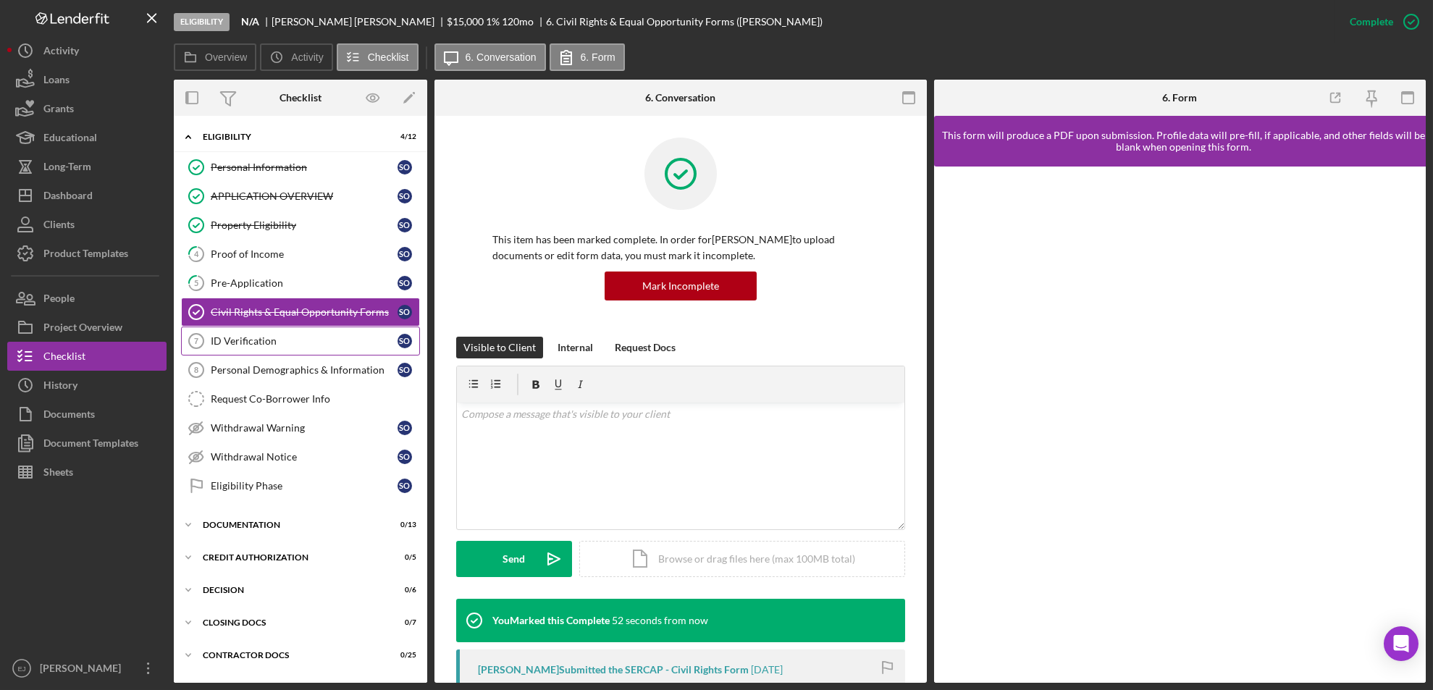
click at [337, 332] on link "ID Verification 7 ID Verification S O" at bounding box center [300, 341] width 239 height 29
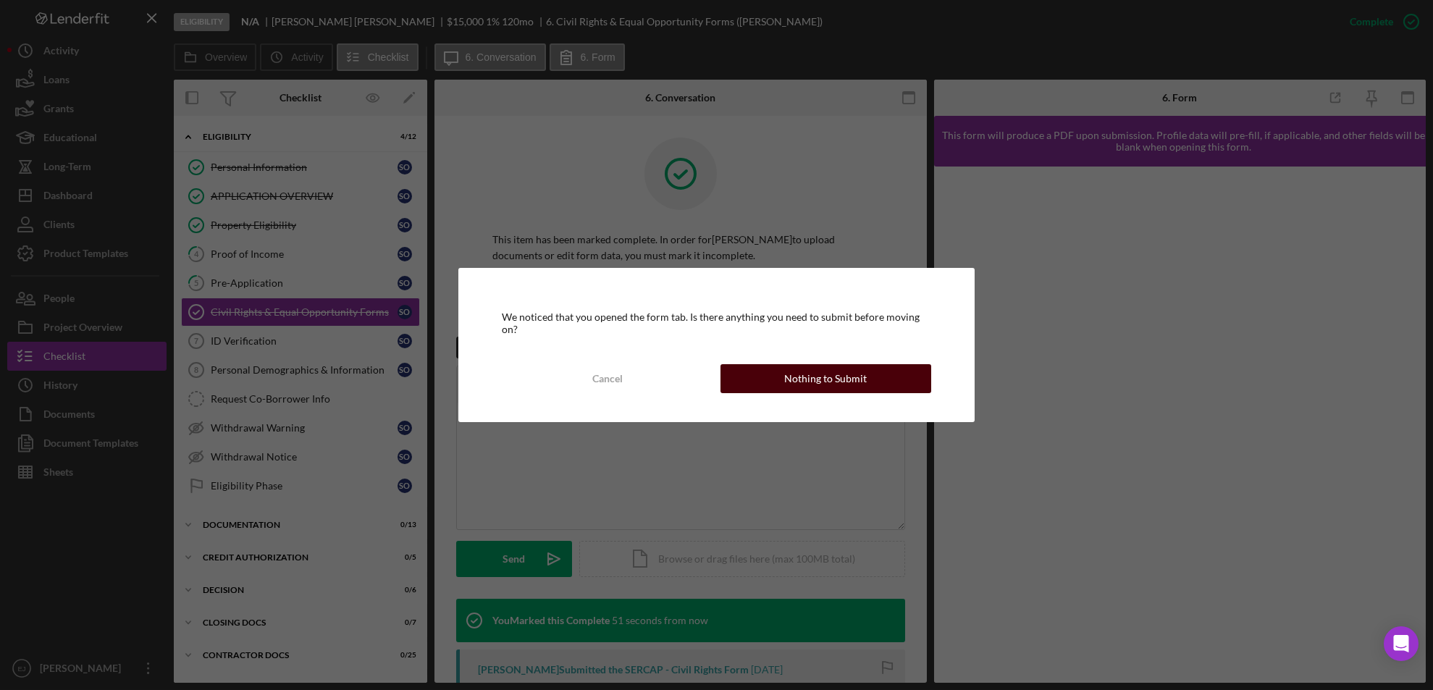
click at [848, 364] on div "Nothing to Submit" at bounding box center [825, 378] width 83 height 29
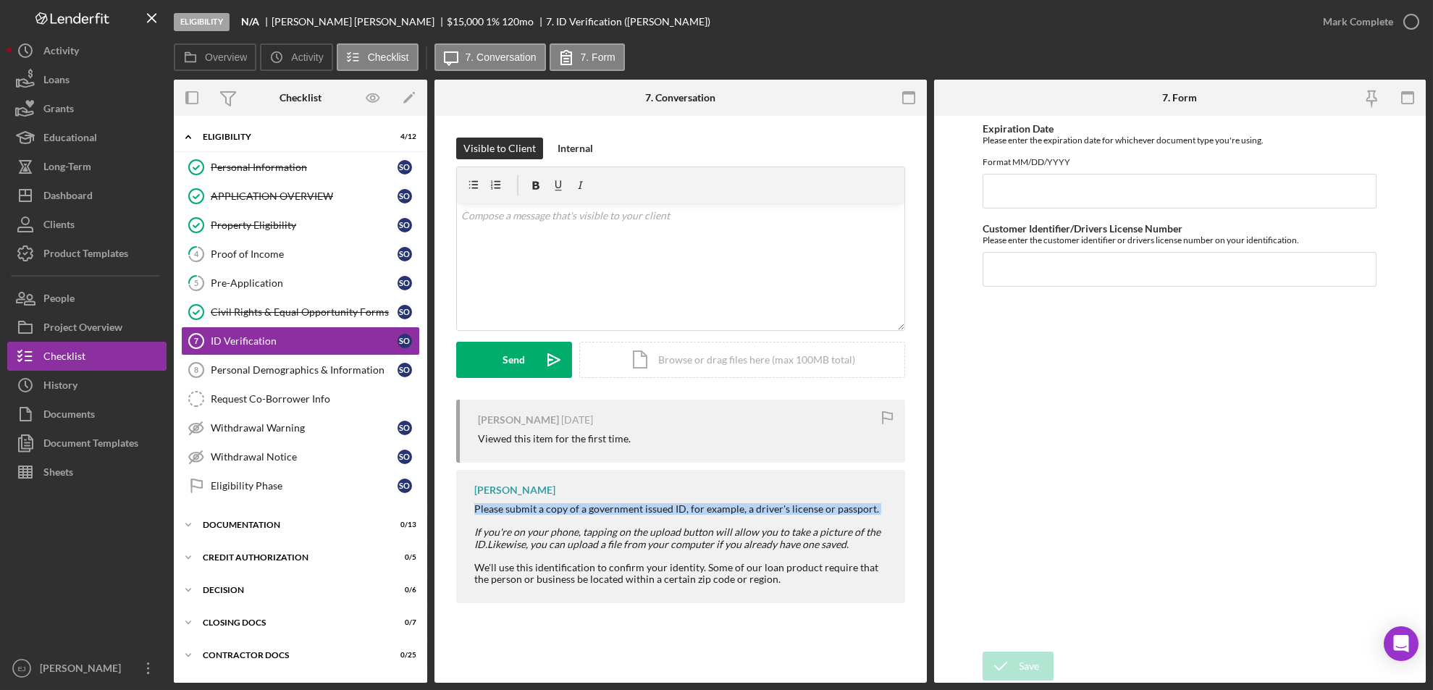
drag, startPoint x: 467, startPoint y: 504, endPoint x: 893, endPoint y: 520, distance: 426.1
click at [893, 520] on div "[PERSON_NAME] Please submit a copy of a government issued ID, for example, a dr…" at bounding box center [680, 536] width 449 height 133
copy div "Please submit a copy of a government issued ID, for example, a driver's license…"
click at [664, 231] on div "v Color teal Color pink Remove color Add row above Add row below Add column bef…" at bounding box center [681, 266] width 448 height 127
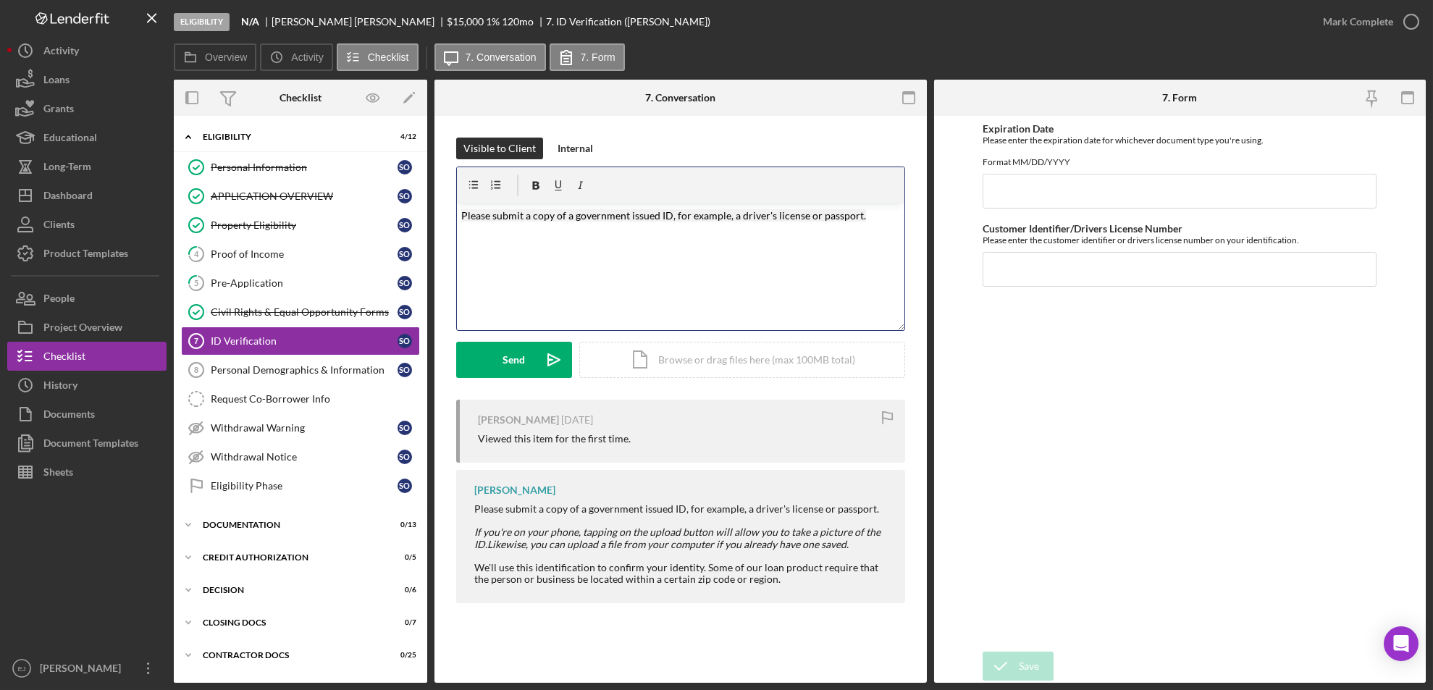
click at [525, 219] on mark "Please submit a copy of a government issued ID, for example, a driver's license…" at bounding box center [663, 215] width 405 height 12
click at [881, 213] on p "Please upload a copy of a government issued ID, for example, a driver's license…" at bounding box center [680, 224] width 439 height 33
click at [506, 364] on div "Send" at bounding box center [514, 360] width 22 height 36
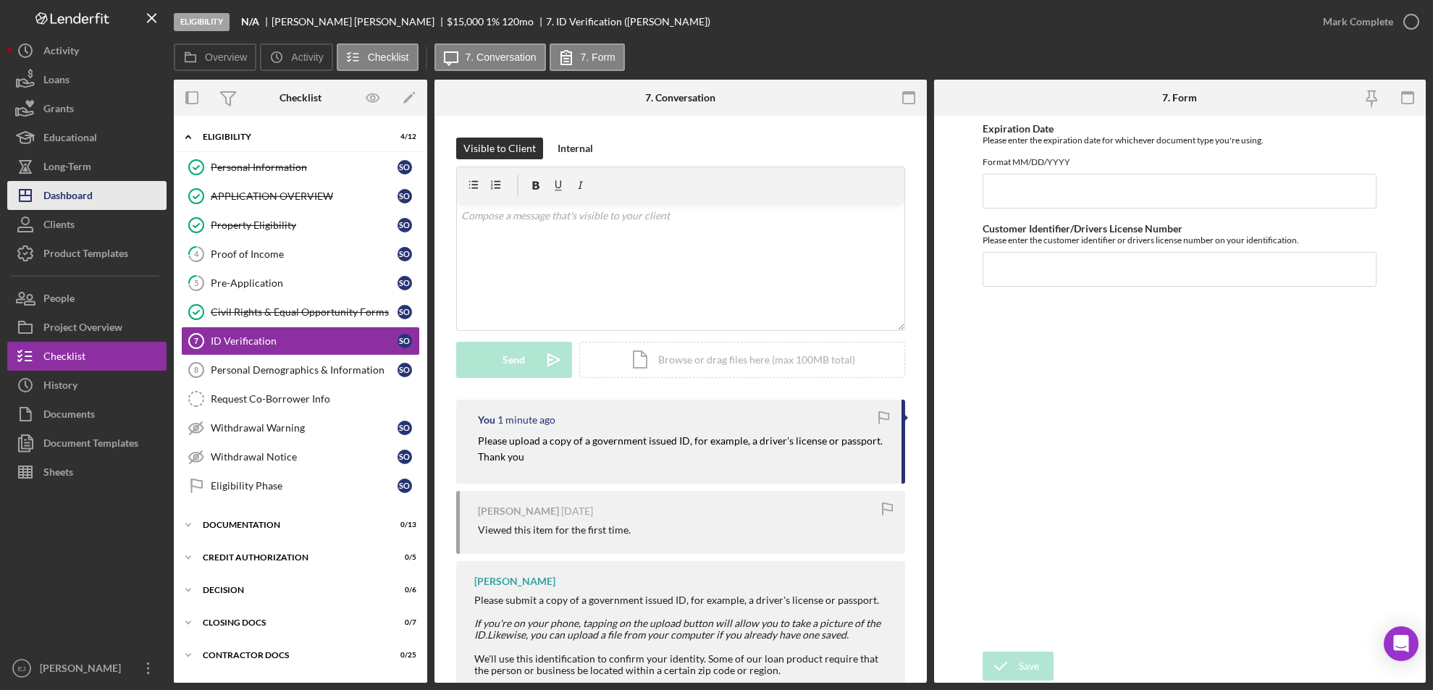
click at [98, 191] on button "Icon/Dashboard Dashboard" at bounding box center [86, 195] width 159 height 29
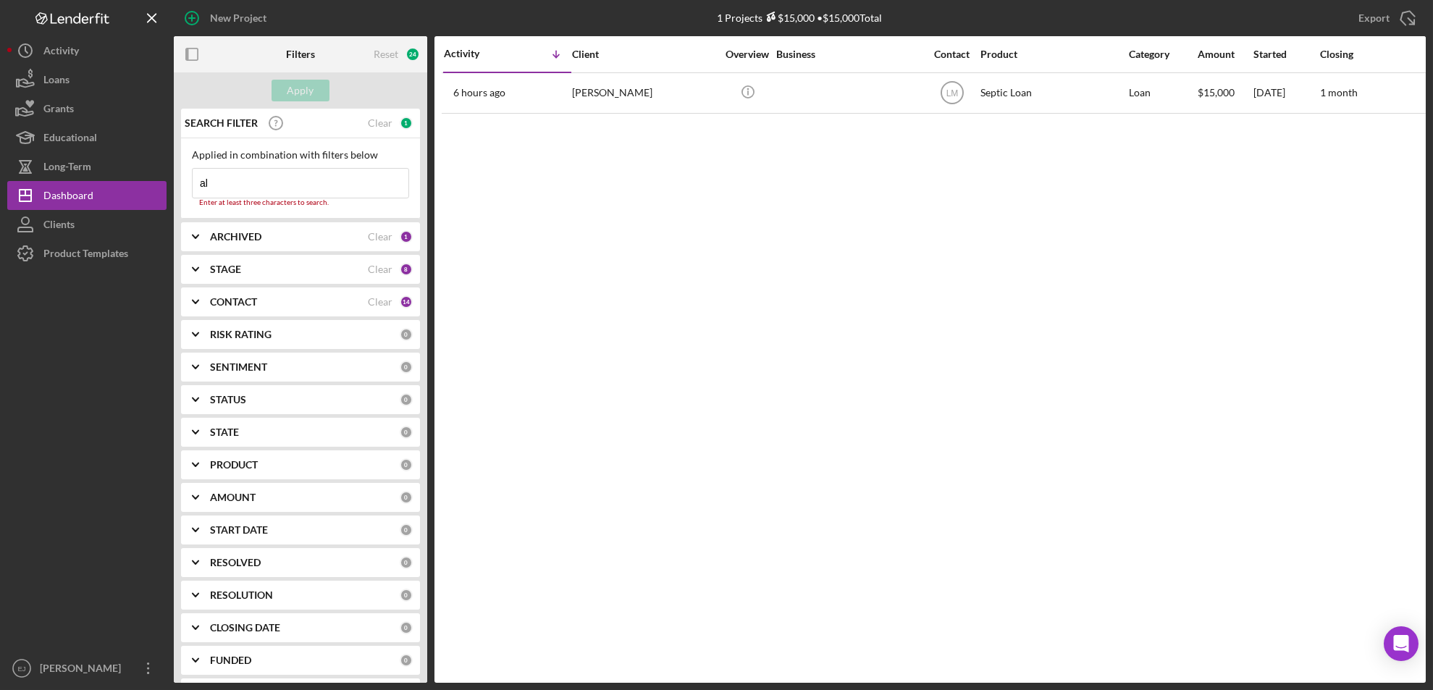
type input "a"
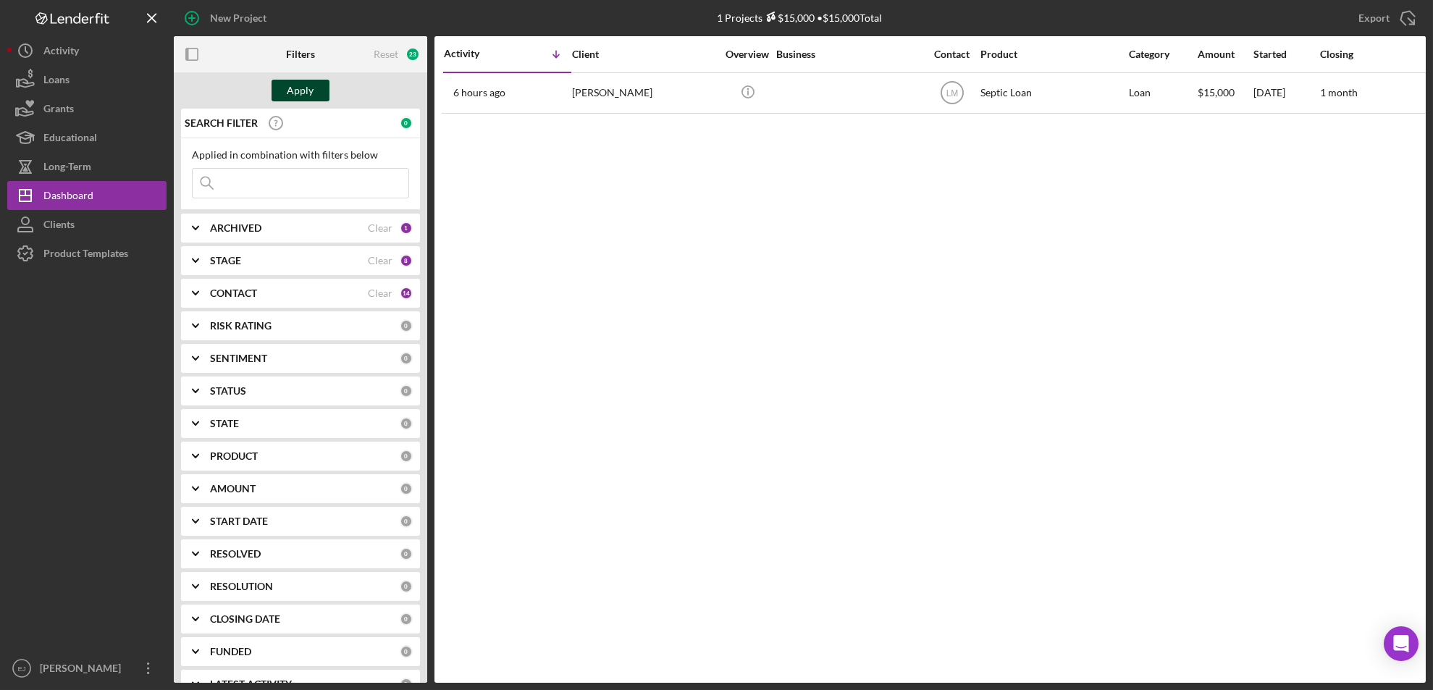
click at [304, 85] on div "Apply" at bounding box center [300, 91] width 27 height 22
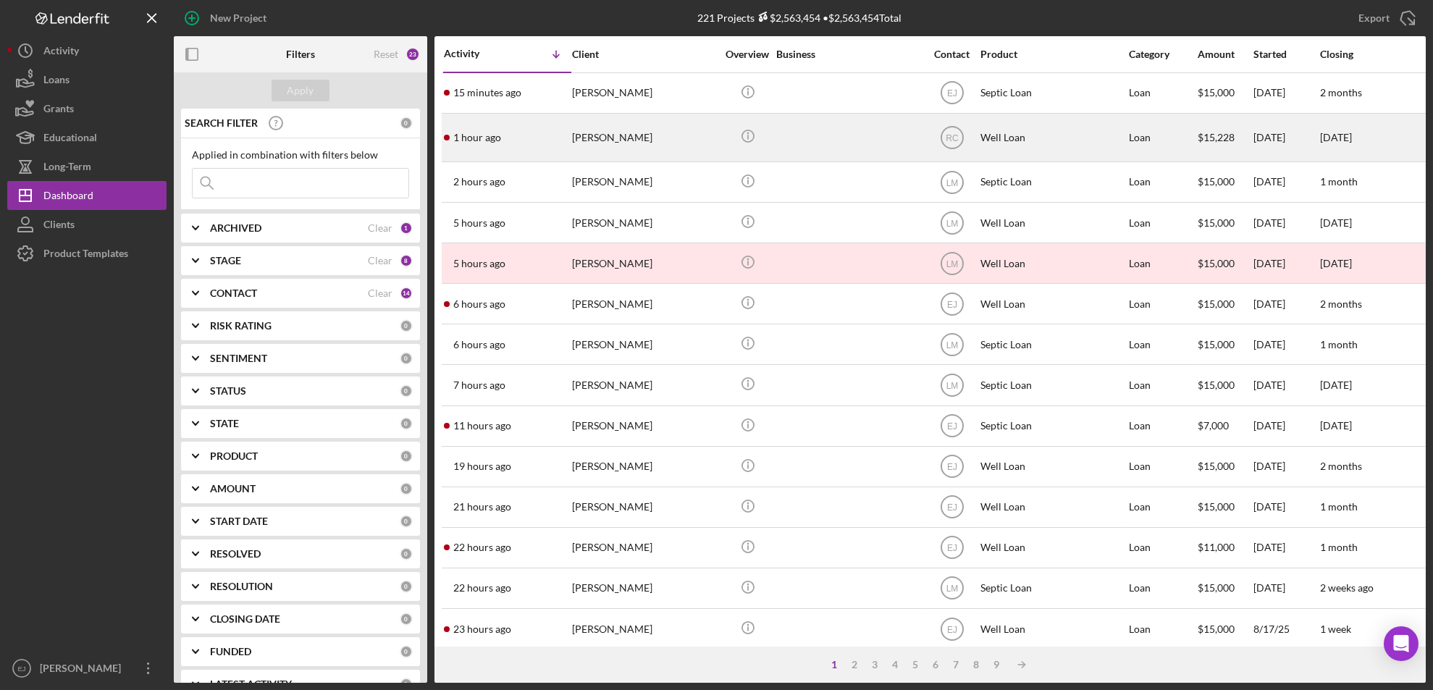
click at [603, 138] on div "[PERSON_NAME]" at bounding box center [644, 137] width 145 height 46
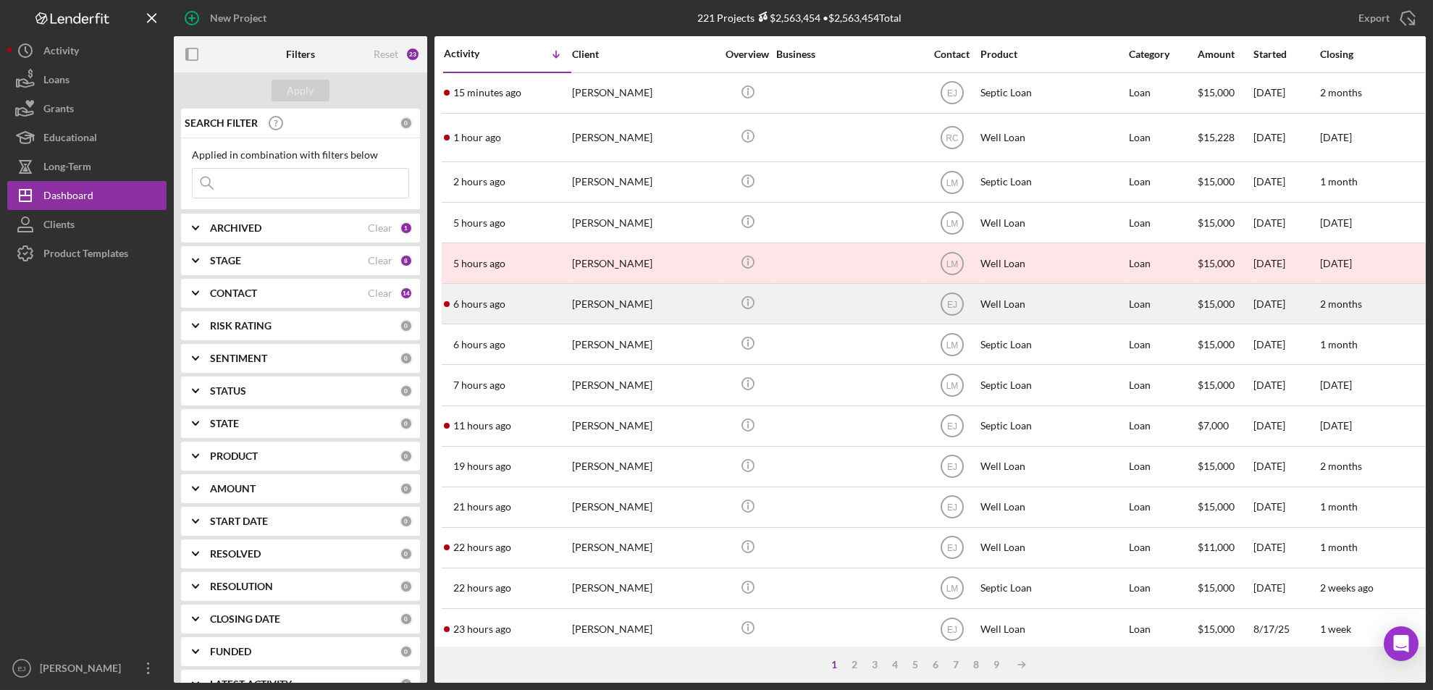
click at [605, 315] on div "[PERSON_NAME]" at bounding box center [644, 304] width 145 height 38
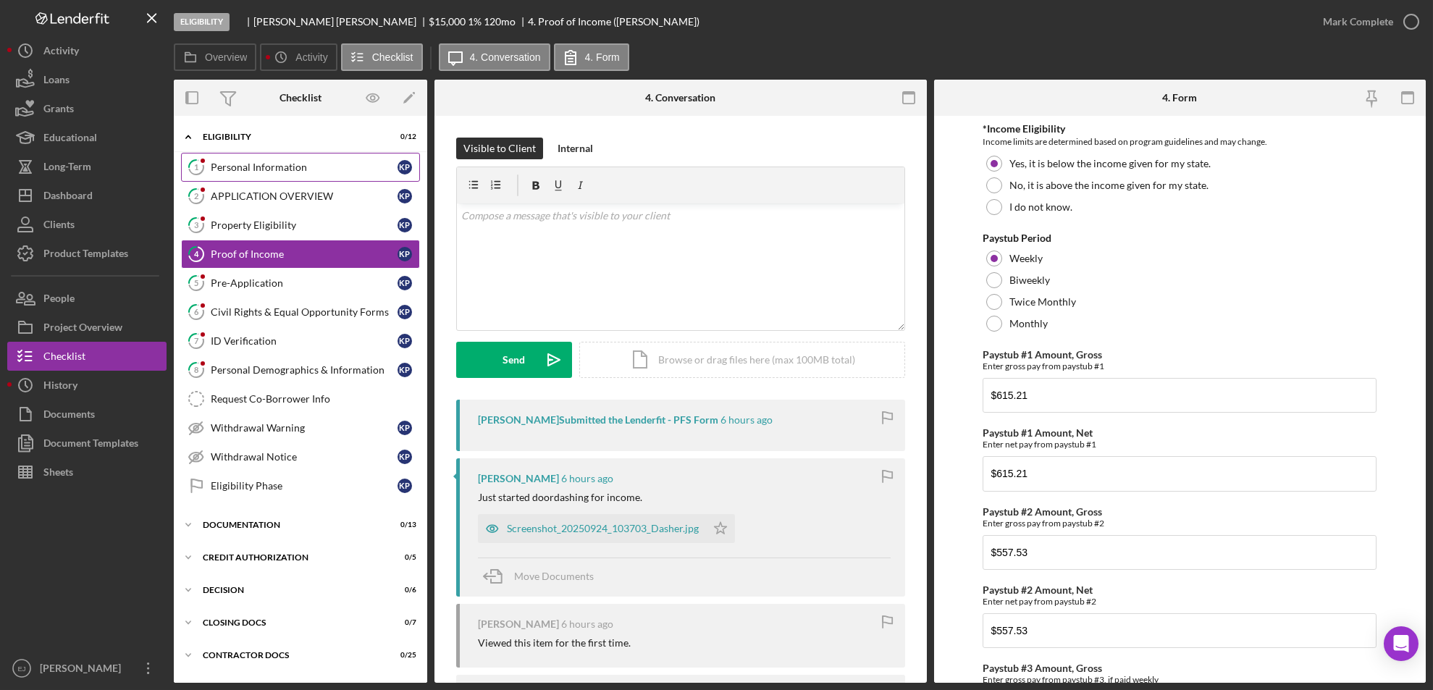
click at [280, 167] on div "Personal Information" at bounding box center [304, 167] width 187 height 12
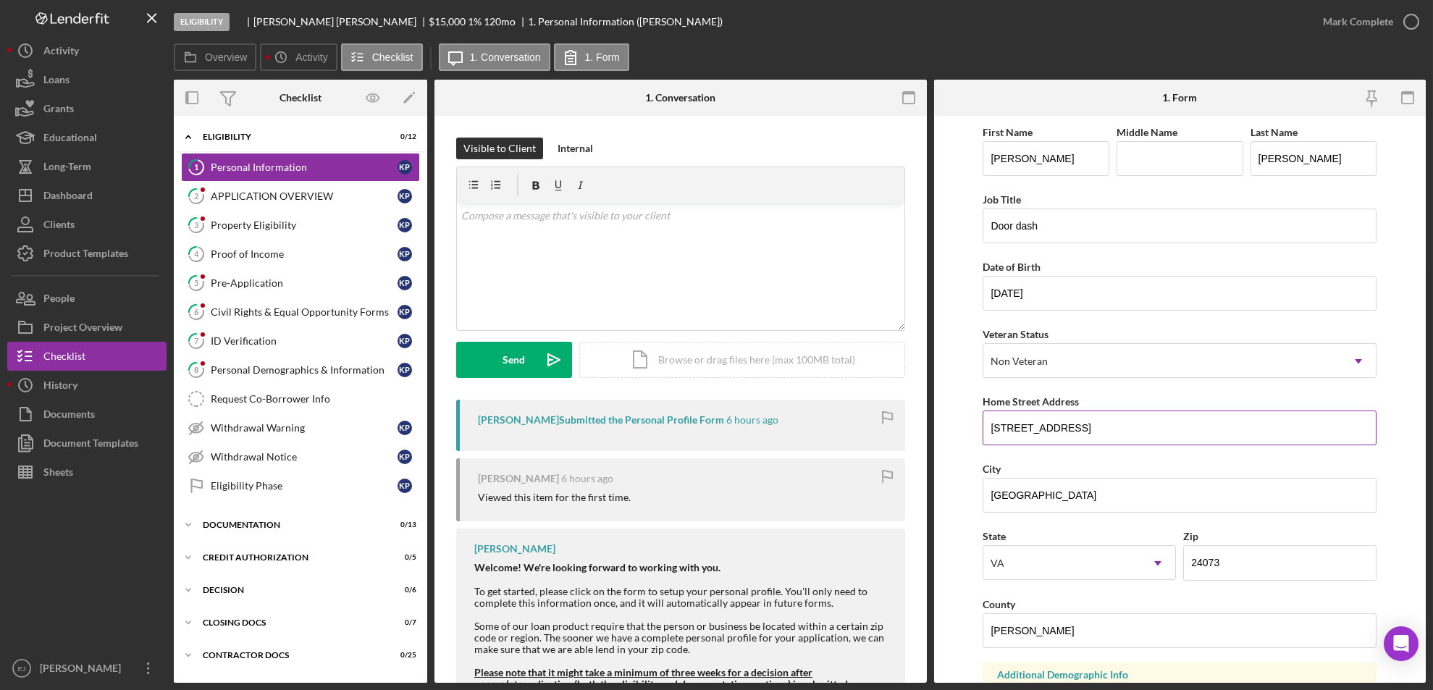
drag, startPoint x: 980, startPoint y: 427, endPoint x: 1026, endPoint y: 432, distance: 45.8
click at [1026, 432] on form "First Name [PERSON_NAME] Middle Name Last Name [PERSON_NAME] Job Title Door das…" at bounding box center [1180, 399] width 492 height 567
click at [1026, 432] on input "[STREET_ADDRESS]" at bounding box center [1180, 428] width 394 height 35
drag, startPoint x: 986, startPoint y: 424, endPoint x: 1133, endPoint y: 423, distance: 146.3
click at [1133, 423] on input "[STREET_ADDRESS]" at bounding box center [1180, 428] width 394 height 35
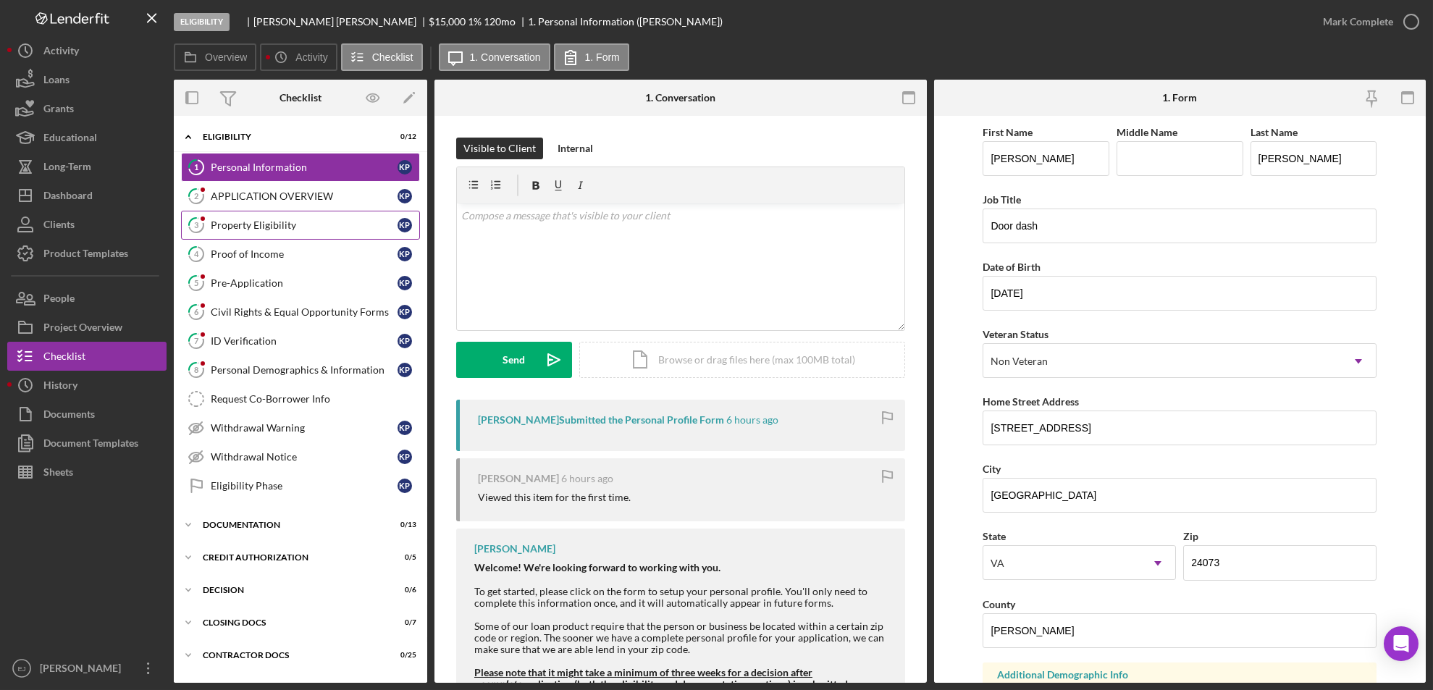
click at [266, 228] on div "Property Eligibility" at bounding box center [304, 225] width 187 height 12
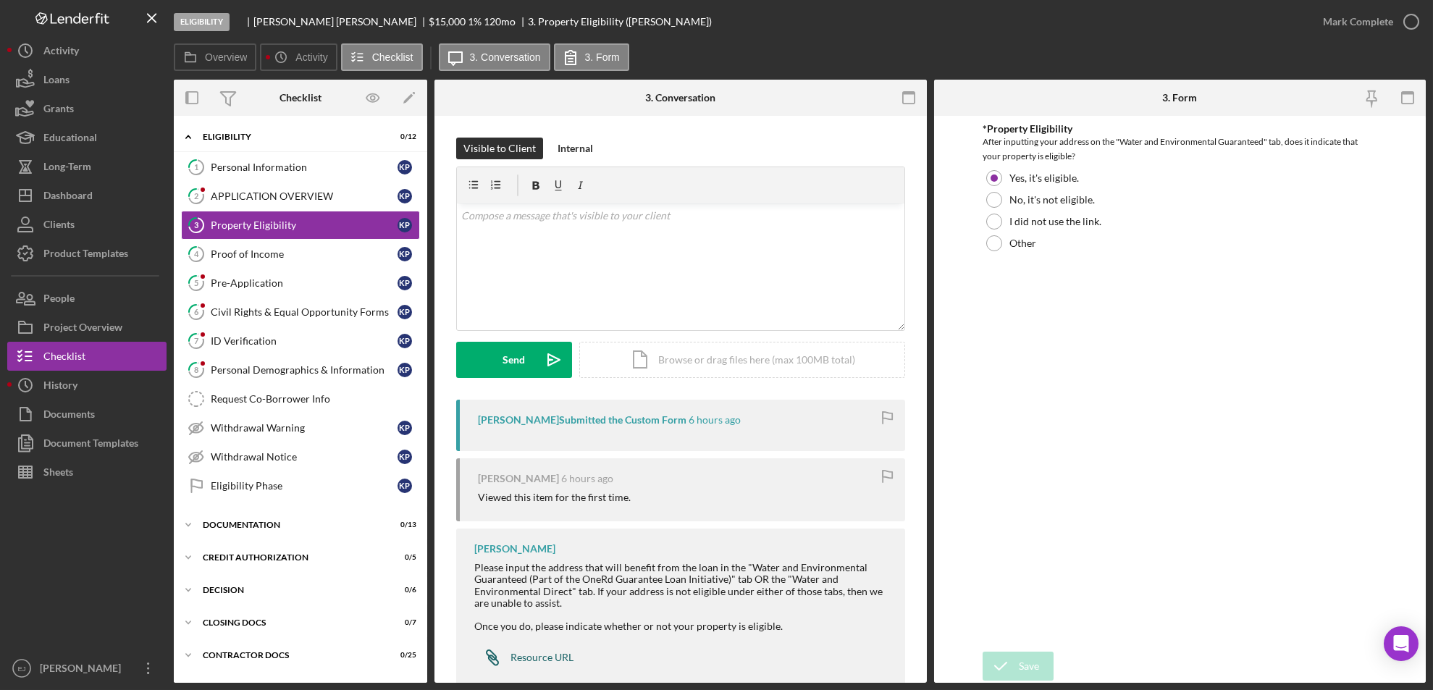
click at [542, 653] on div "Resource URL" at bounding box center [542, 658] width 63 height 12
click at [749, 354] on div "Icon/Document Browse or drag files here (max 100MB total) Tap to choose files o…" at bounding box center [742, 360] width 326 height 36
click at [513, 358] on div "Upload" at bounding box center [514, 360] width 33 height 36
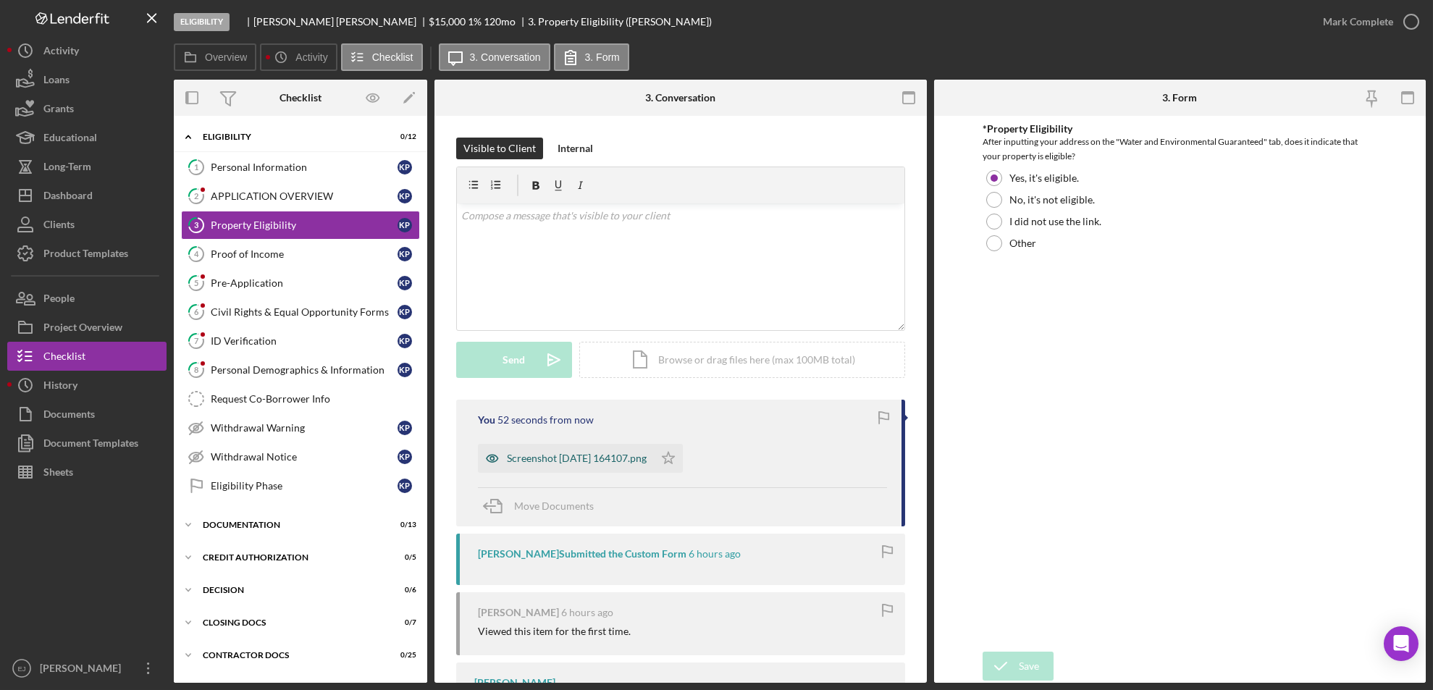
click at [600, 463] on div "Screenshot [DATE] 164107.png" at bounding box center [577, 459] width 140 height 12
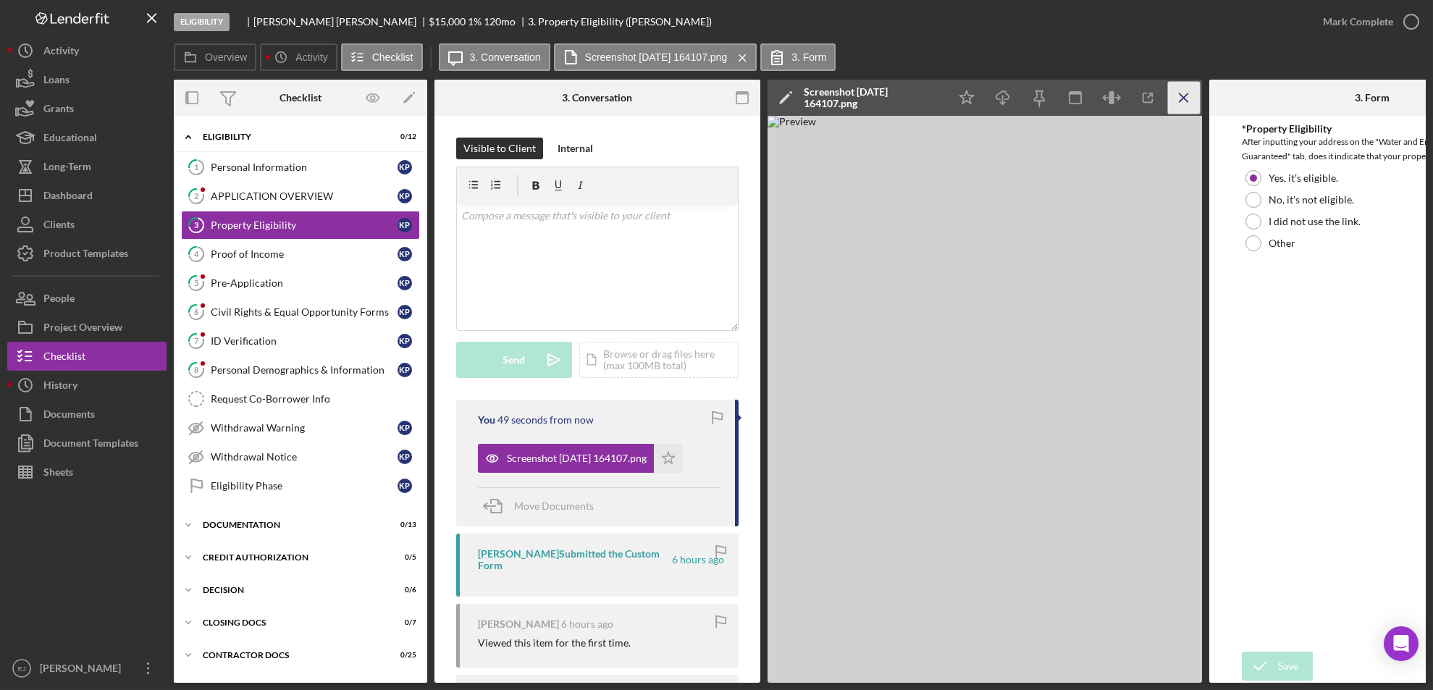
click at [1180, 98] on icon "Icon/Menu Close" at bounding box center [1184, 98] width 33 height 33
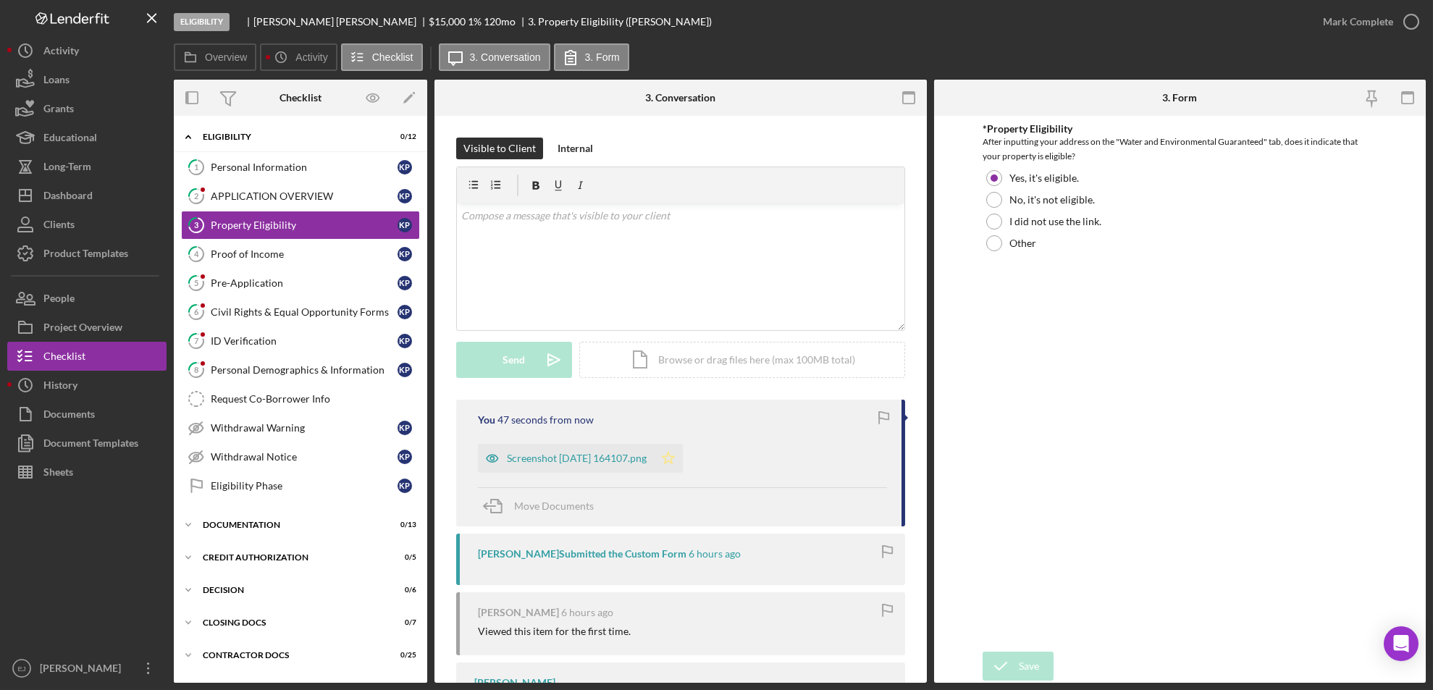
click at [675, 461] on polygon "button" at bounding box center [669, 458] width 12 height 12
click at [1412, 20] on icon "button" at bounding box center [1411, 22] width 36 height 36
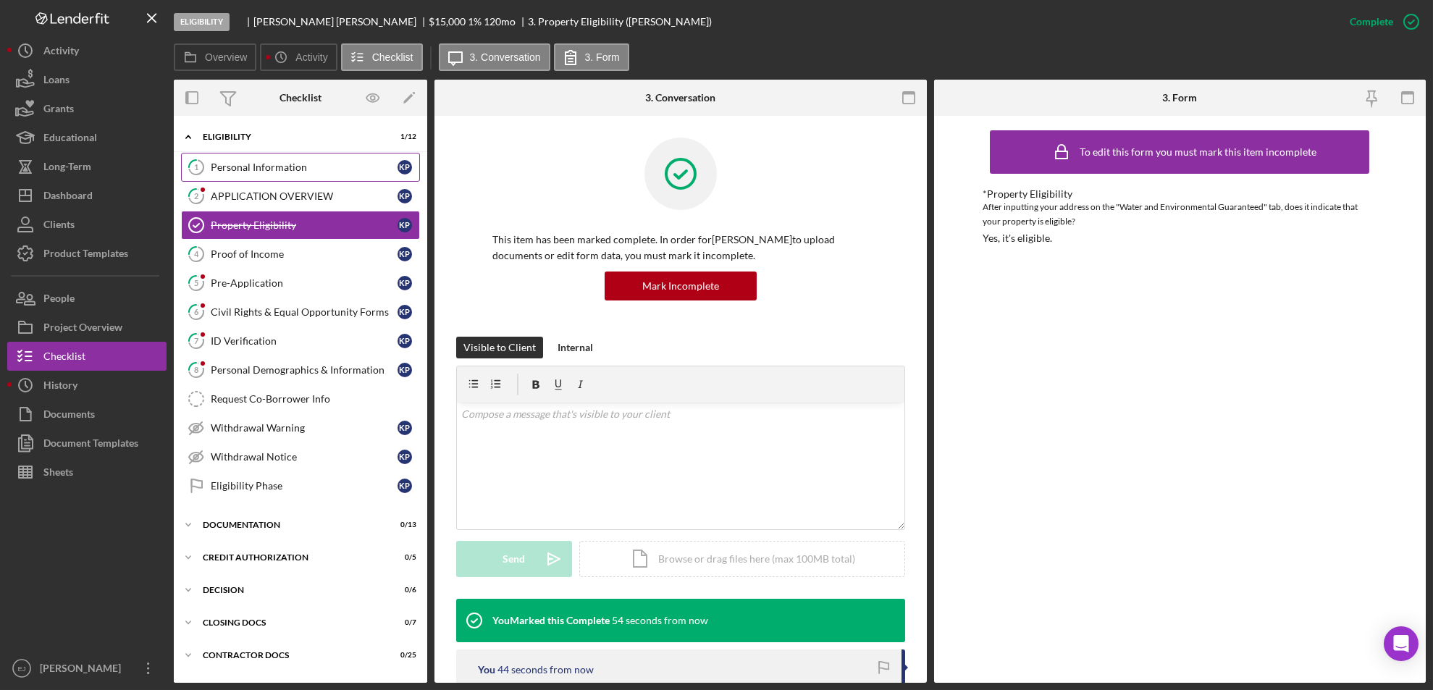
click at [274, 159] on link "1 Personal Information K P" at bounding box center [300, 167] width 239 height 29
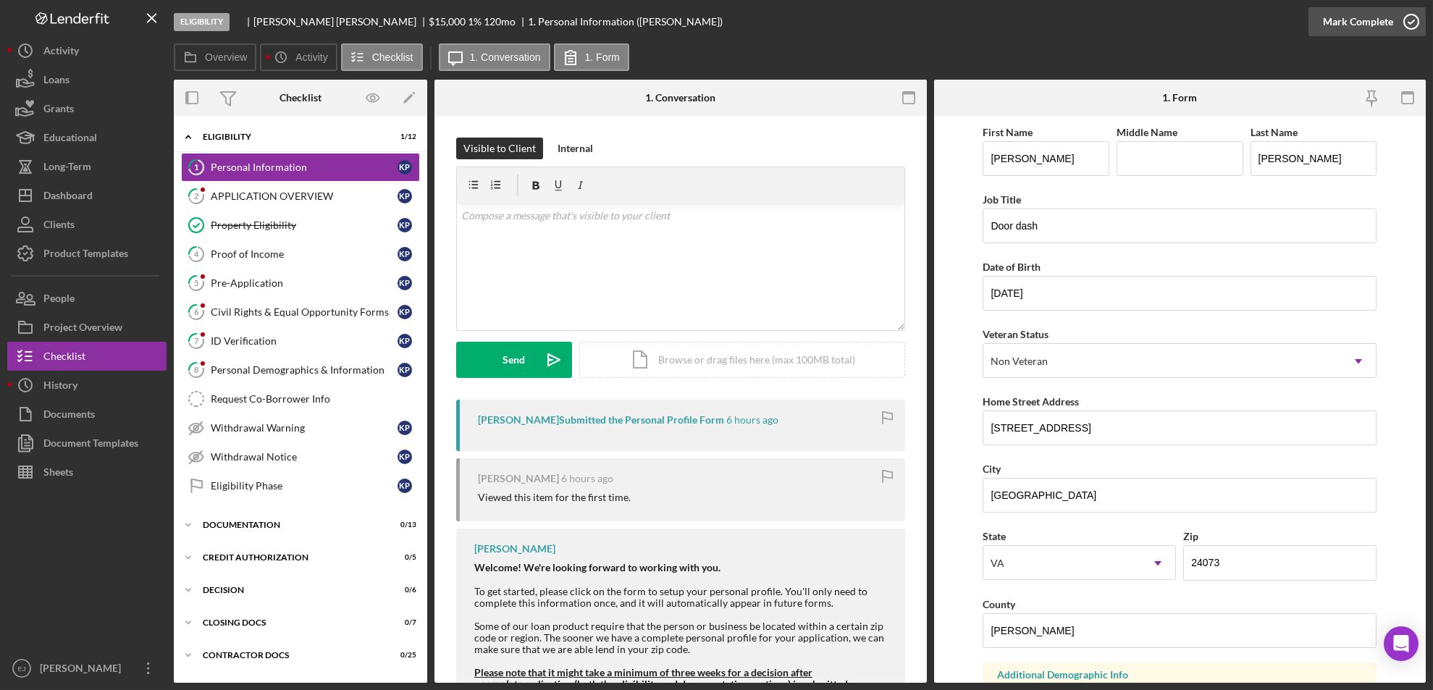
click at [1406, 17] on icon "button" at bounding box center [1411, 22] width 36 height 36
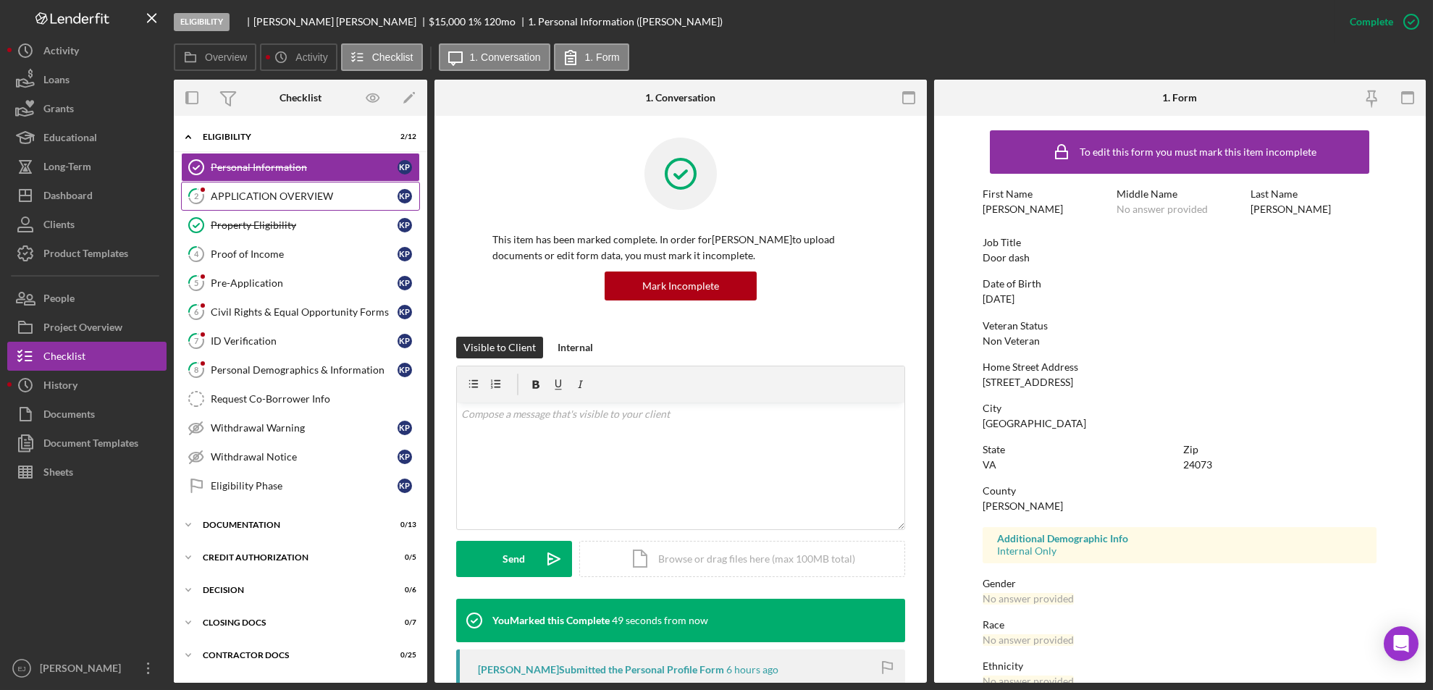
click at [284, 193] on div "APPLICATION OVERVIEW" at bounding box center [304, 196] width 187 height 12
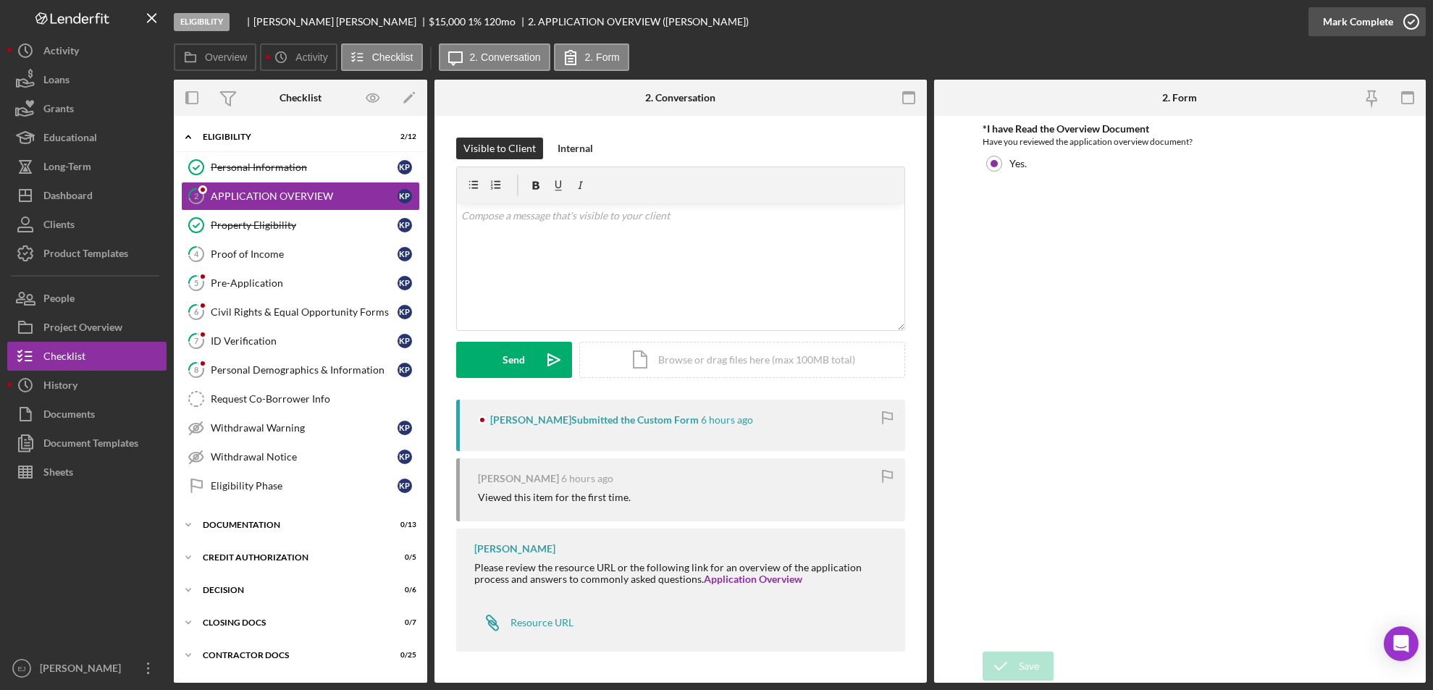
click at [1413, 26] on icon "button" at bounding box center [1411, 22] width 36 height 36
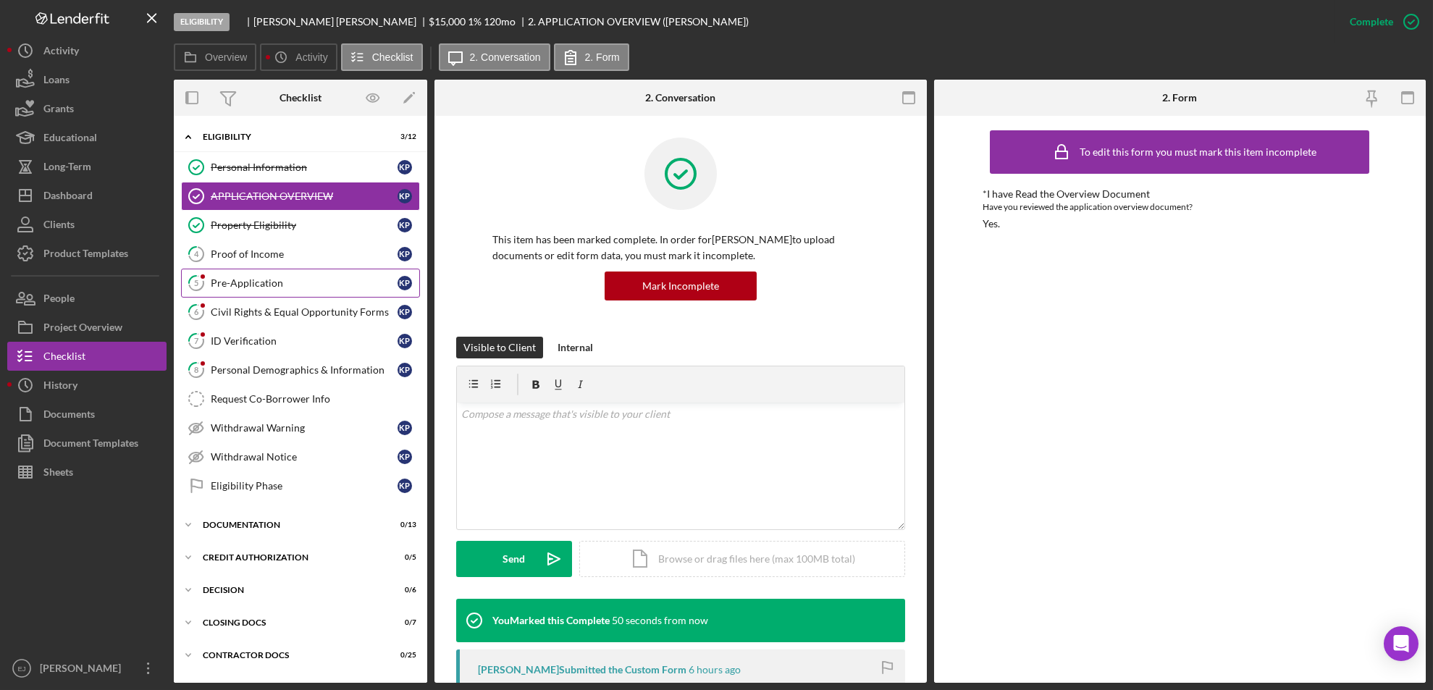
click at [321, 286] on div "Pre-Application" at bounding box center [304, 283] width 187 height 12
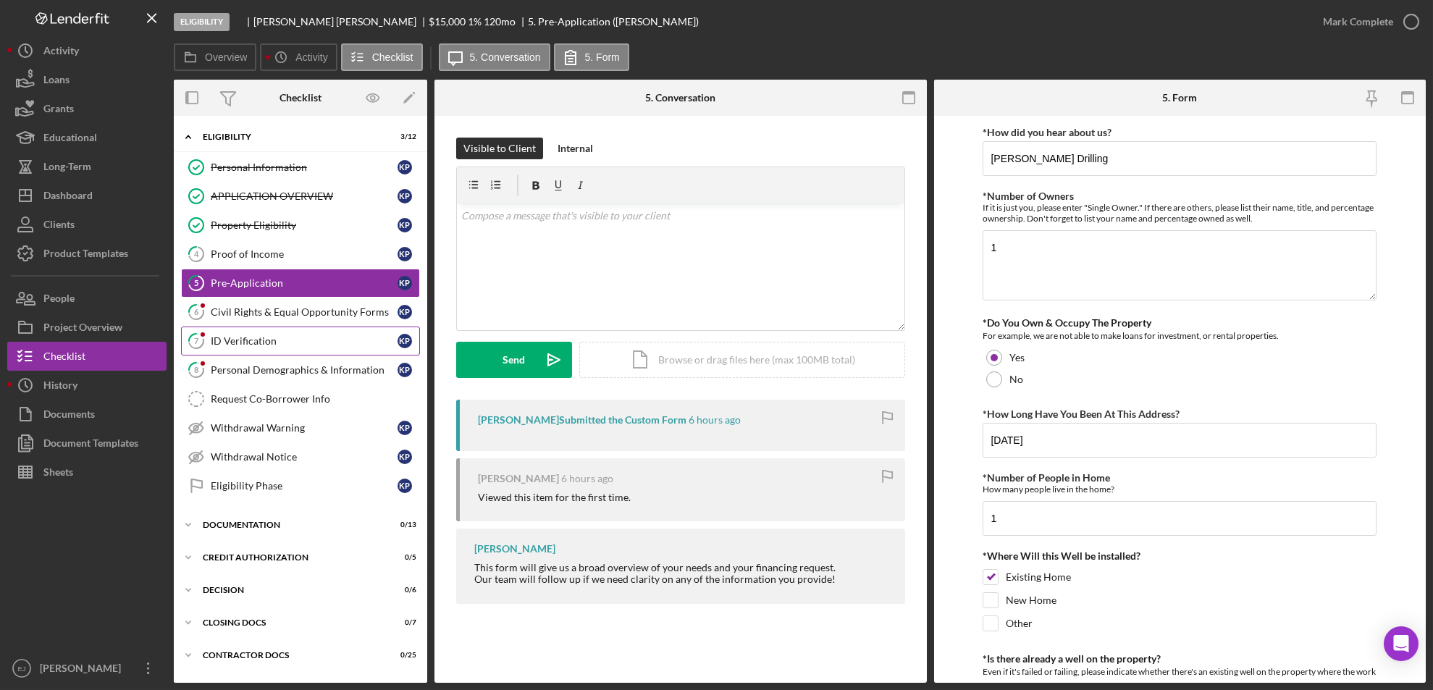
click at [269, 344] on div "ID Verification" at bounding box center [304, 341] width 187 height 12
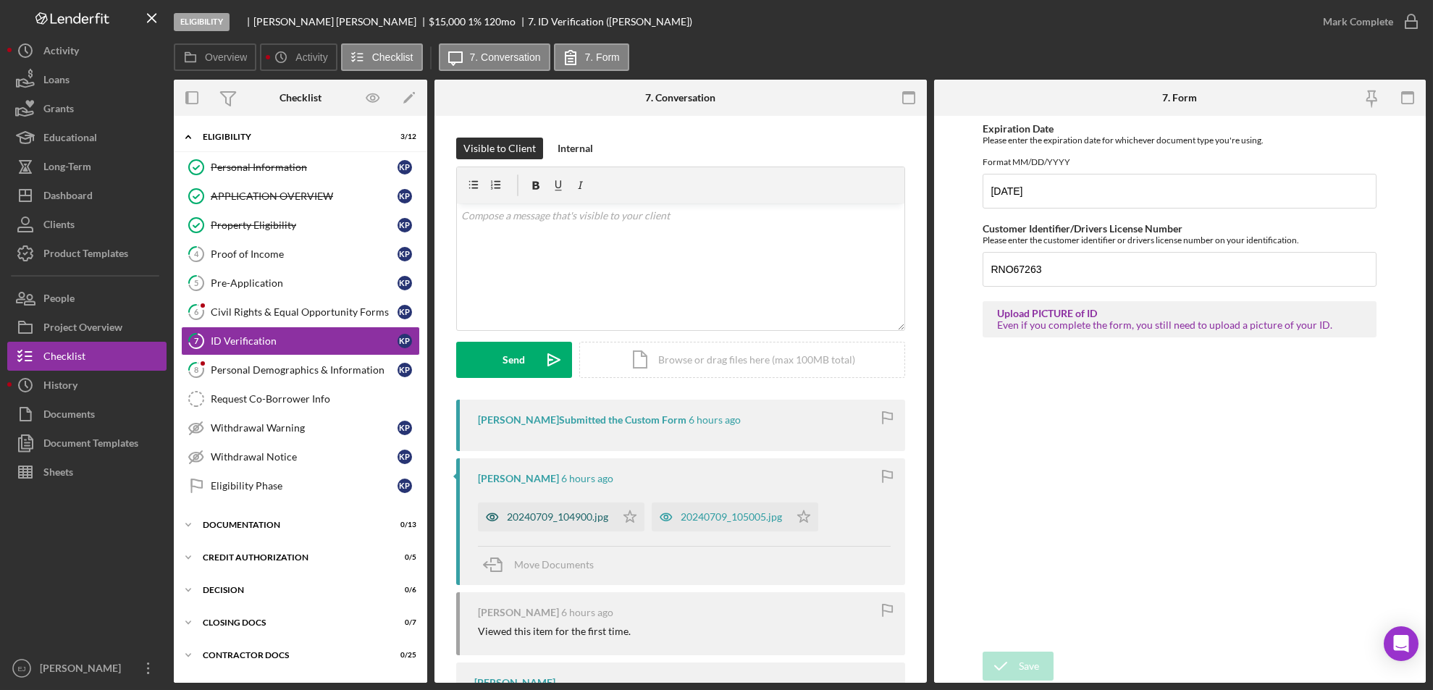
click at [558, 526] on div "20240709_104900.jpg" at bounding box center [547, 517] width 138 height 29
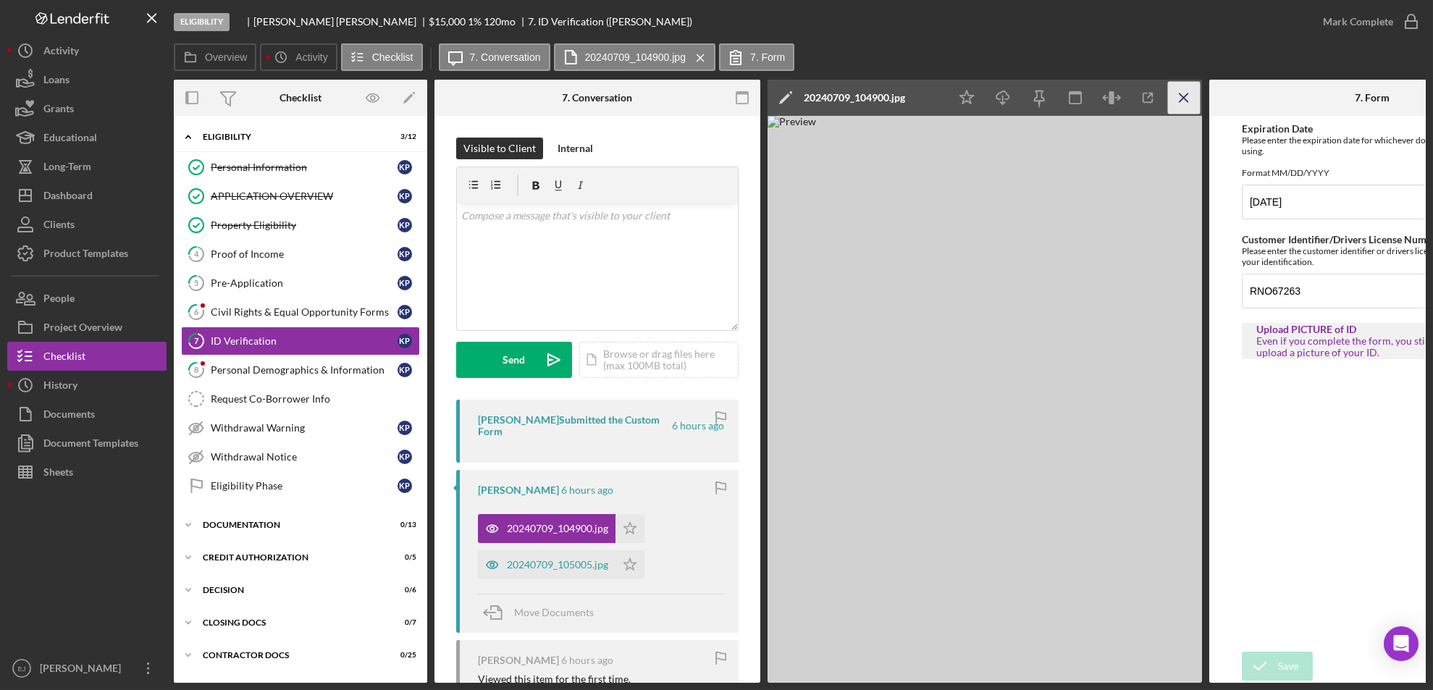
click at [1184, 104] on icon "Icon/Menu Close" at bounding box center [1184, 98] width 33 height 33
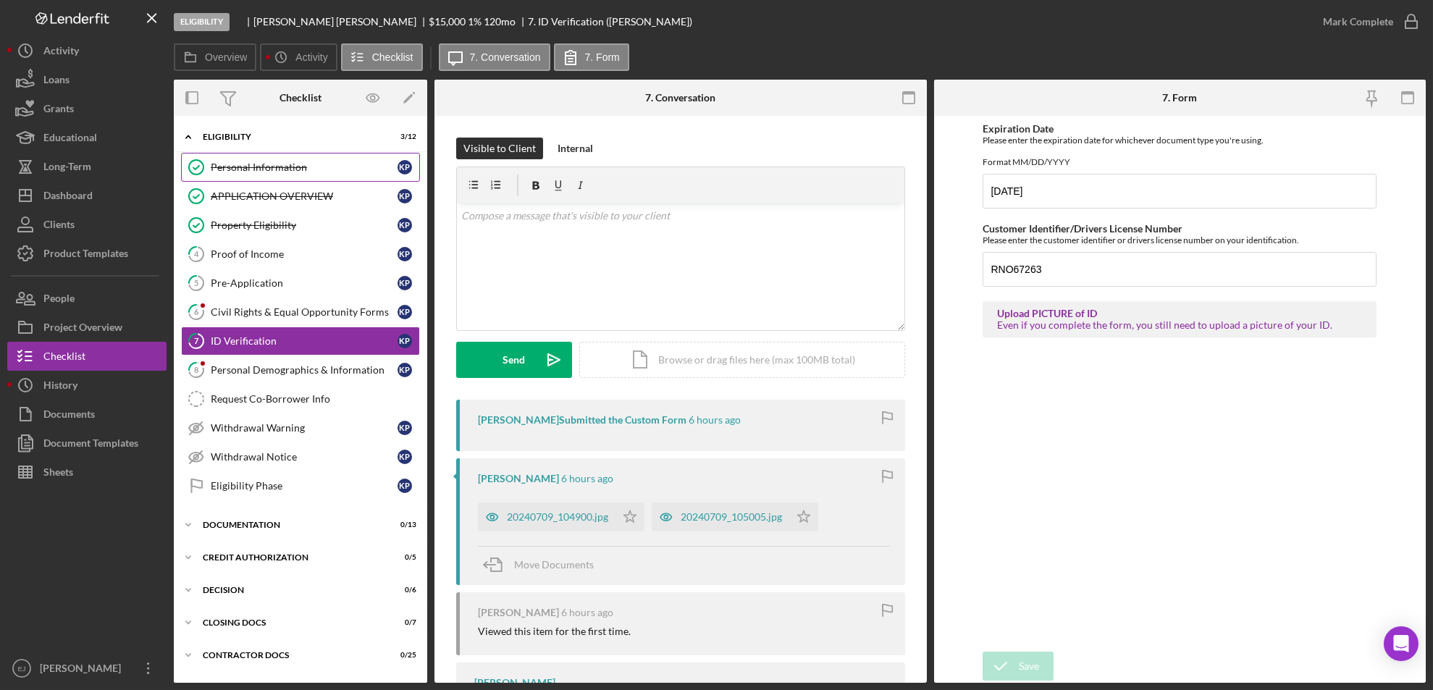
click at [291, 164] on div "Personal Information" at bounding box center [304, 167] width 187 height 12
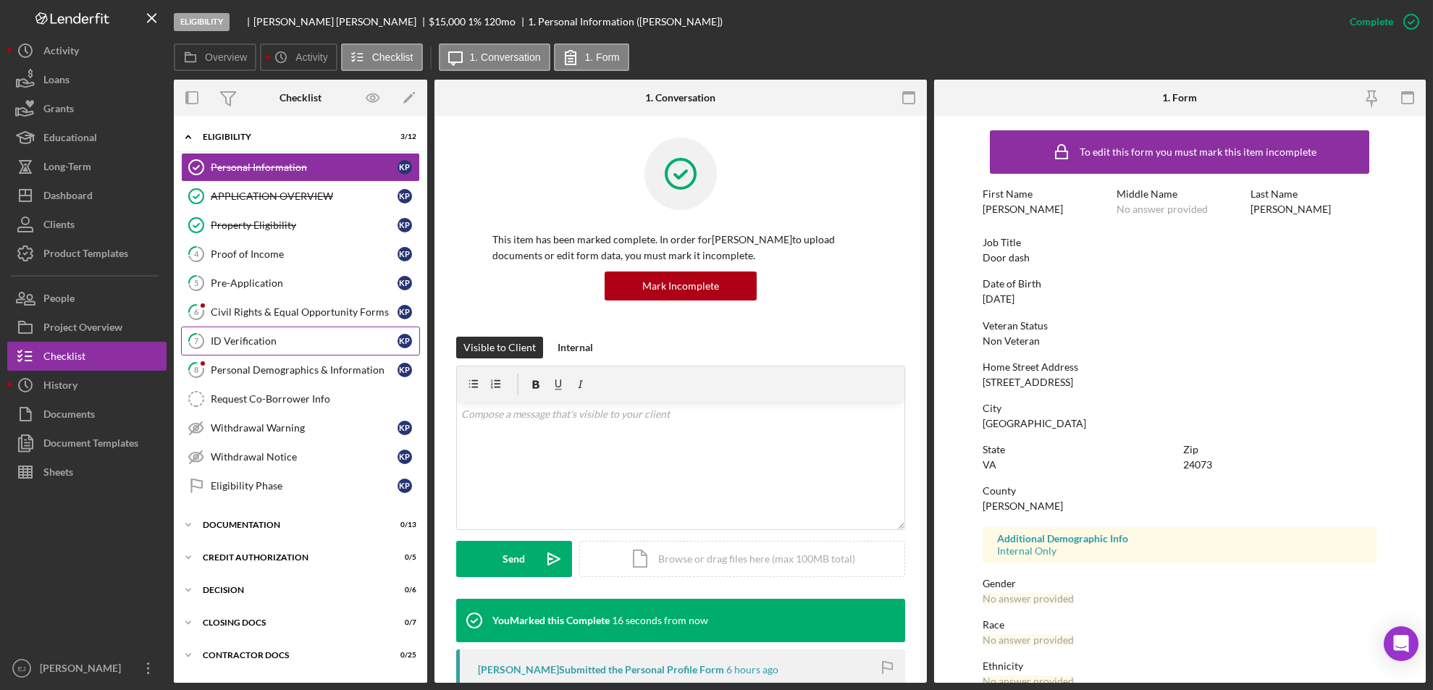
click at [311, 338] on div "ID Verification" at bounding box center [304, 341] width 187 height 12
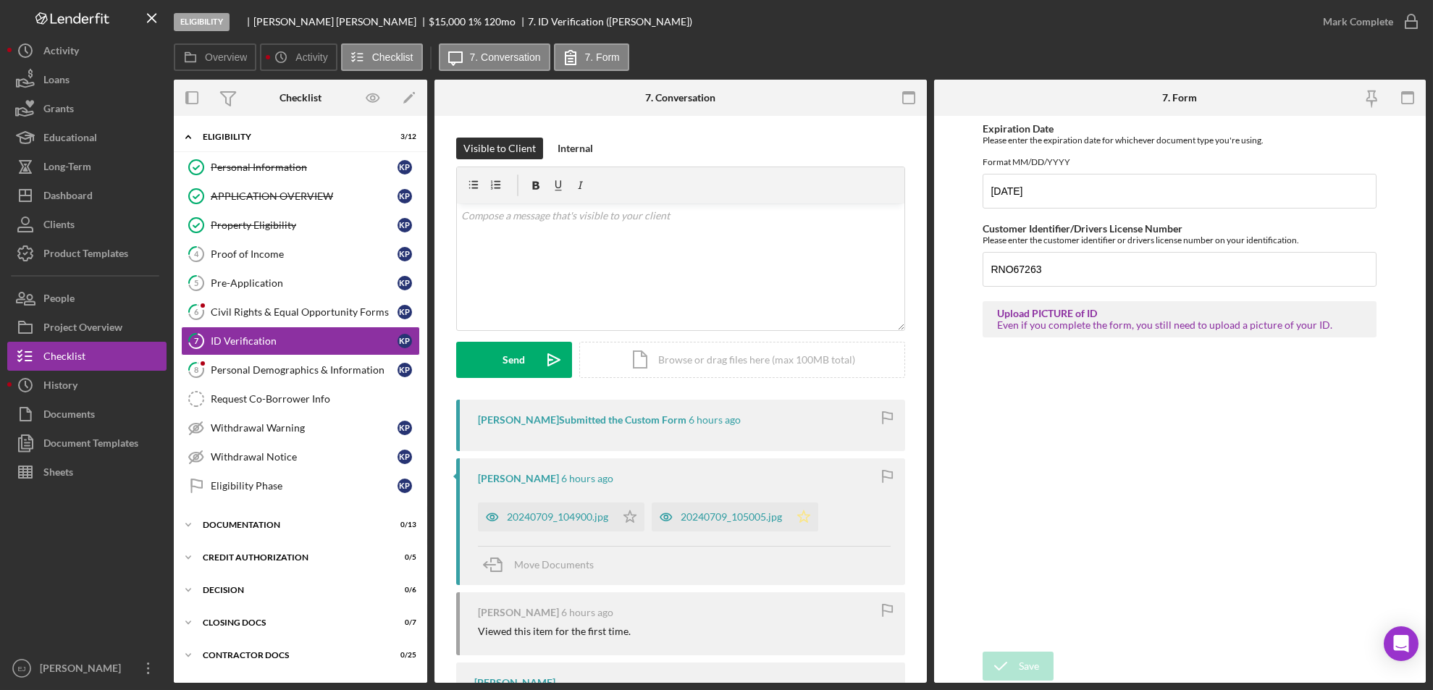
click at [806, 504] on icon "Icon/Star" at bounding box center [803, 517] width 29 height 29
click at [631, 503] on icon "Icon/Star" at bounding box center [629, 517] width 29 height 29
click at [1413, 25] on icon "button" at bounding box center [1411, 22] width 36 height 36
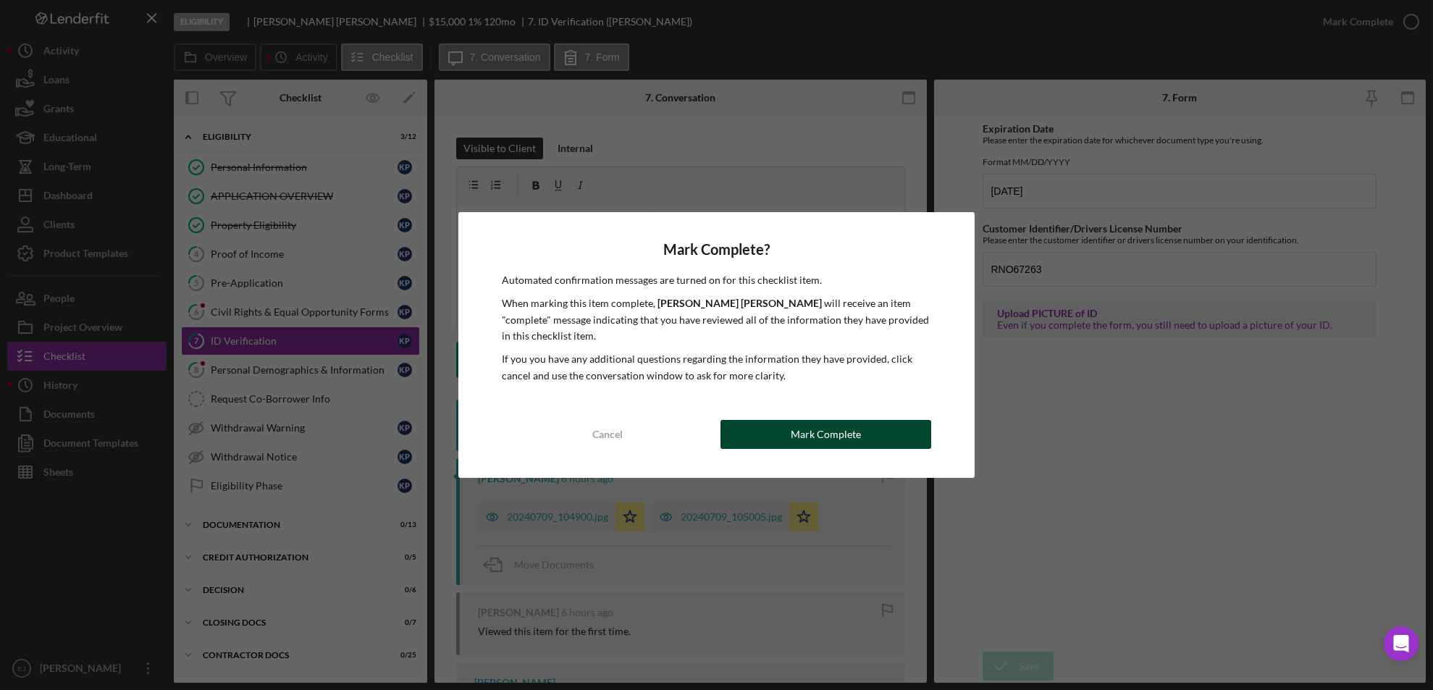
click at [859, 427] on button "Mark Complete" at bounding box center [825, 434] width 211 height 29
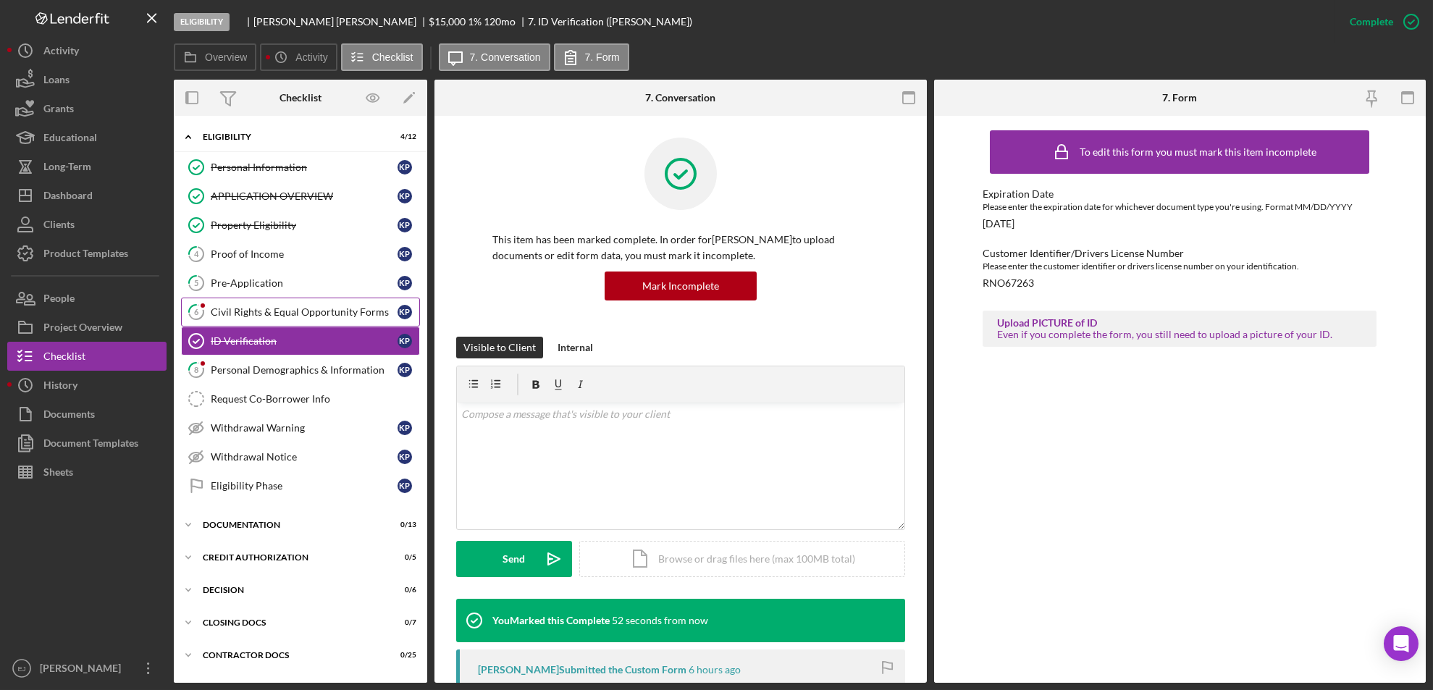
click at [319, 314] on div "Civil Rights & Equal Opportunity Forms" at bounding box center [304, 312] width 187 height 12
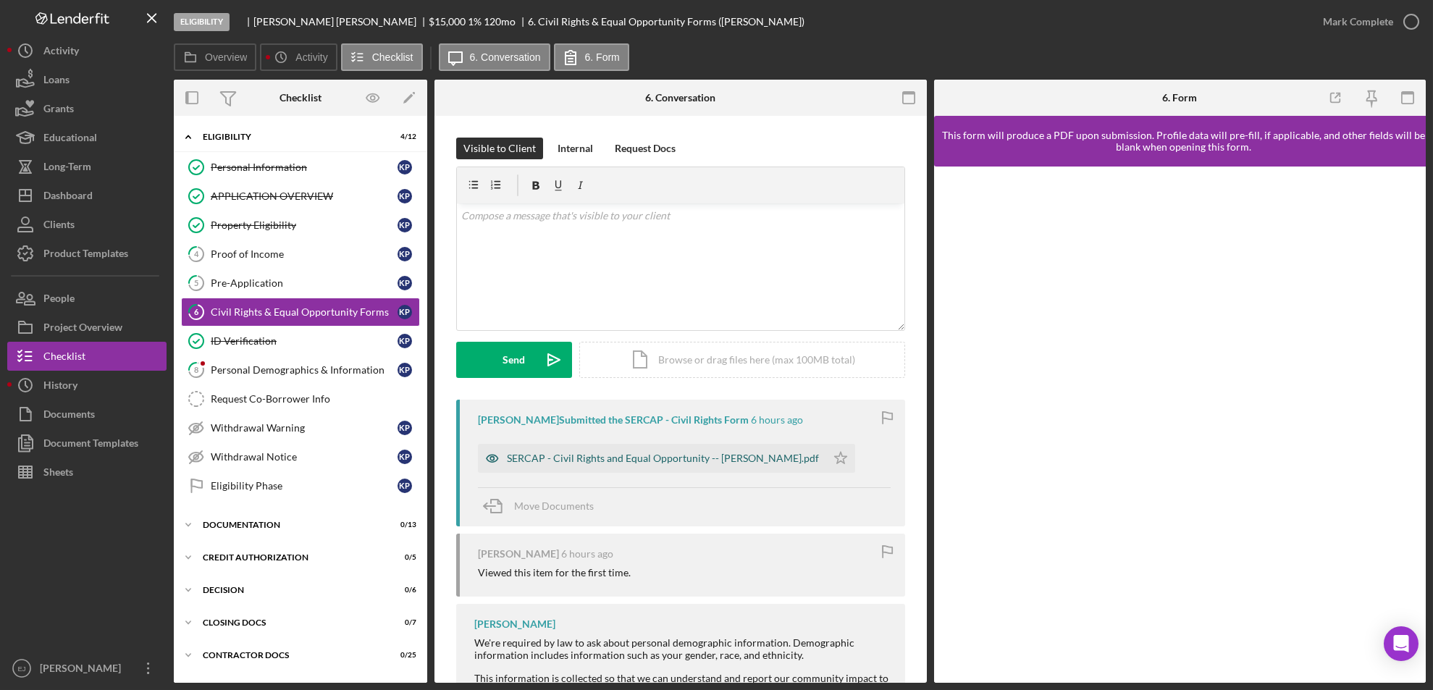
click at [762, 463] on div "SERCAP - Civil Rights and Equal Opportunity -- [PERSON_NAME].pdf" at bounding box center [663, 459] width 312 height 12
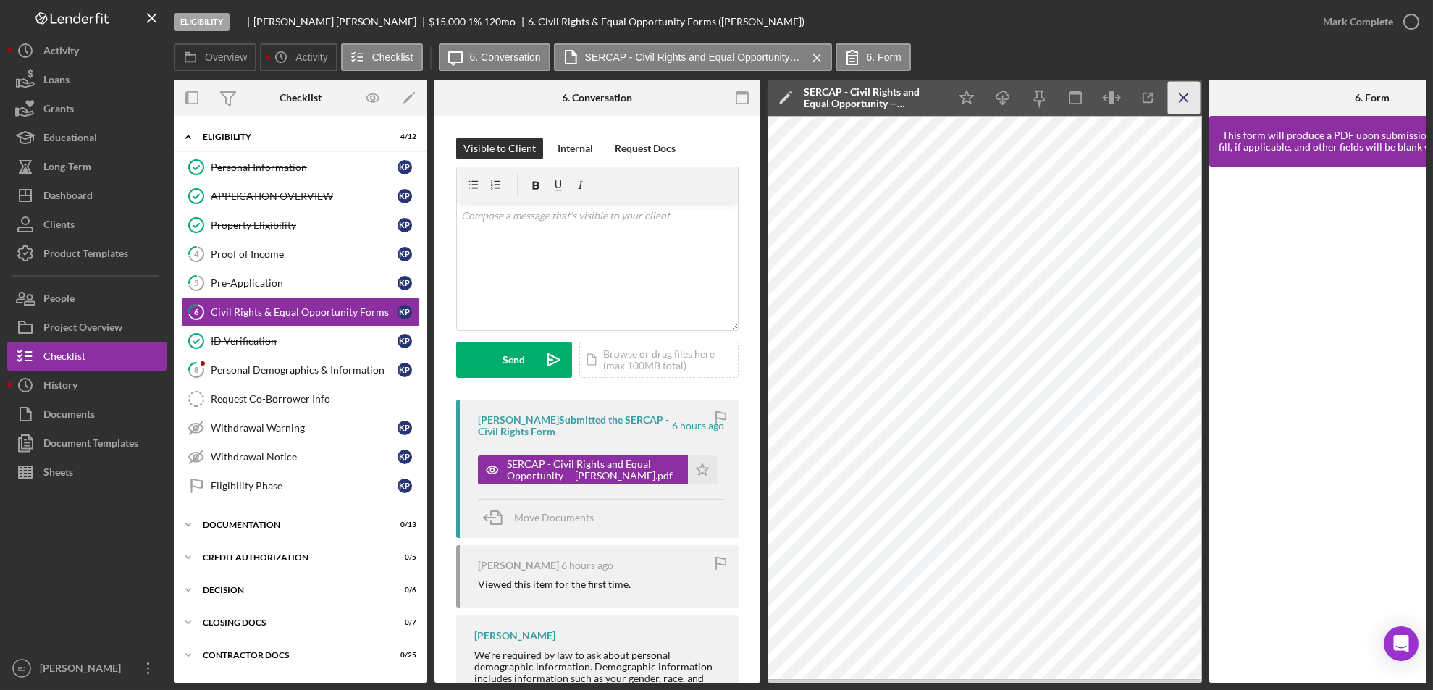
click at [1185, 102] on icon "Icon/Menu Close" at bounding box center [1184, 98] width 33 height 33
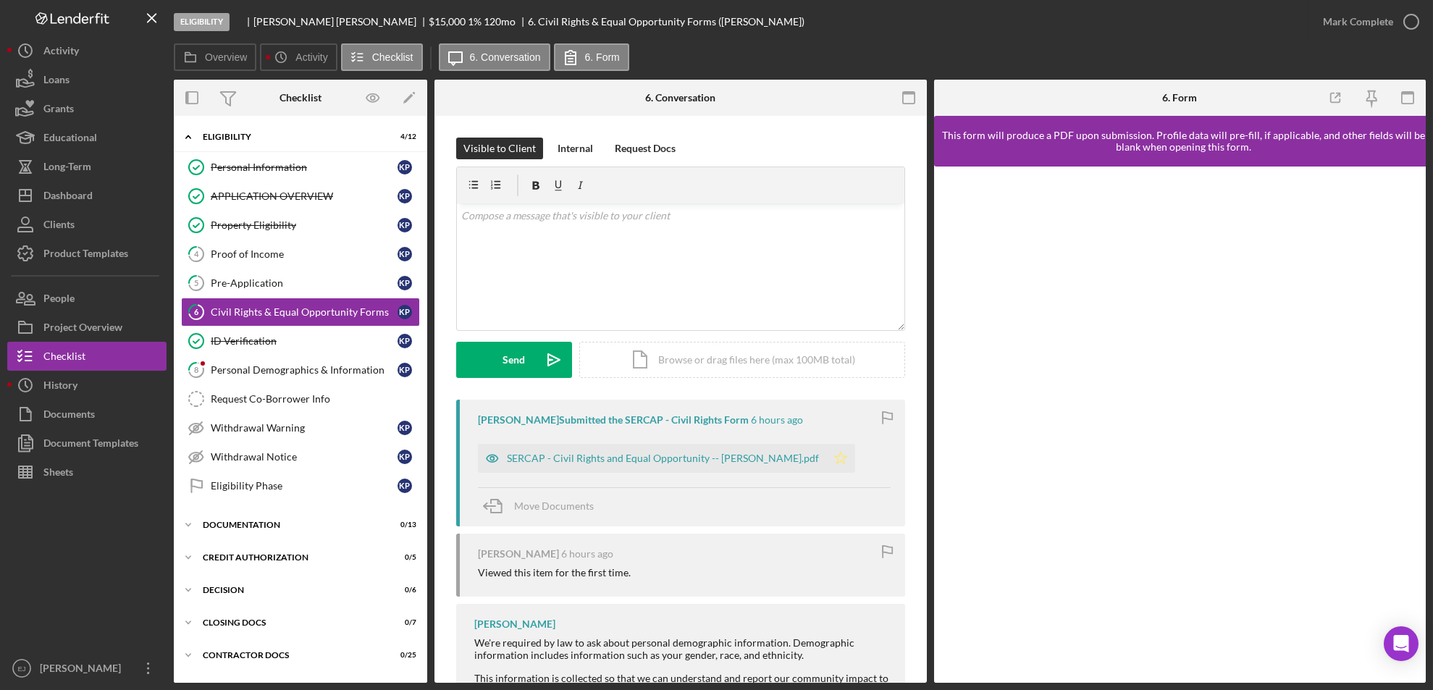
click at [826, 459] on icon "Icon/Star" at bounding box center [840, 458] width 29 height 29
click at [1410, 30] on icon "button" at bounding box center [1411, 22] width 36 height 36
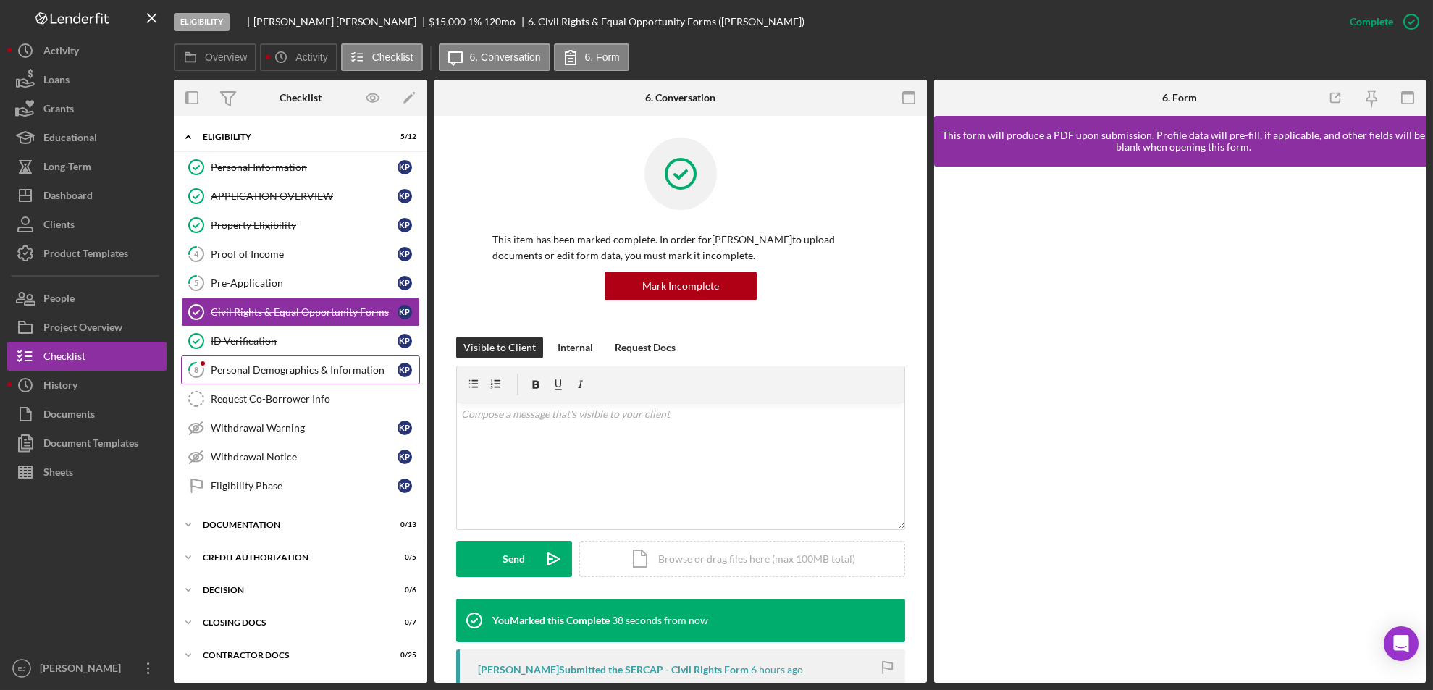
click at [303, 369] on div "Personal Demographics & Information" at bounding box center [304, 370] width 187 height 12
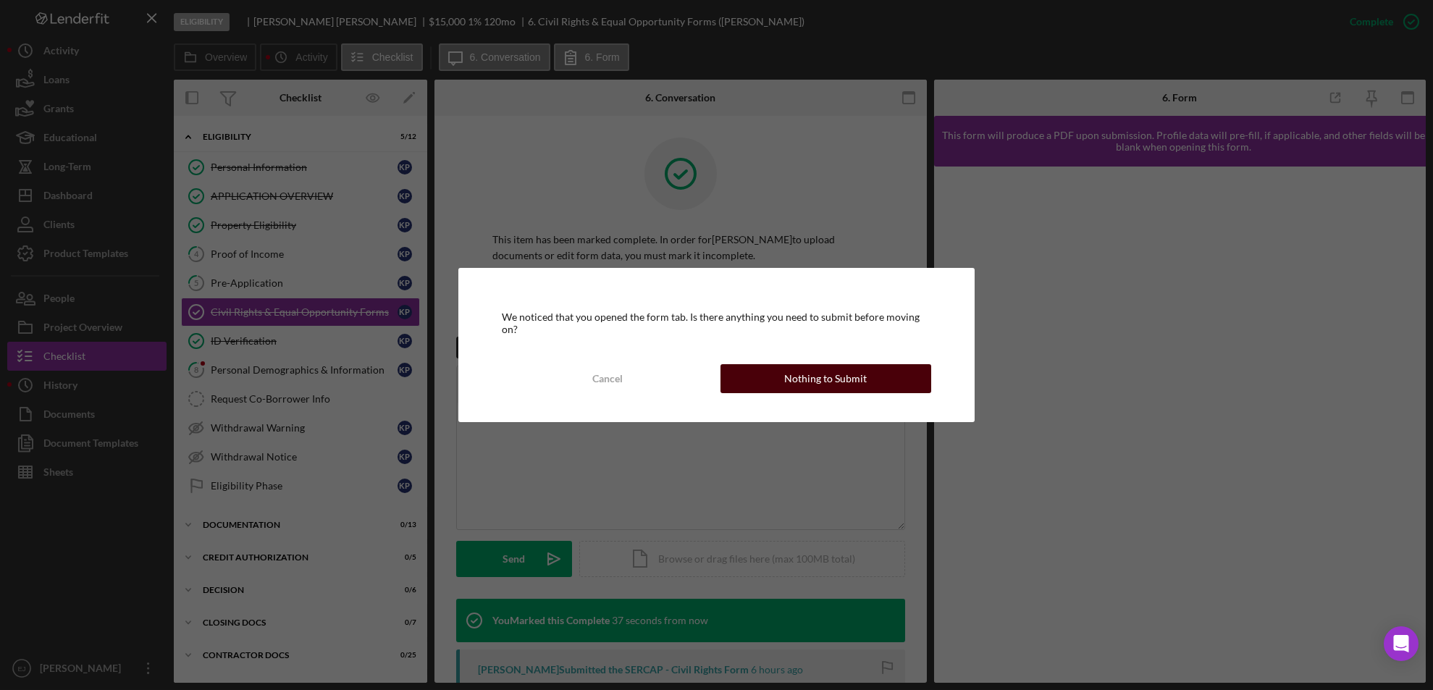
click at [831, 376] on div "Nothing to Submit" at bounding box center [825, 378] width 83 height 29
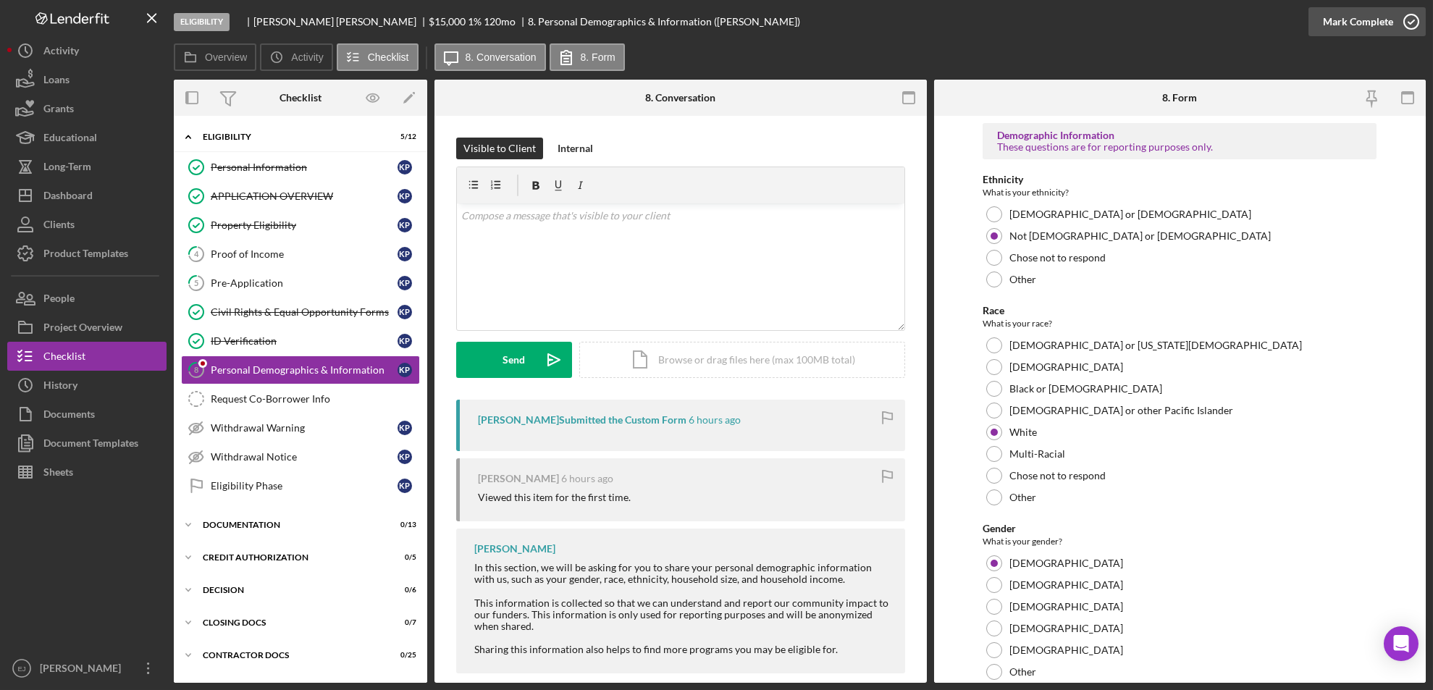
click at [1396, 23] on icon "button" at bounding box center [1411, 22] width 36 height 36
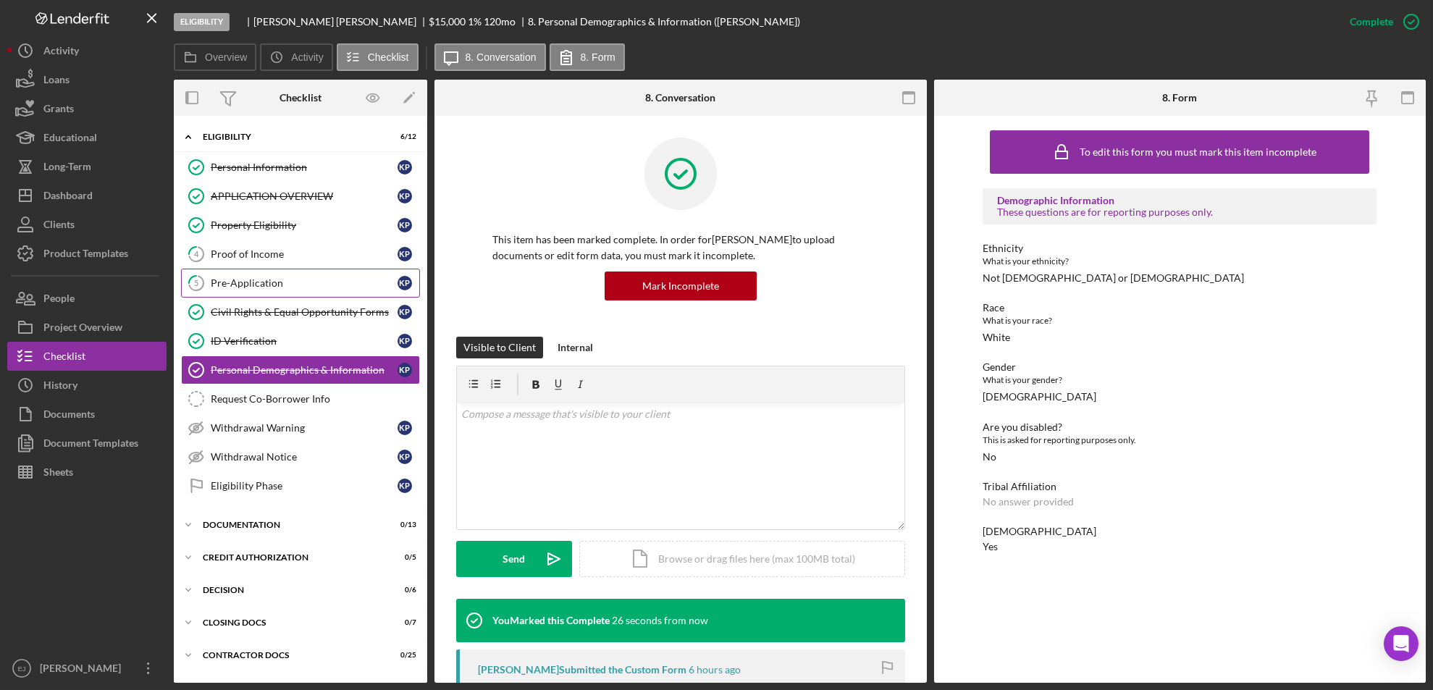
click at [266, 279] on div "Pre-Application" at bounding box center [304, 283] width 187 height 12
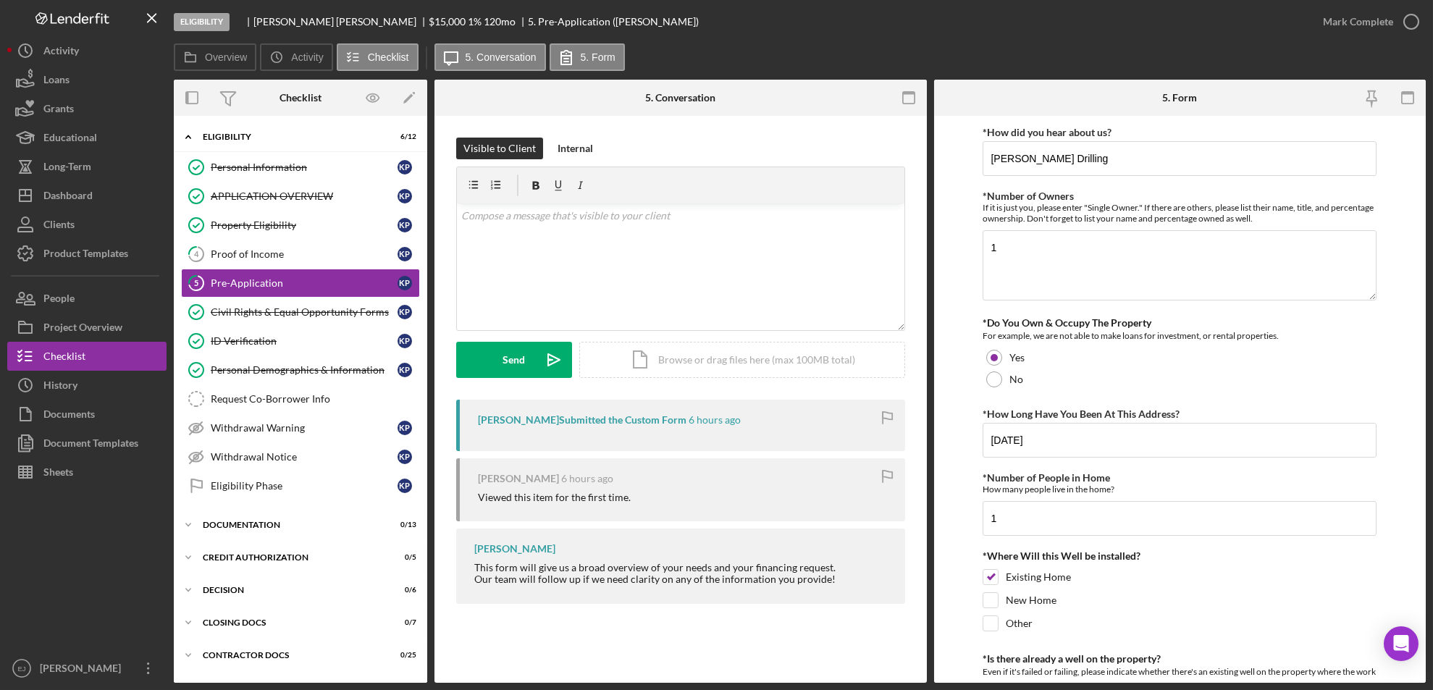
click at [920, 518] on div "Visible to Client Internal v Color teal Color pink Remove color Add row above A…" at bounding box center [680, 374] width 492 height 517
click at [909, 644] on div "5 Pre-Application Visible to Client Internal v Color teal Color pink Remove col…" at bounding box center [680, 399] width 492 height 567
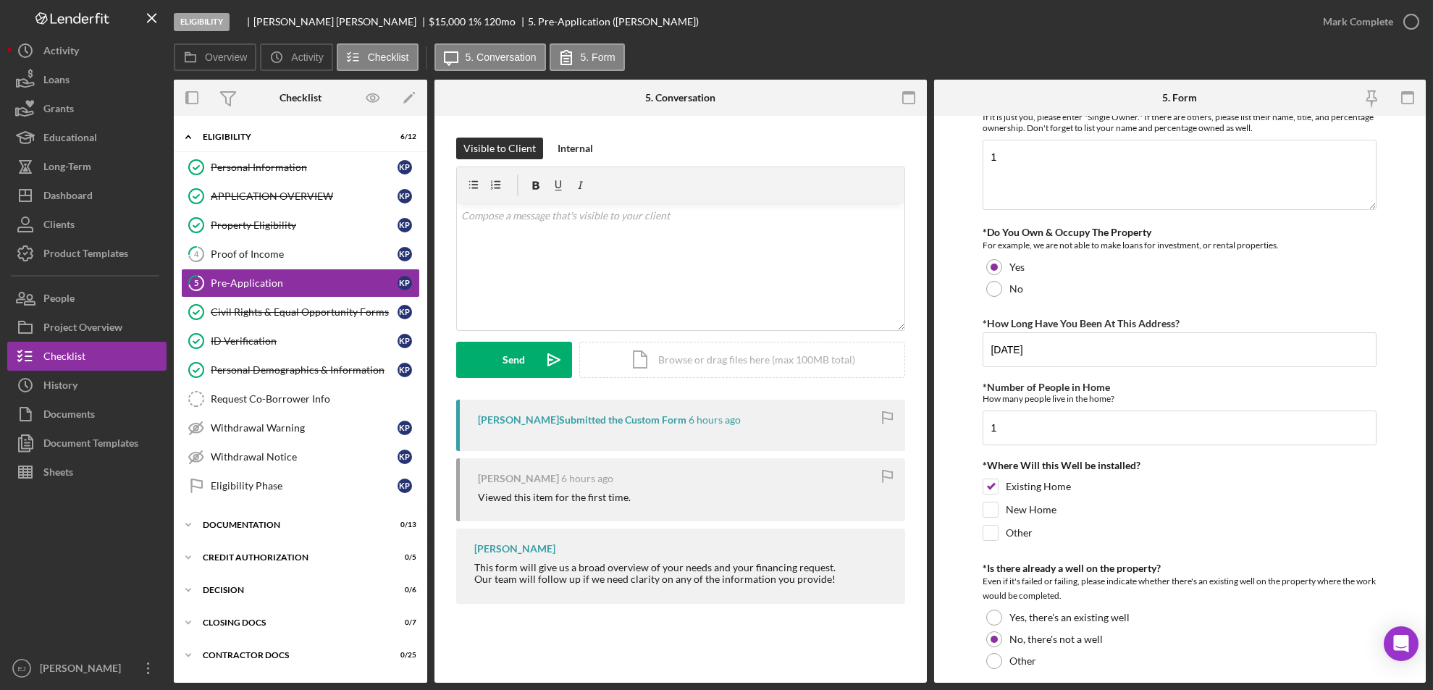
scroll to position [153, 0]
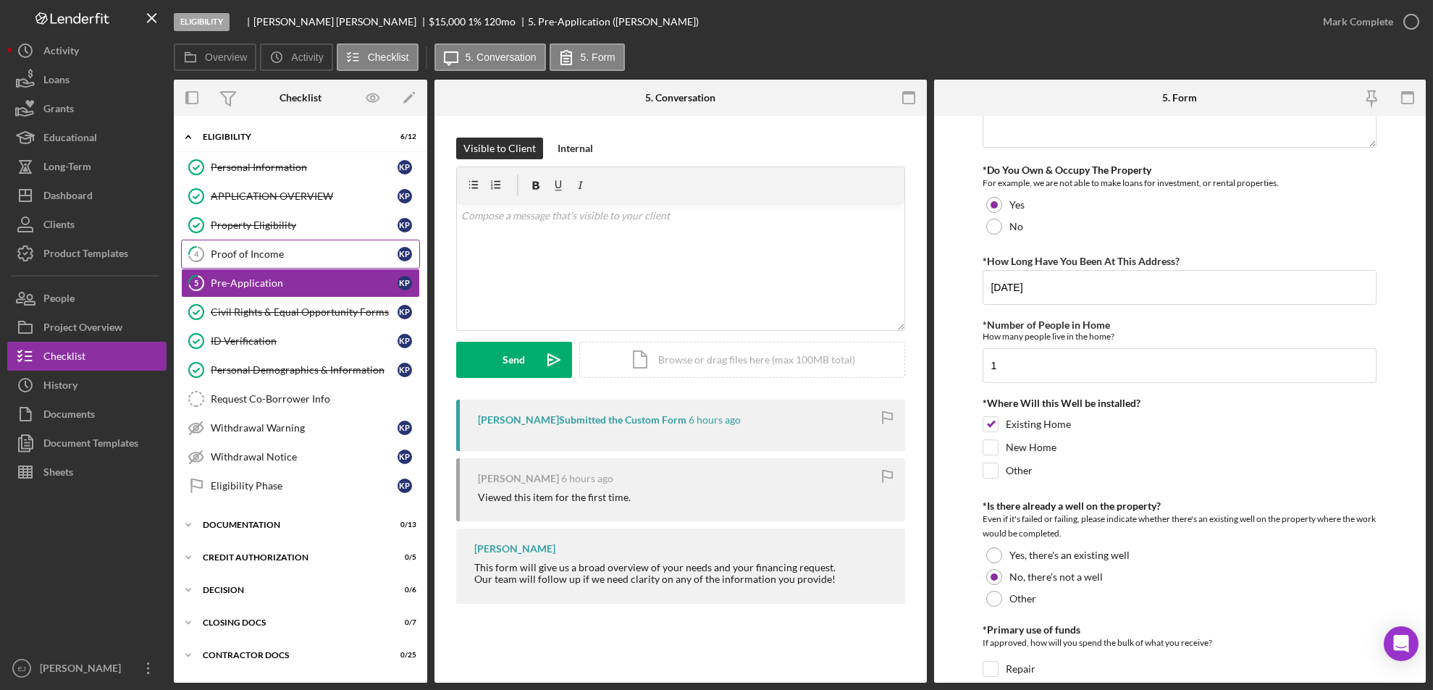
click at [247, 258] on div "Proof of Income" at bounding box center [304, 254] width 187 height 12
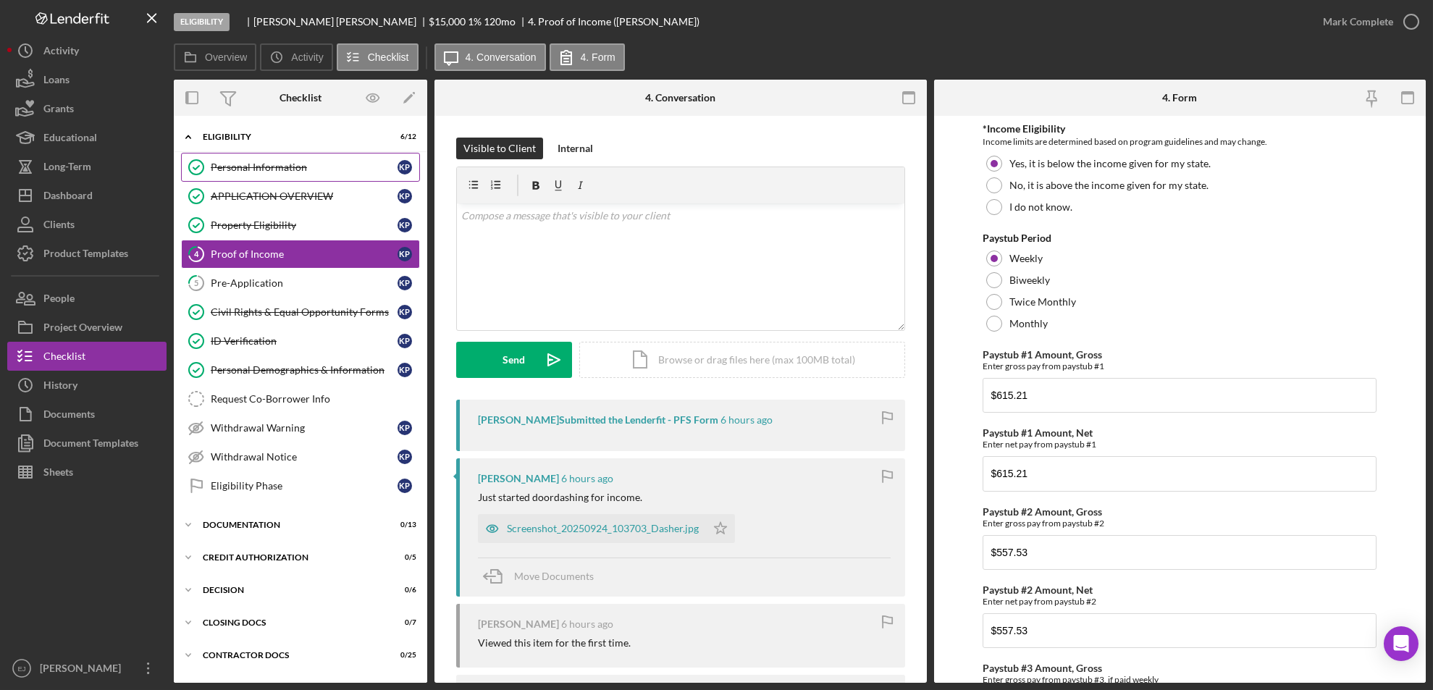
click at [275, 162] on div "Personal Information" at bounding box center [304, 167] width 187 height 12
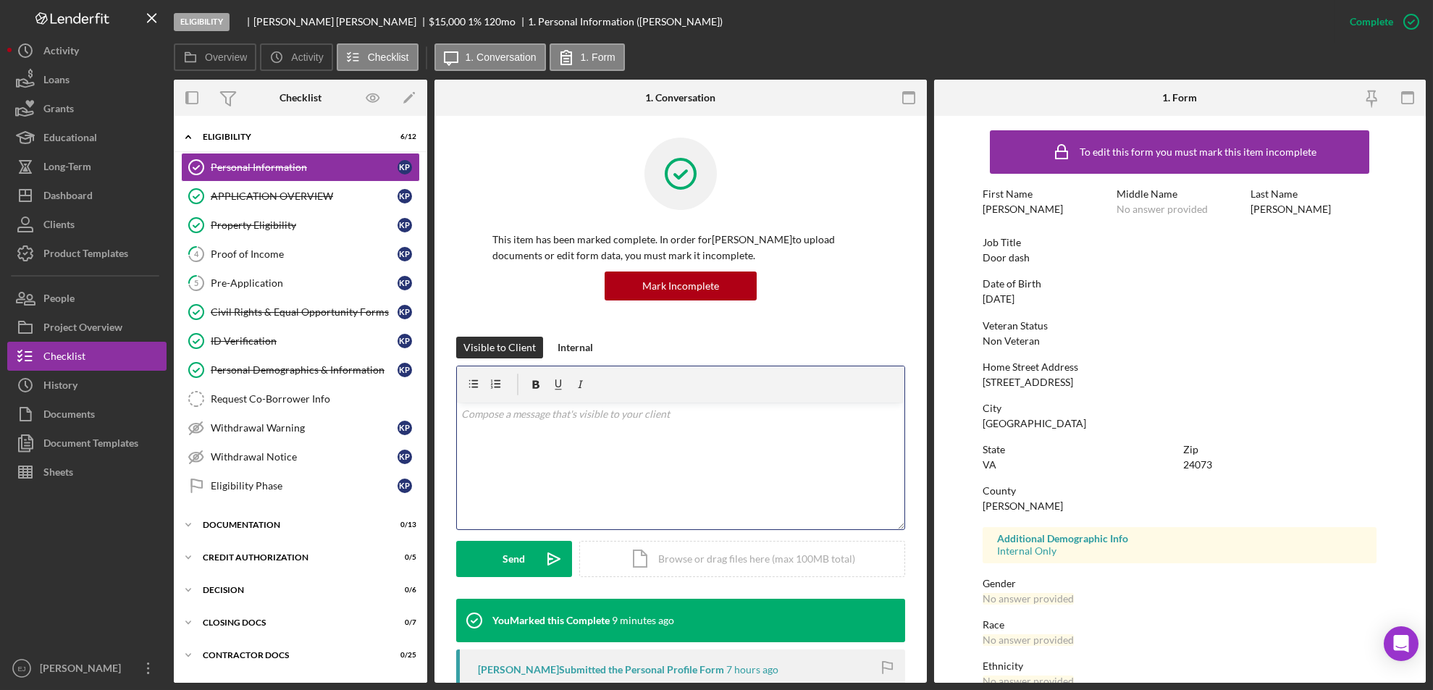
click at [490, 427] on div "v Color teal Color pink Remove color Add row above Add row below Add column bef…" at bounding box center [681, 466] width 448 height 127
click at [278, 286] on div "Pre-Application" at bounding box center [304, 283] width 187 height 12
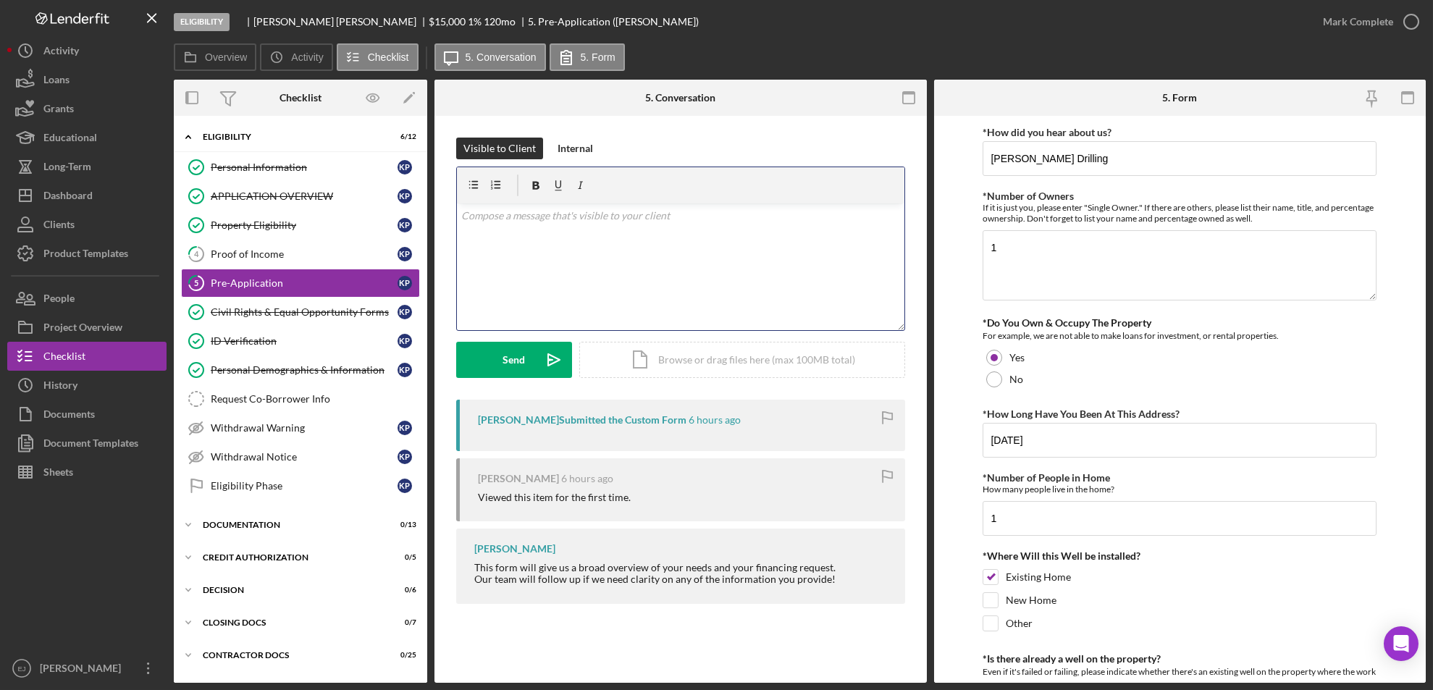
click at [538, 244] on div "v Color teal Color pink Remove color Add row above Add row below Add column bef…" at bounding box center [681, 266] width 448 height 127
paste div
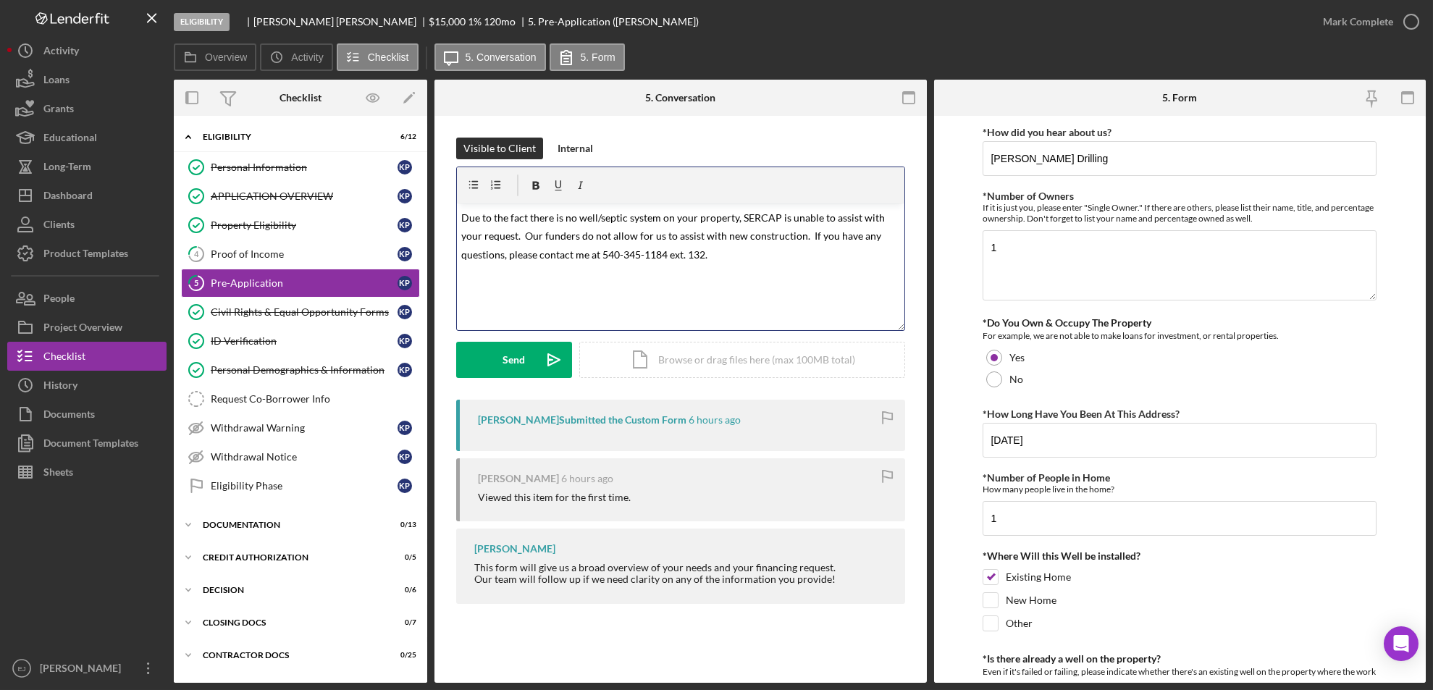
click at [705, 253] on span "Due to the fact there is no well/septic system on your property, SERCAP is unab…" at bounding box center [674, 235] width 426 height 49
click at [516, 361] on div "Send" at bounding box center [514, 360] width 22 height 36
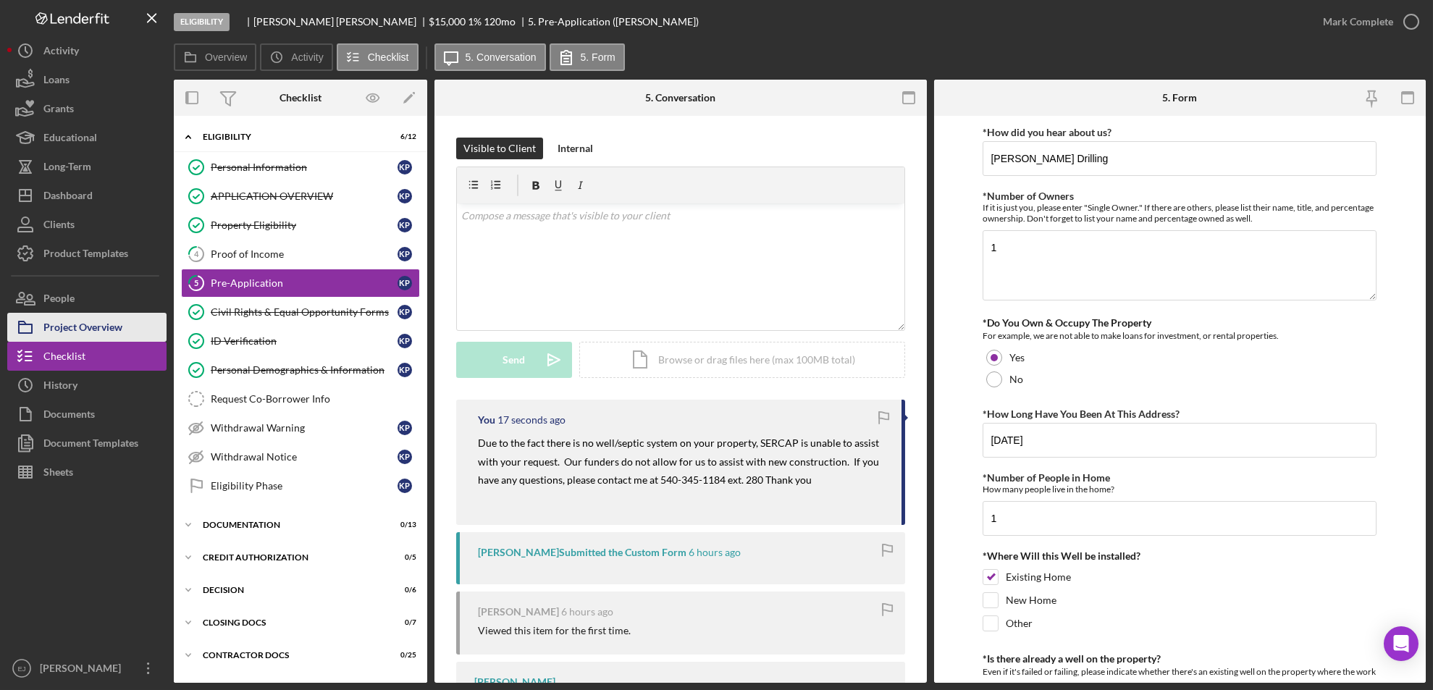
click at [106, 326] on div "Project Overview" at bounding box center [82, 329] width 79 height 33
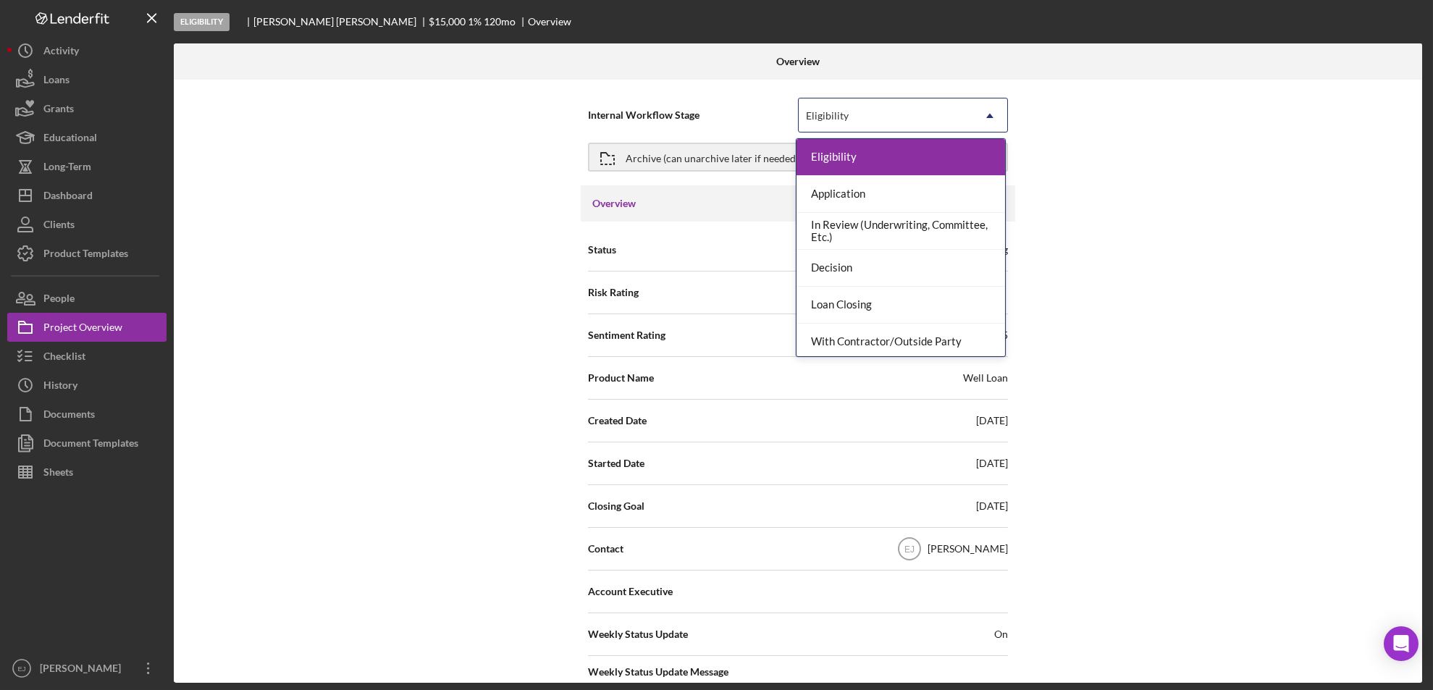
click at [989, 120] on icon "Icon/Dropdown Arrow" at bounding box center [989, 115] width 35 height 35
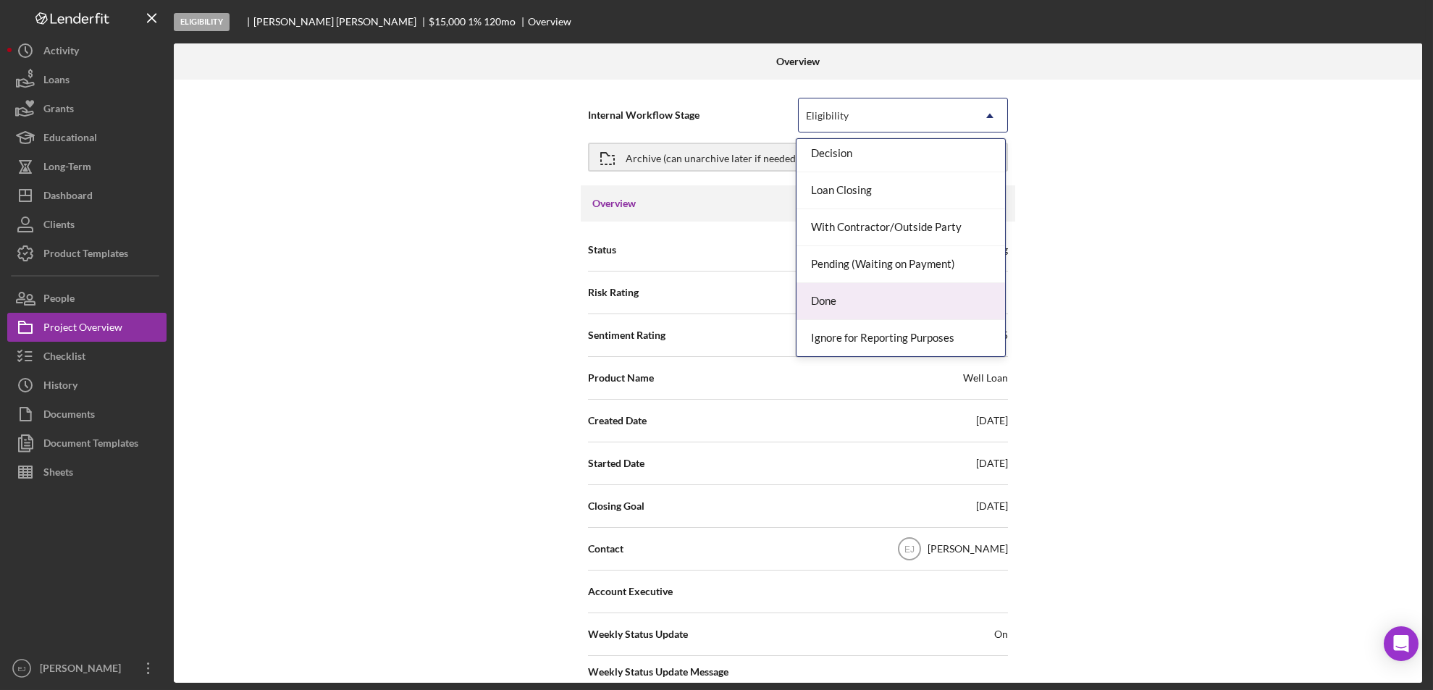
click at [944, 314] on div "Done" at bounding box center [901, 301] width 209 height 37
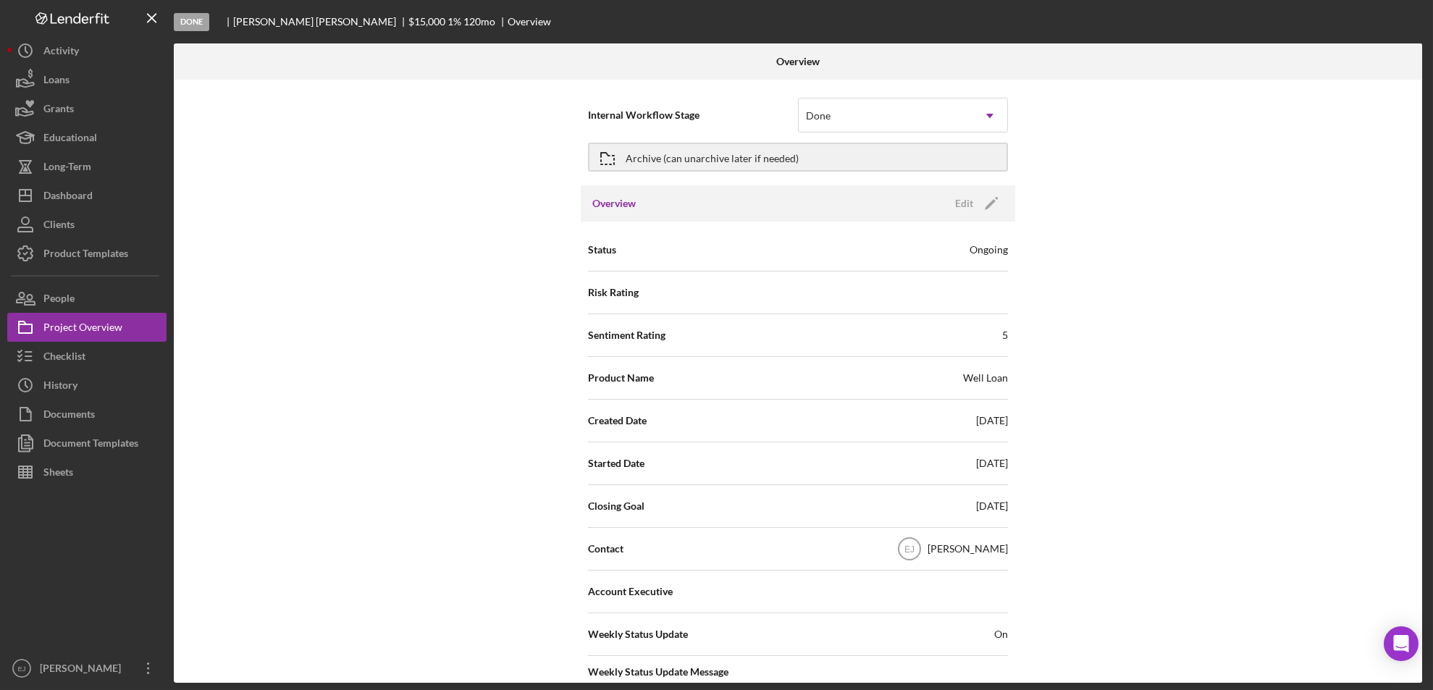
click at [1109, 435] on div "Internal Workflow Stage Done Icon/Dropdown Arrow Archive (can unarchive later i…" at bounding box center [798, 381] width 1248 height 603
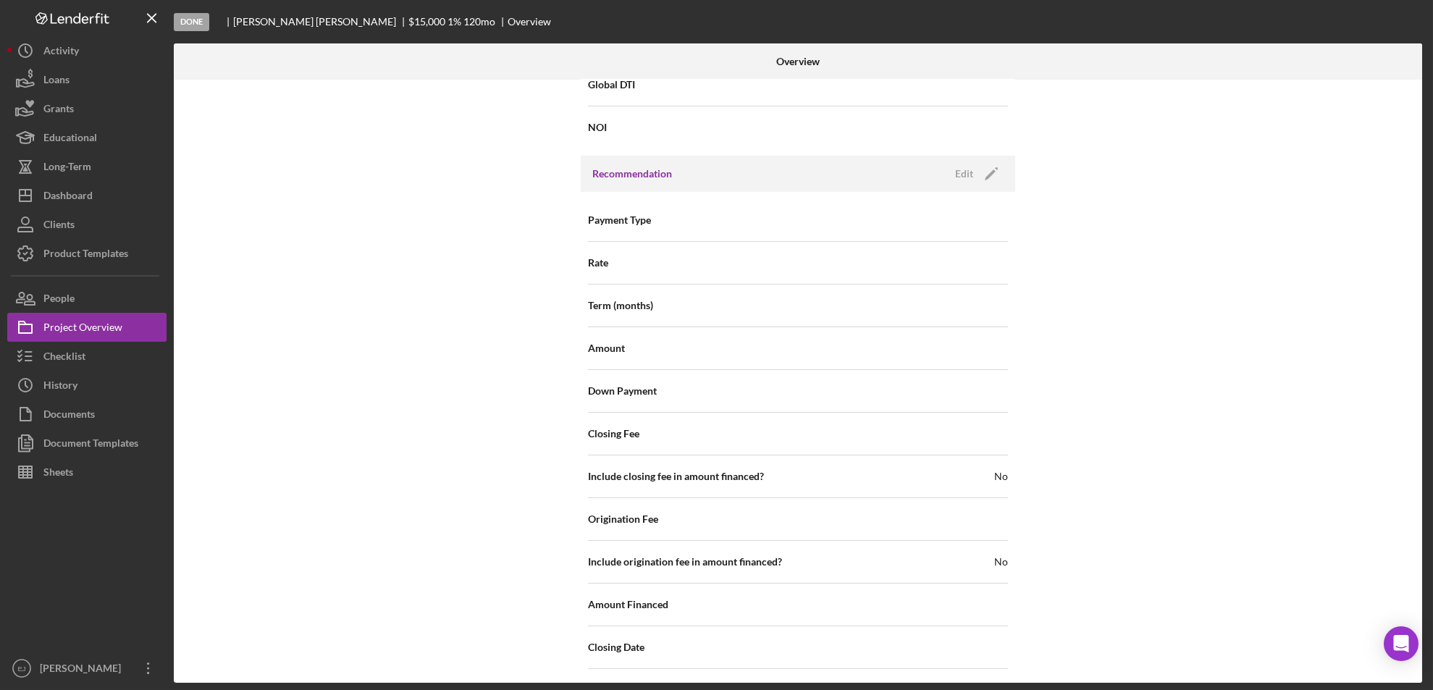
scroll to position [1549, 0]
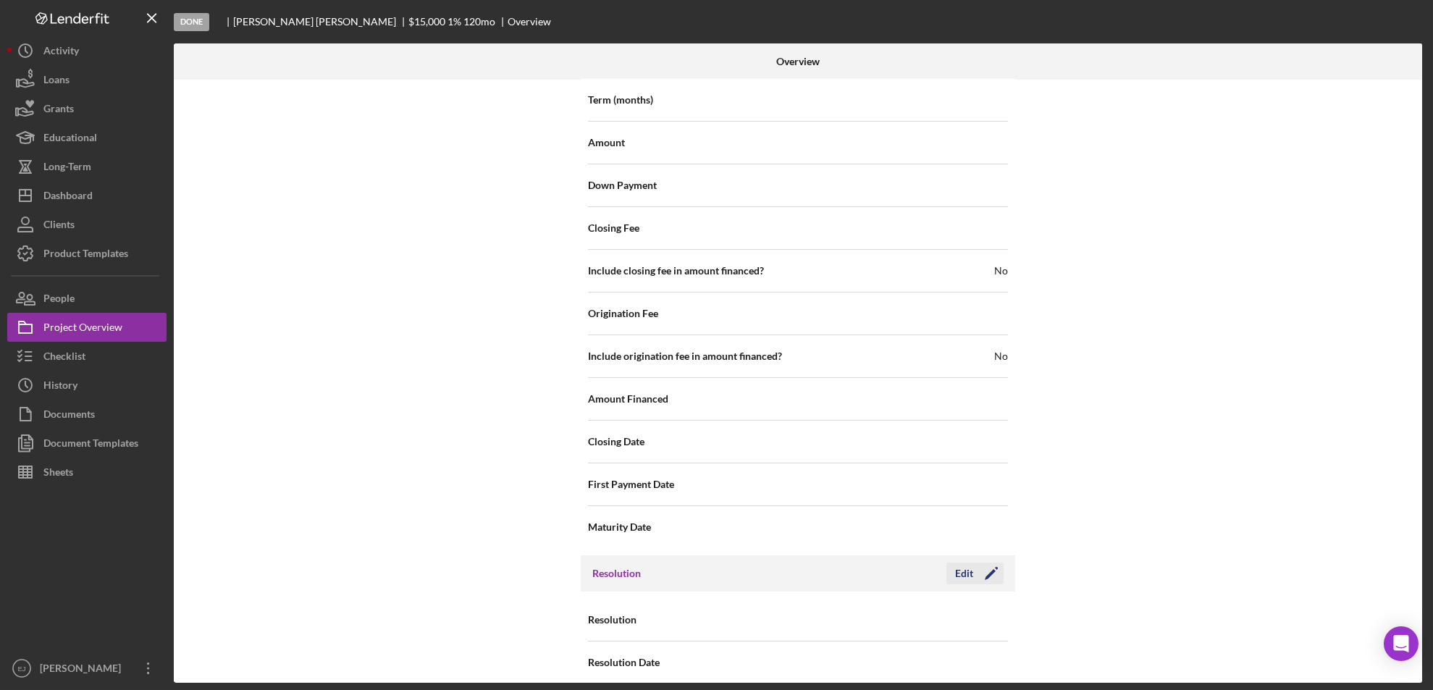
click at [955, 563] on div "Edit" at bounding box center [964, 574] width 18 height 22
click at [988, 608] on icon "Icon/Dropdown Arrow" at bounding box center [989, 620] width 35 height 35
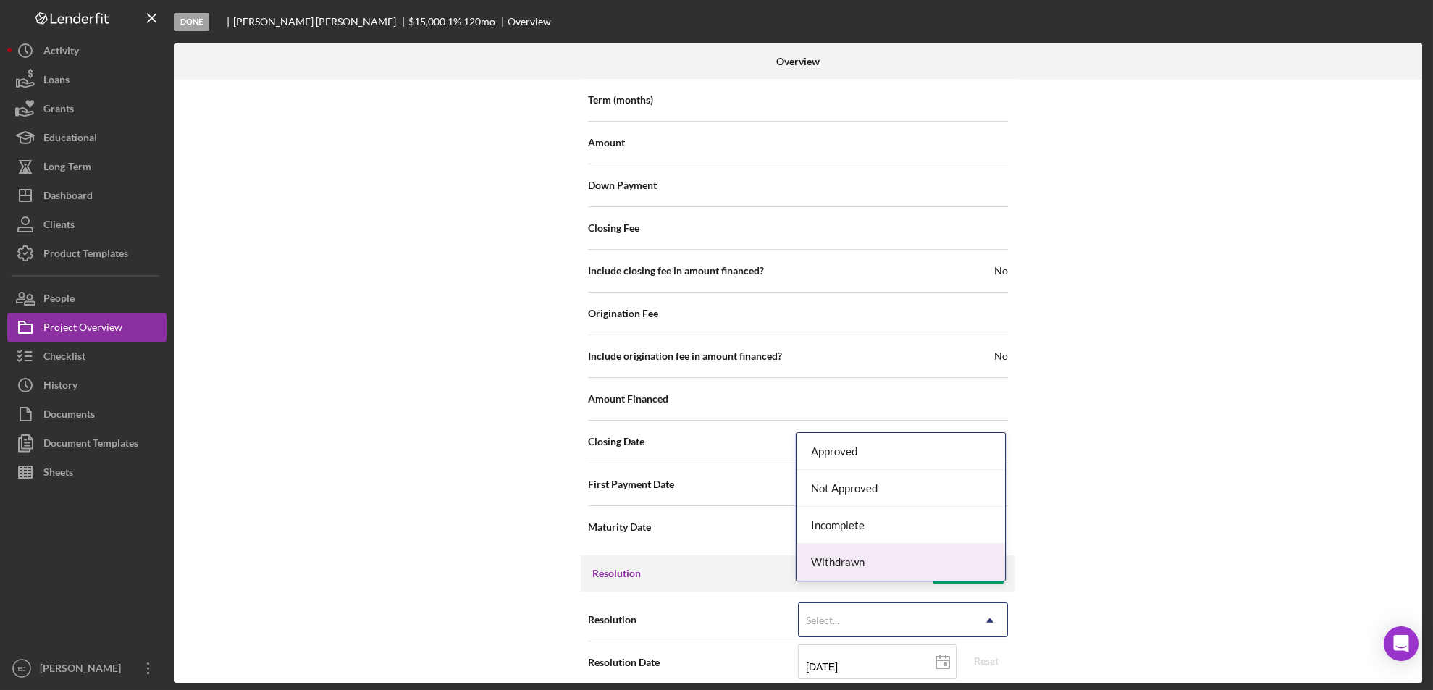
click at [962, 558] on div "Withdrawn" at bounding box center [901, 562] width 209 height 37
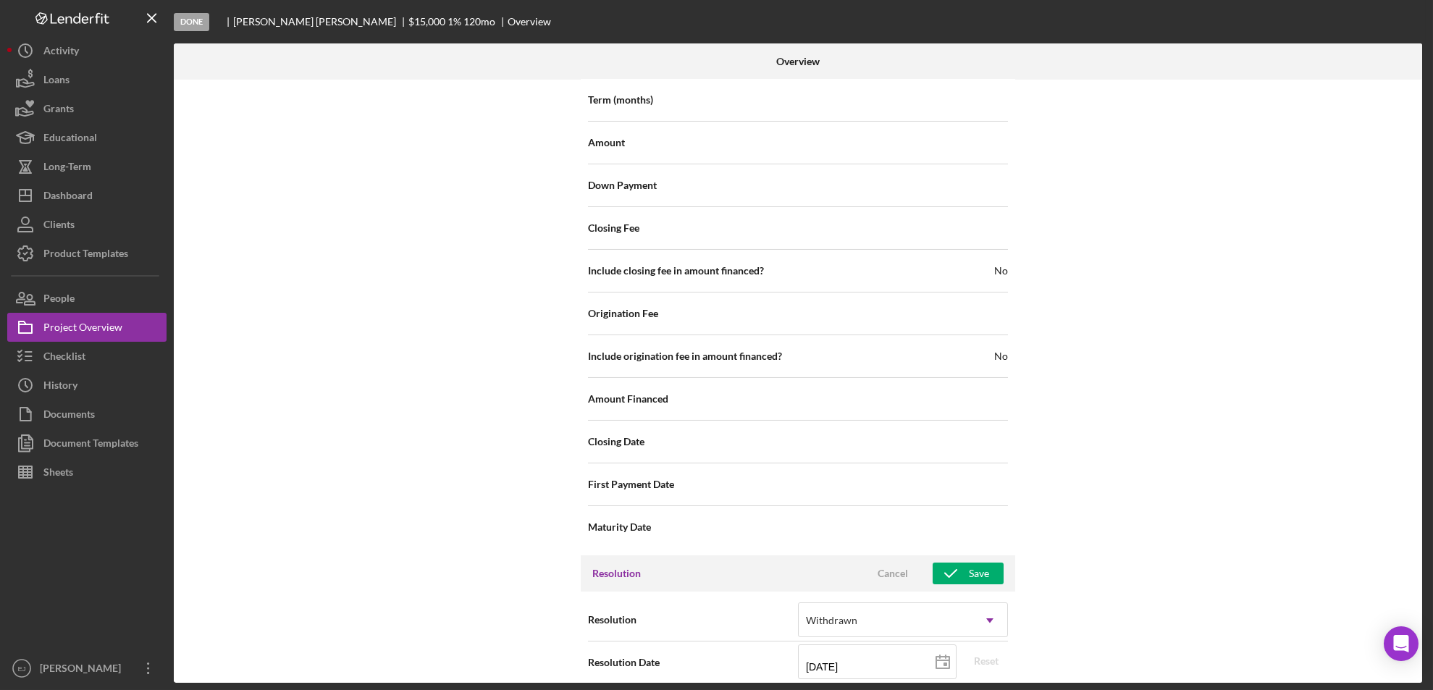
scroll to position [1641, 0]
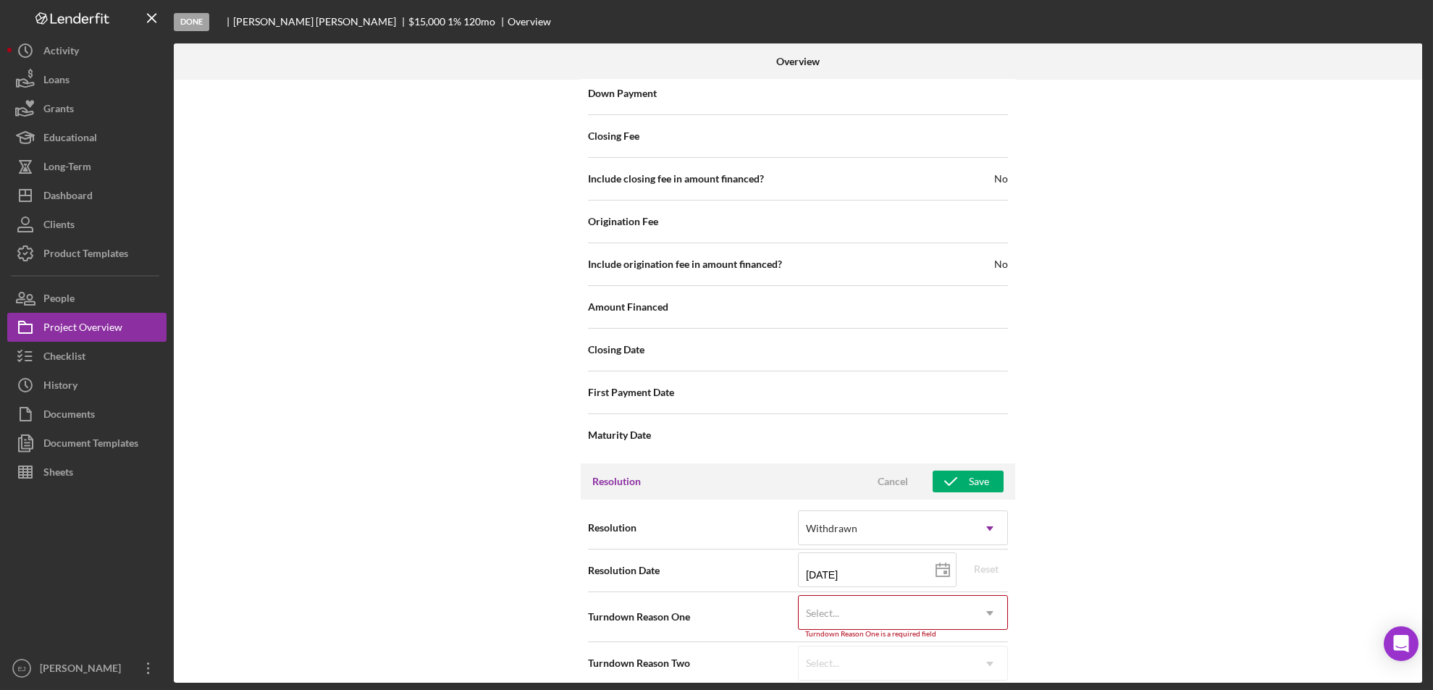
click at [998, 675] on div "Resolution option Withdrawn, selected. Withdrawn Icon/Dropdown Arrow Resolution…" at bounding box center [798, 596] width 434 height 192
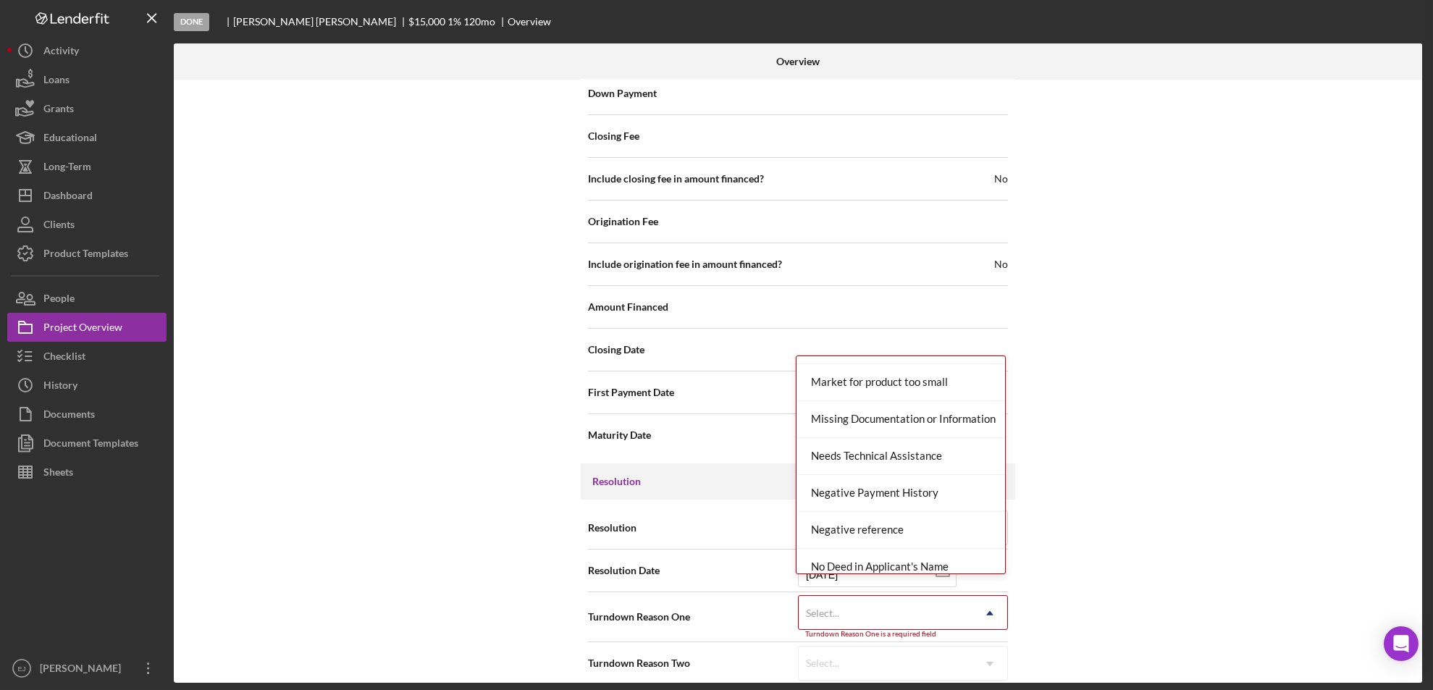
scroll to position [936, 0]
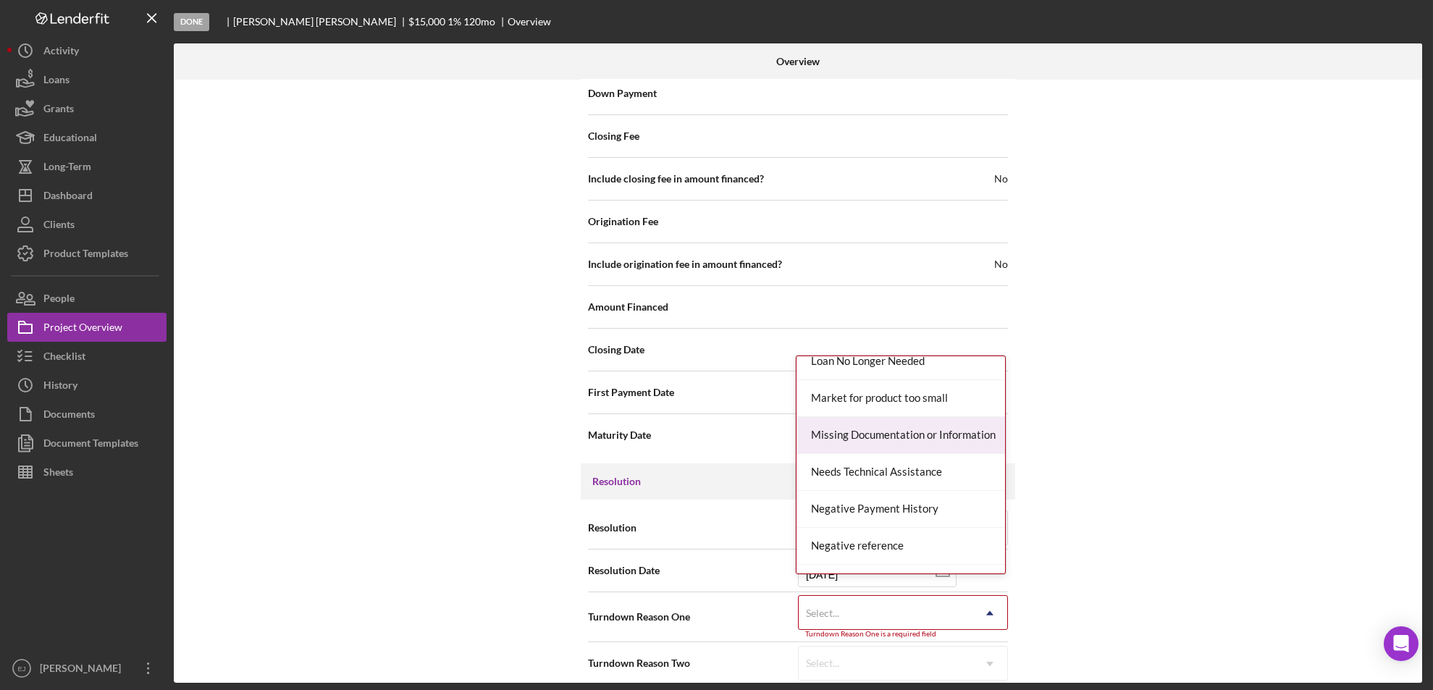
click at [897, 439] on div "Missing Documentation or Information" at bounding box center [901, 435] width 209 height 37
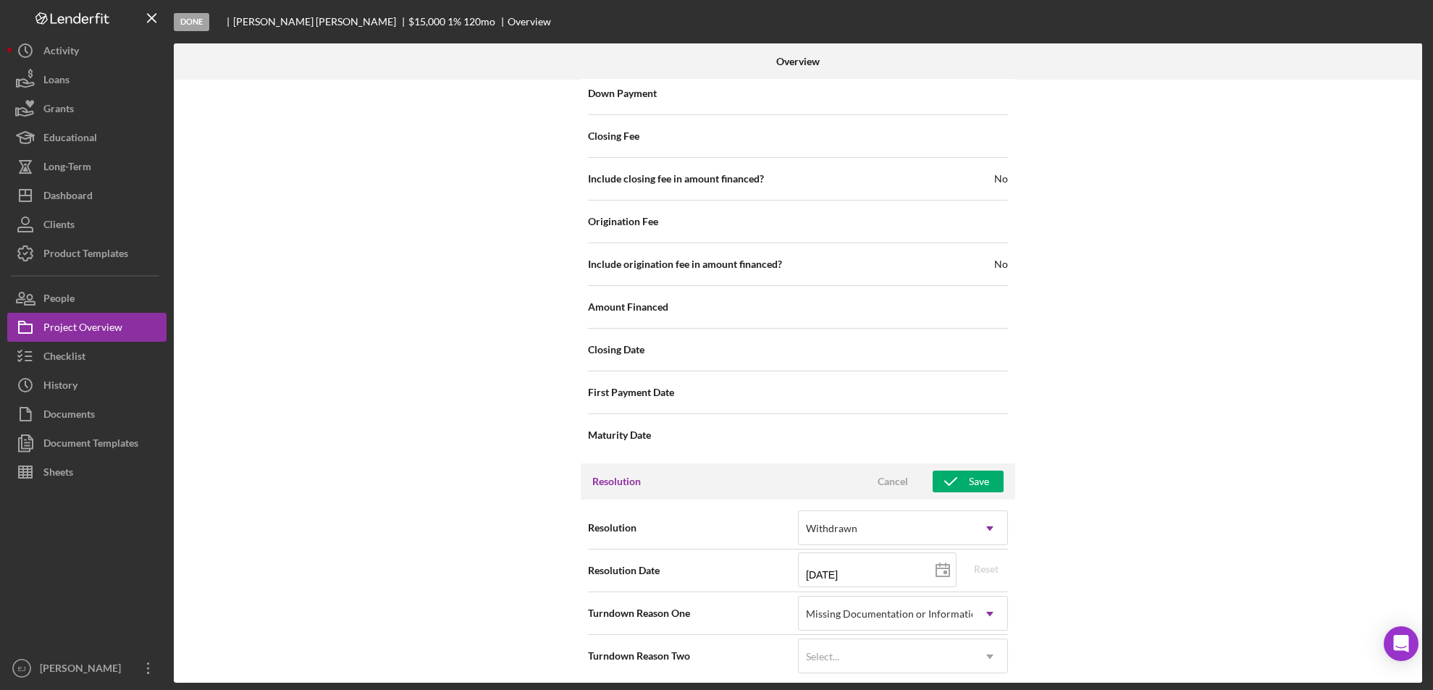
scroll to position [1634, 0]
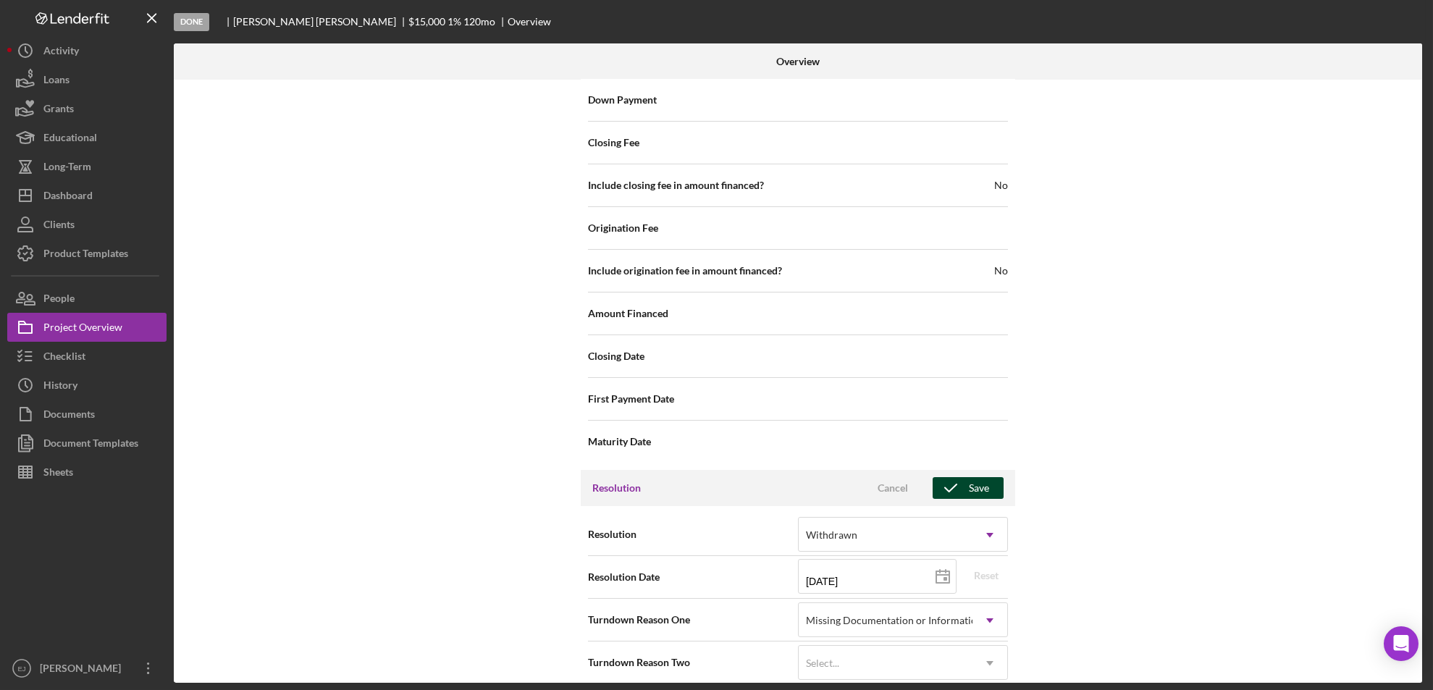
click at [982, 477] on div "Save" at bounding box center [979, 488] width 20 height 22
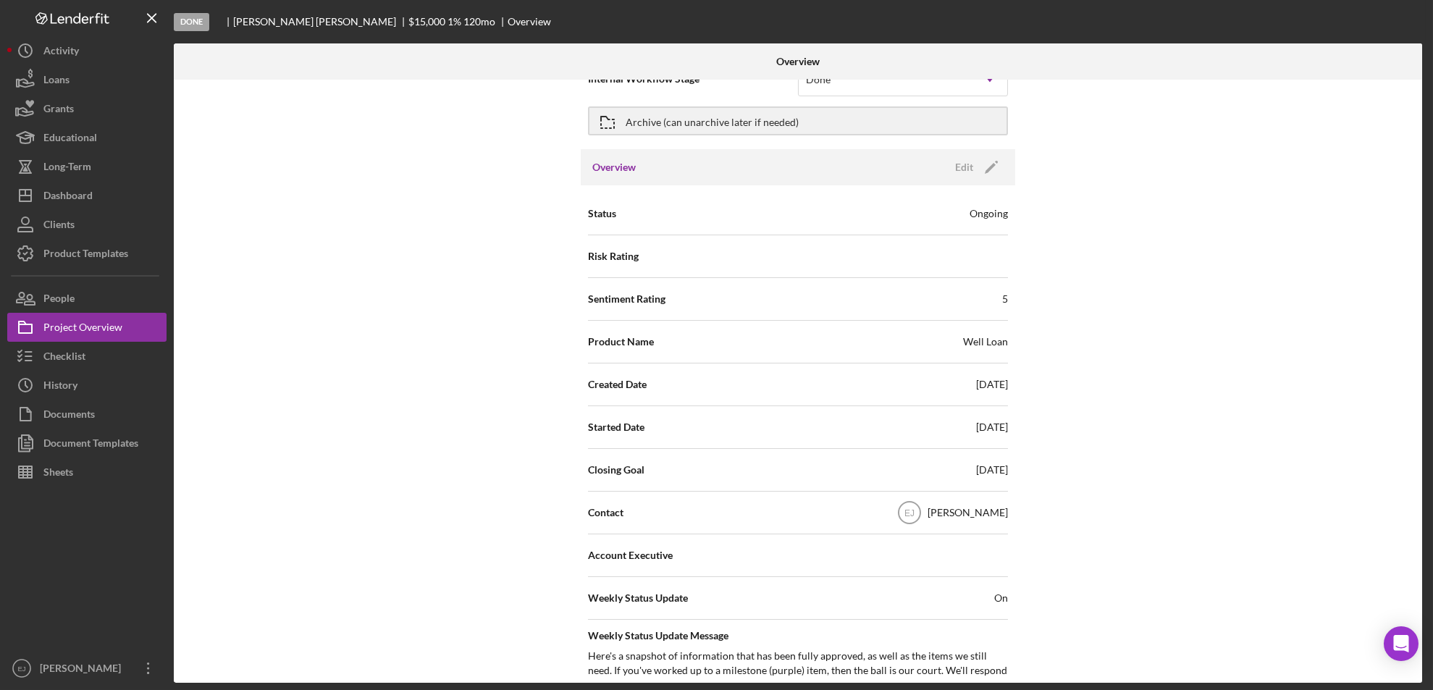
scroll to position [0, 0]
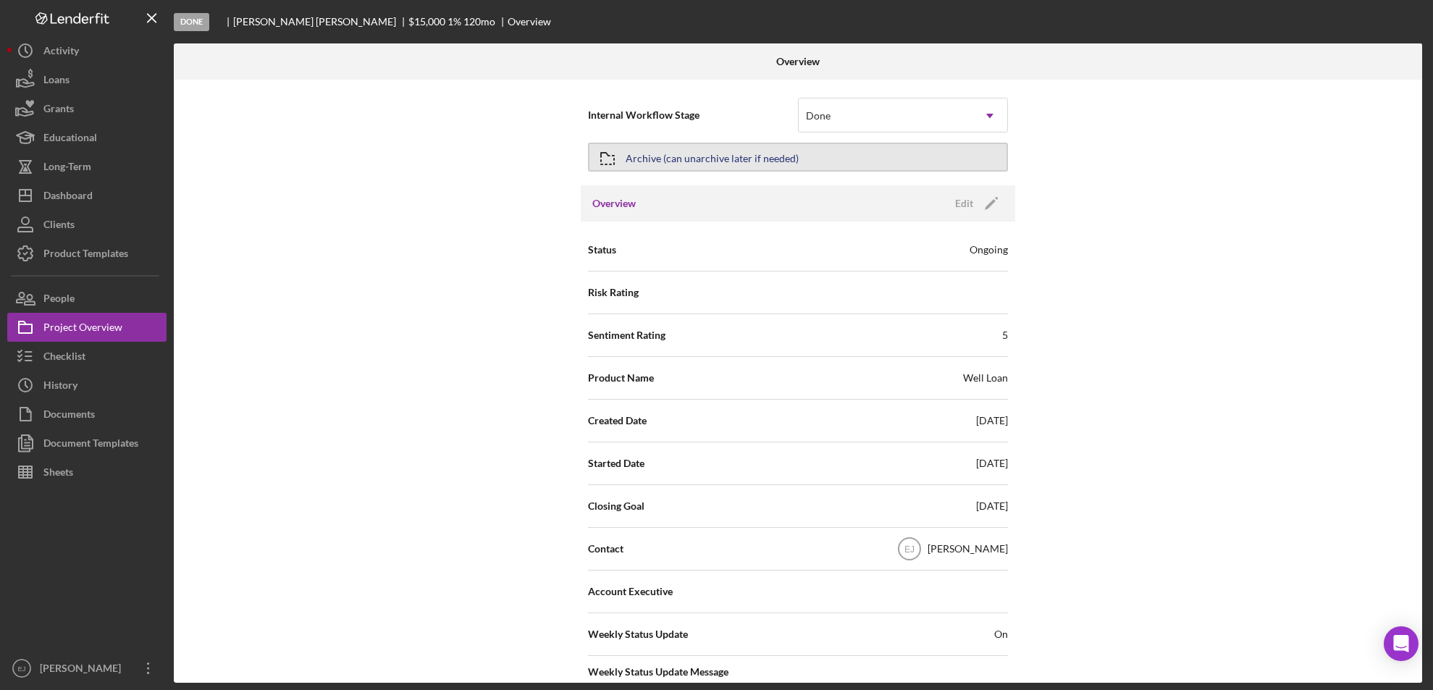
click at [601, 160] on icon "button" at bounding box center [607, 158] width 36 height 36
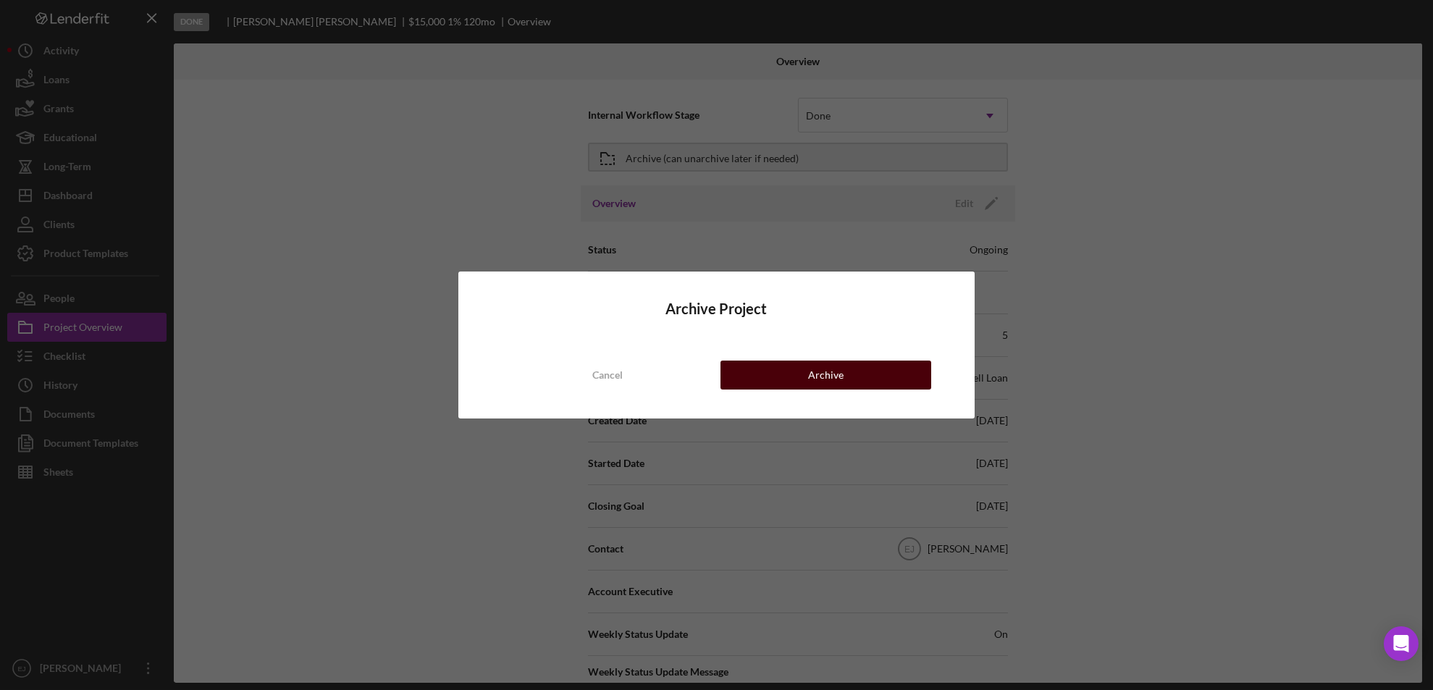
click at [791, 380] on button "Archive" at bounding box center [825, 375] width 211 height 29
